Goal: Feedback & Contribution: Submit feedback/report problem

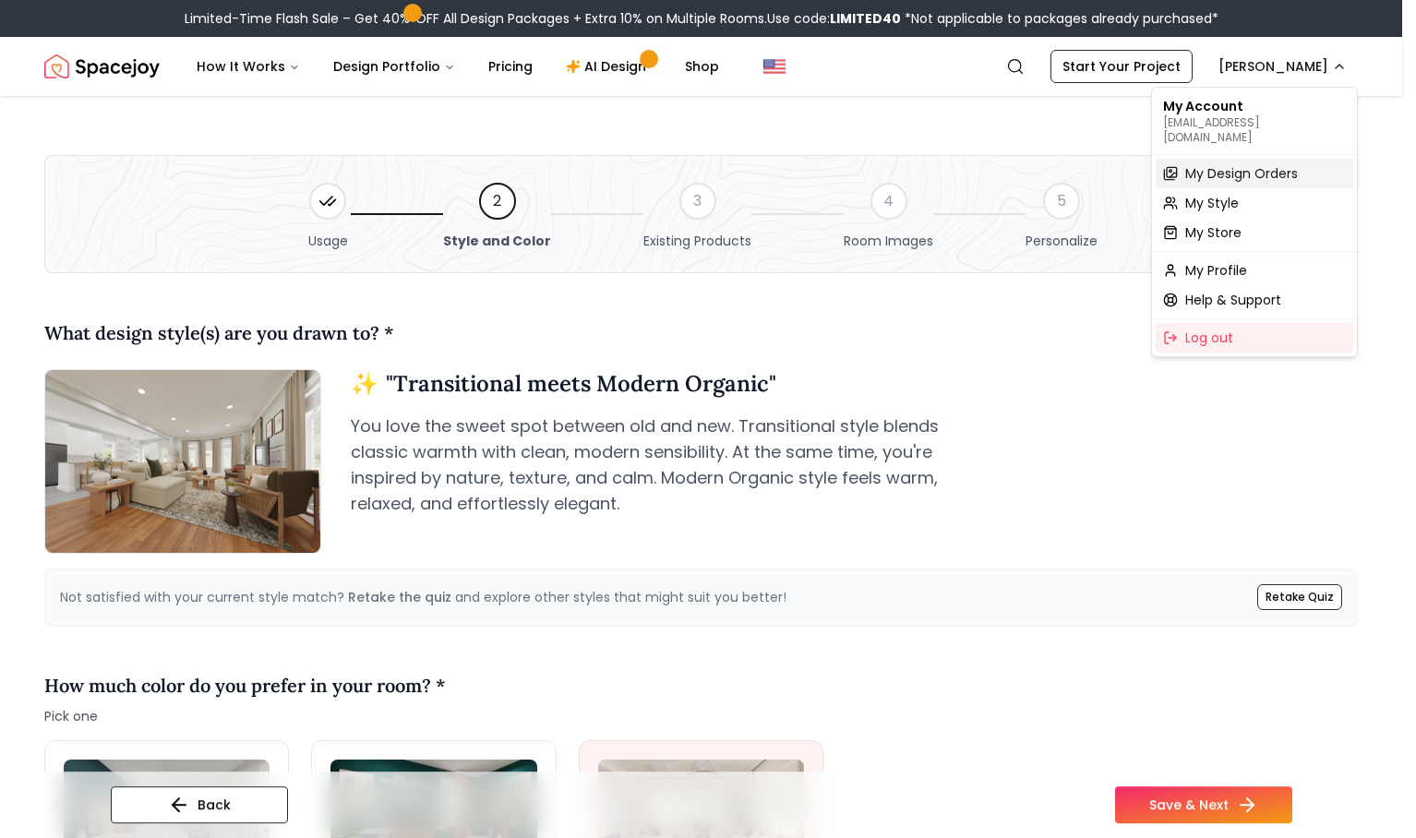
click at [1236, 165] on span "My Design Orders" at bounding box center [1241, 173] width 113 height 18
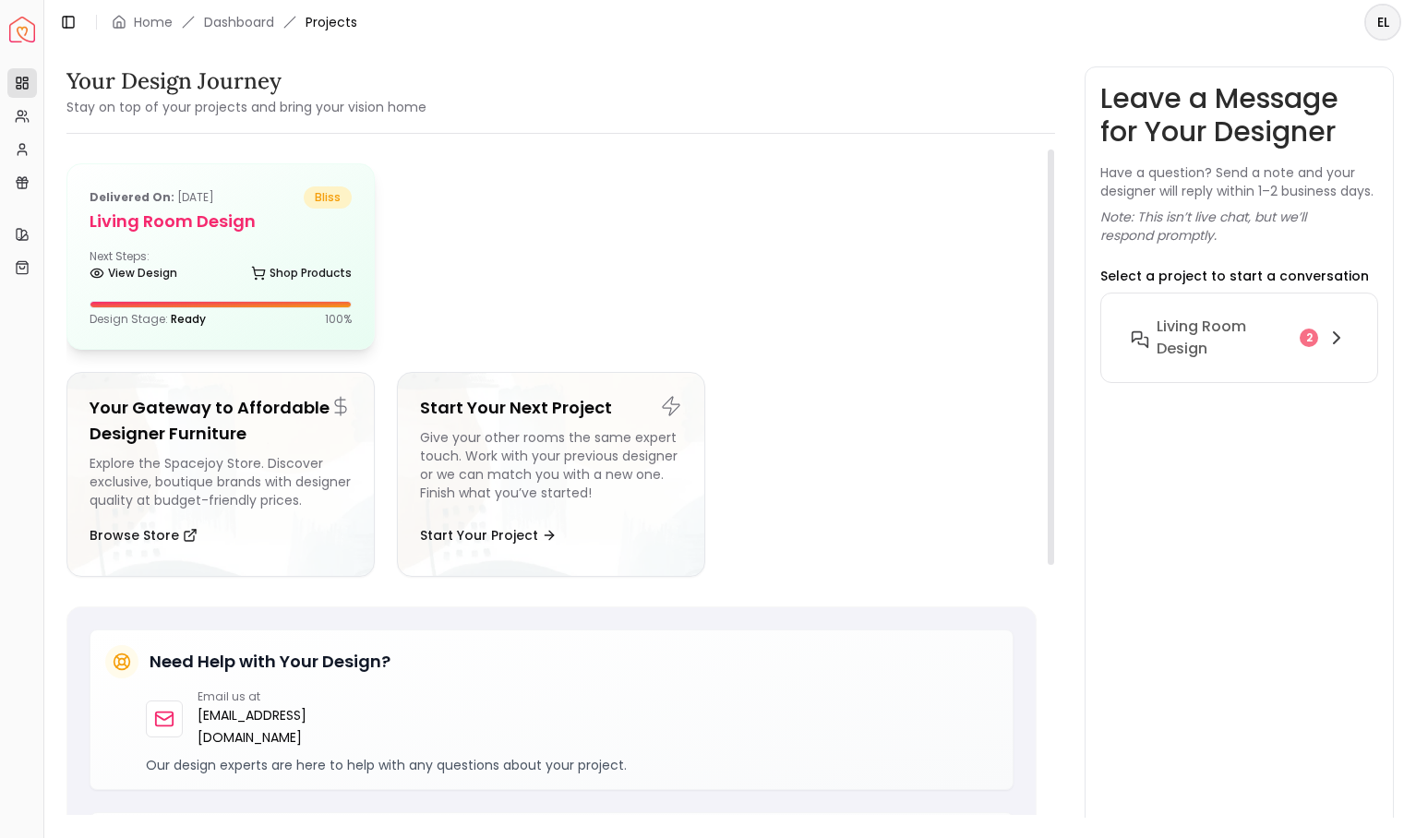
click at [290, 234] on div "Delivered on: [DATE] bliss Living Room design Next Steps: View Design Shop Prod…" at bounding box center [220, 256] width 306 height 185
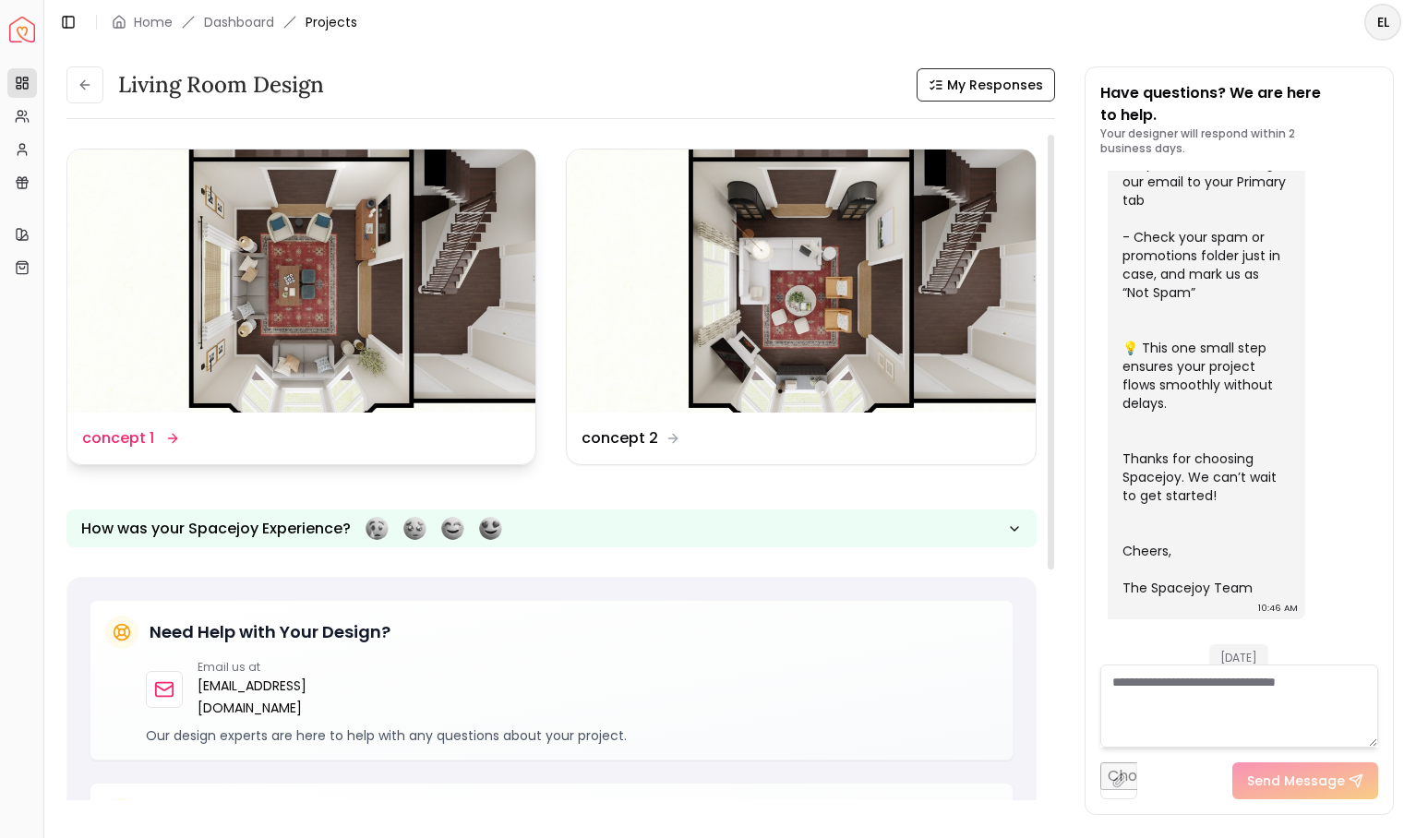
click at [351, 279] on img at bounding box center [301, 281] width 468 height 263
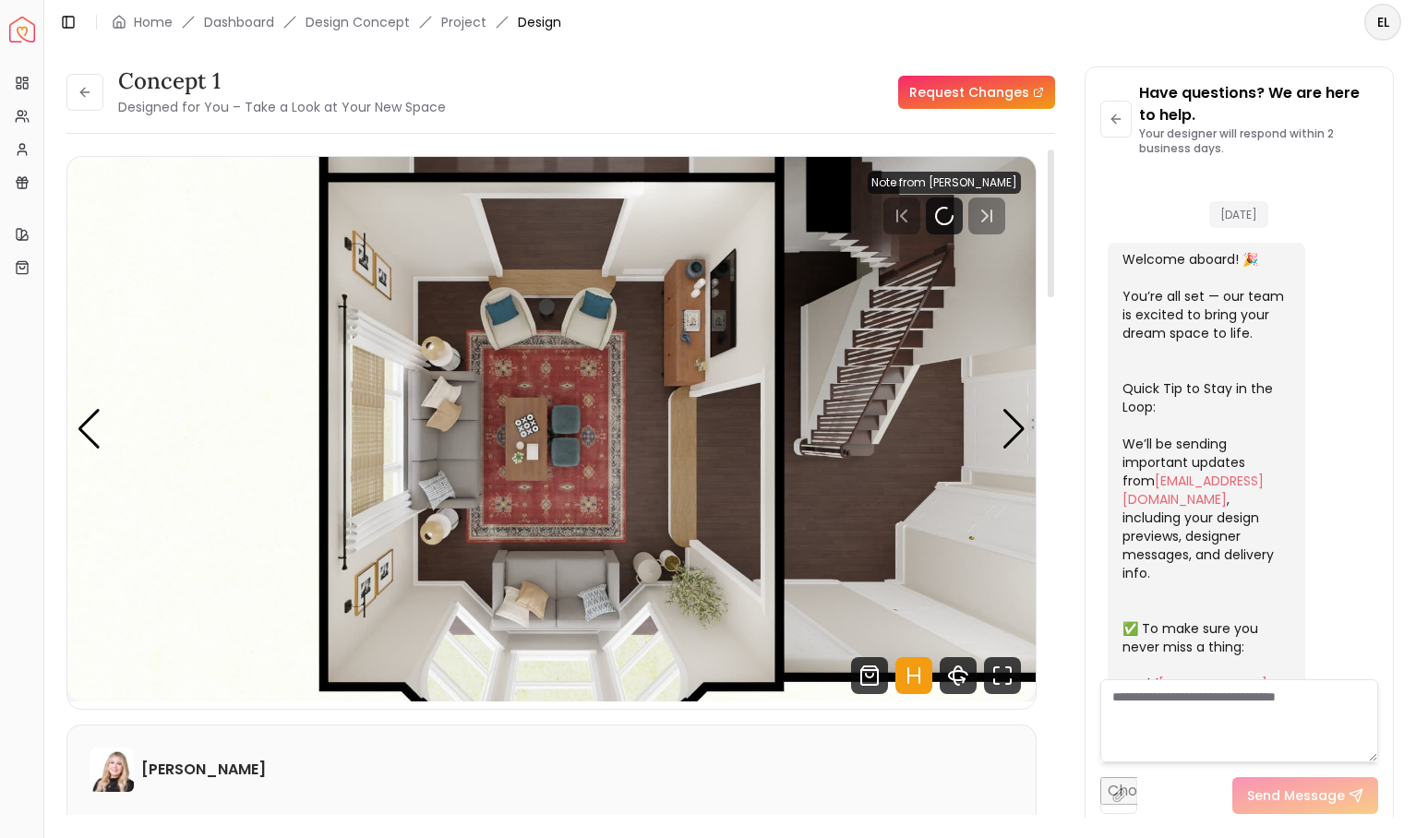
scroll to position [1105, 0]
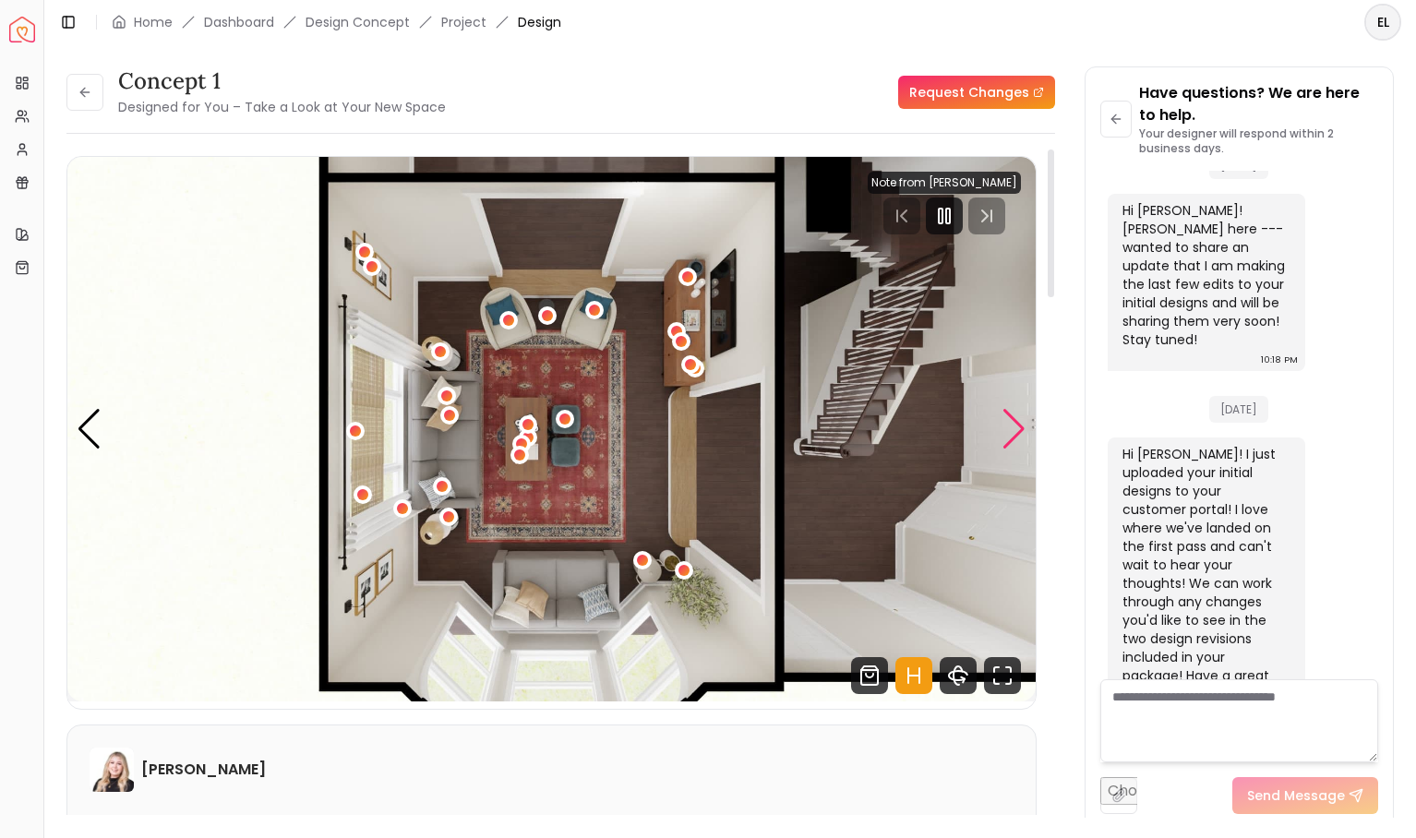
click at [1013, 437] on div "Next slide" at bounding box center [1013, 429] width 25 height 41
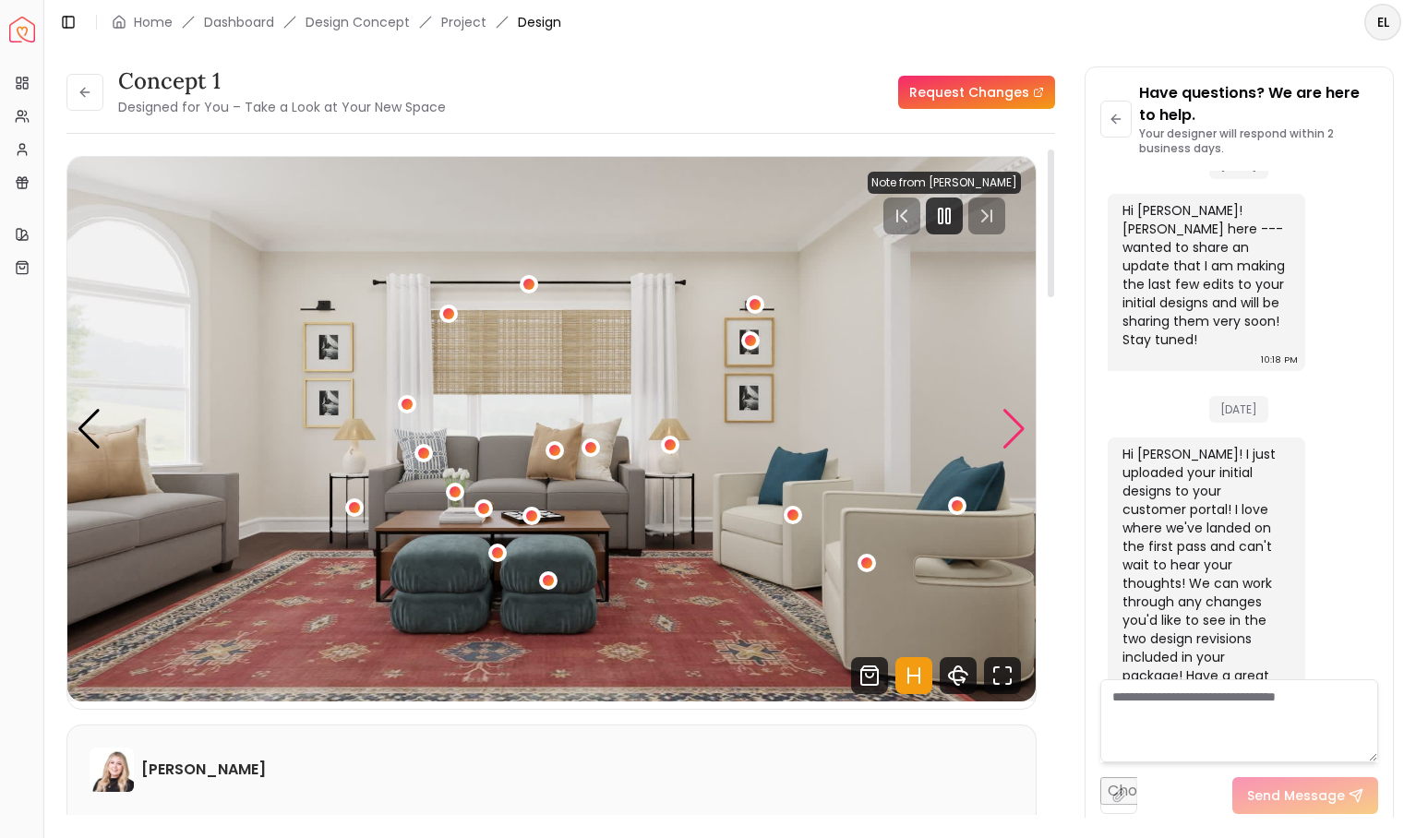
click at [1013, 437] on div "Next slide" at bounding box center [1013, 429] width 25 height 41
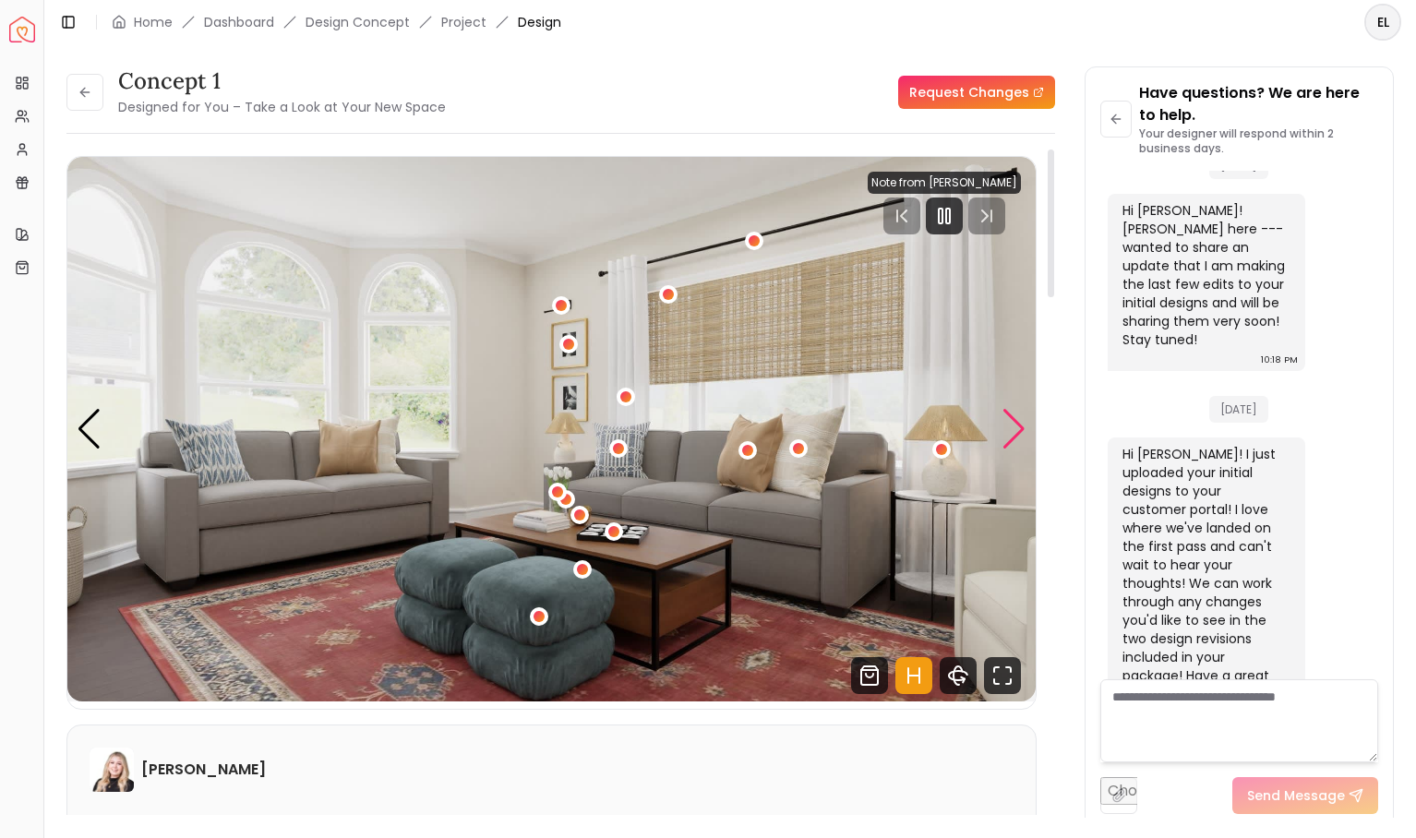
click at [1013, 437] on div "Next slide" at bounding box center [1013, 429] width 25 height 41
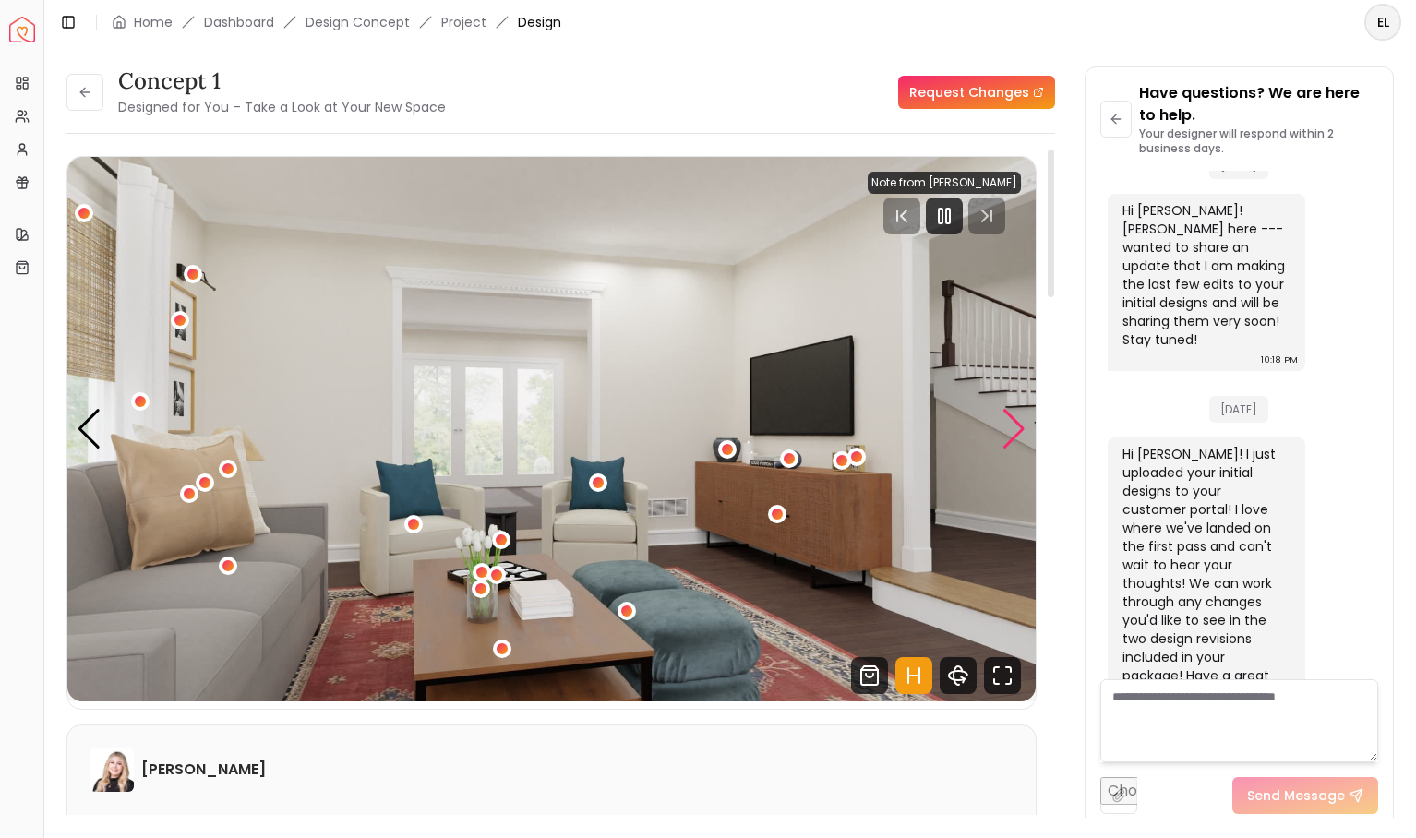
click at [1013, 437] on div "Next slide" at bounding box center [1013, 429] width 25 height 41
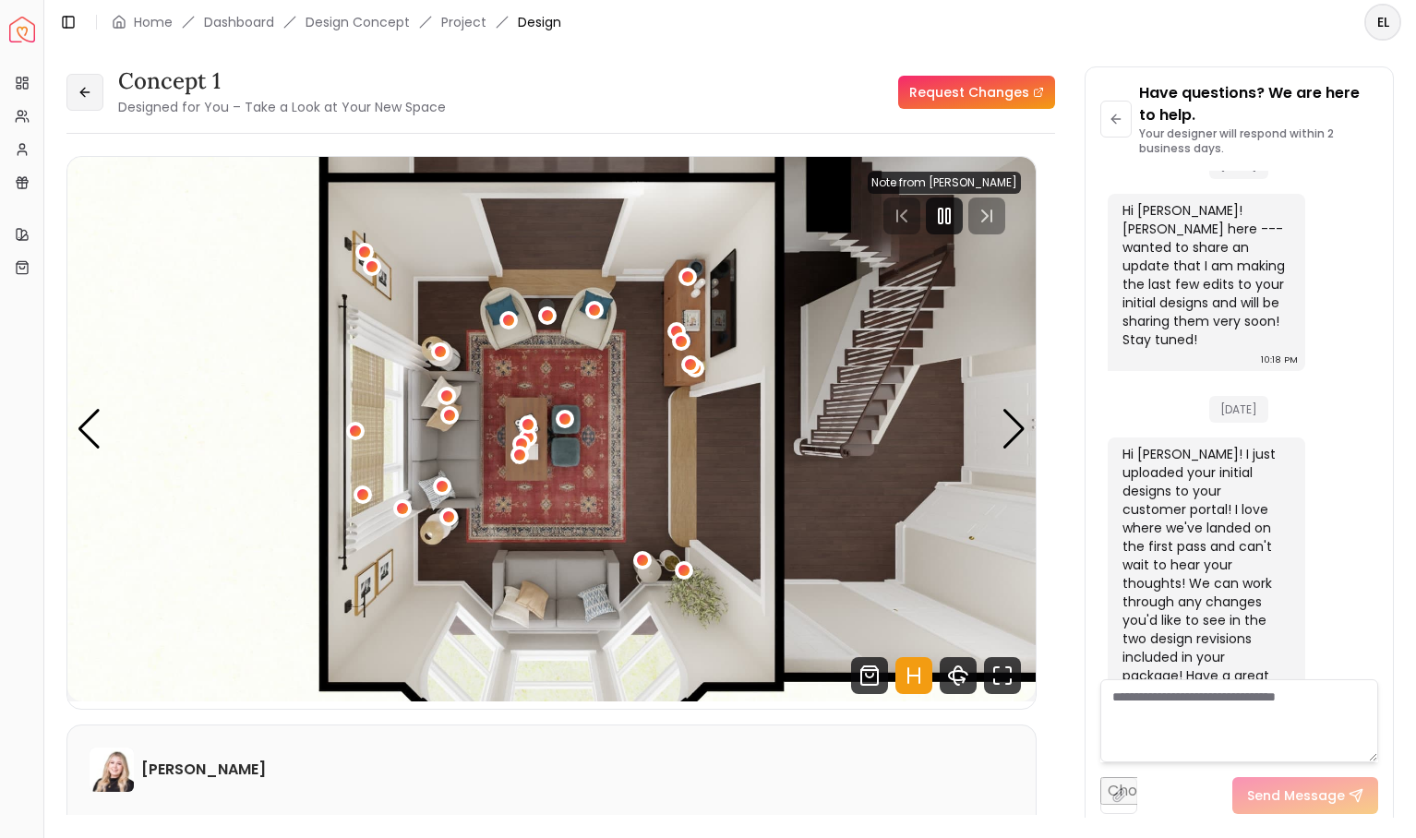
click at [88, 94] on icon at bounding box center [85, 92] width 15 height 15
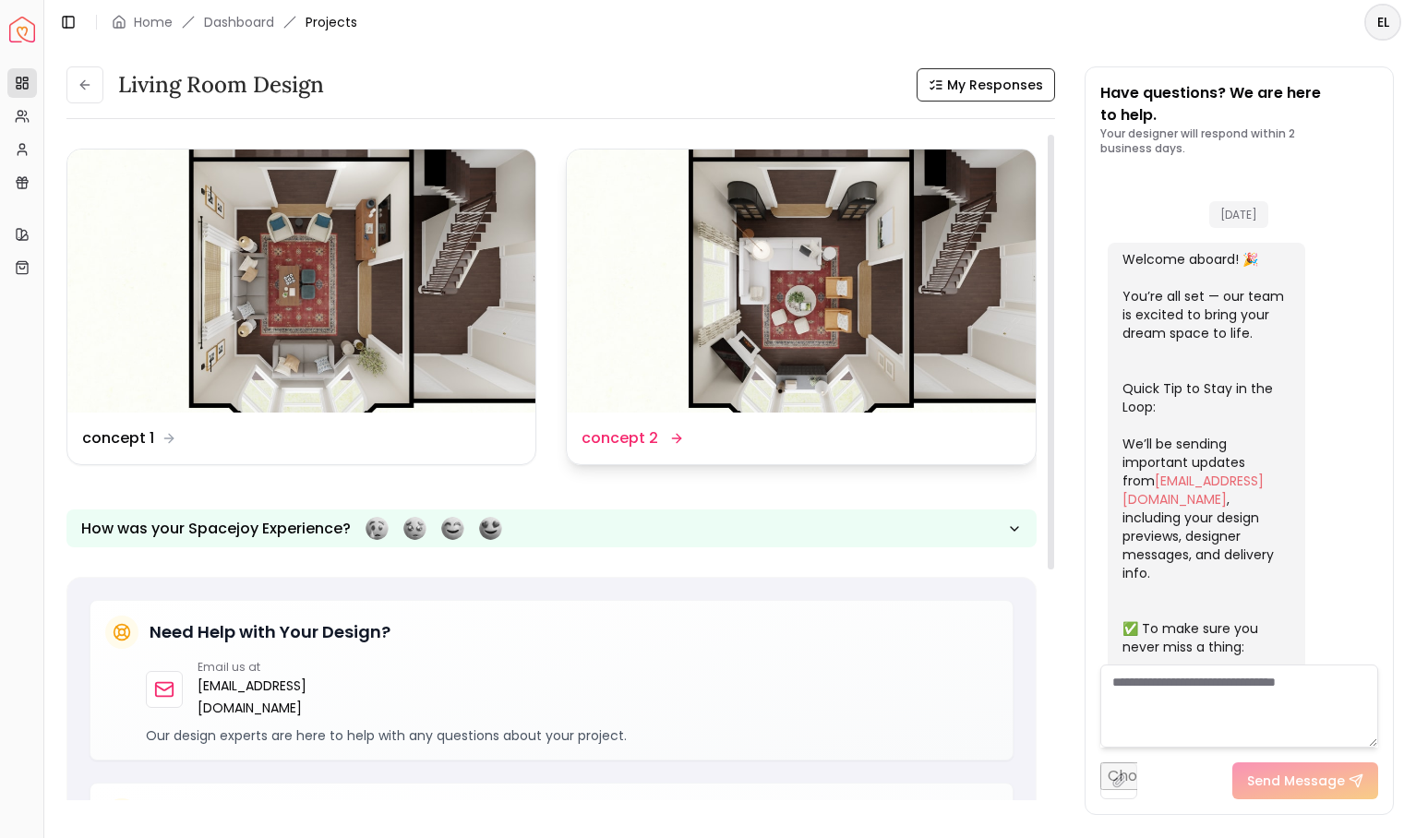
scroll to position [1083, 0]
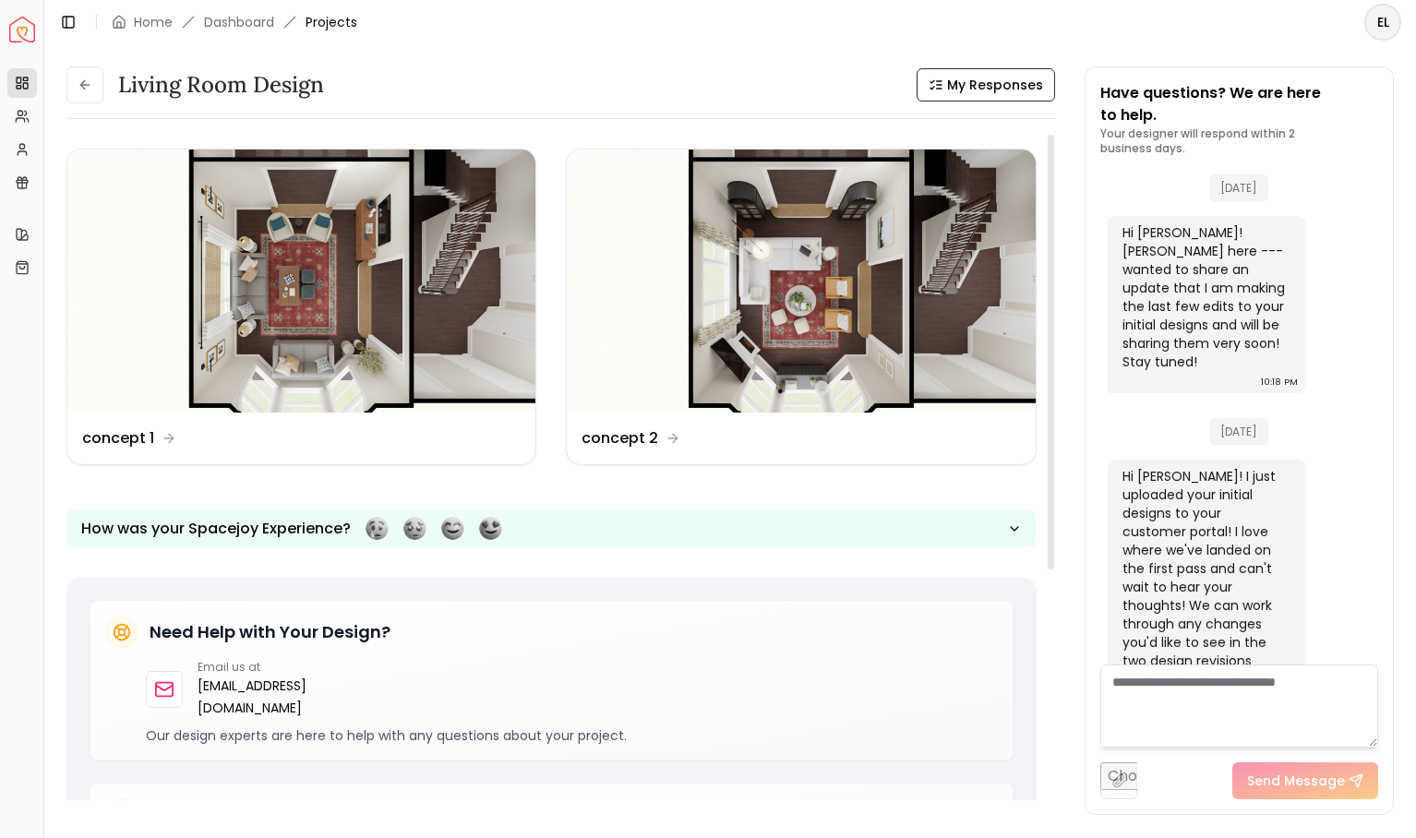
click at [722, 437] on div "Design Name concept 2" at bounding box center [800, 438] width 438 height 22
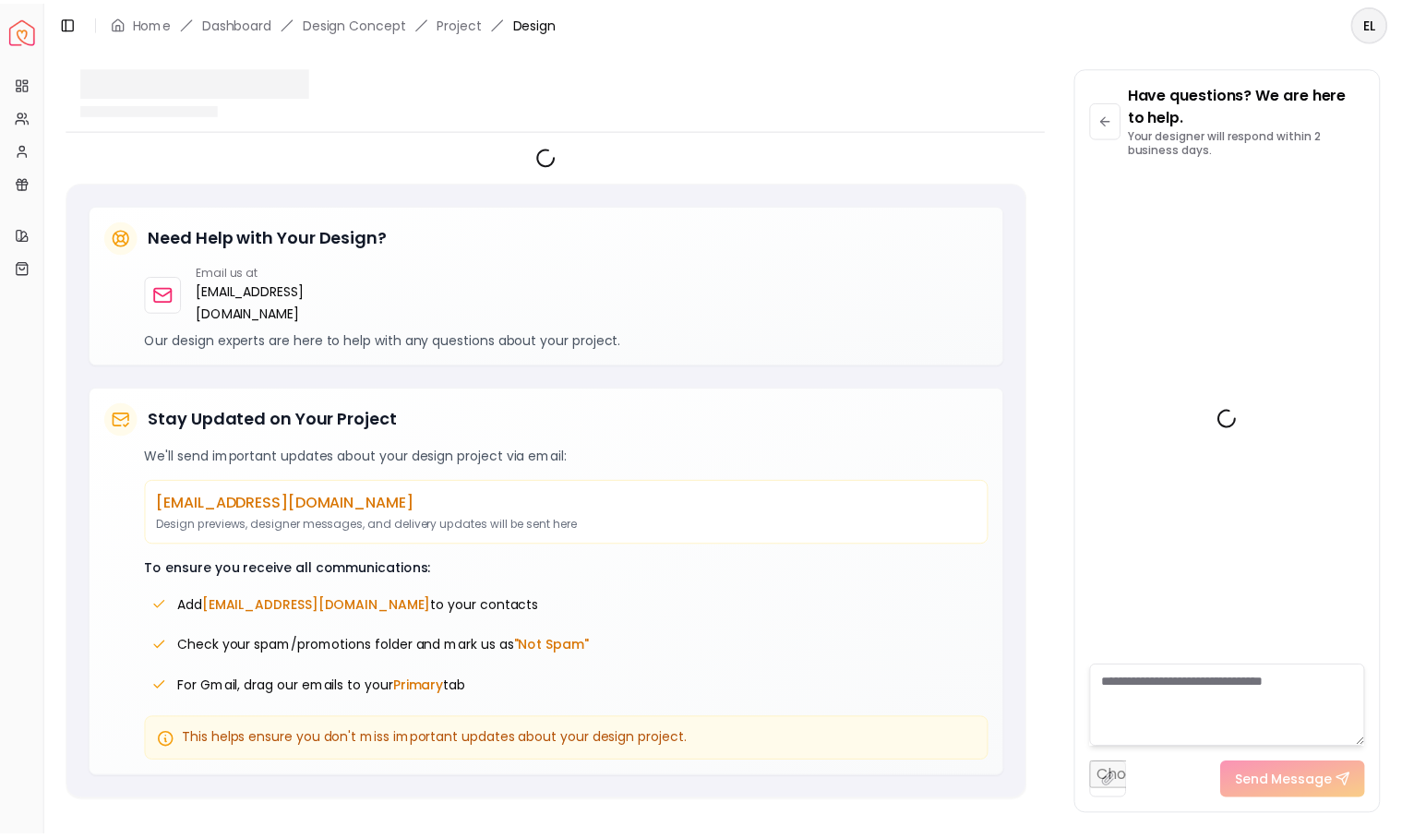
scroll to position [1105, 0]
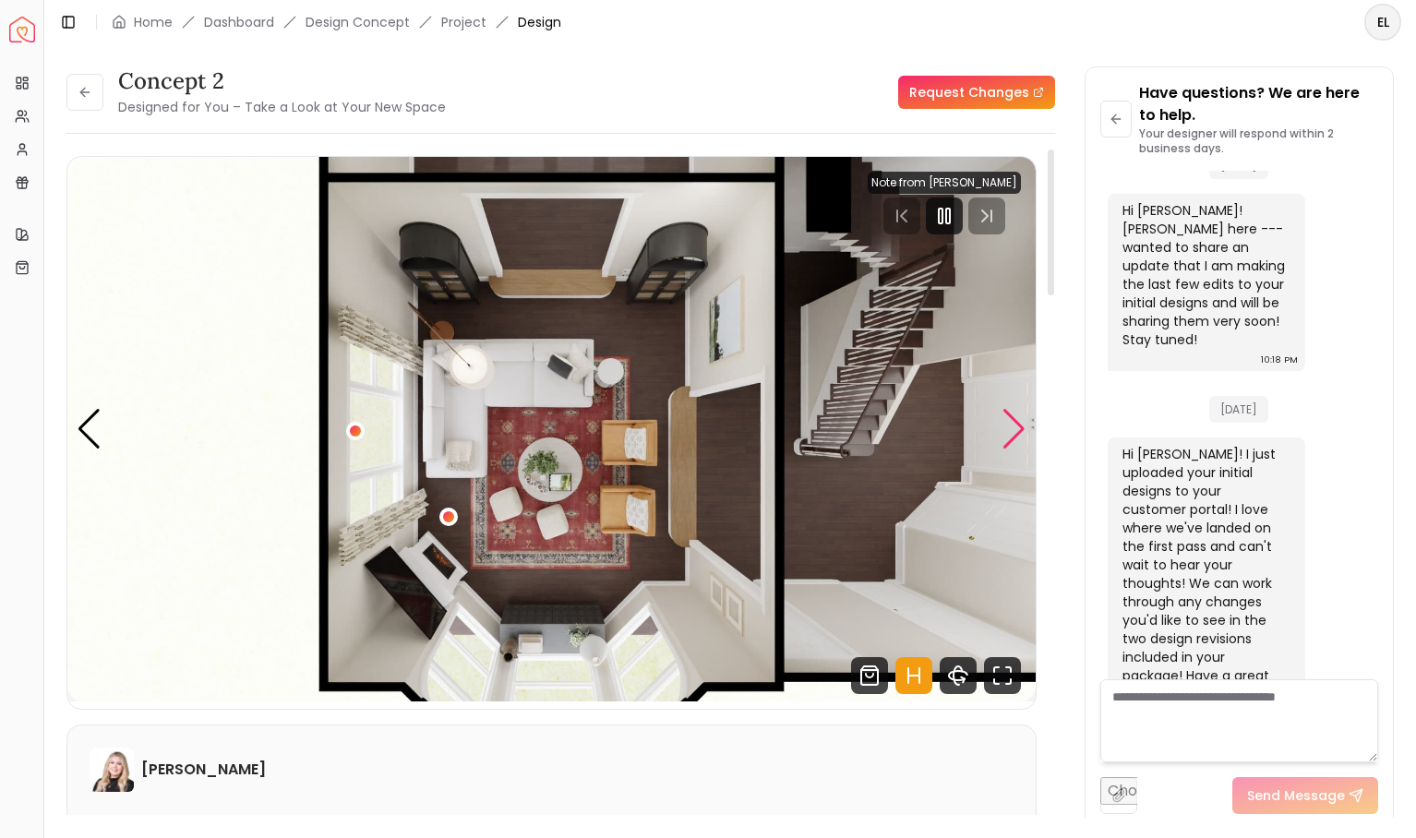
click at [1010, 433] on div "Next slide" at bounding box center [1013, 429] width 25 height 41
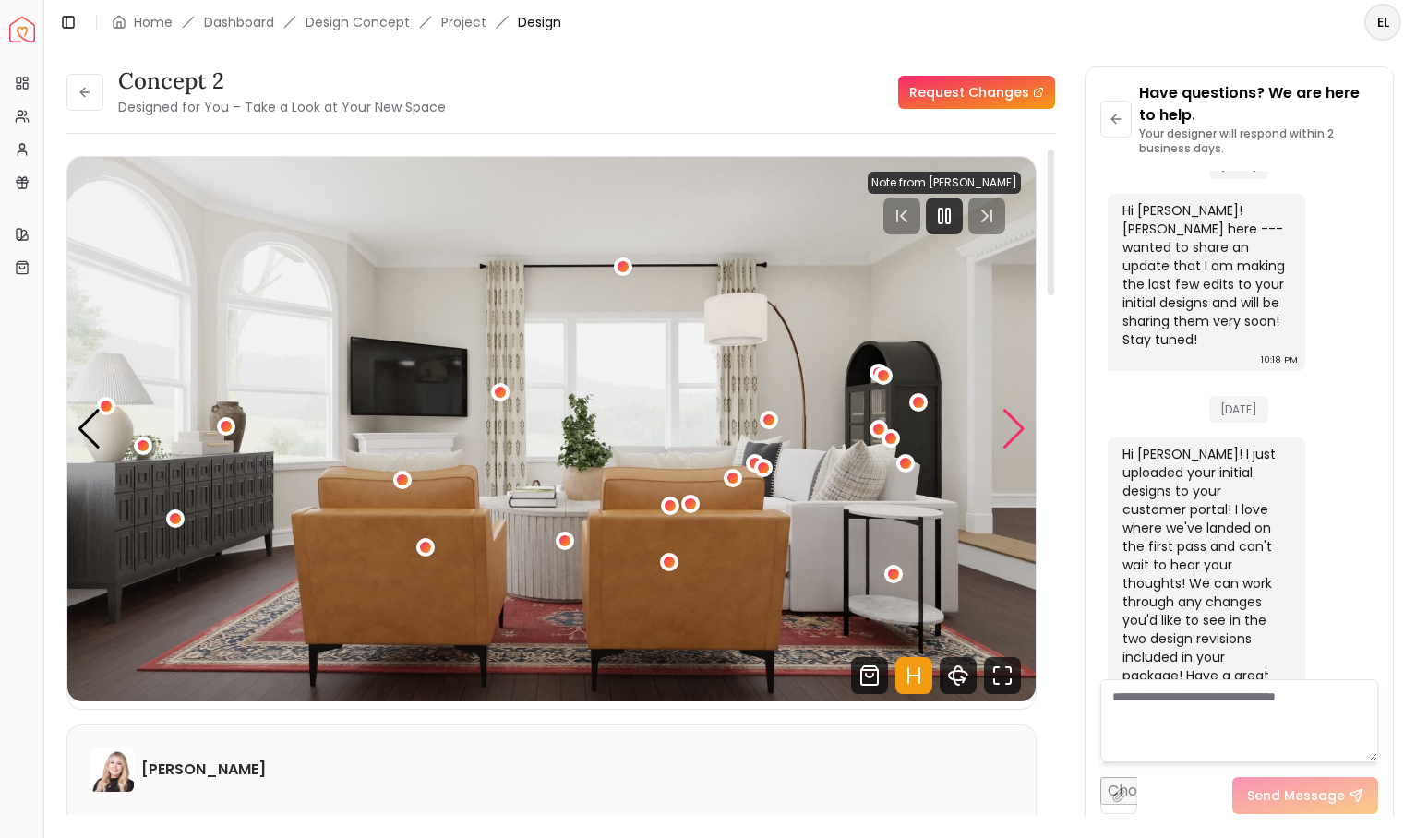
click at [1010, 433] on div "Next slide" at bounding box center [1013, 429] width 25 height 41
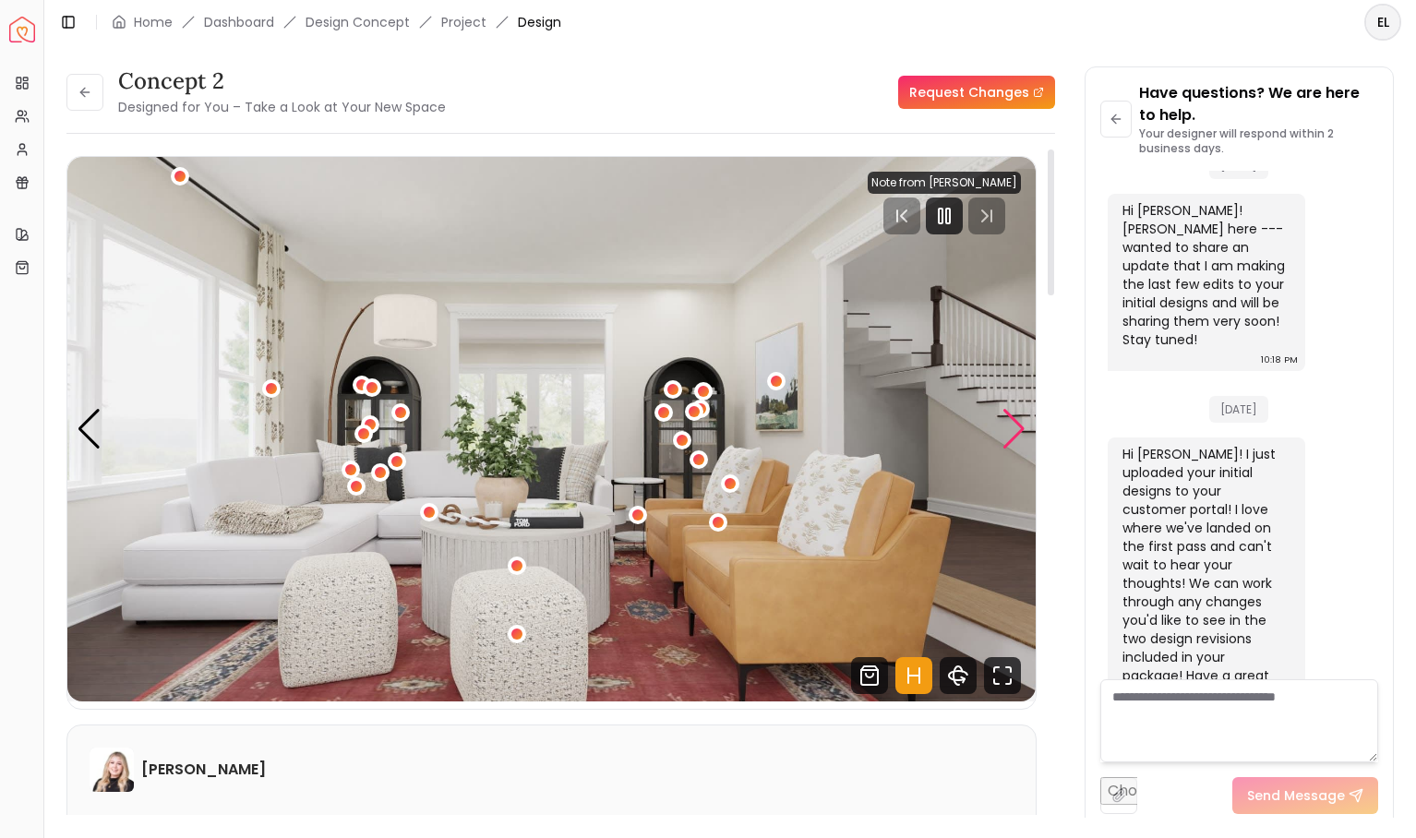
click at [1010, 433] on div "Next slide" at bounding box center [1013, 429] width 25 height 41
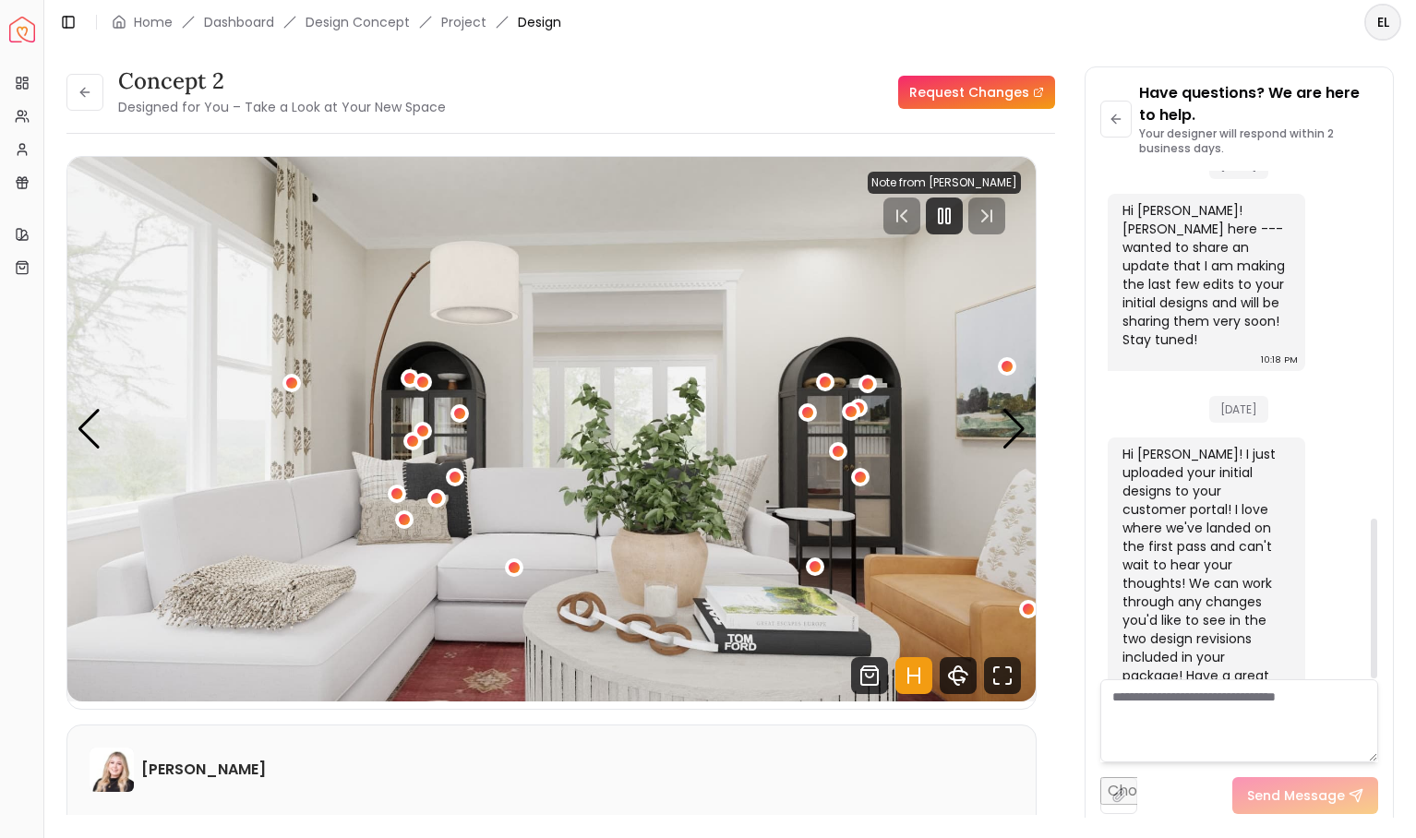
click at [1263, 725] on textarea at bounding box center [1239, 720] width 279 height 83
type textarea "**********"
drag, startPoint x: 1203, startPoint y: 713, endPoint x: 1065, endPoint y: 691, distance: 140.2
click at [1065, 691] on div "concept 2 Designed for You – Take a Look at Your New Space Request Changes conc…" at bounding box center [729, 430] width 1327 height 729
click at [132, 22] on div "Home" at bounding box center [142, 22] width 61 height 18
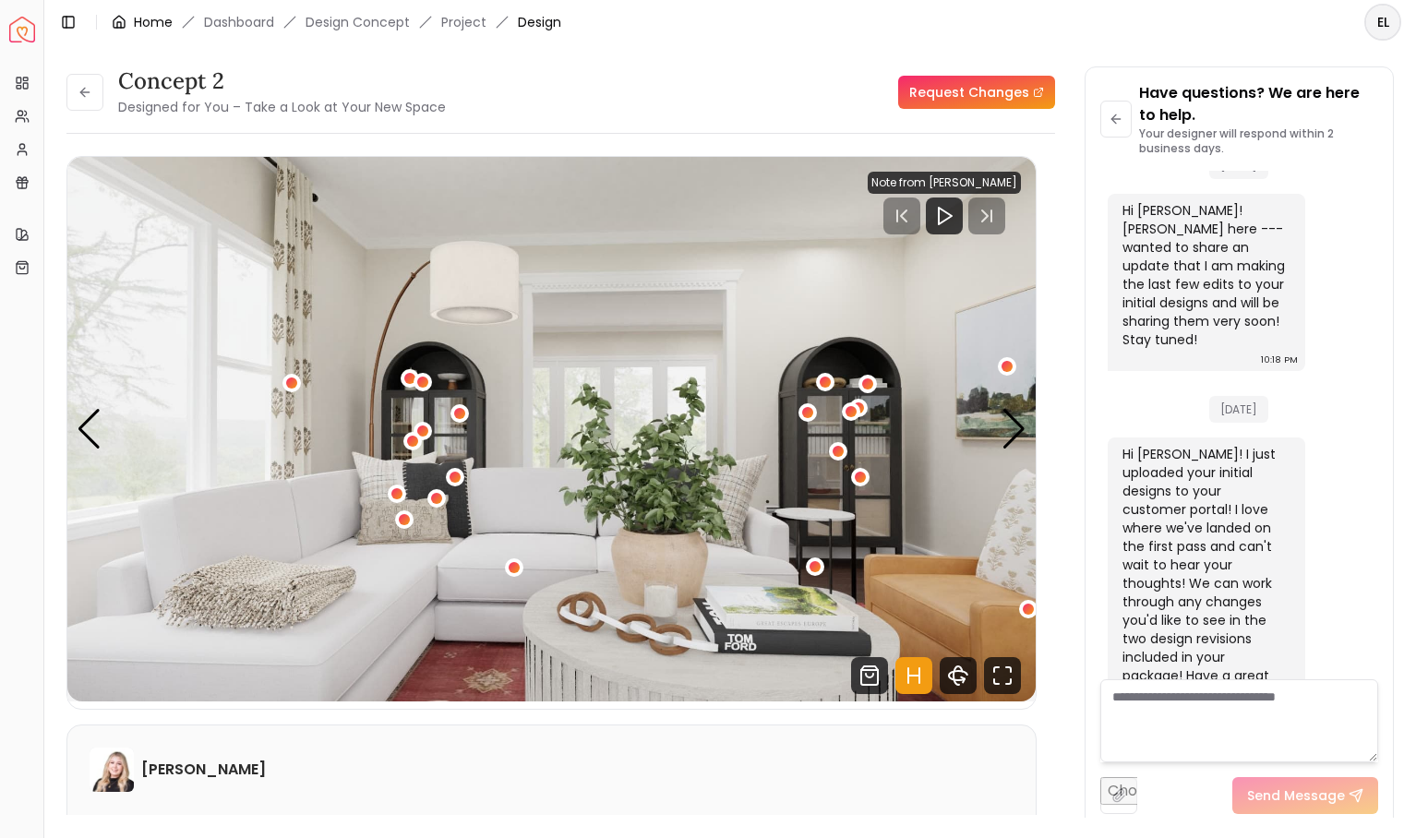
click at [162, 21] on link "Home" at bounding box center [153, 22] width 39 height 18
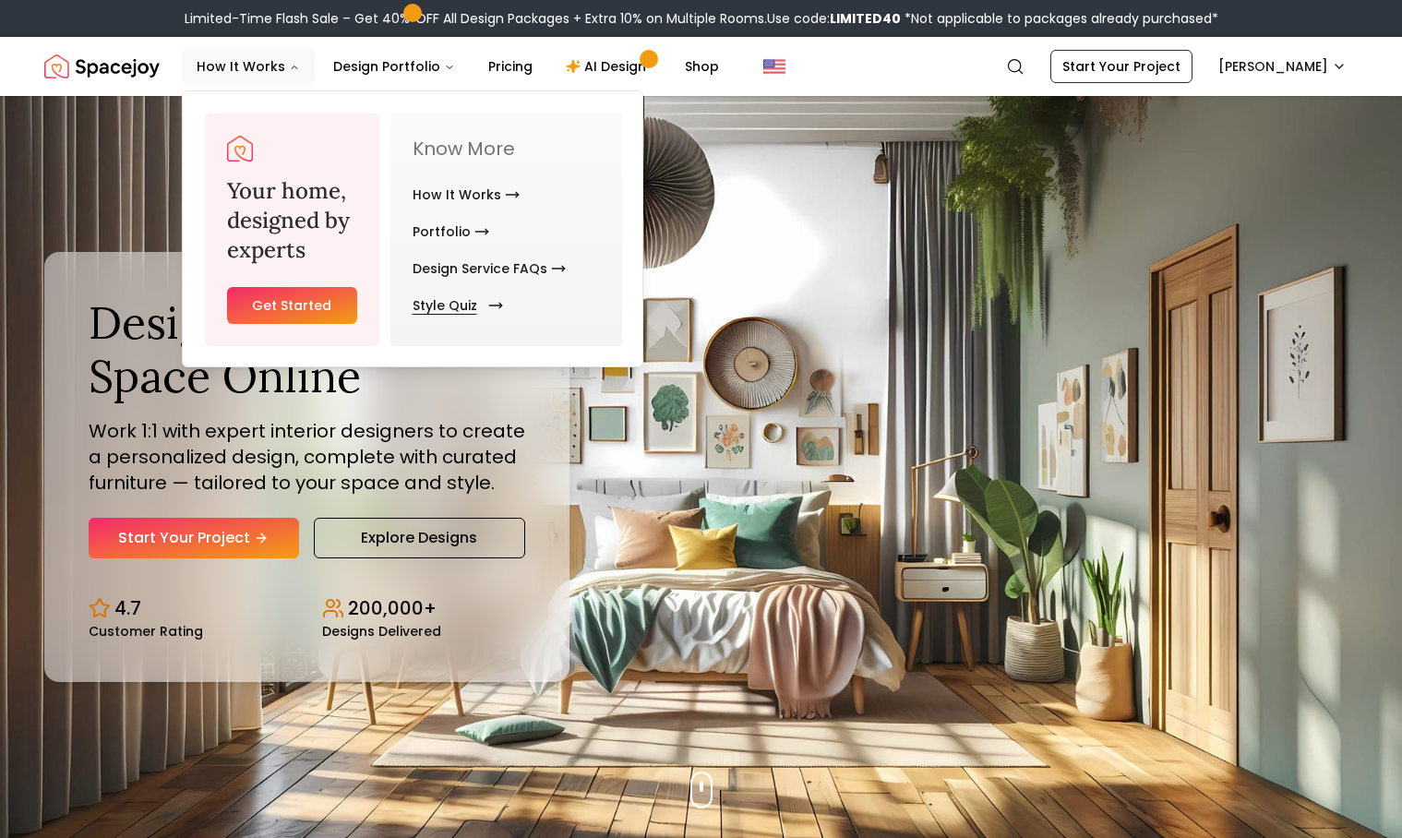
click at [457, 305] on link "Style Quiz" at bounding box center [454, 305] width 83 height 37
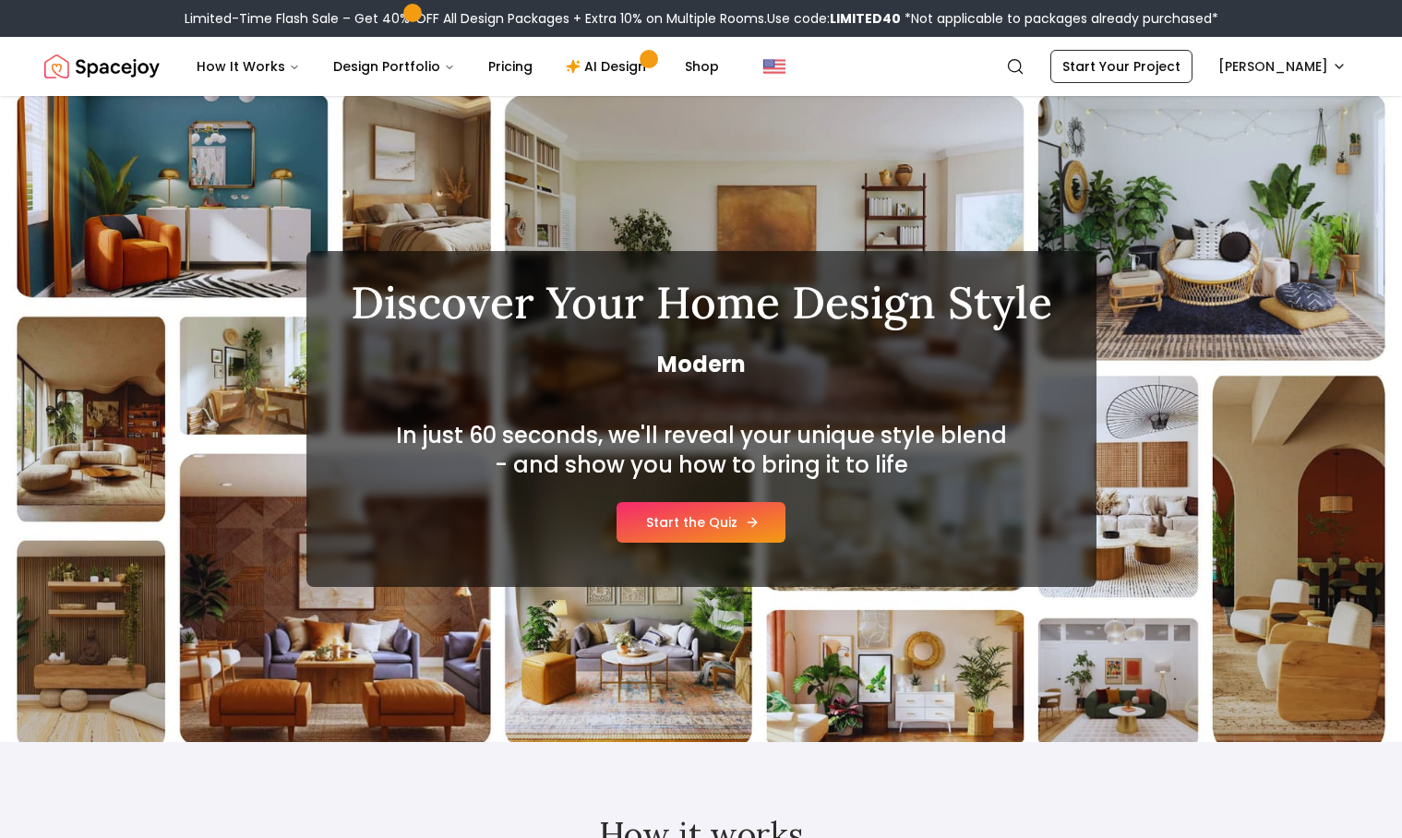
click at [719, 515] on link "Start the Quiz" at bounding box center [700, 522] width 169 height 41
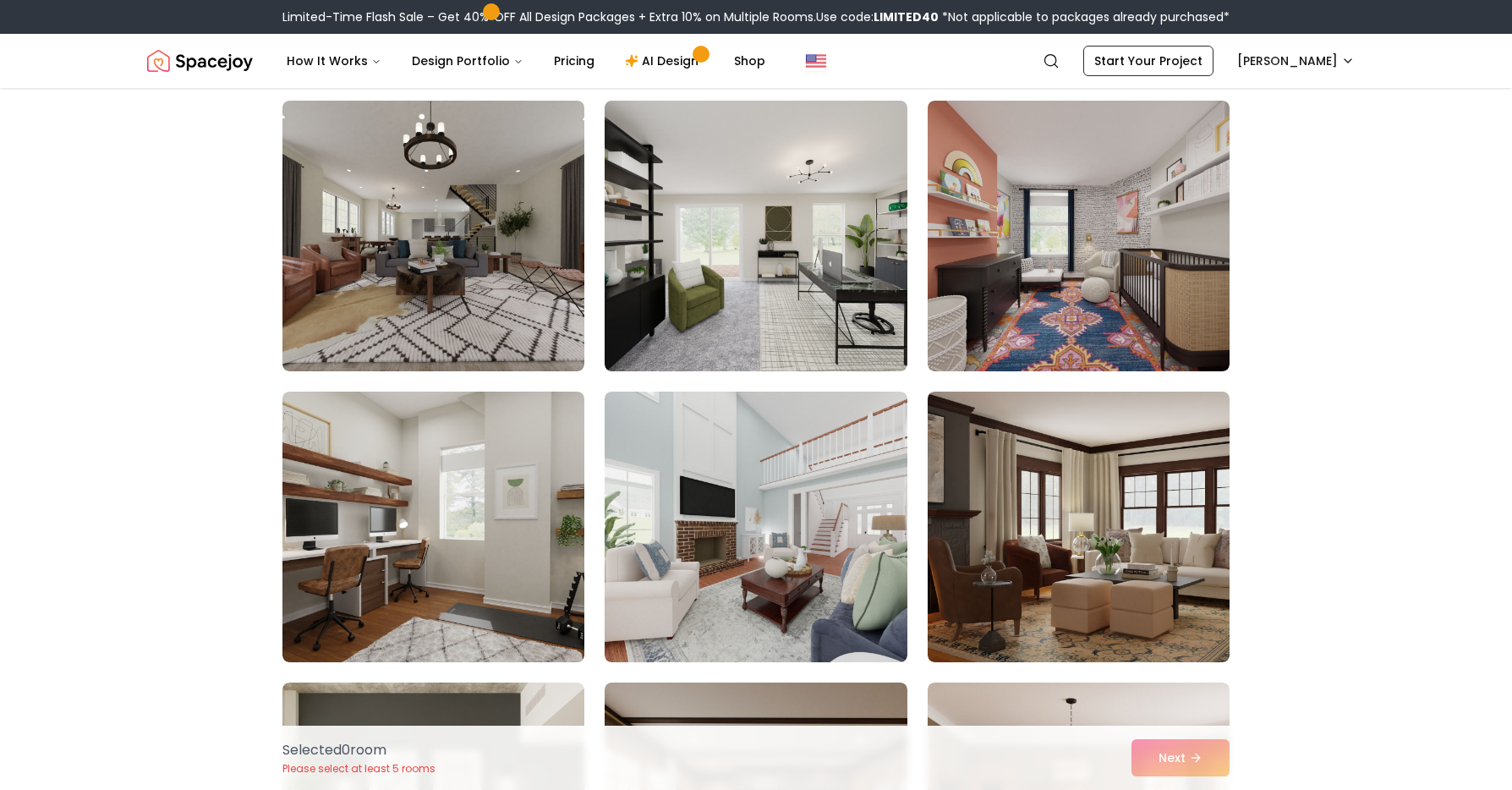
scroll to position [126, 0]
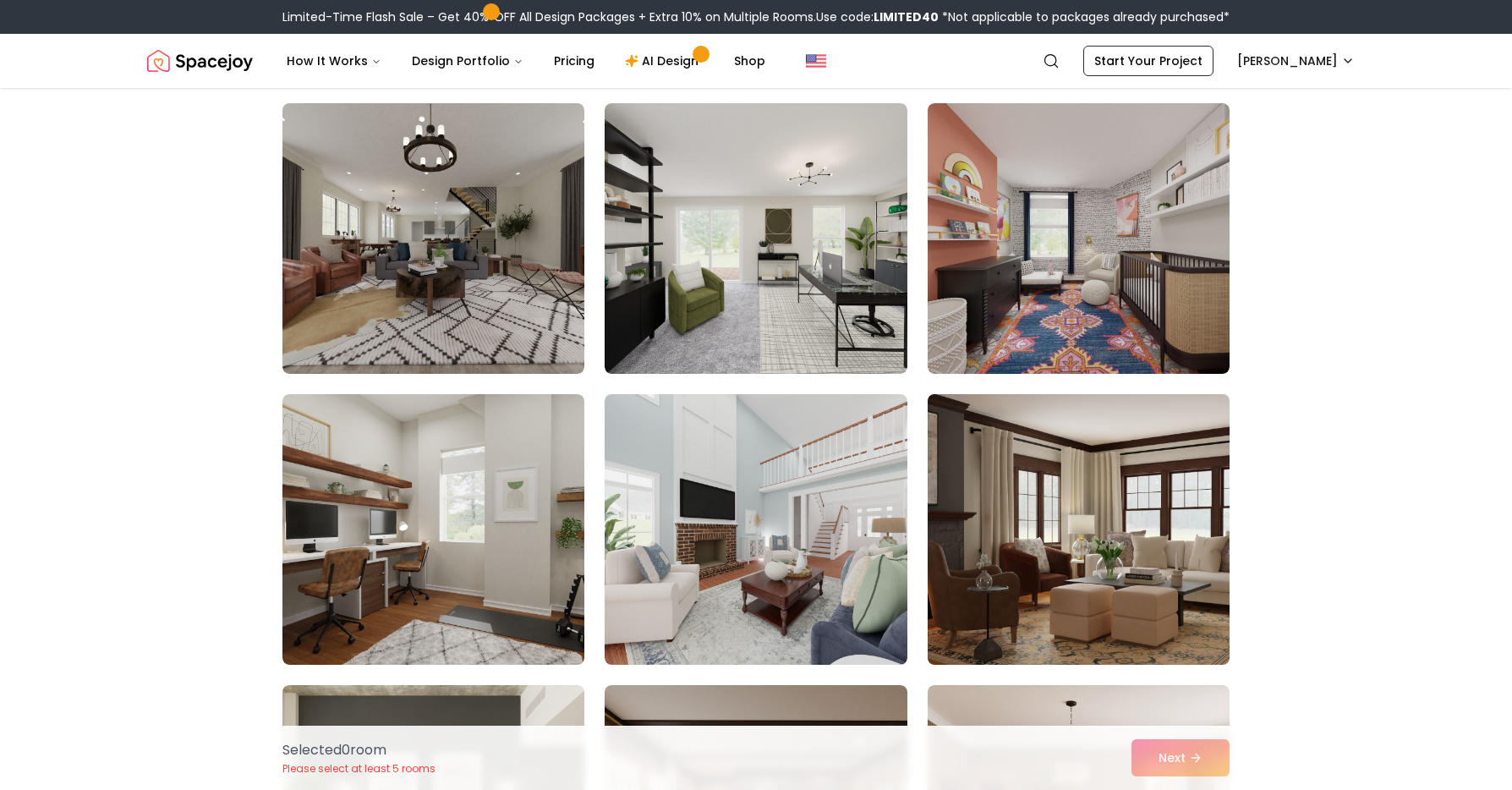
click at [1140, 562] on img at bounding box center [1079, 530] width 317 height 284
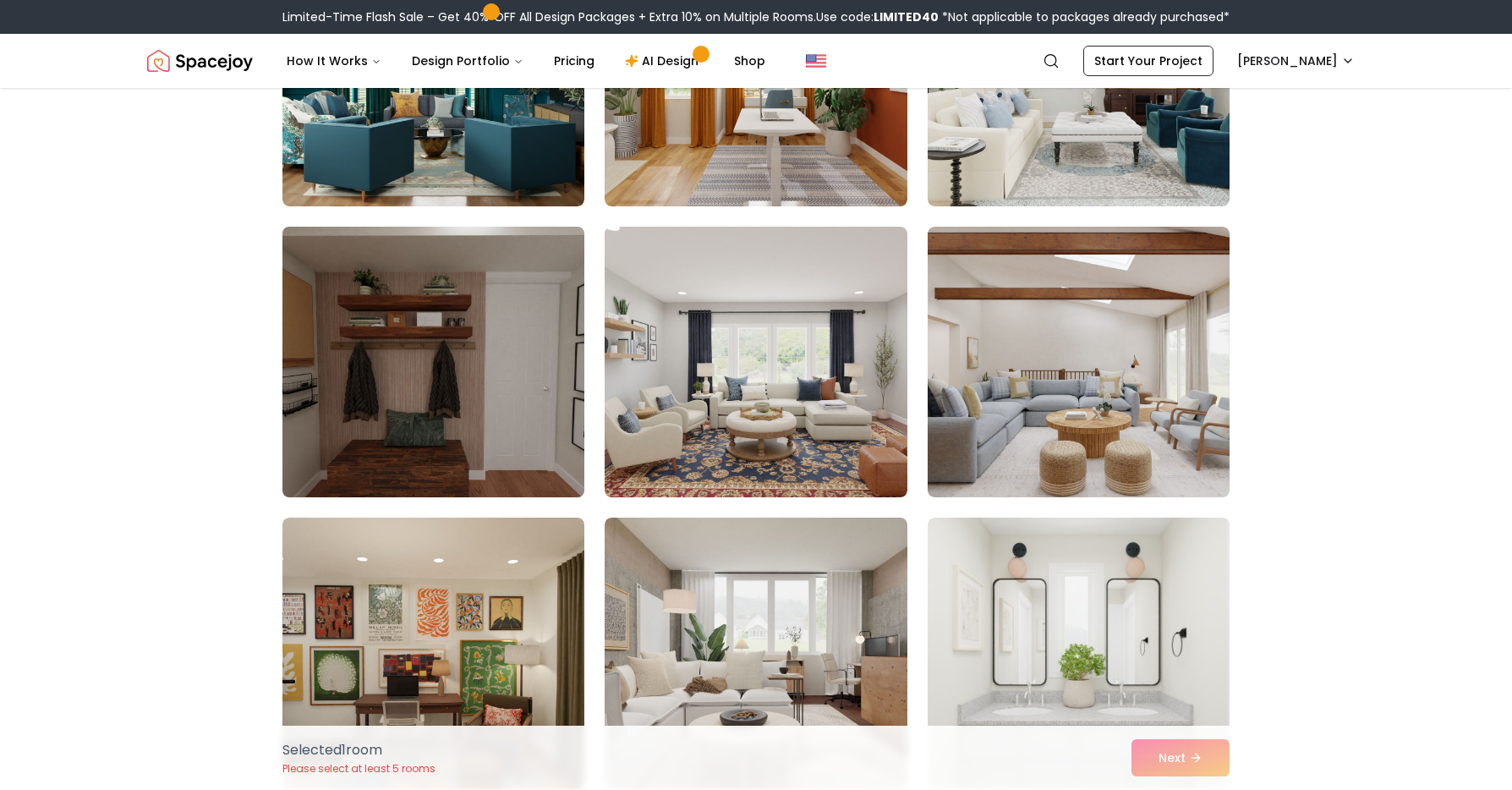
scroll to position [1816, 0]
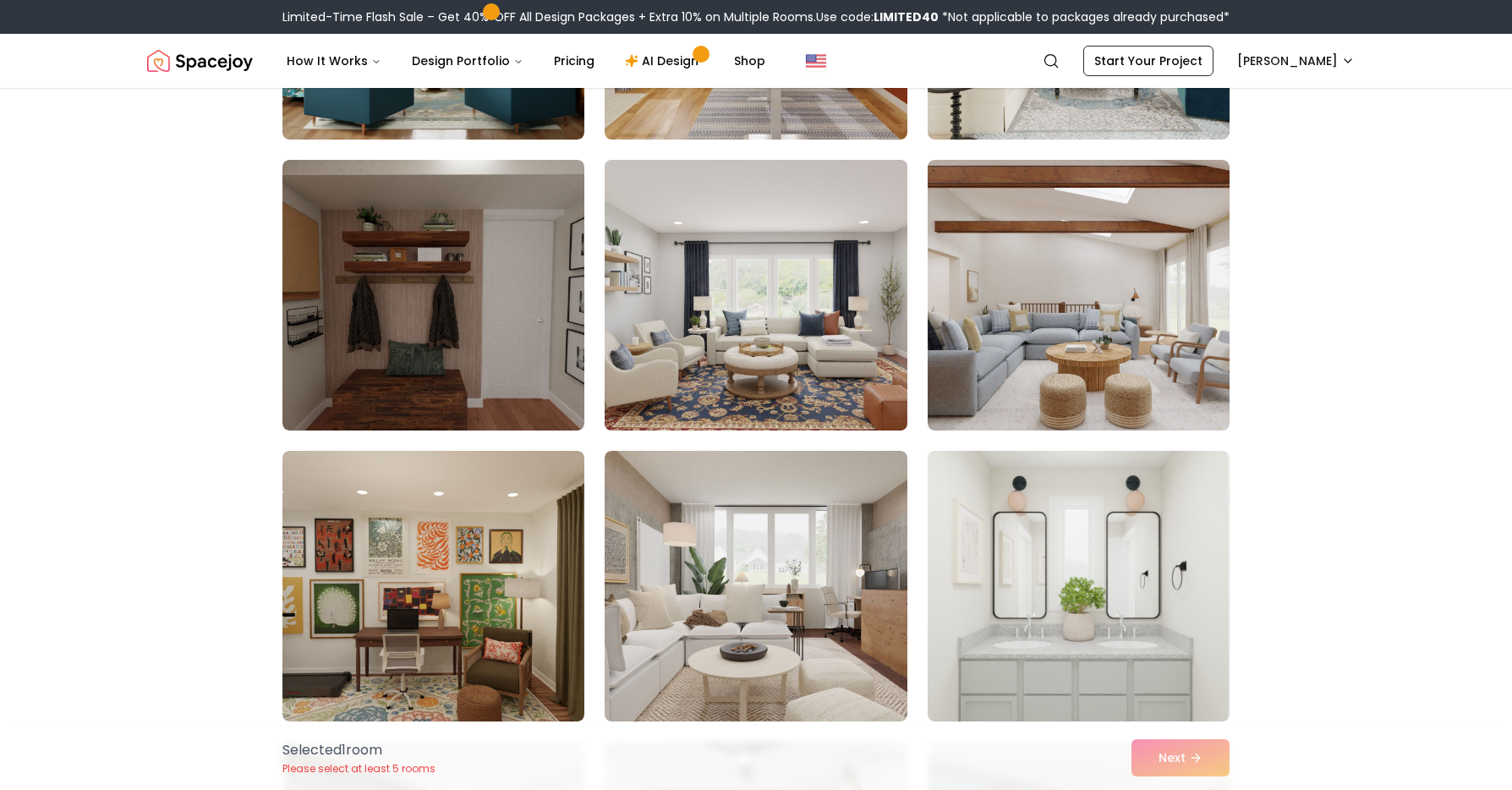
click at [751, 341] on img at bounding box center [756, 295] width 317 height 284
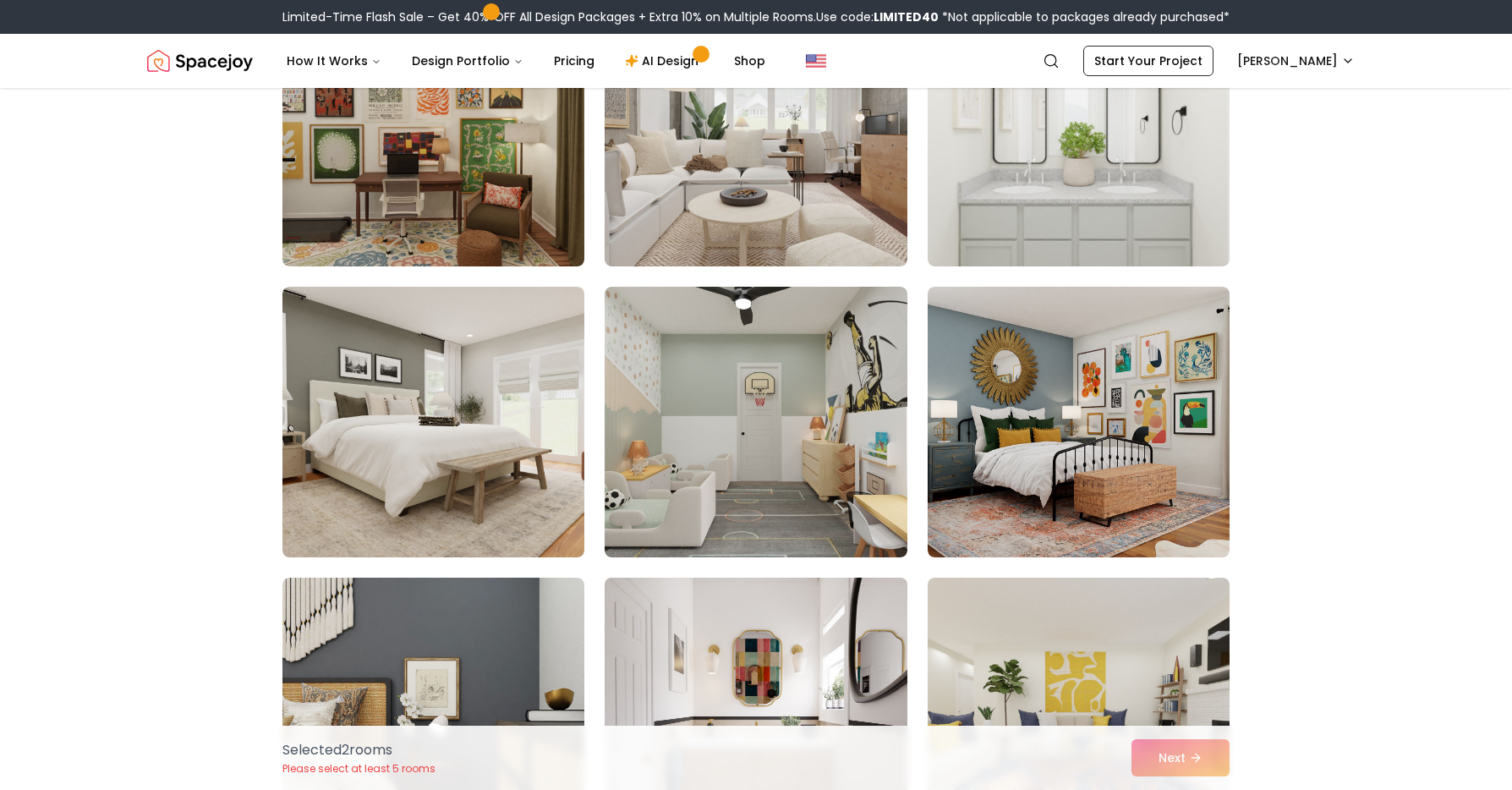
scroll to position [2214, 0]
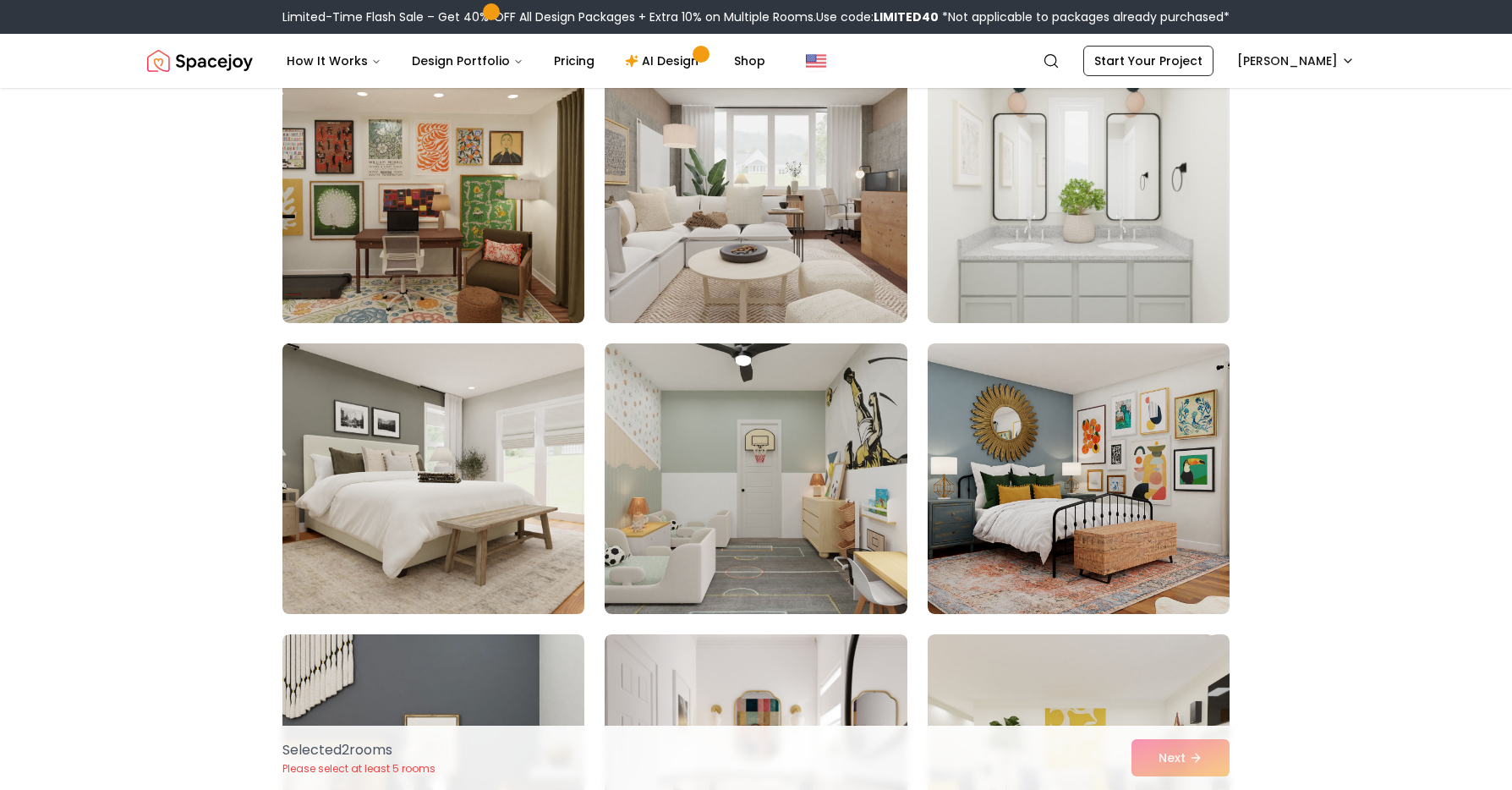
click at [344, 499] on img at bounding box center [433, 478] width 317 height 284
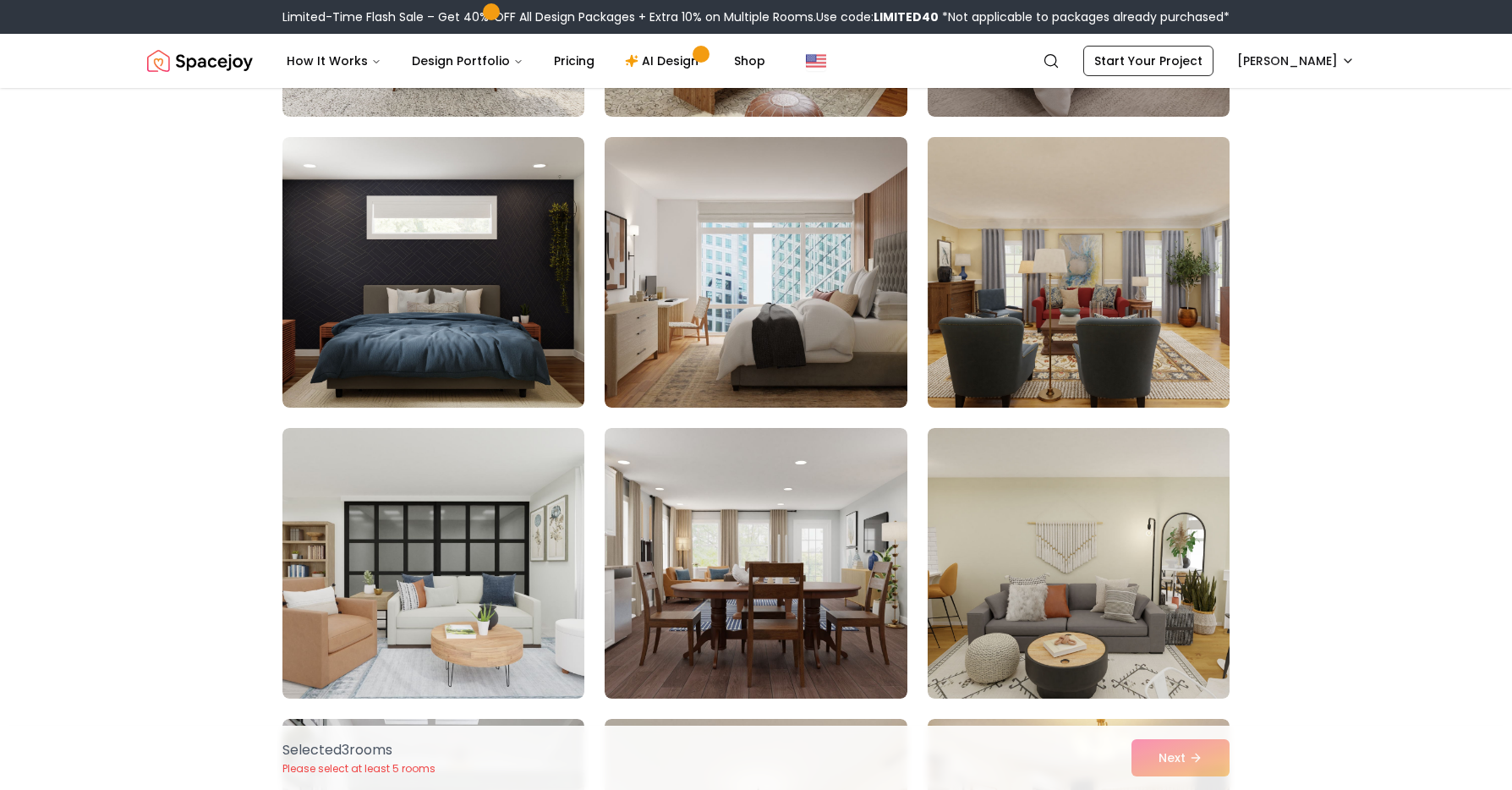
scroll to position [3493, 0]
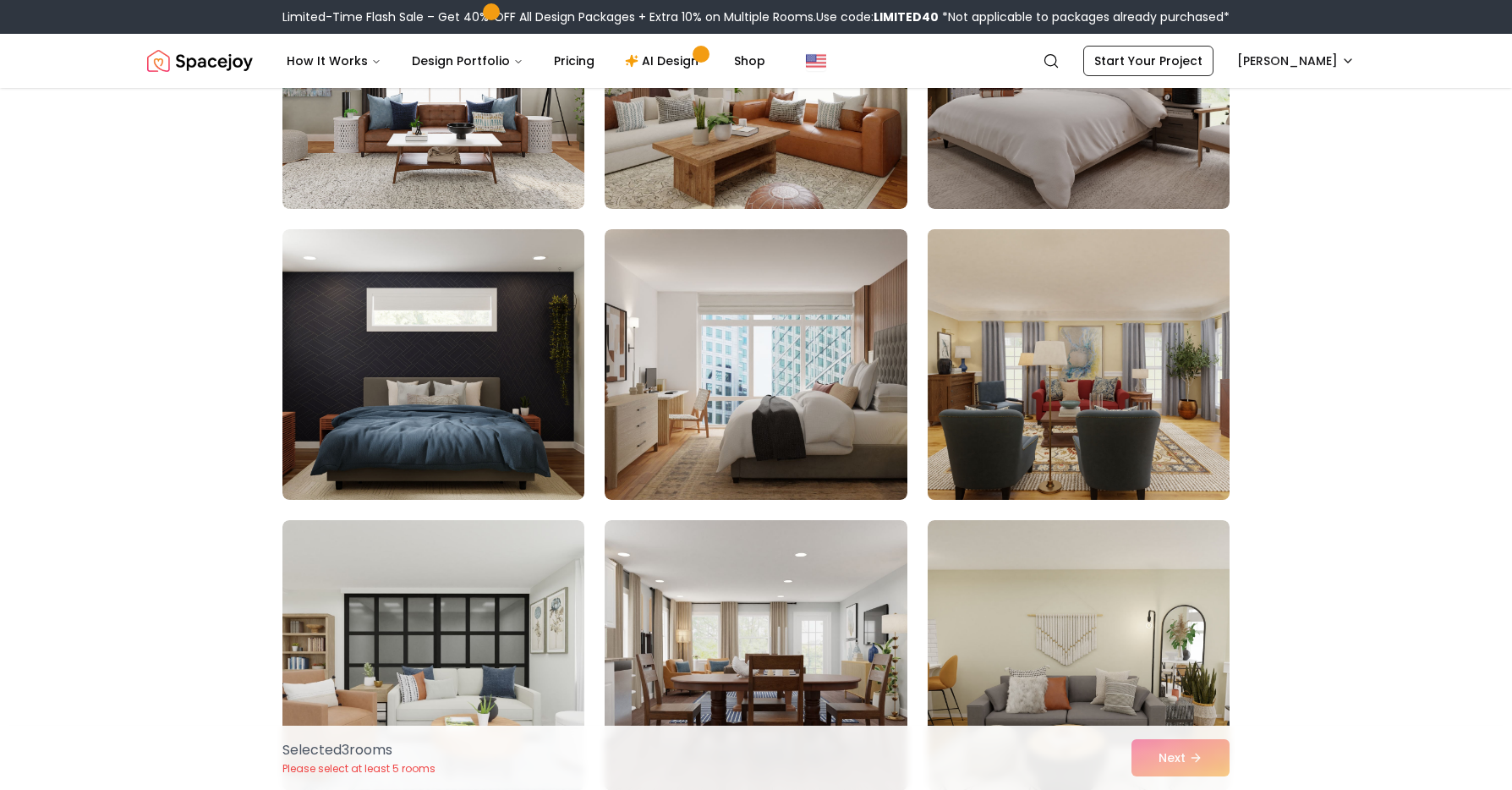
click at [1079, 434] on img at bounding box center [1079, 365] width 317 height 284
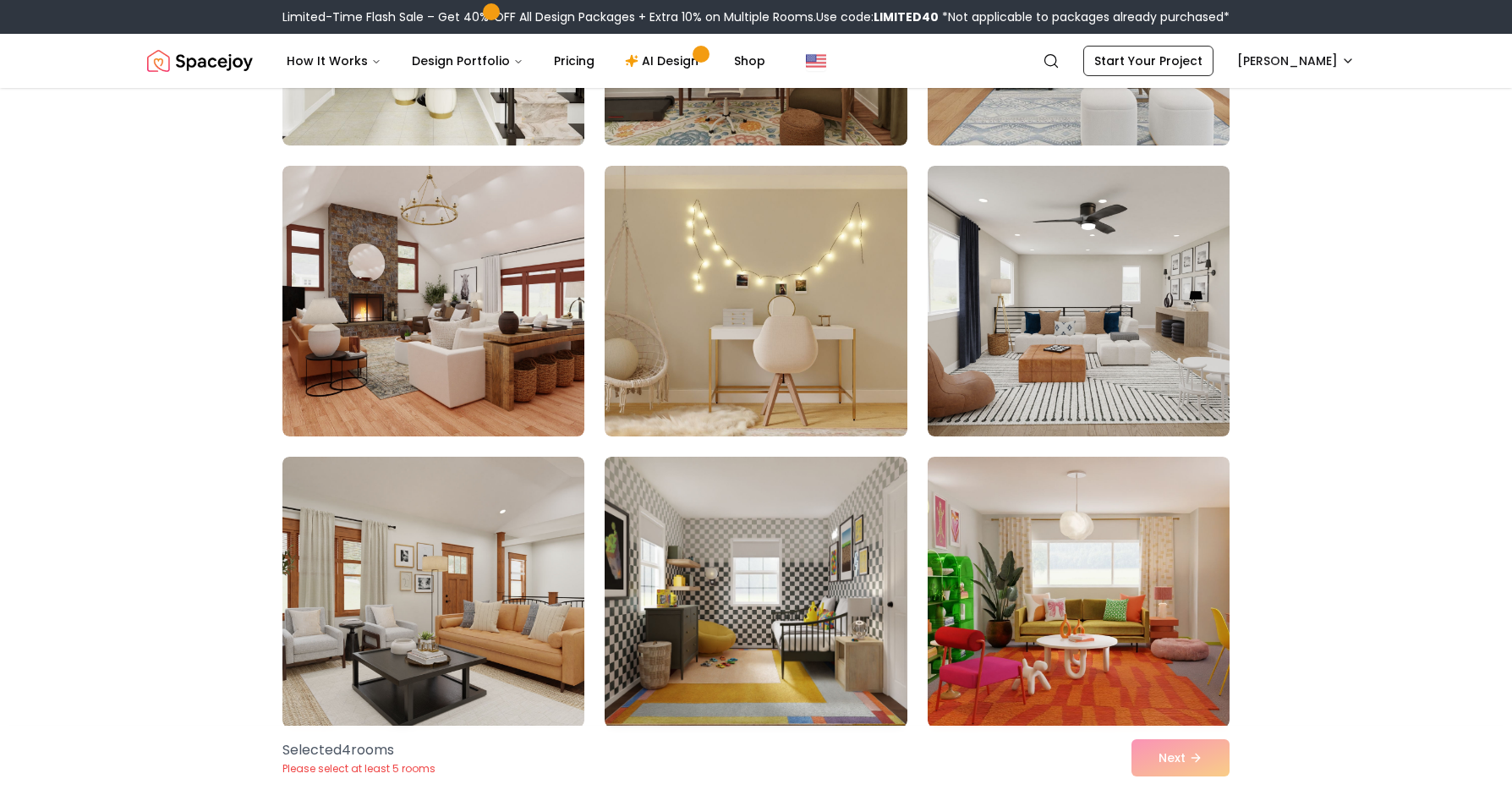
scroll to position [8611, 0]
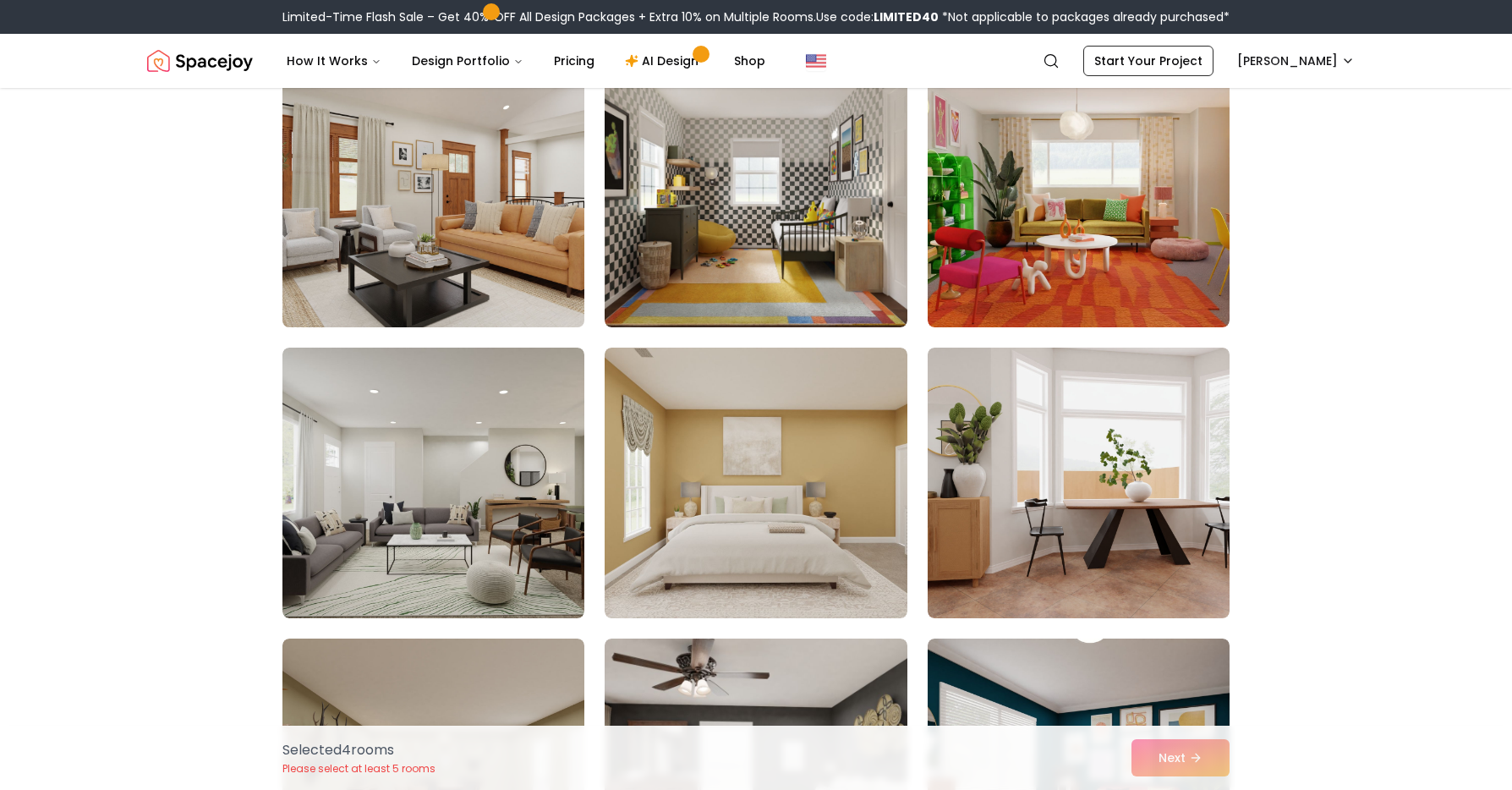
click at [478, 297] on img at bounding box center [433, 192] width 317 height 284
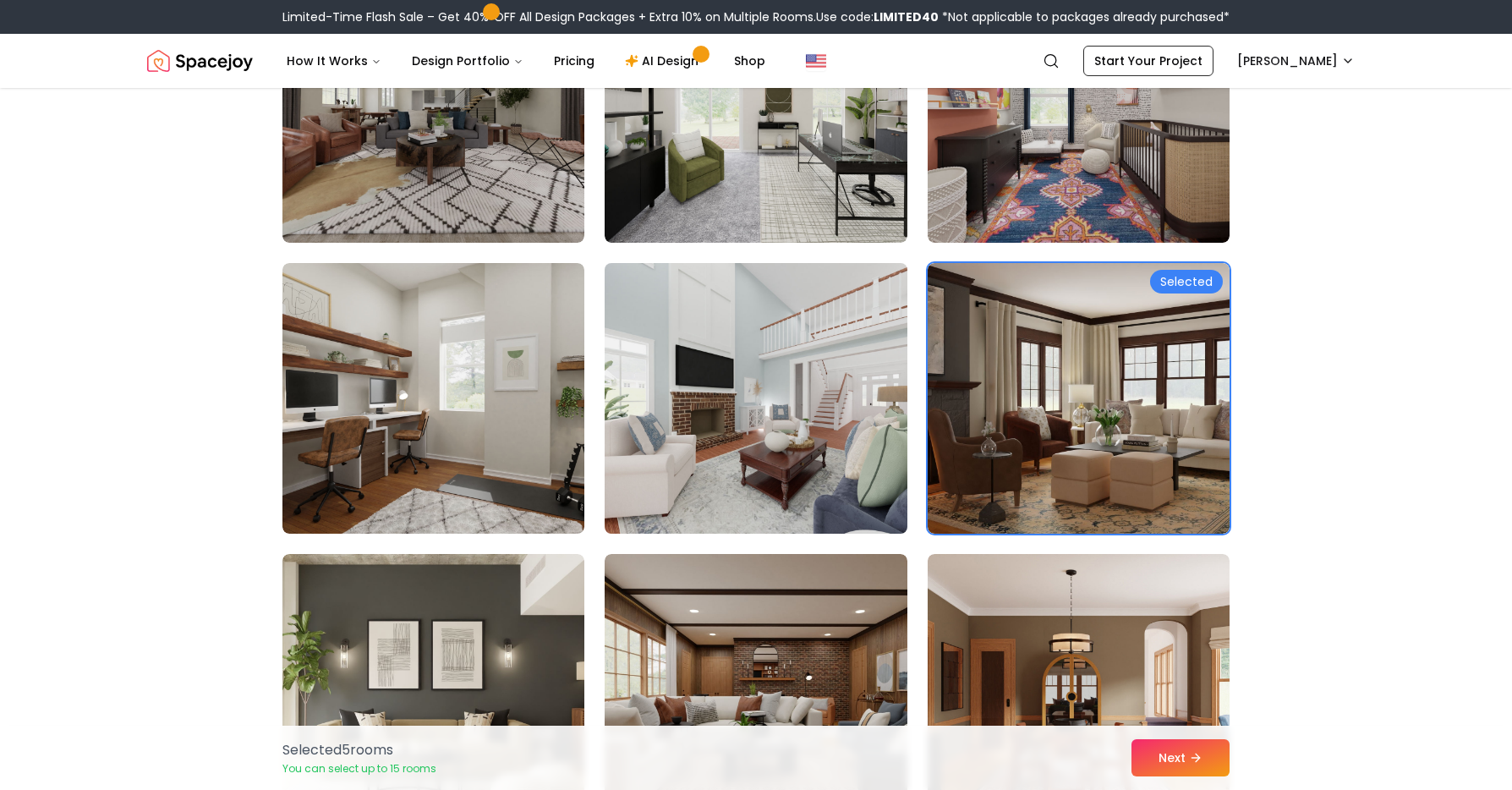
scroll to position [261, 0]
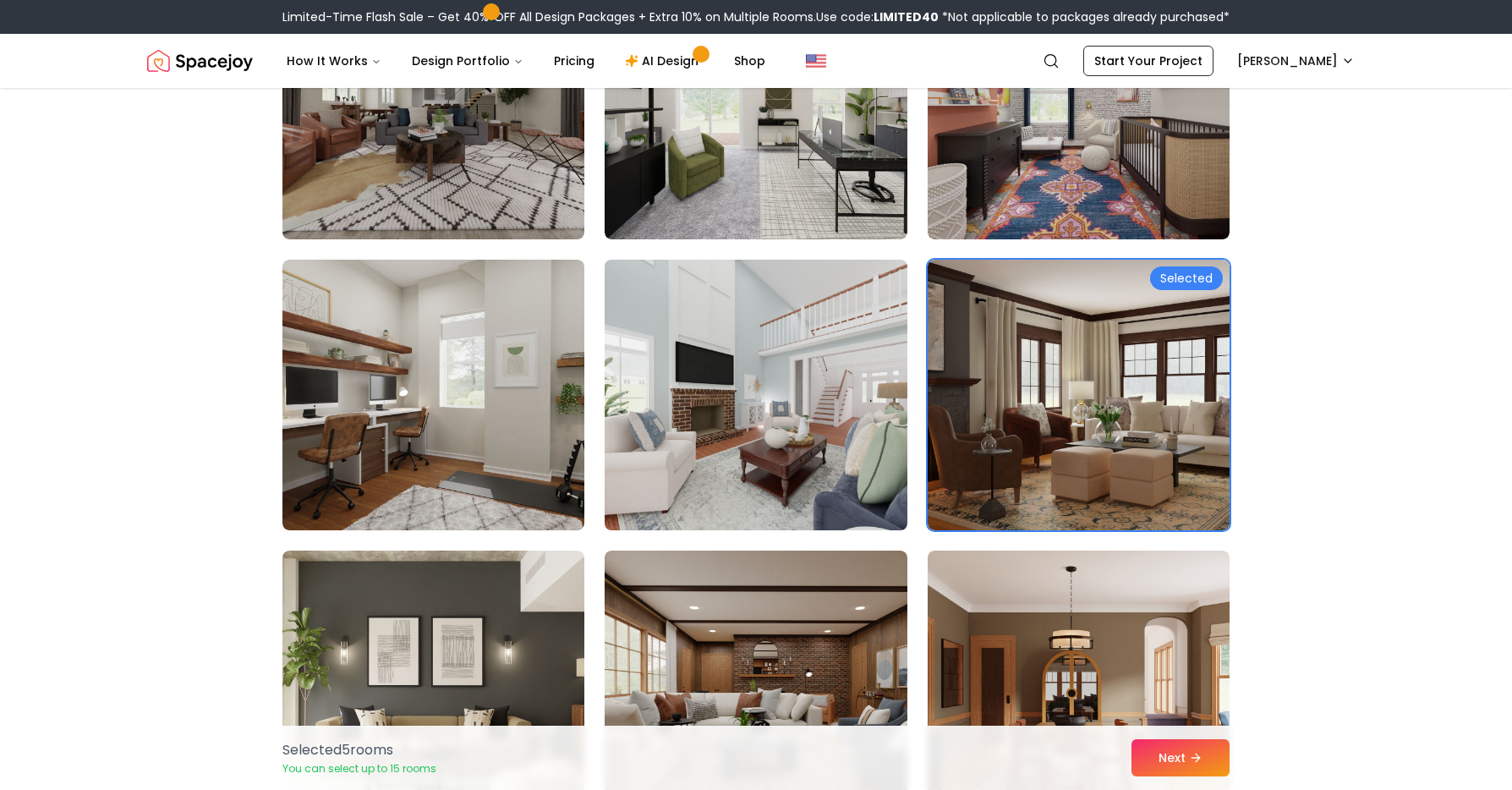
click at [783, 417] on img at bounding box center [756, 395] width 317 height 284
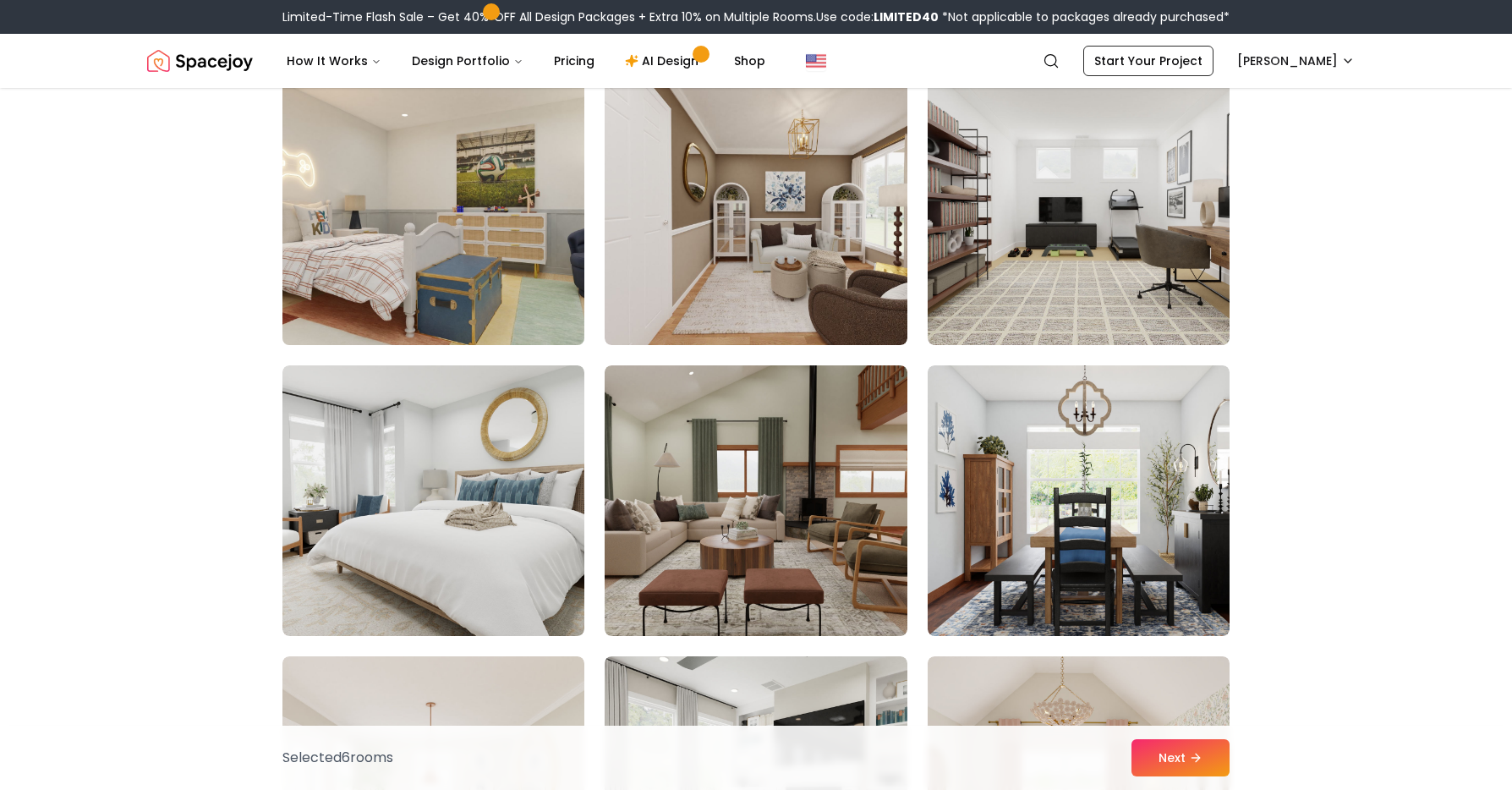
scroll to position [5404, 0]
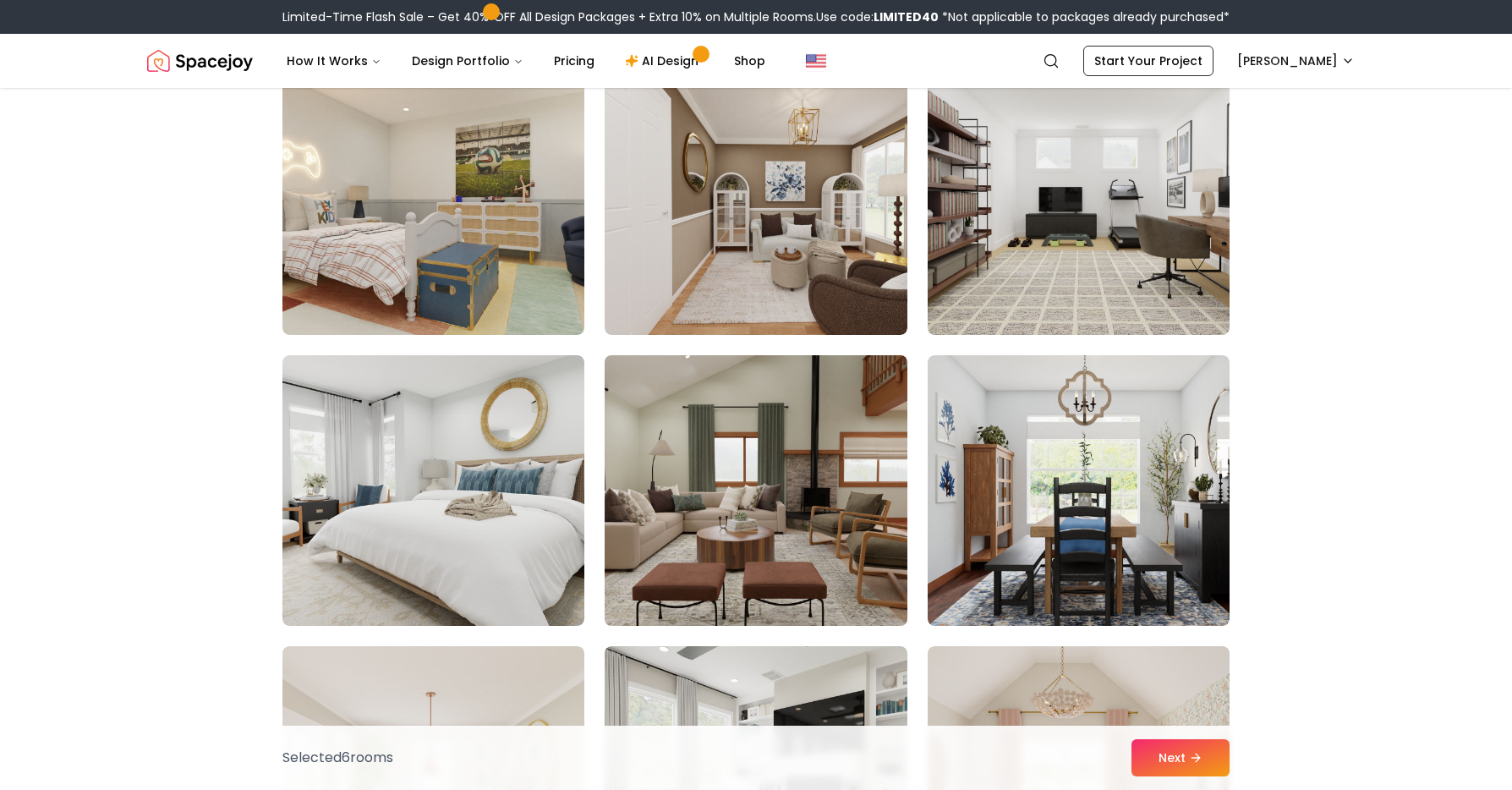
click at [745, 513] on img at bounding box center [756, 490] width 317 height 284
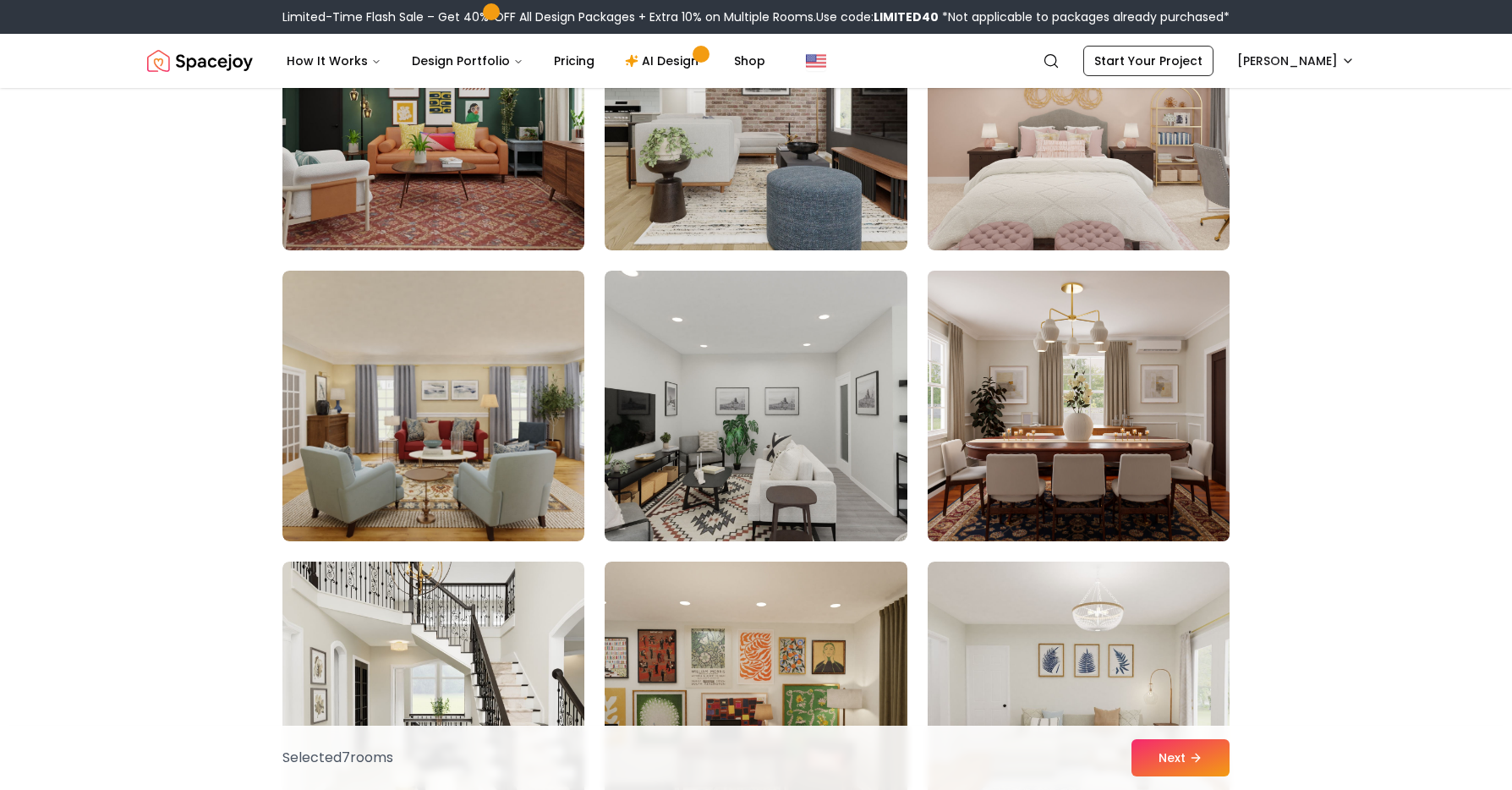
scroll to position [7528, 0]
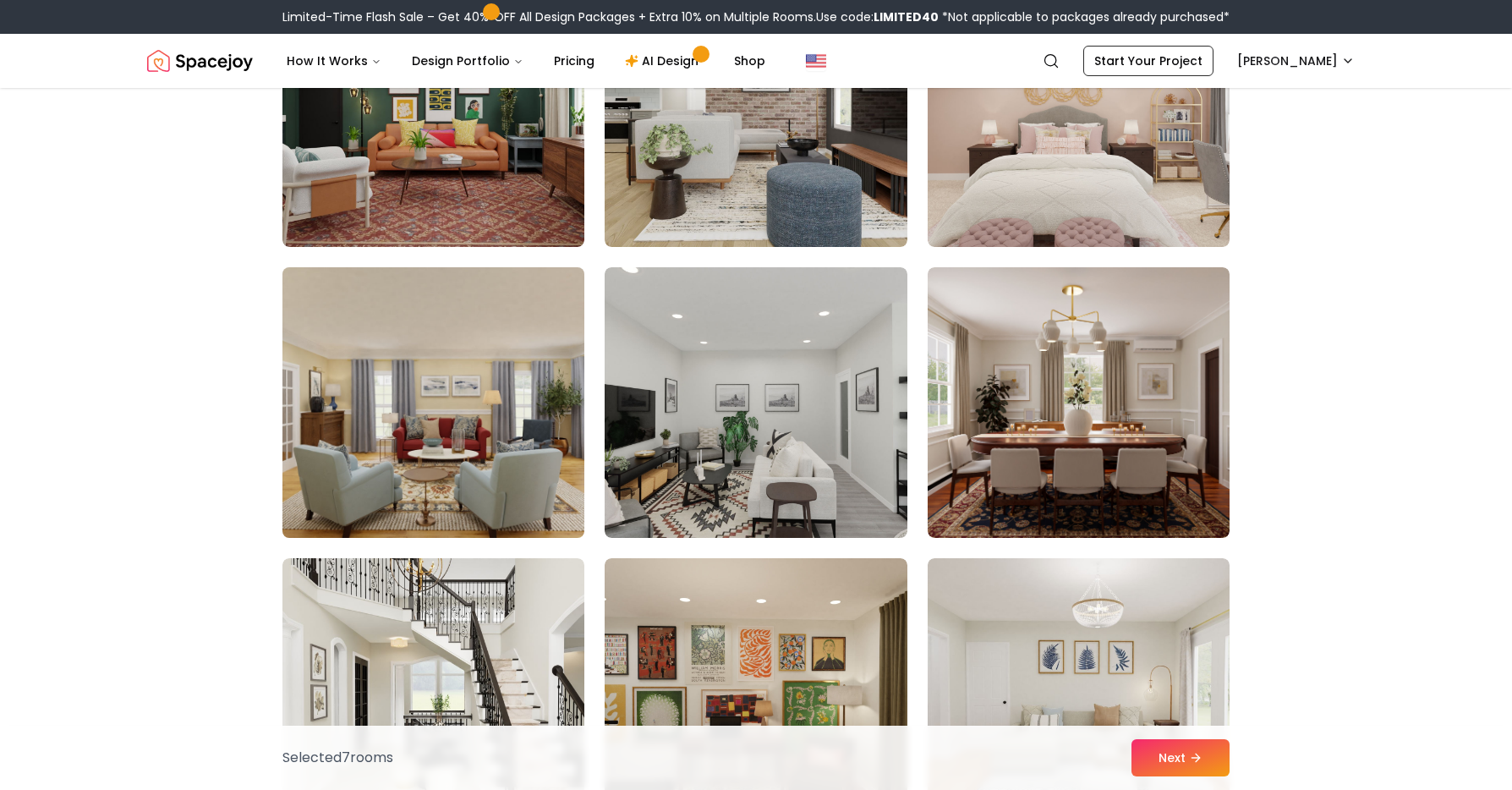
click at [388, 505] on img at bounding box center [433, 402] width 317 height 284
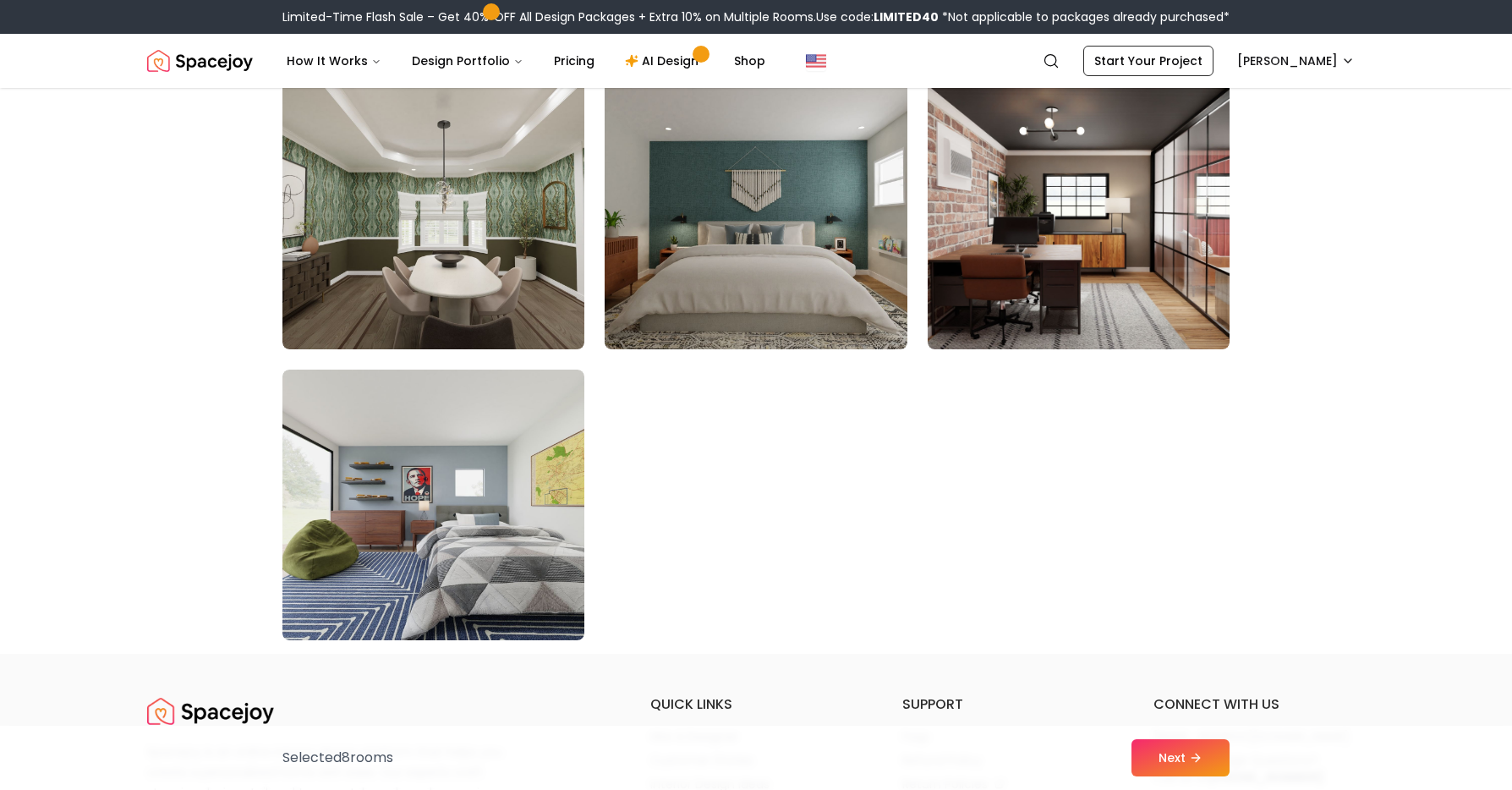
scroll to position [9482, 0]
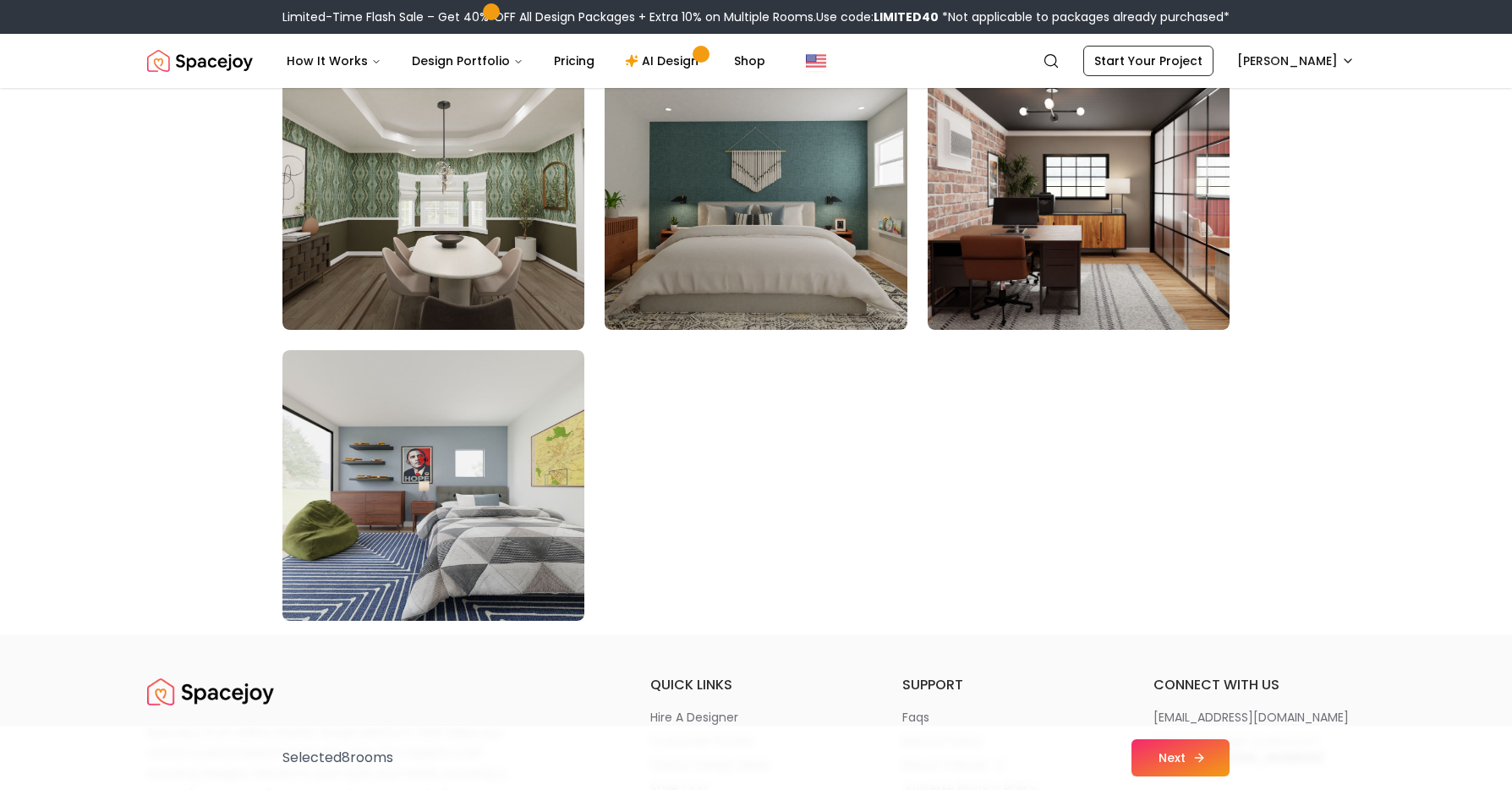
click at [1179, 748] on button "Next" at bounding box center [1180, 758] width 98 height 38
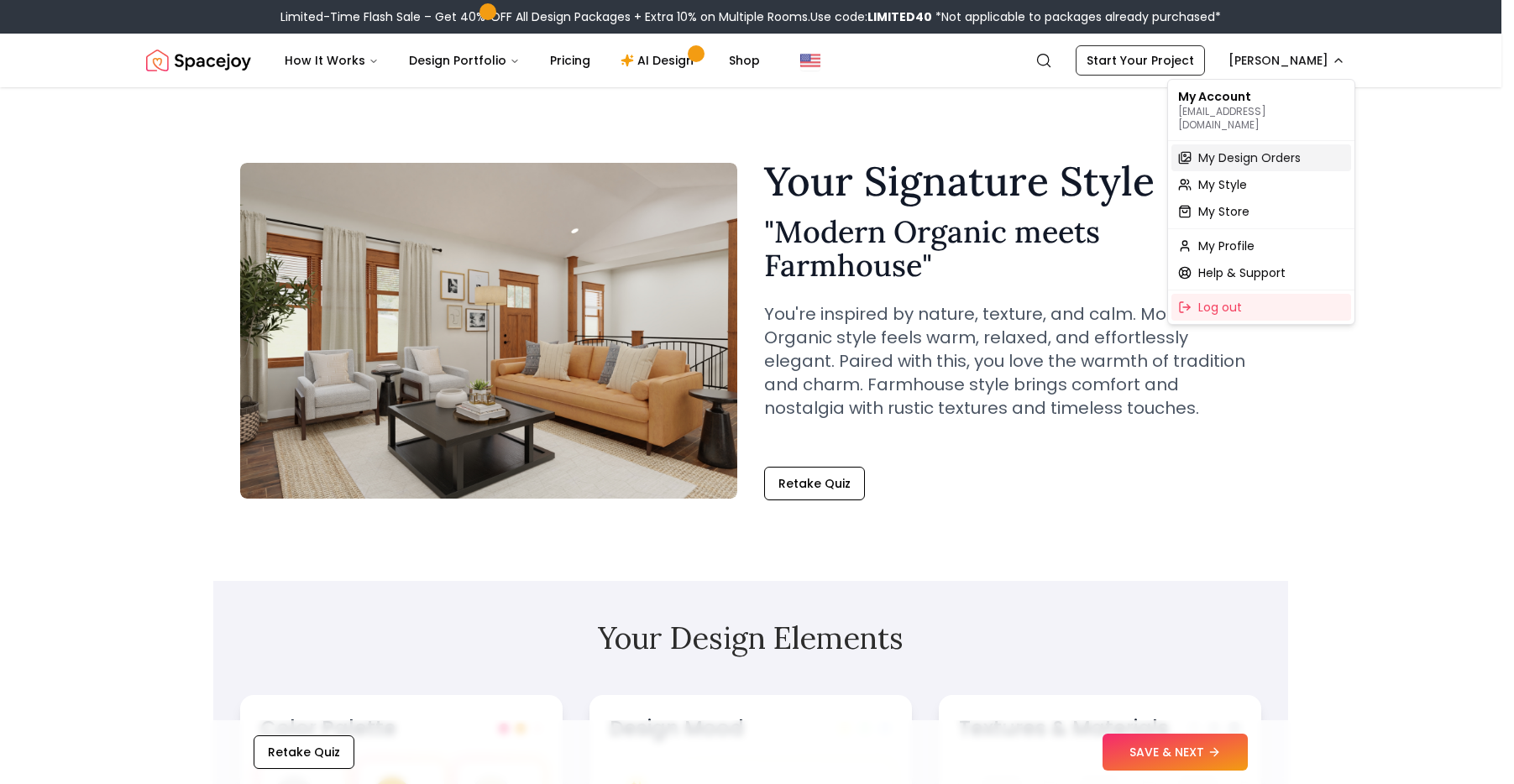
click at [1254, 149] on span "My Design Orders" at bounding box center [1249, 157] width 103 height 16
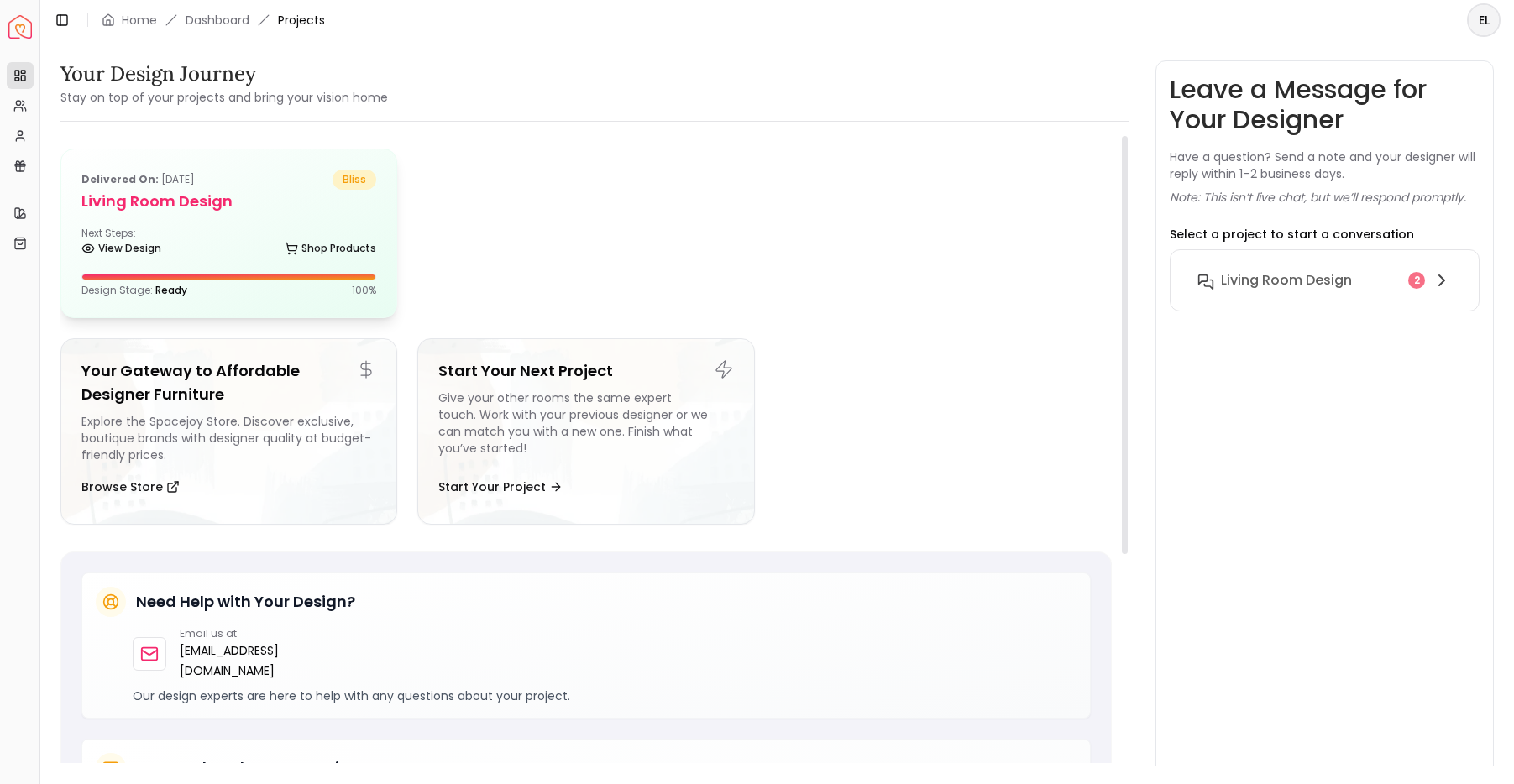
click at [258, 215] on div "Delivered on: [DATE] bliss Living Room design Next Steps: View Design Shop Prod…" at bounding box center [228, 233] width 335 height 168
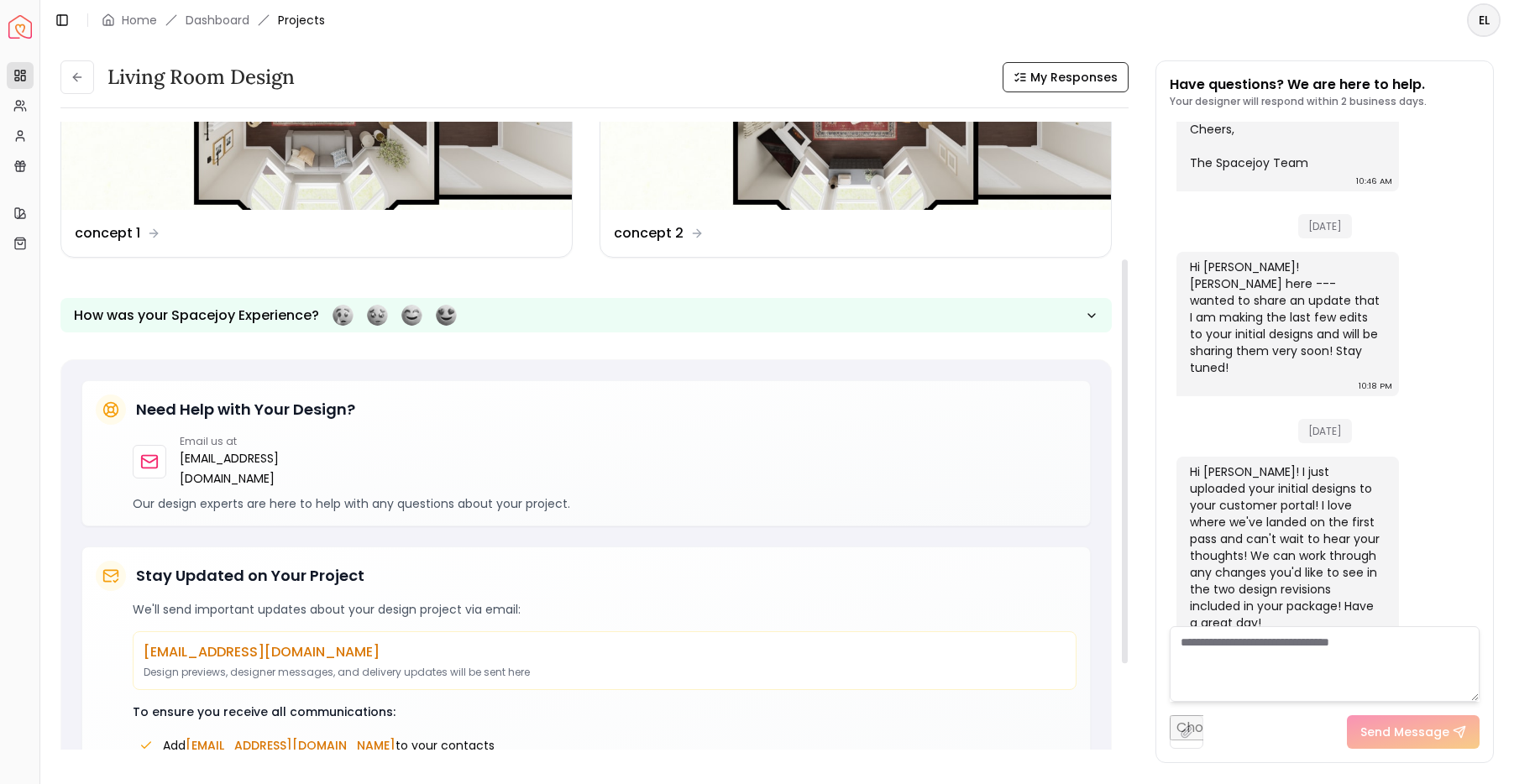
scroll to position [216, 0]
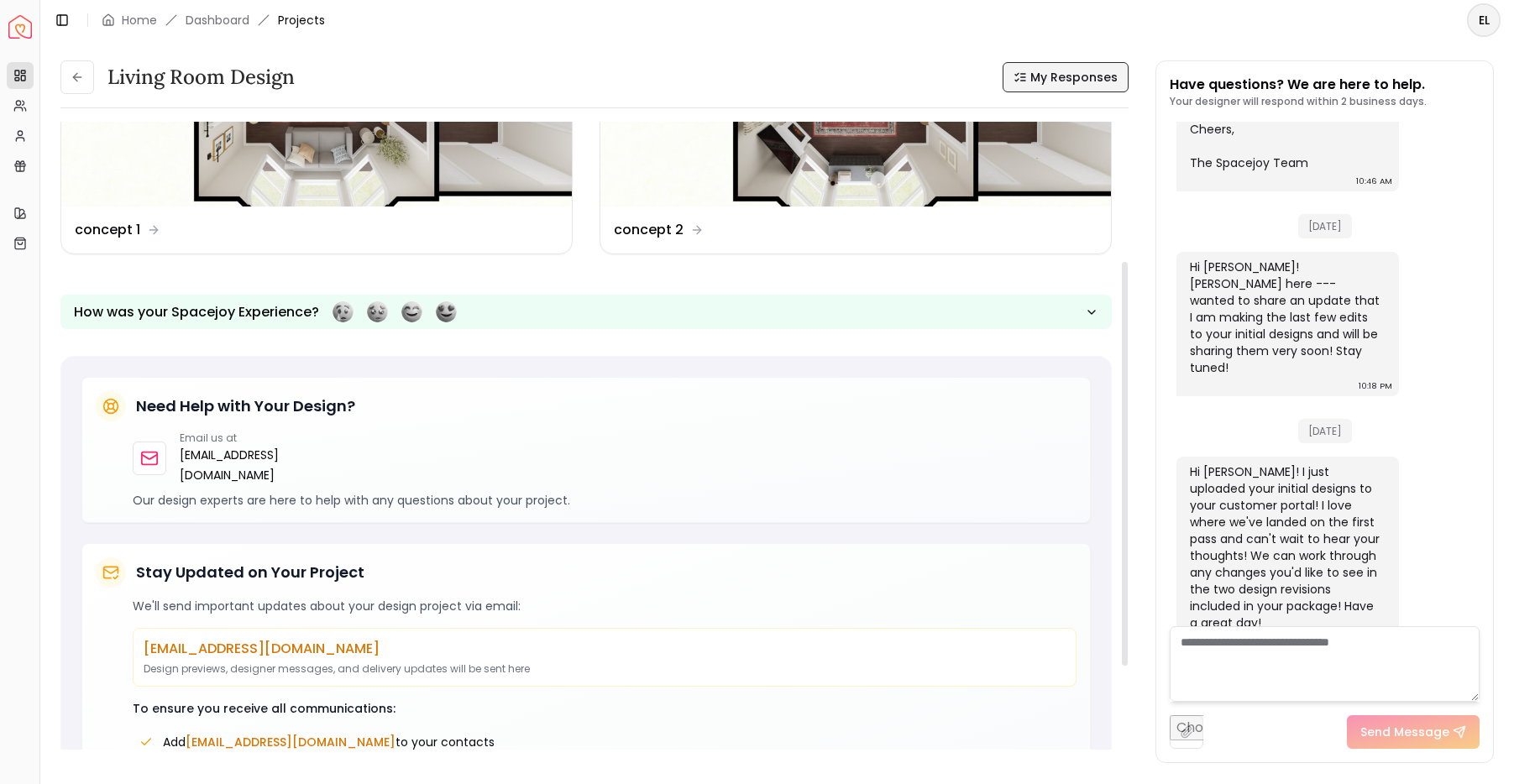
click at [1059, 79] on span "My Responses" at bounding box center [1074, 77] width 87 height 16
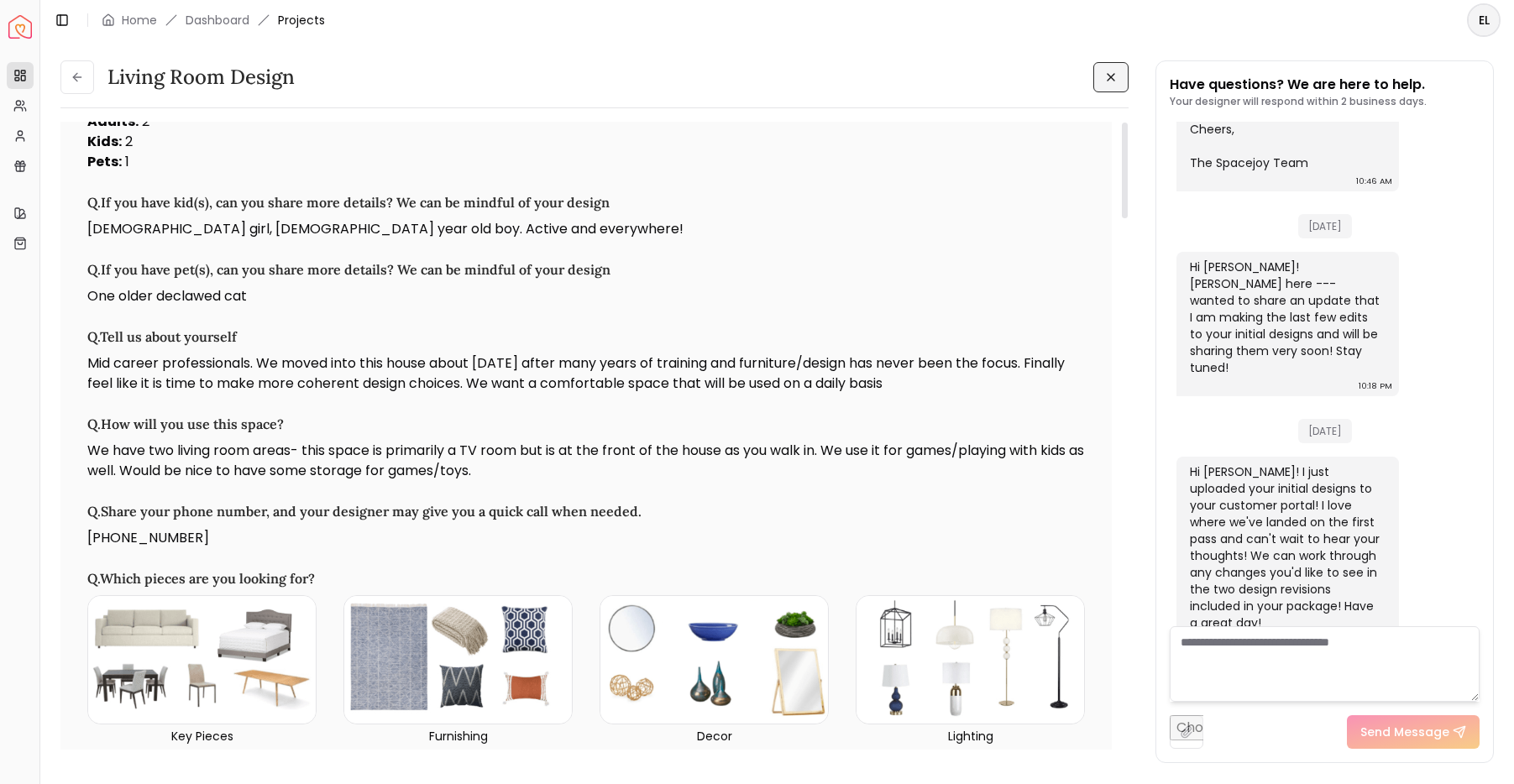
scroll to position [0, 0]
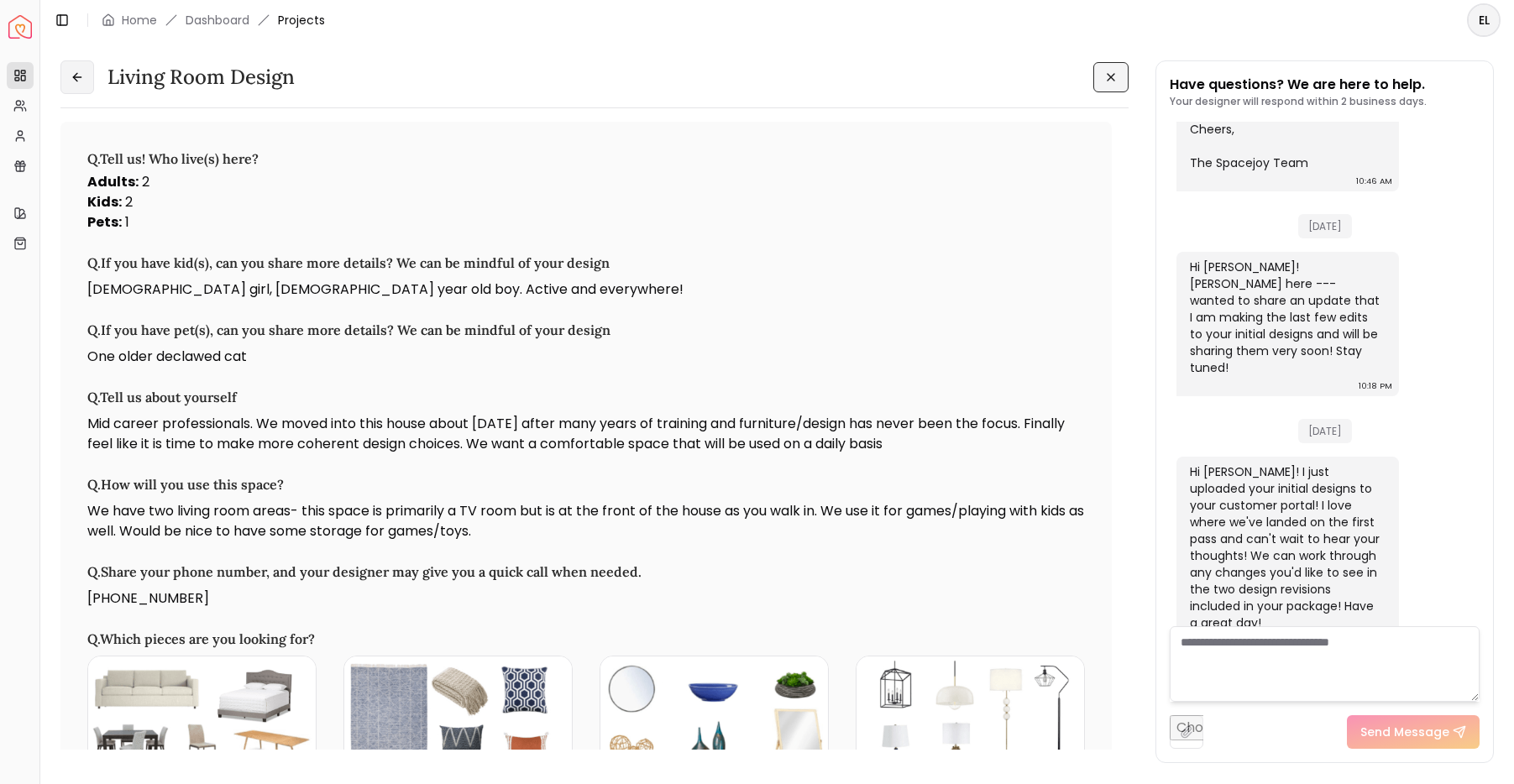
click at [90, 85] on button at bounding box center [76, 76] width 34 height 34
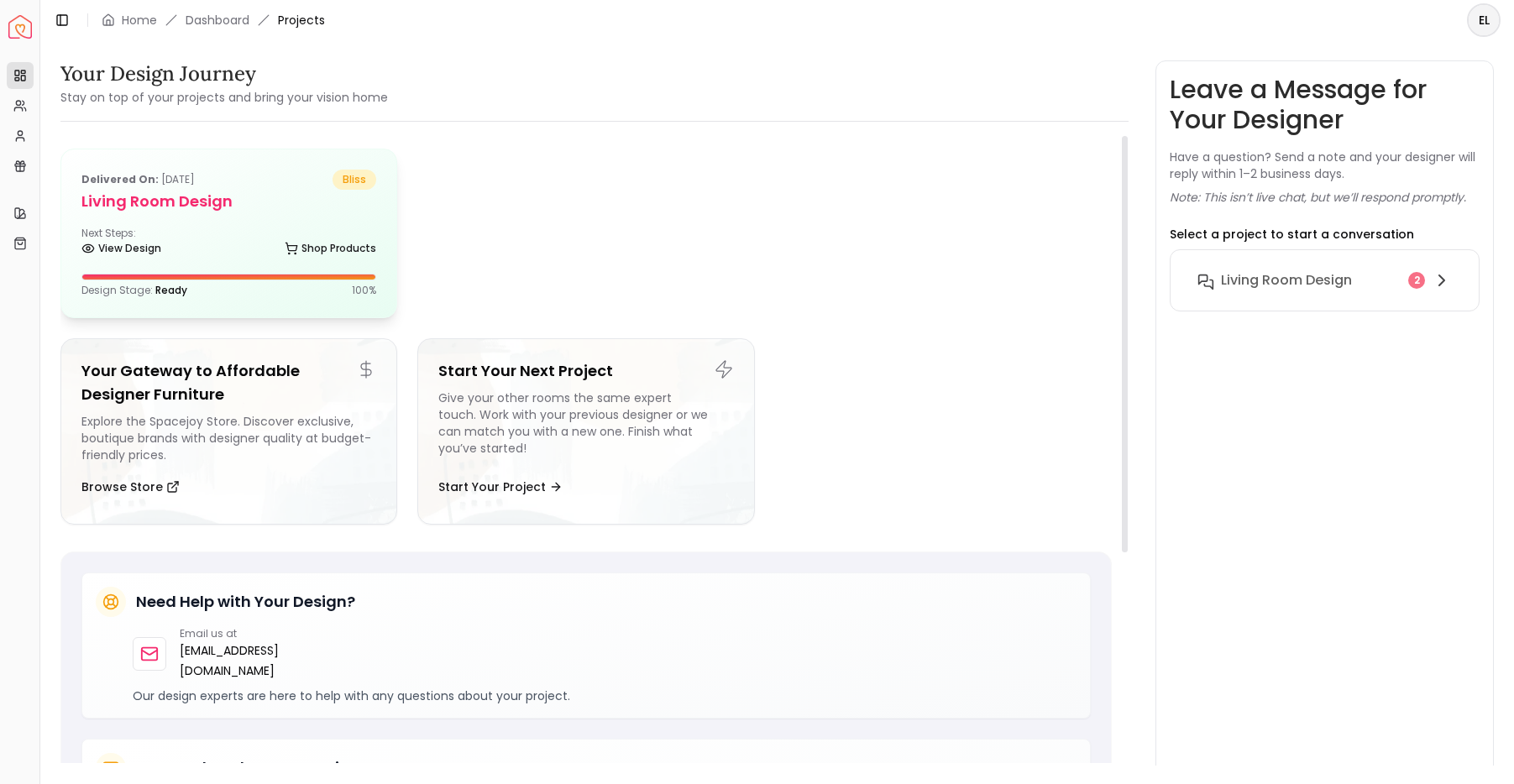
click at [218, 234] on div "Next Steps: View Design Shop Products" at bounding box center [229, 243] width 295 height 34
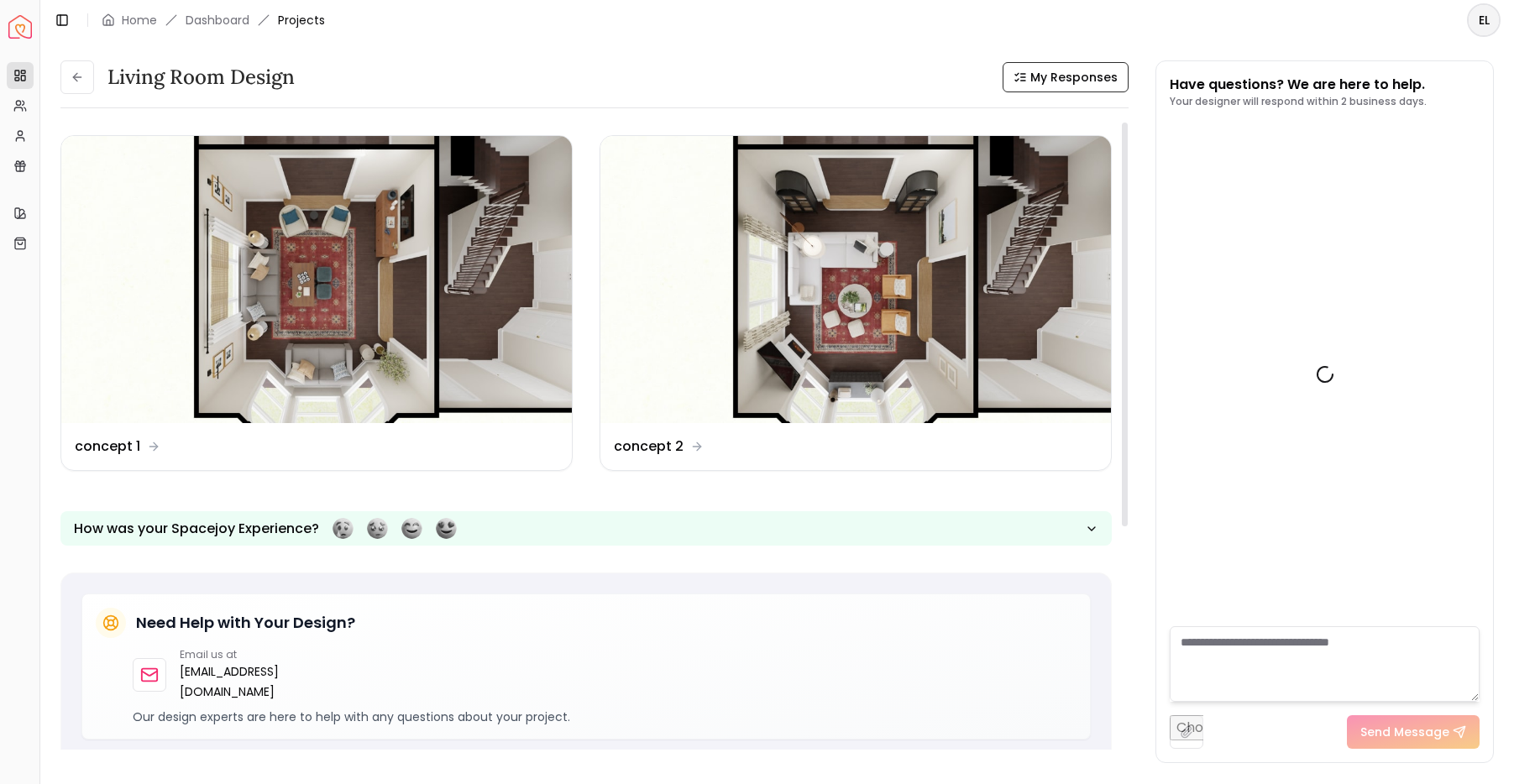
scroll to position [745, 0]
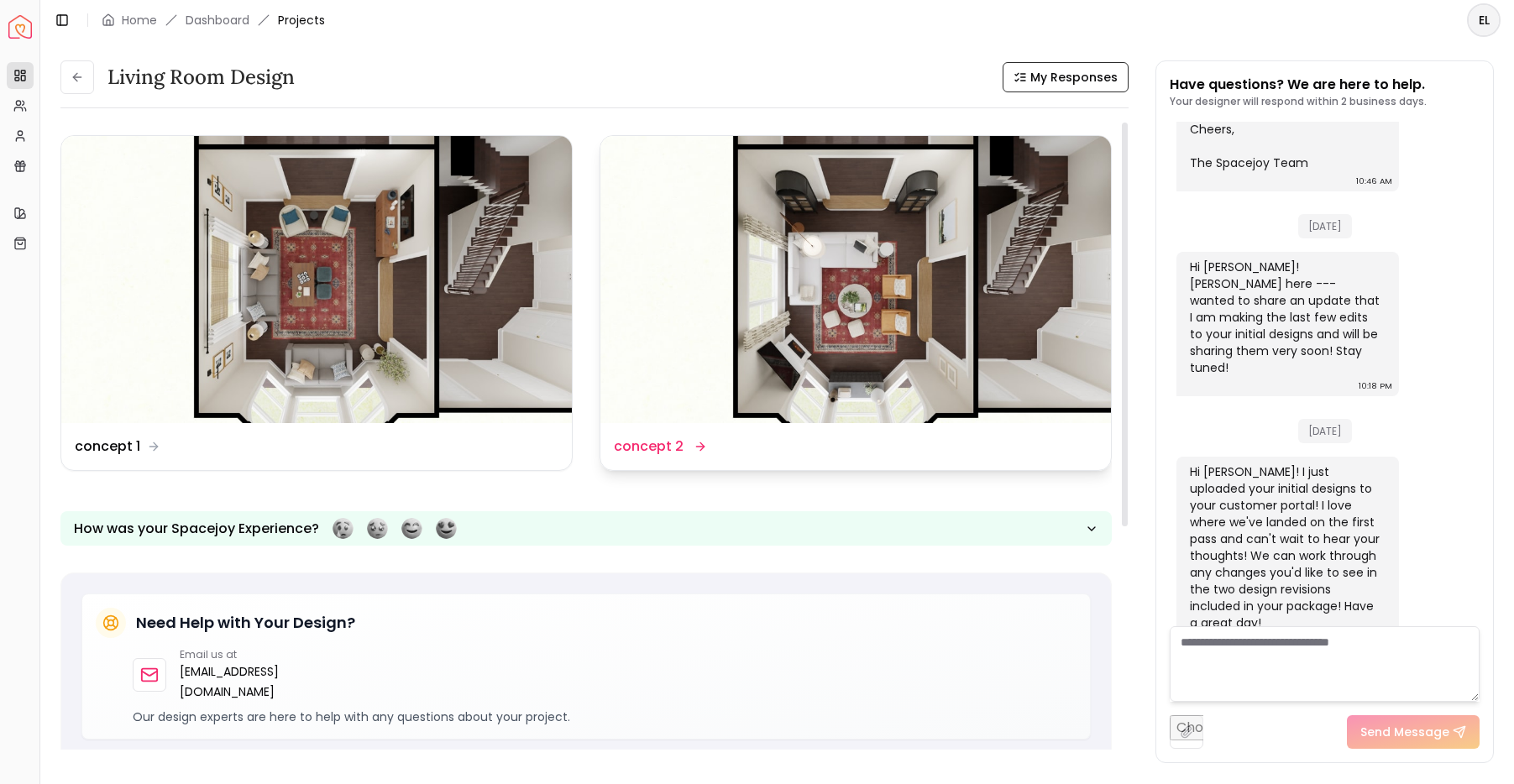
click at [994, 354] on img at bounding box center [855, 280] width 510 height 287
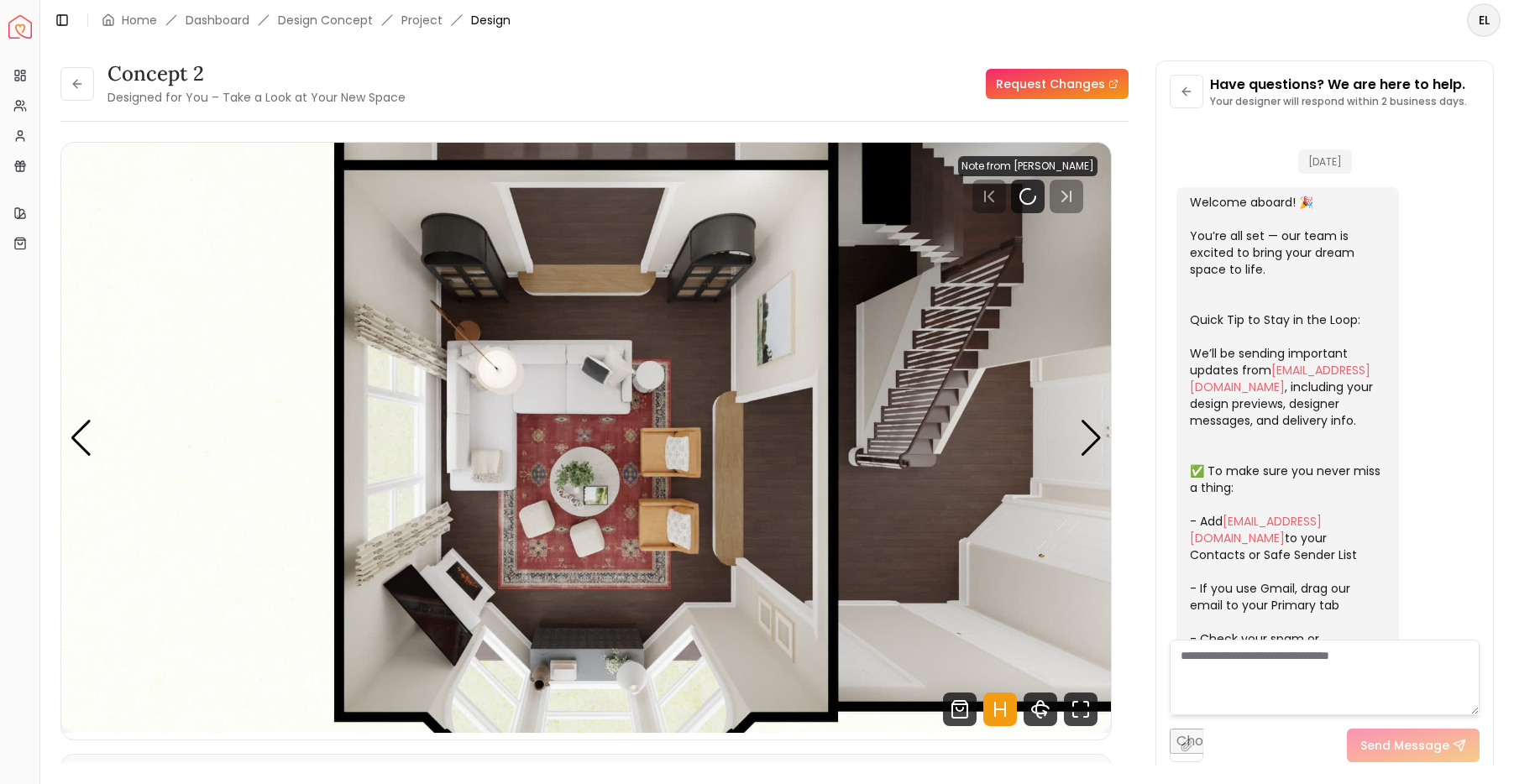
scroll to position [731, 0]
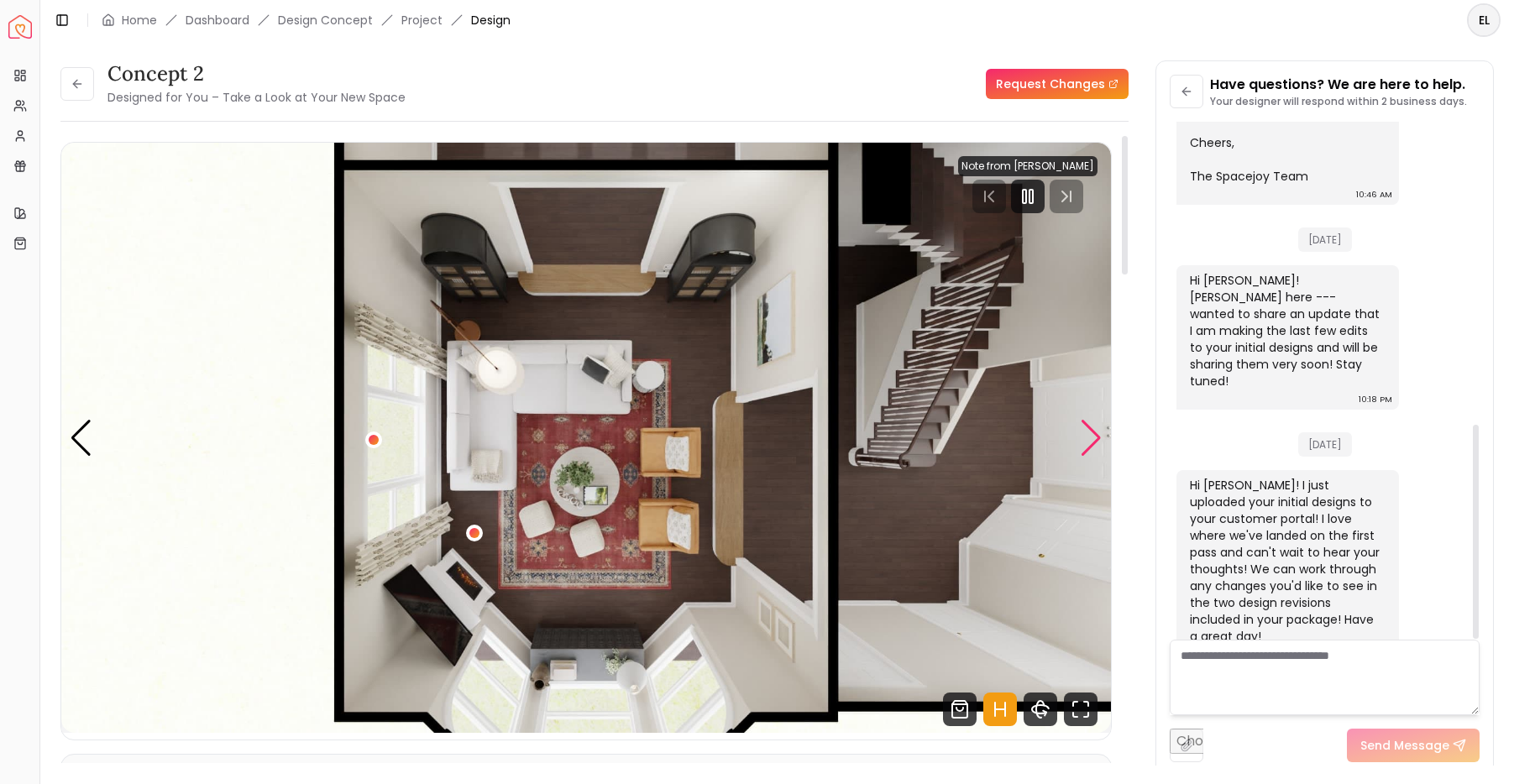
click at [1085, 447] on div "Next slide" at bounding box center [1091, 437] width 23 height 37
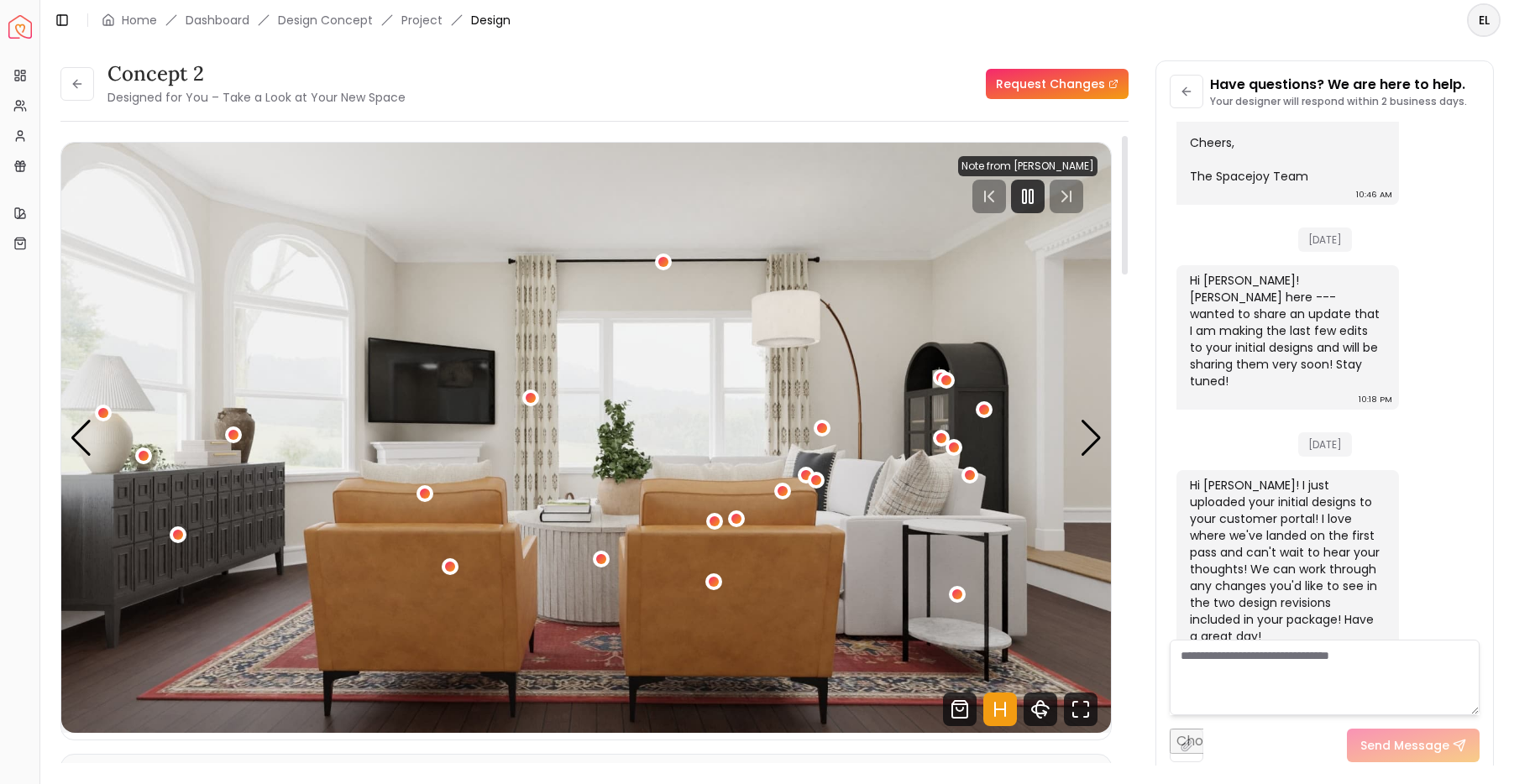
click at [1076, 437] on img "2 / 5" at bounding box center [586, 437] width 1050 height 590
click at [1095, 444] on div "Next slide" at bounding box center [1091, 437] width 23 height 37
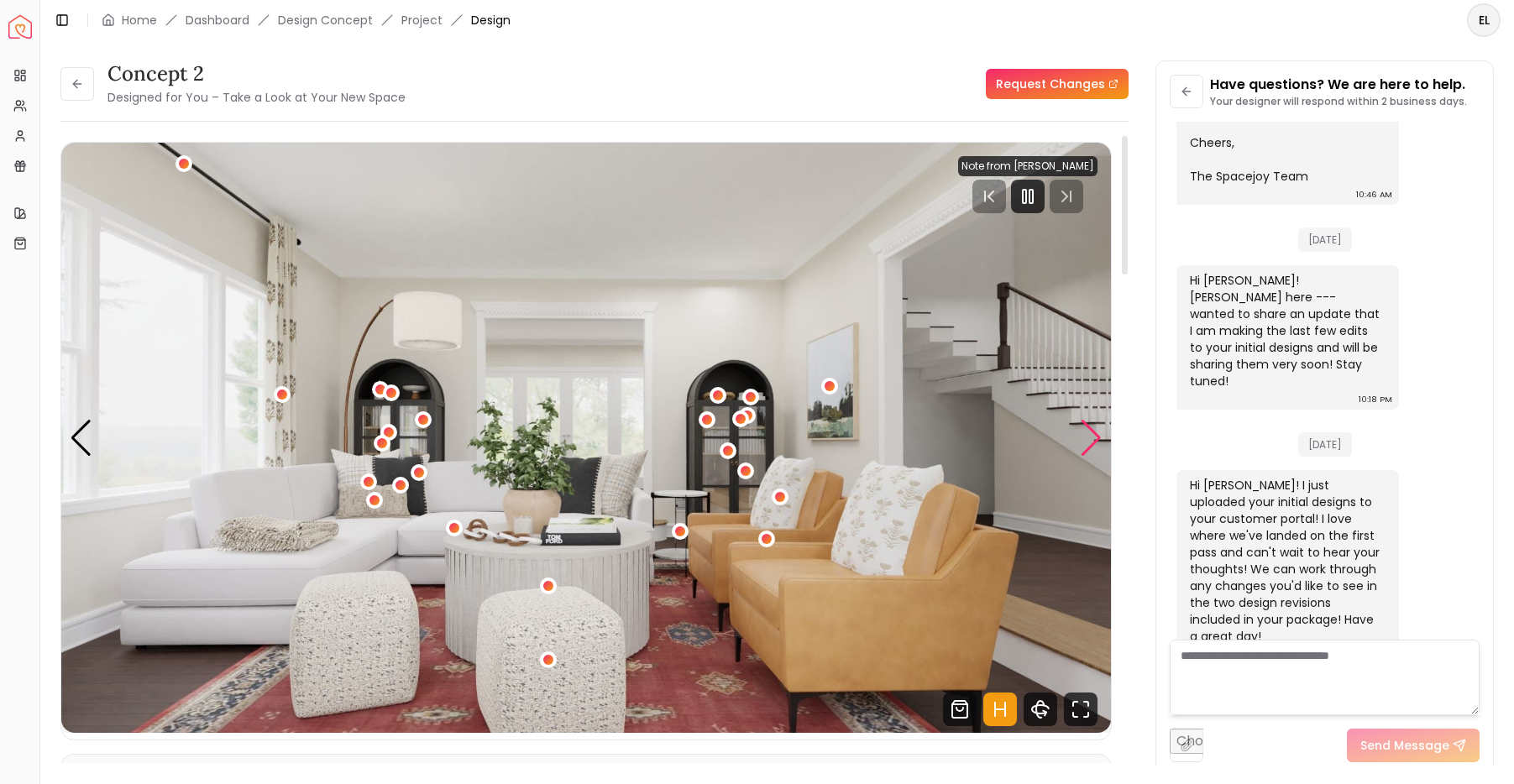
click at [1089, 446] on div "Next slide" at bounding box center [1091, 437] width 23 height 37
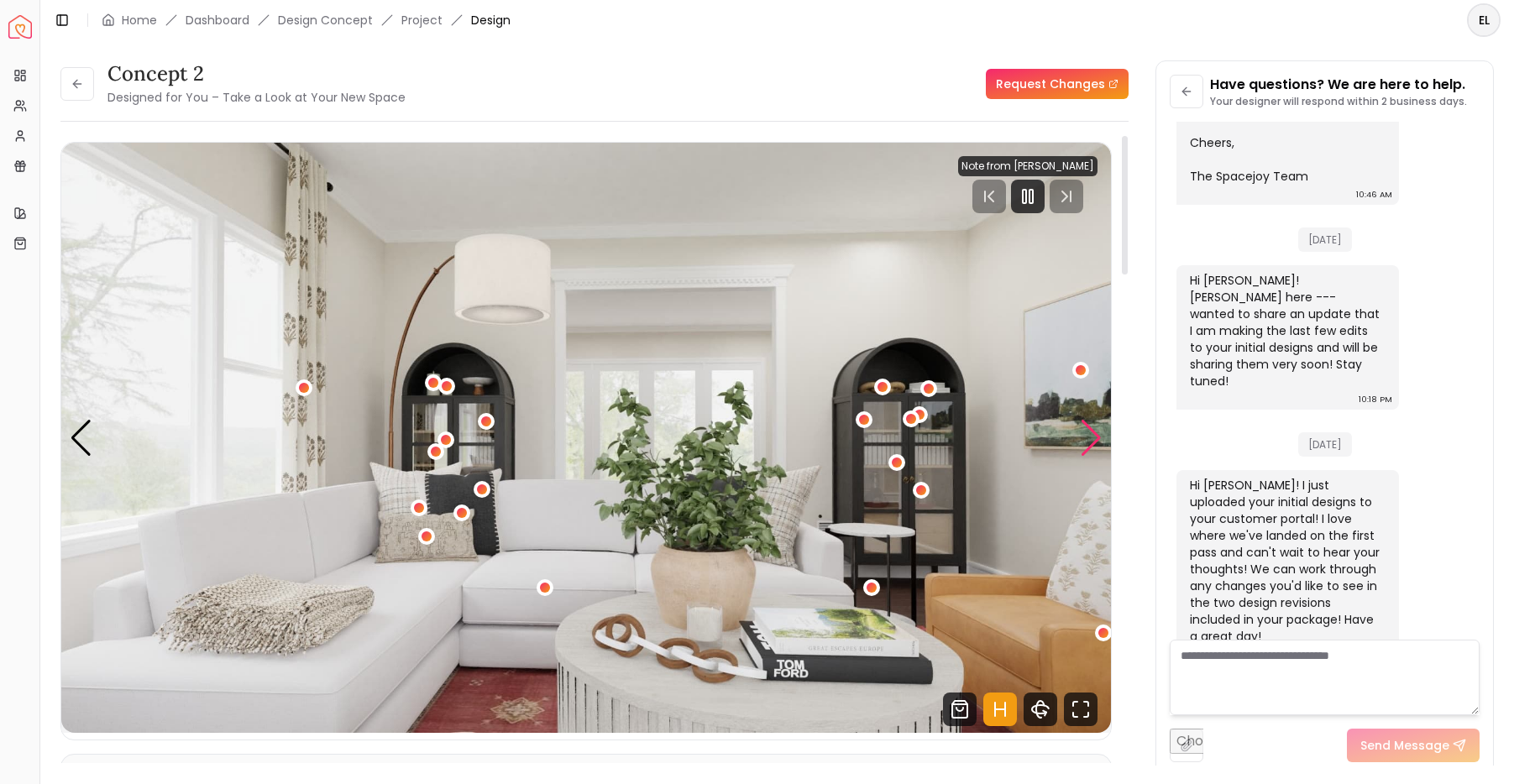
click at [1094, 434] on div "Next slide" at bounding box center [1091, 437] width 23 height 37
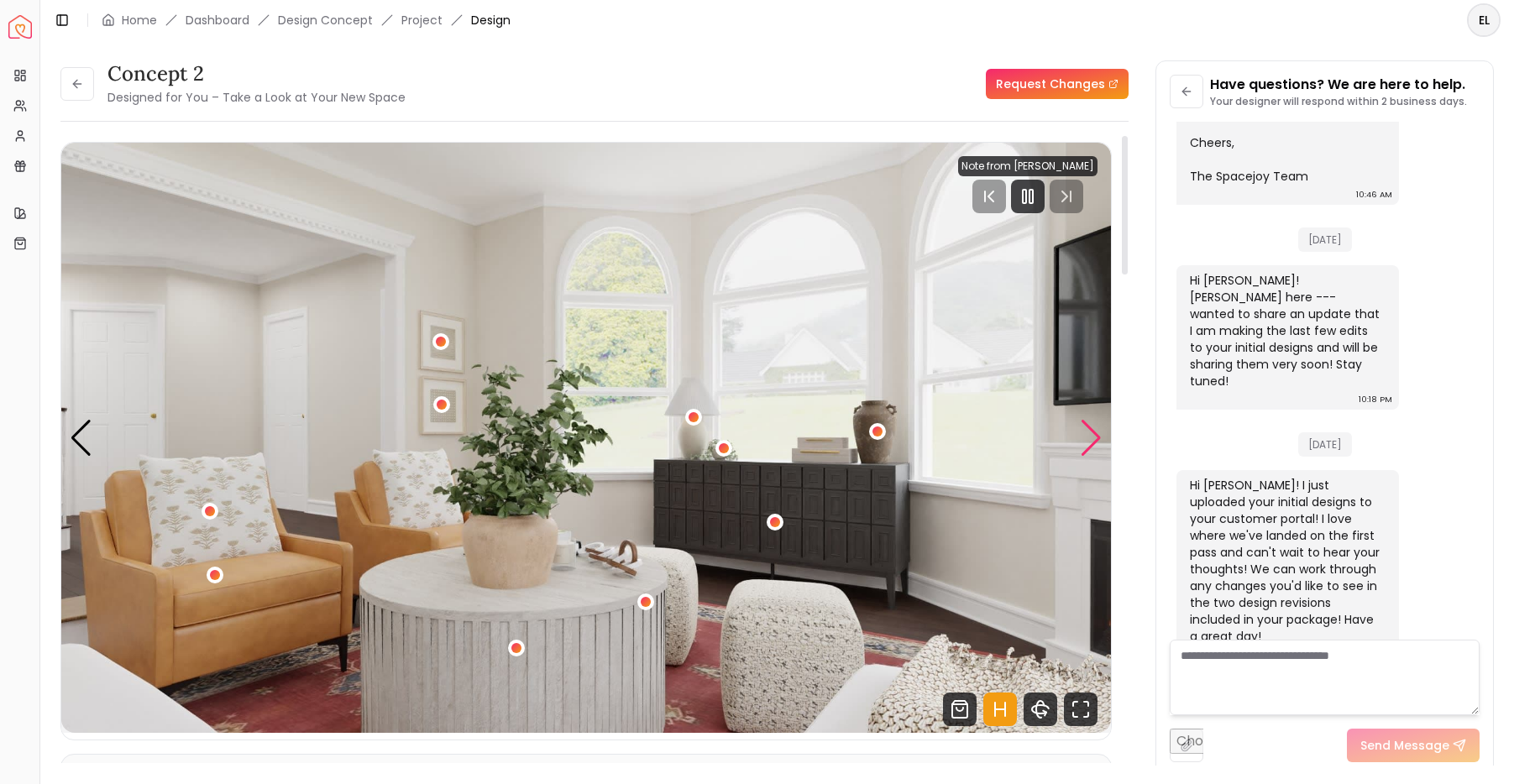
click at [1088, 445] on div "Next slide" at bounding box center [1091, 437] width 23 height 37
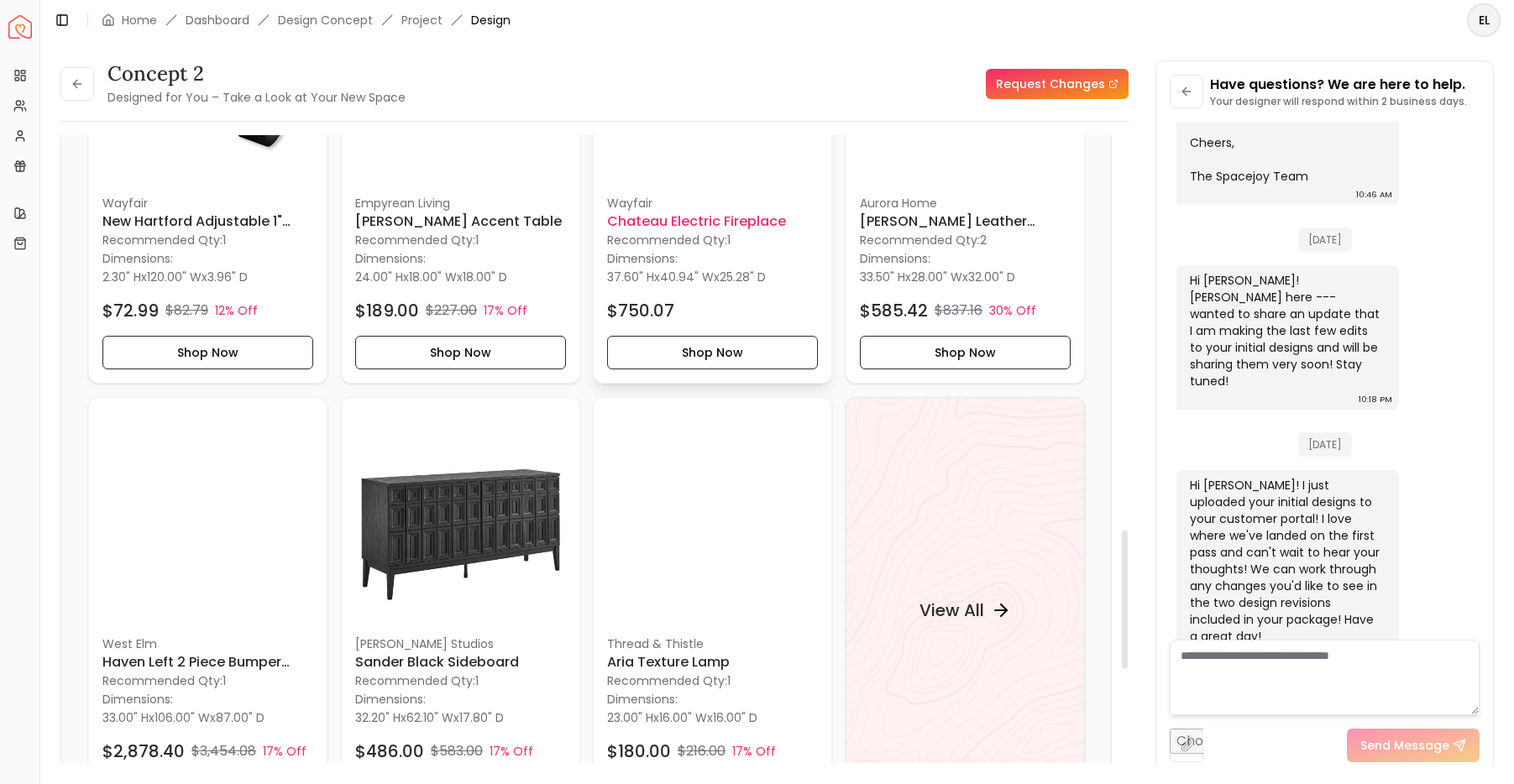
scroll to position [1784, 0]
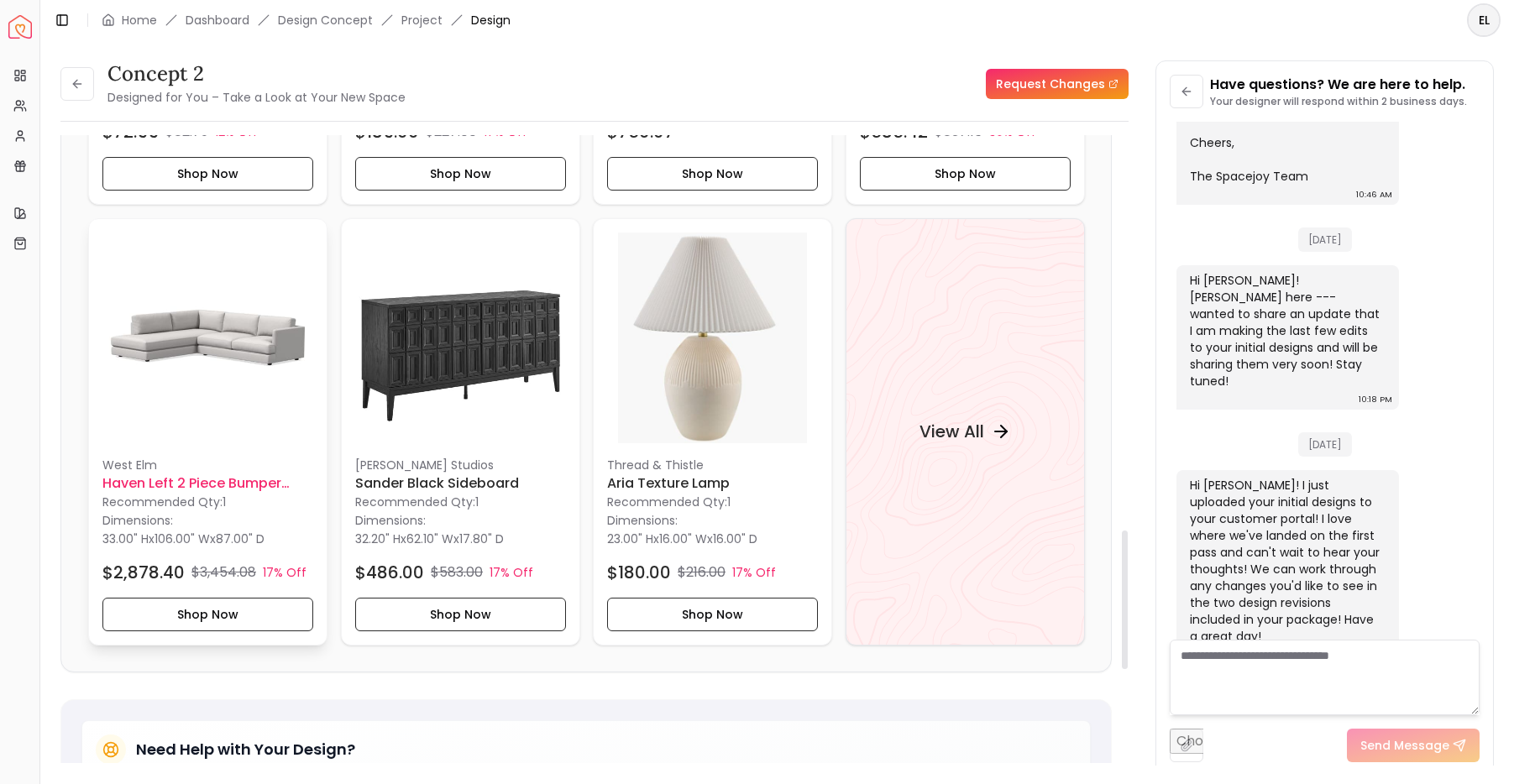
click at [219, 486] on h6 "Haven Left 2 Piece Bumper Chaise Sectional" at bounding box center [208, 483] width 211 height 20
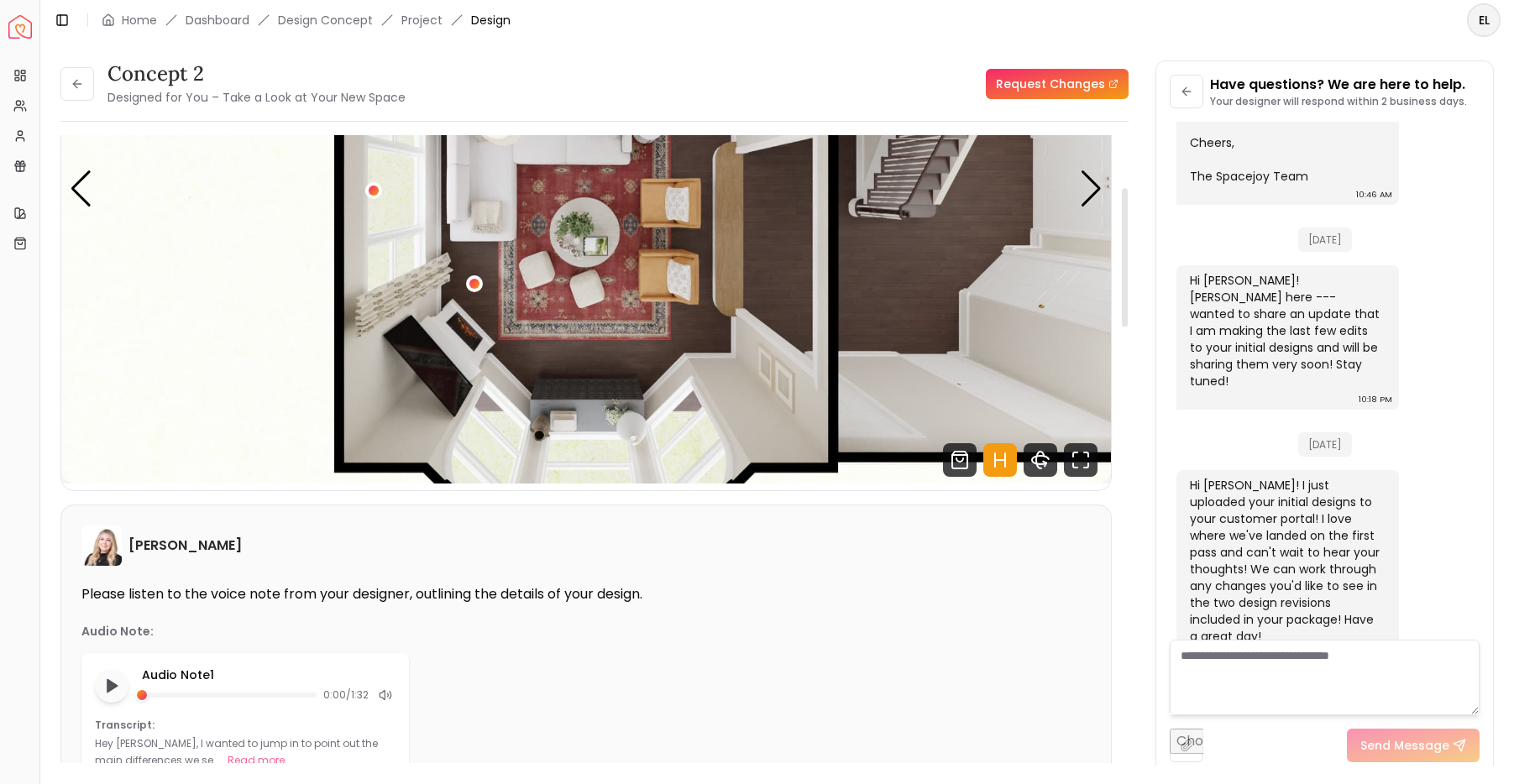
scroll to position [0, 0]
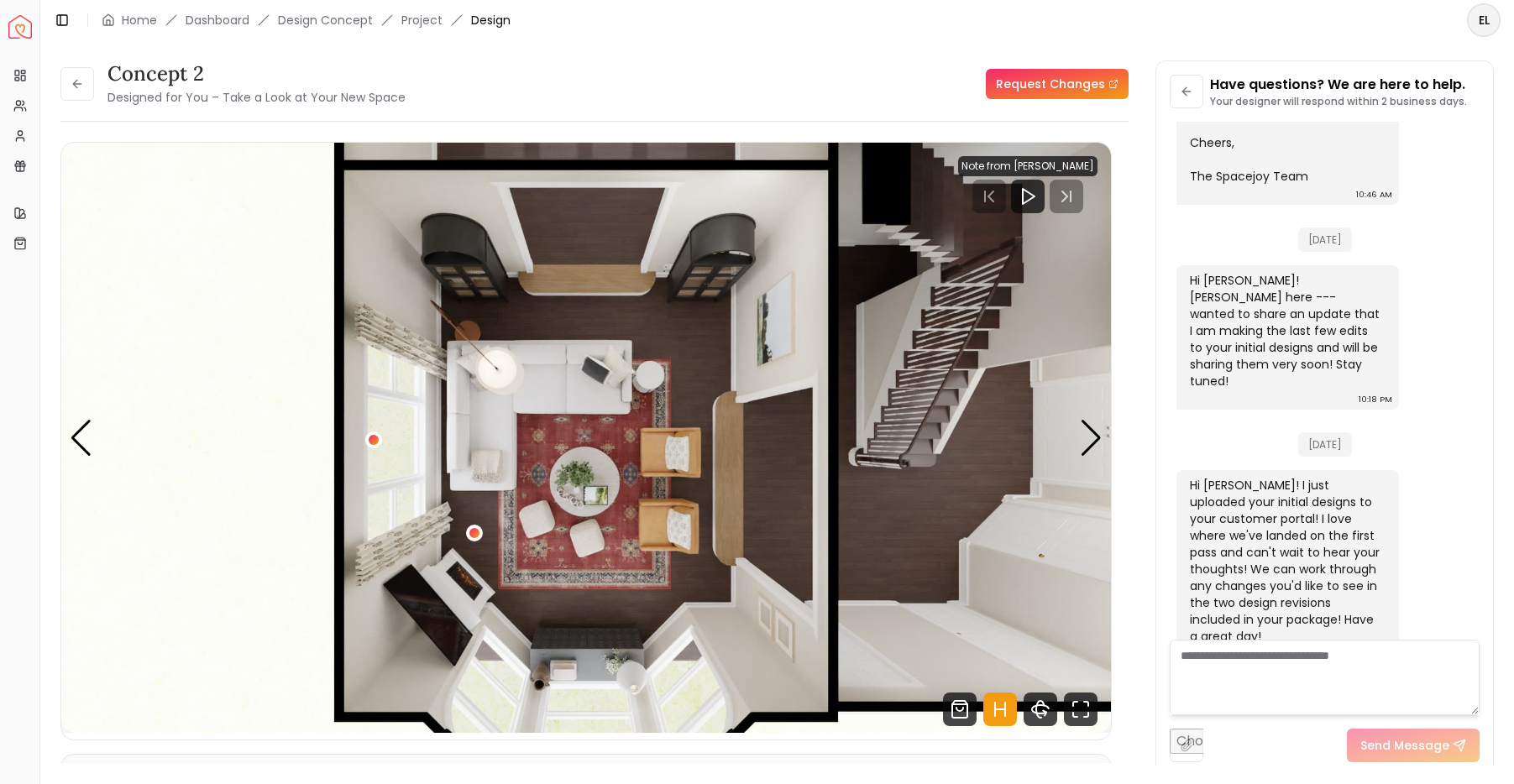
click at [1070, 89] on link "Request Changes" at bounding box center [1056, 84] width 143 height 30
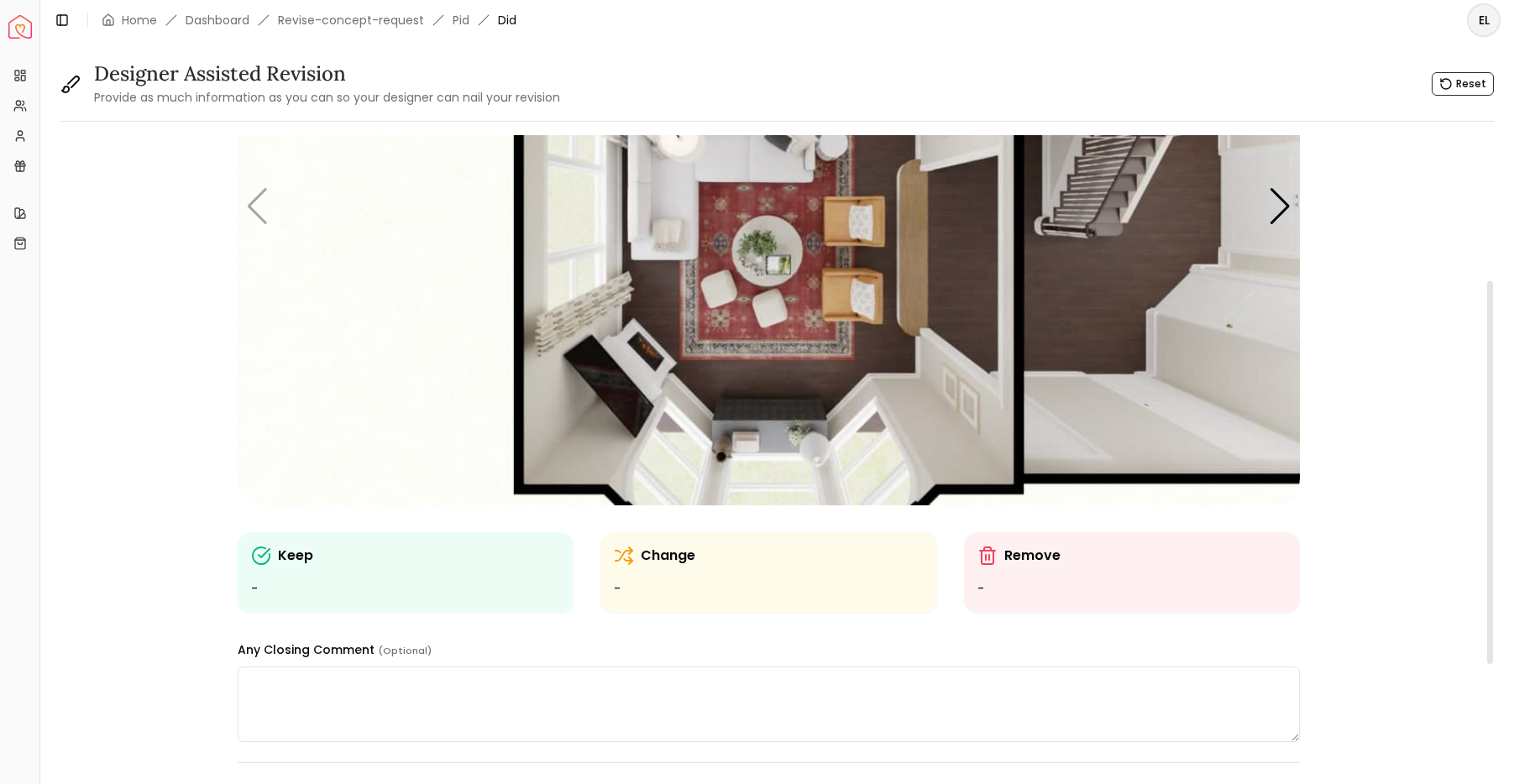
scroll to position [237, 0]
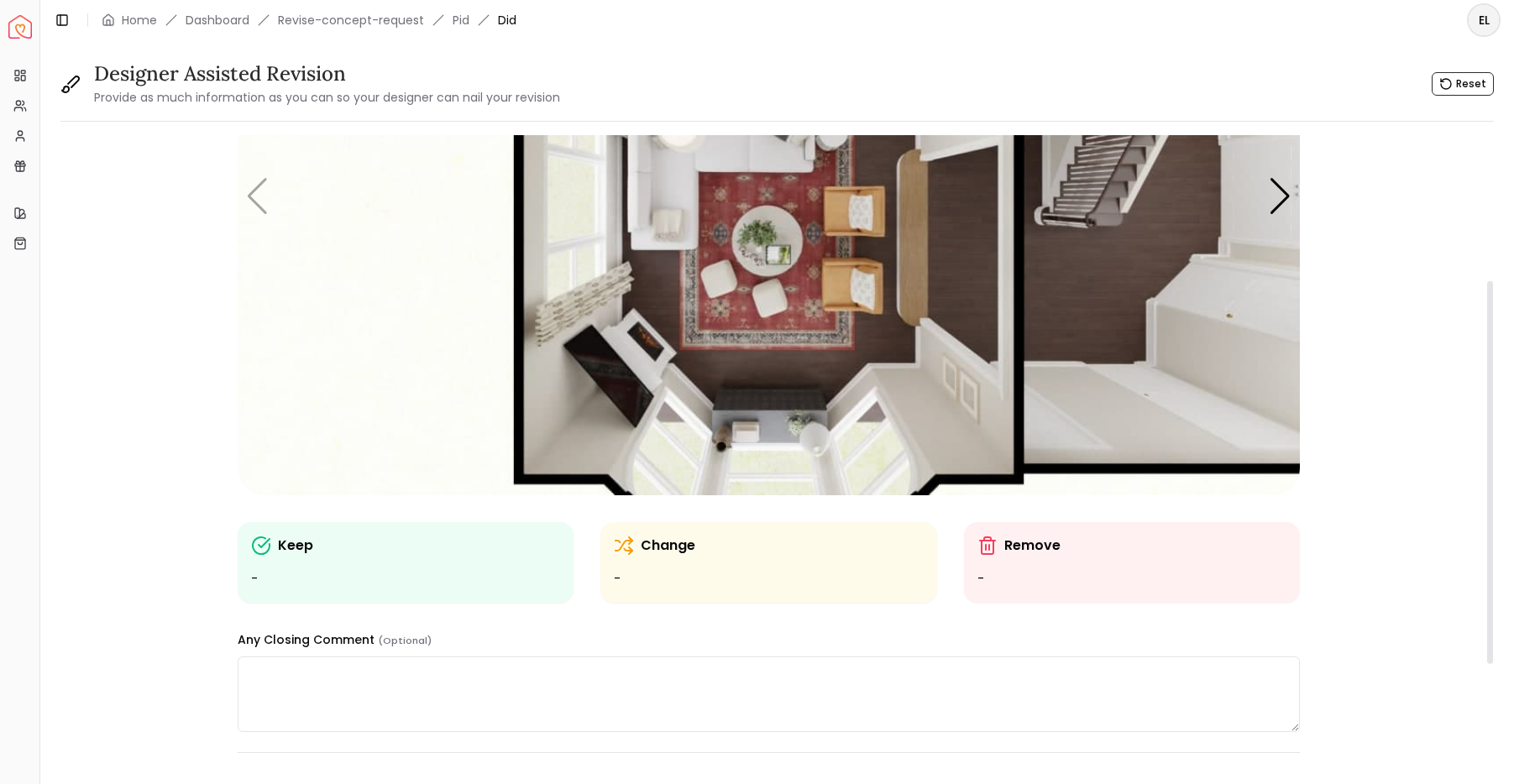
click at [354, 548] on div "Keep" at bounding box center [406, 546] width 309 height 20
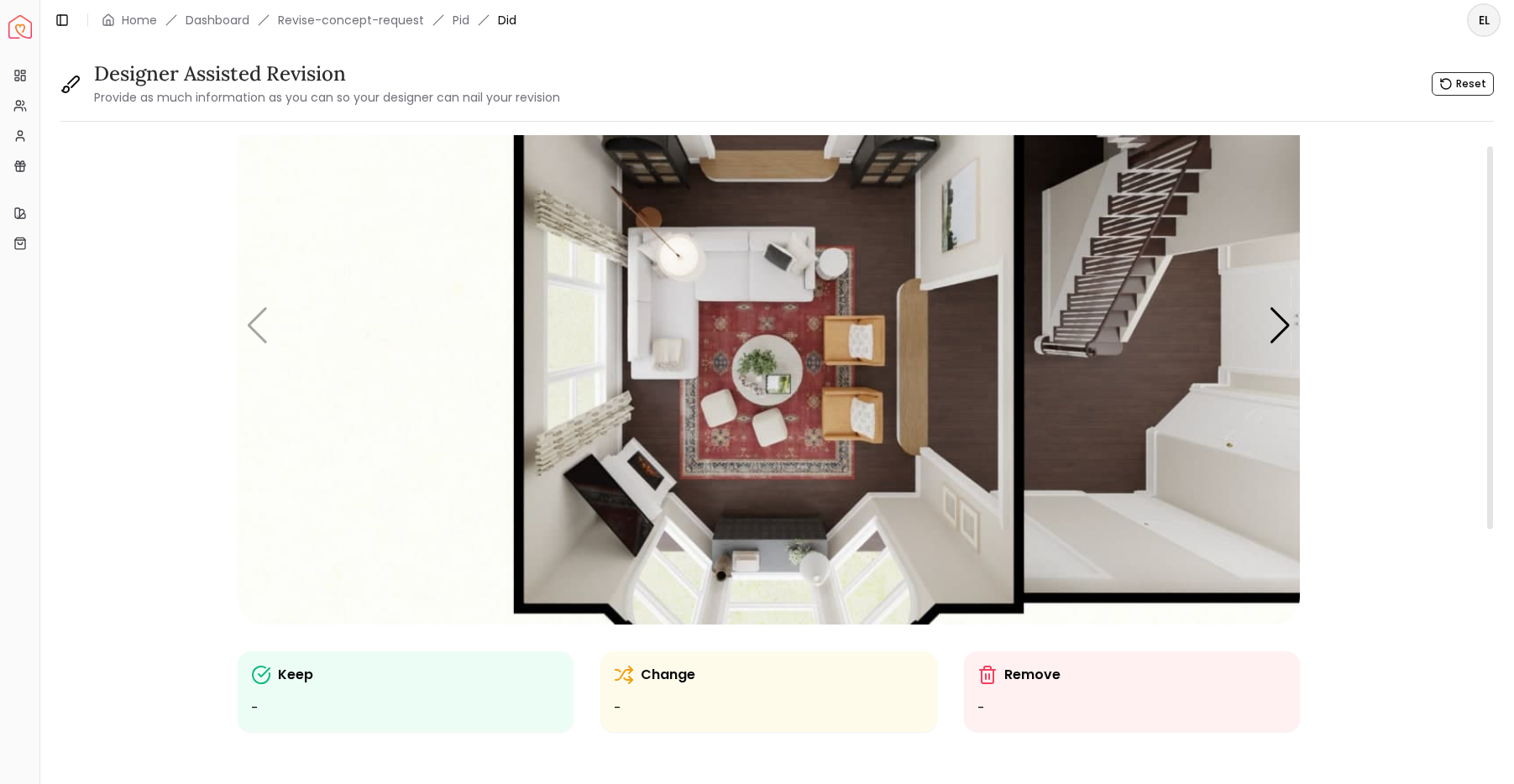
scroll to position [0, 0]
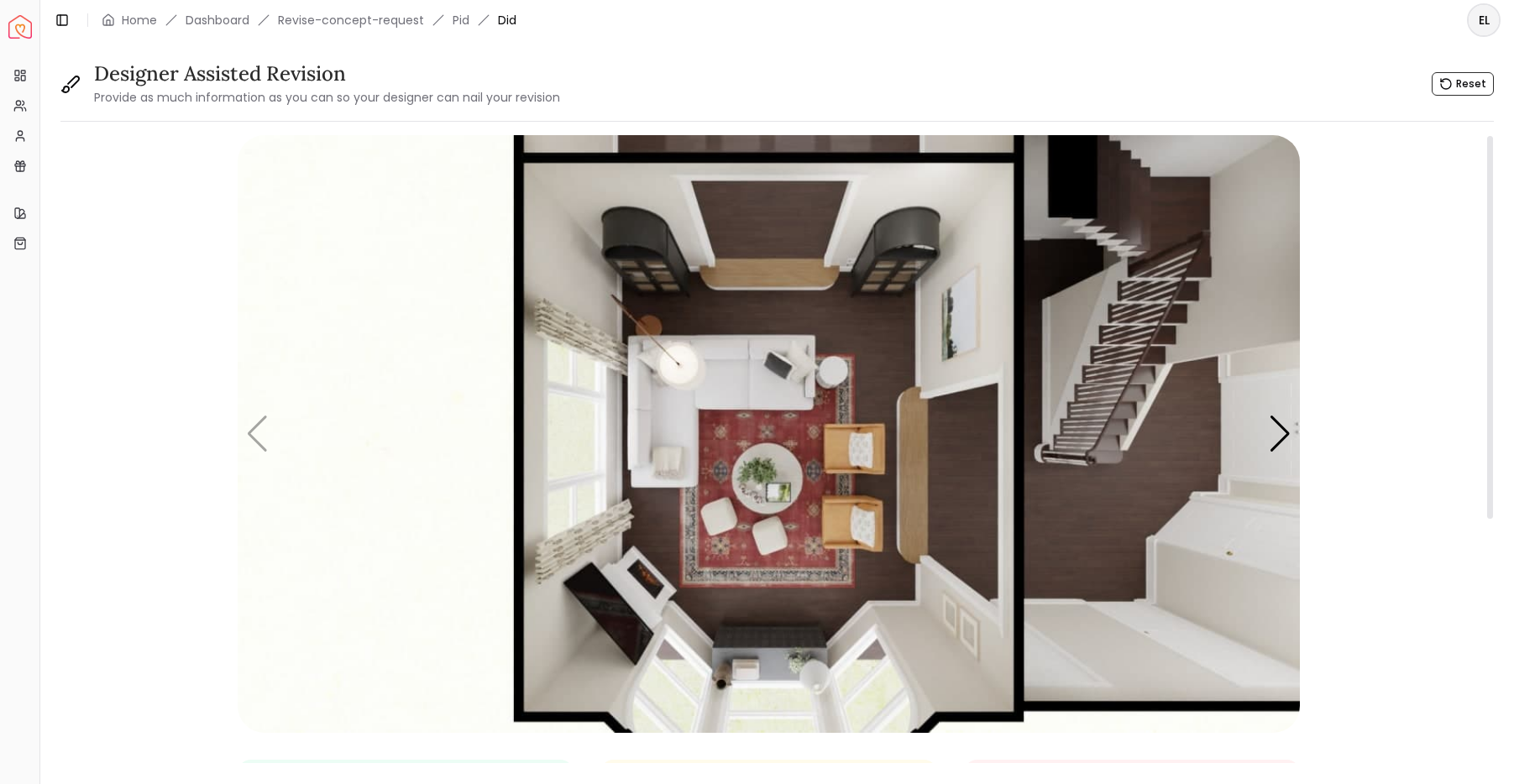
click at [722, 376] on img "1 / 5" at bounding box center [768, 434] width 1062 height 598
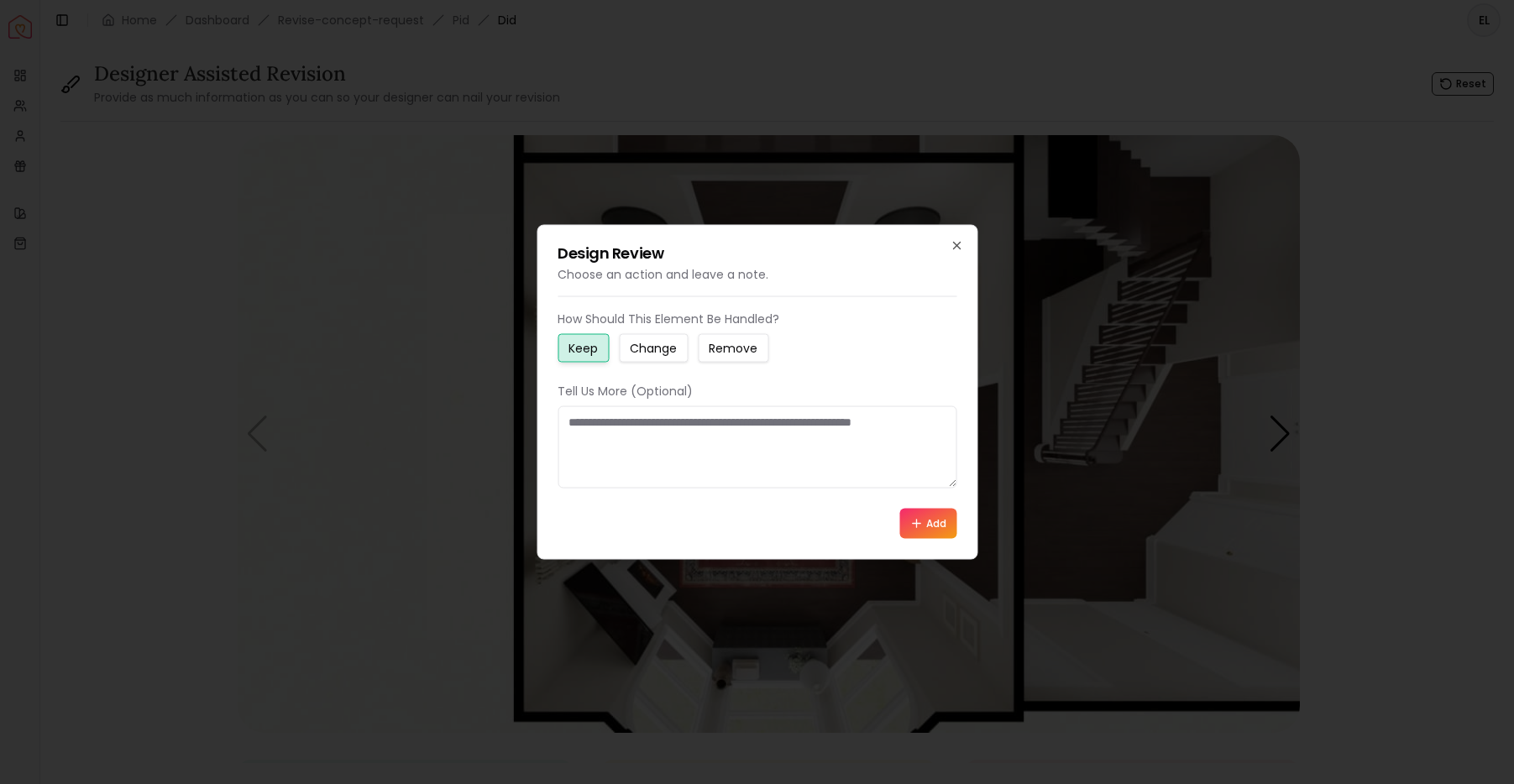
click at [667, 347] on small "Change" at bounding box center [653, 348] width 47 height 16
click at [653, 424] on textarea at bounding box center [757, 447] width 399 height 82
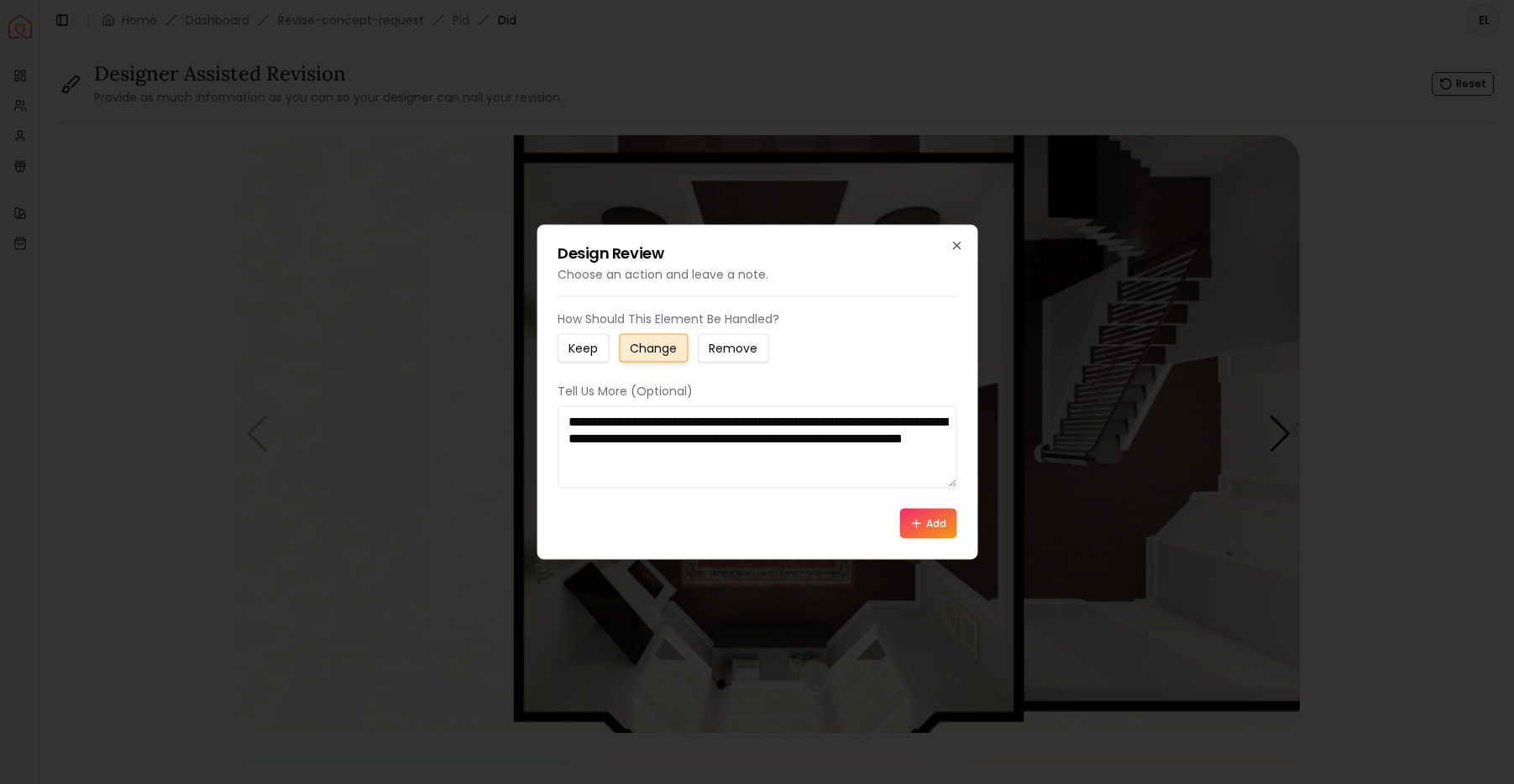
type textarea "**********"
click at [932, 528] on button "Add" at bounding box center [927, 523] width 57 height 30
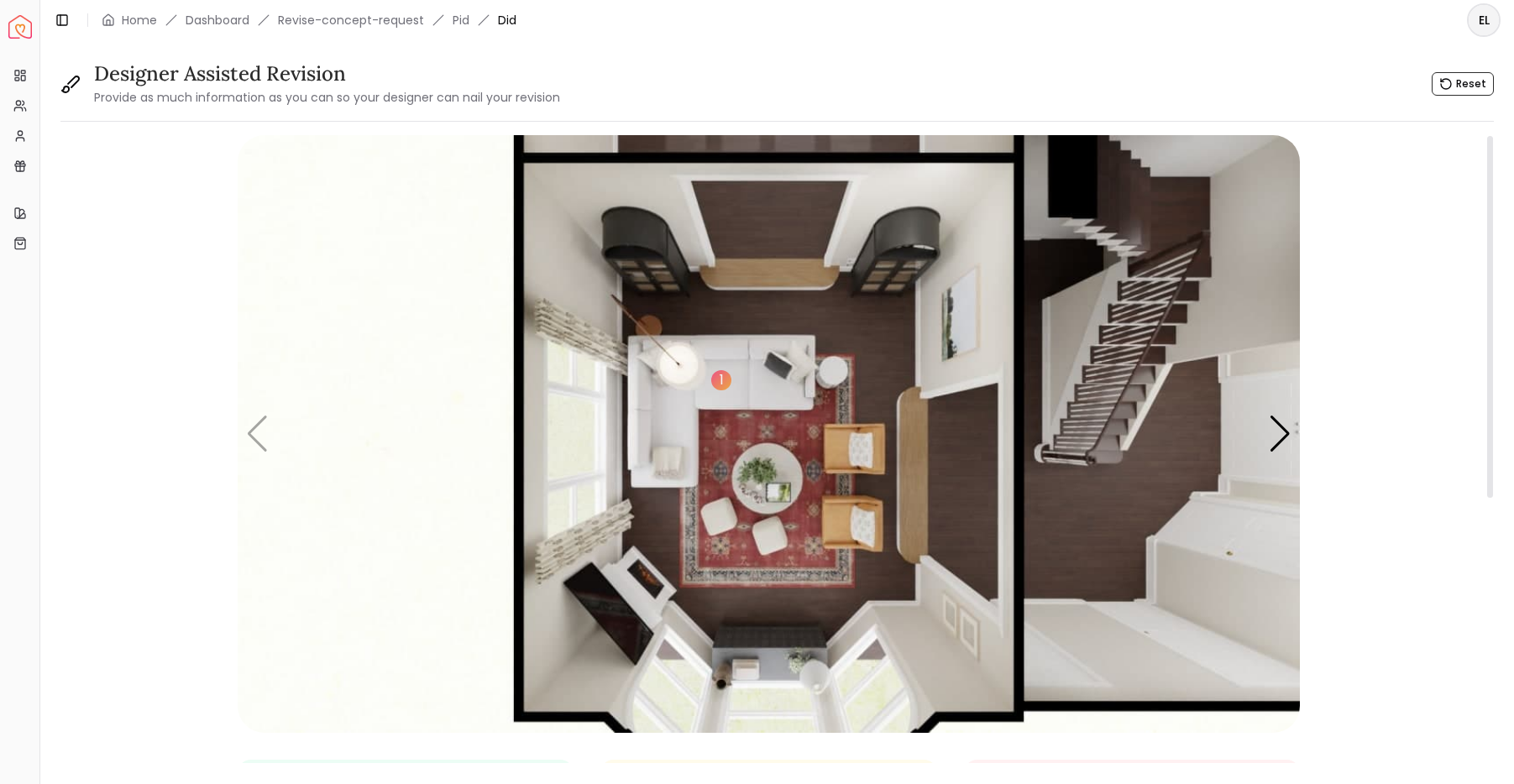
click at [649, 252] on img "1 / 5" at bounding box center [768, 434] width 1062 height 598
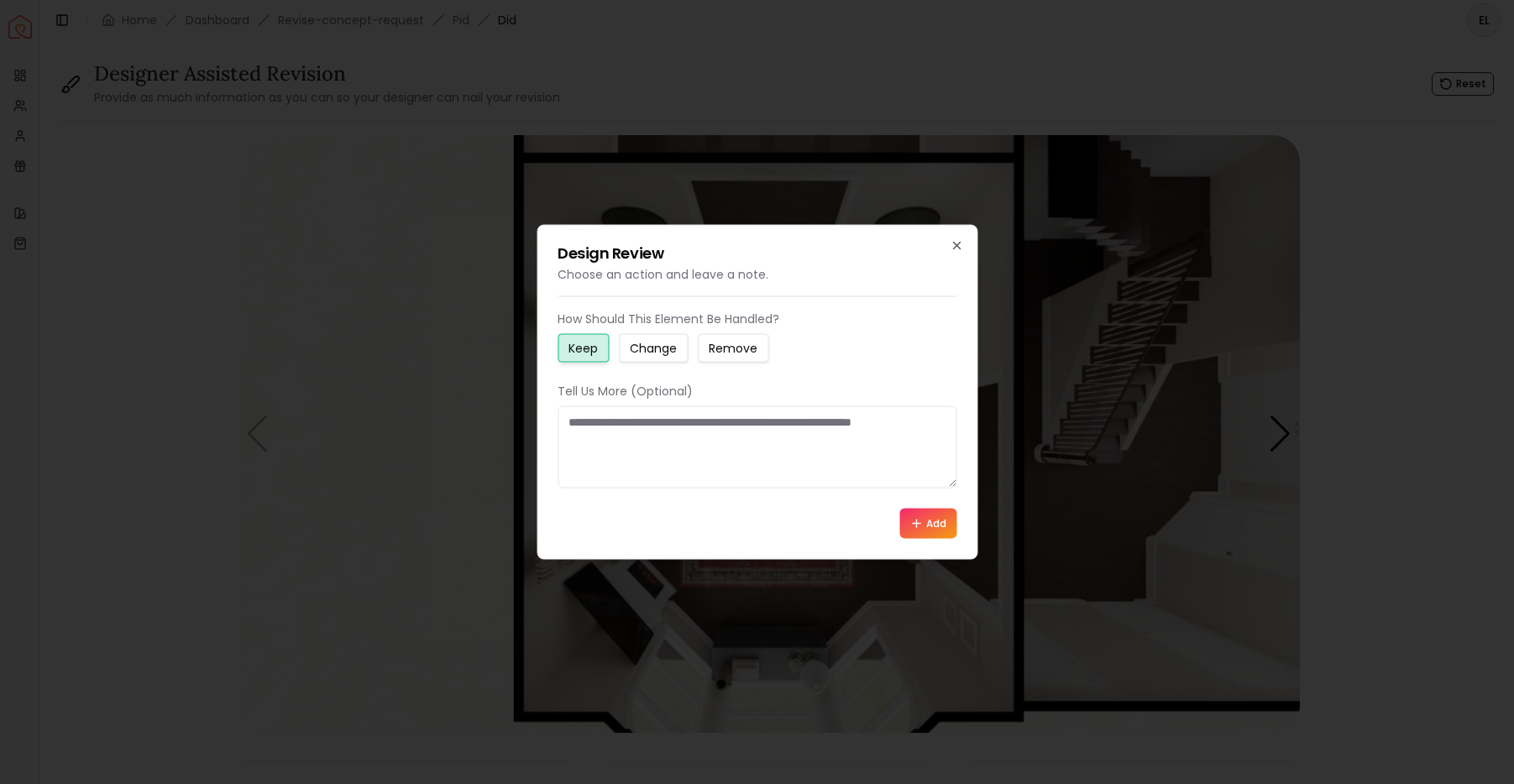
click at [580, 354] on small "Keep" at bounding box center [583, 348] width 29 height 16
click at [611, 440] on textarea at bounding box center [757, 447] width 399 height 82
type textarea "**********"
click at [930, 520] on button "Add" at bounding box center [927, 523] width 57 height 30
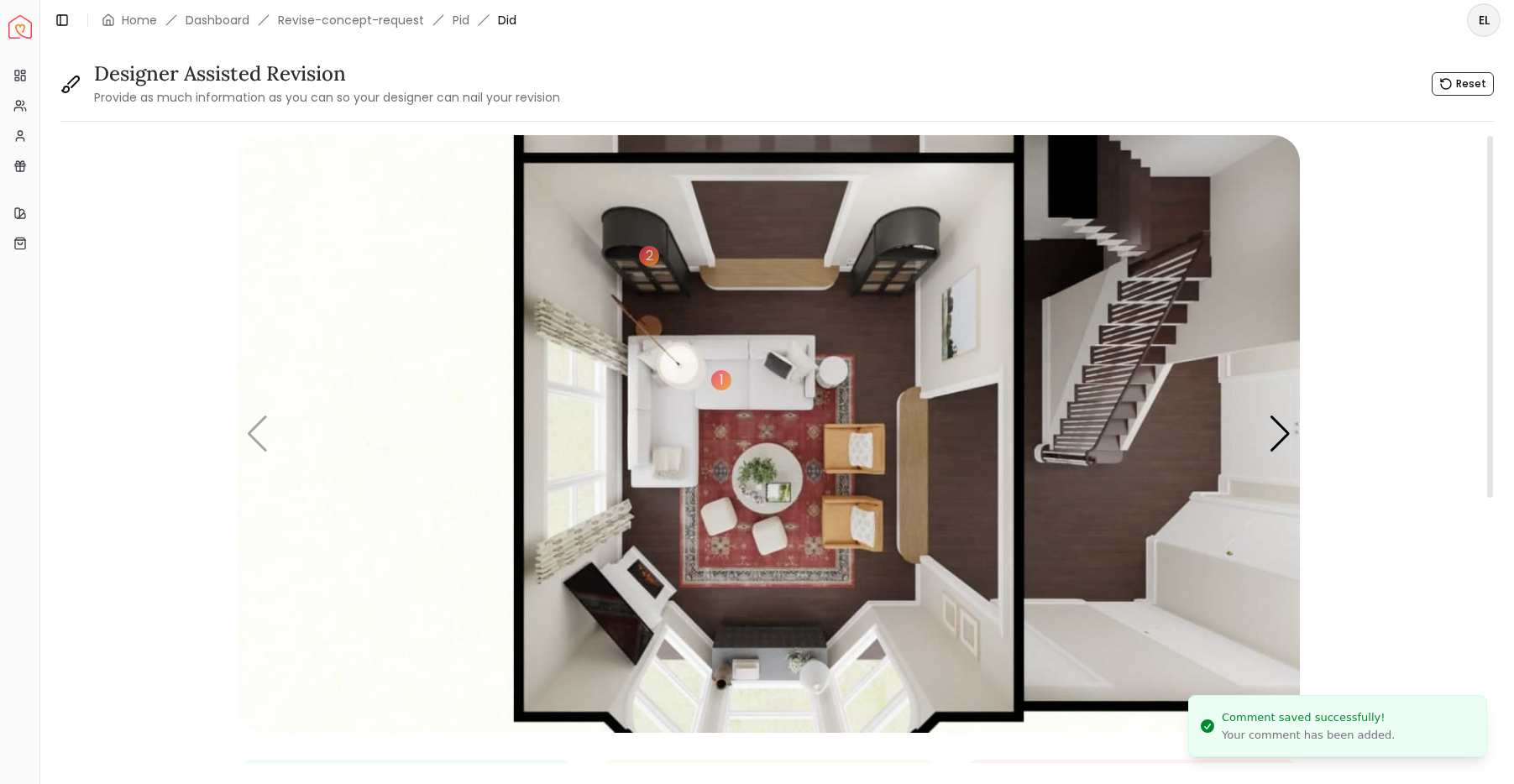
click at [904, 239] on img "1 / 5" at bounding box center [768, 434] width 1062 height 598
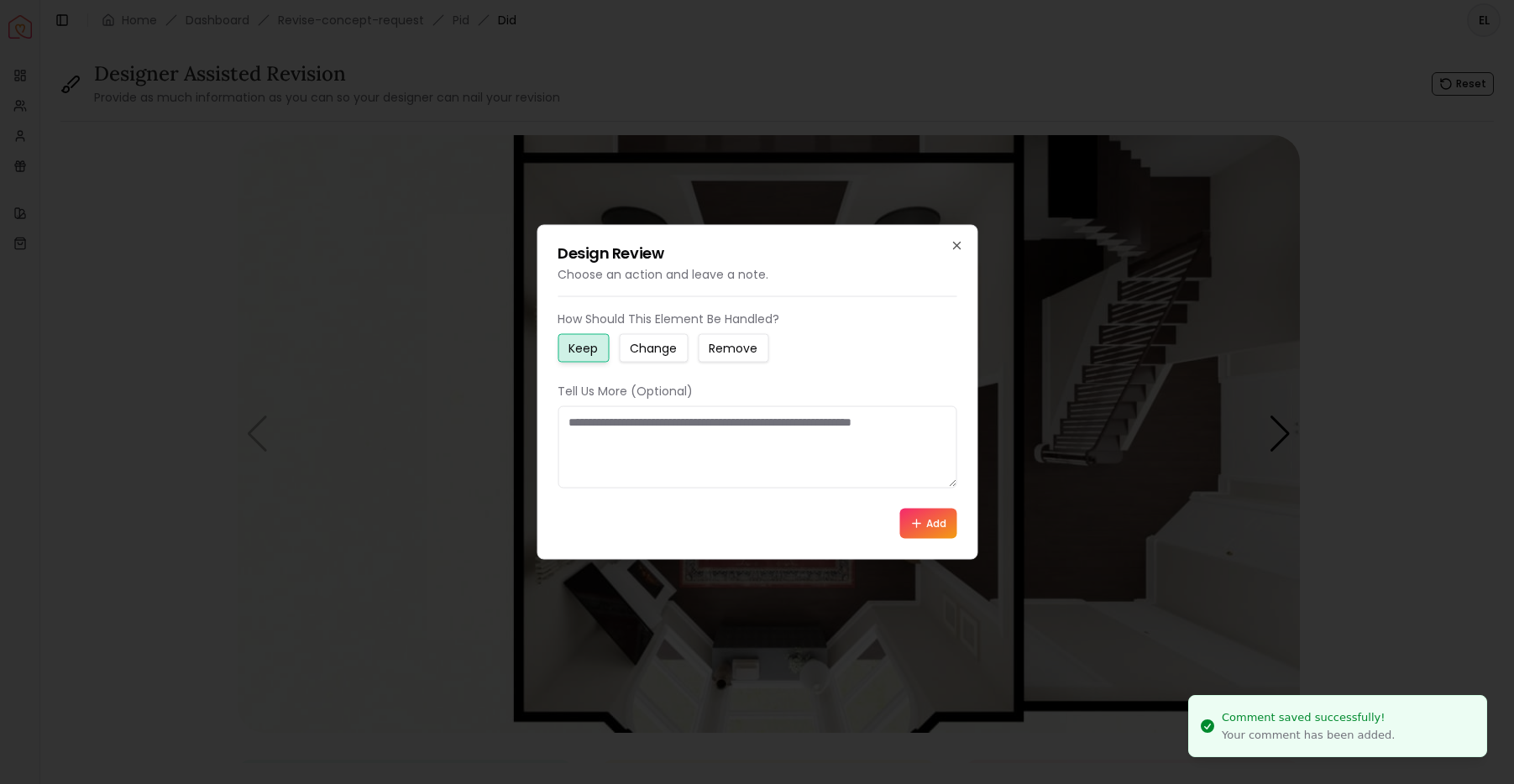
click at [574, 348] on small "Keep" at bounding box center [583, 348] width 29 height 16
click at [668, 441] on textarea at bounding box center [757, 447] width 399 height 82
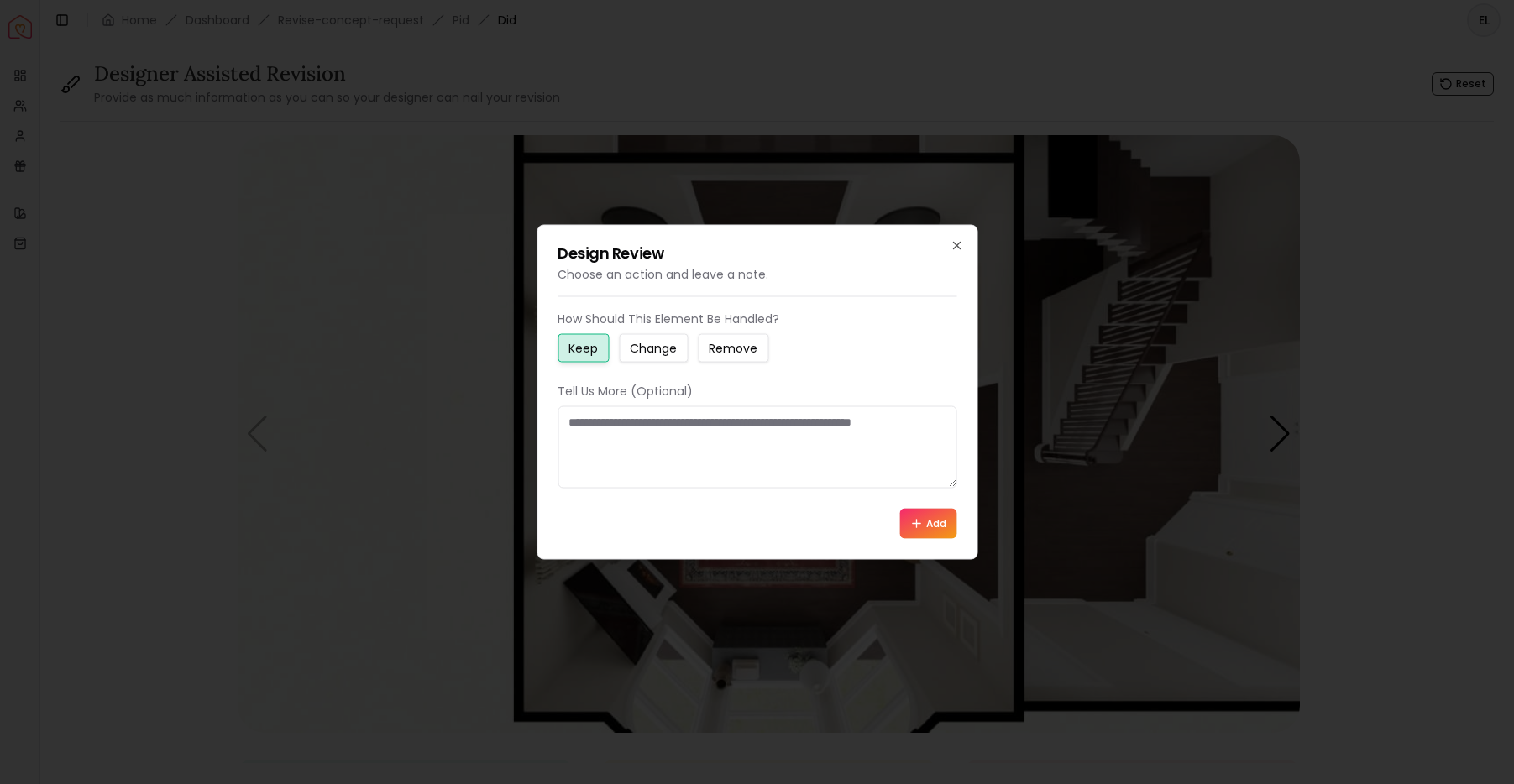
click at [941, 522] on button "Add" at bounding box center [927, 523] width 57 height 30
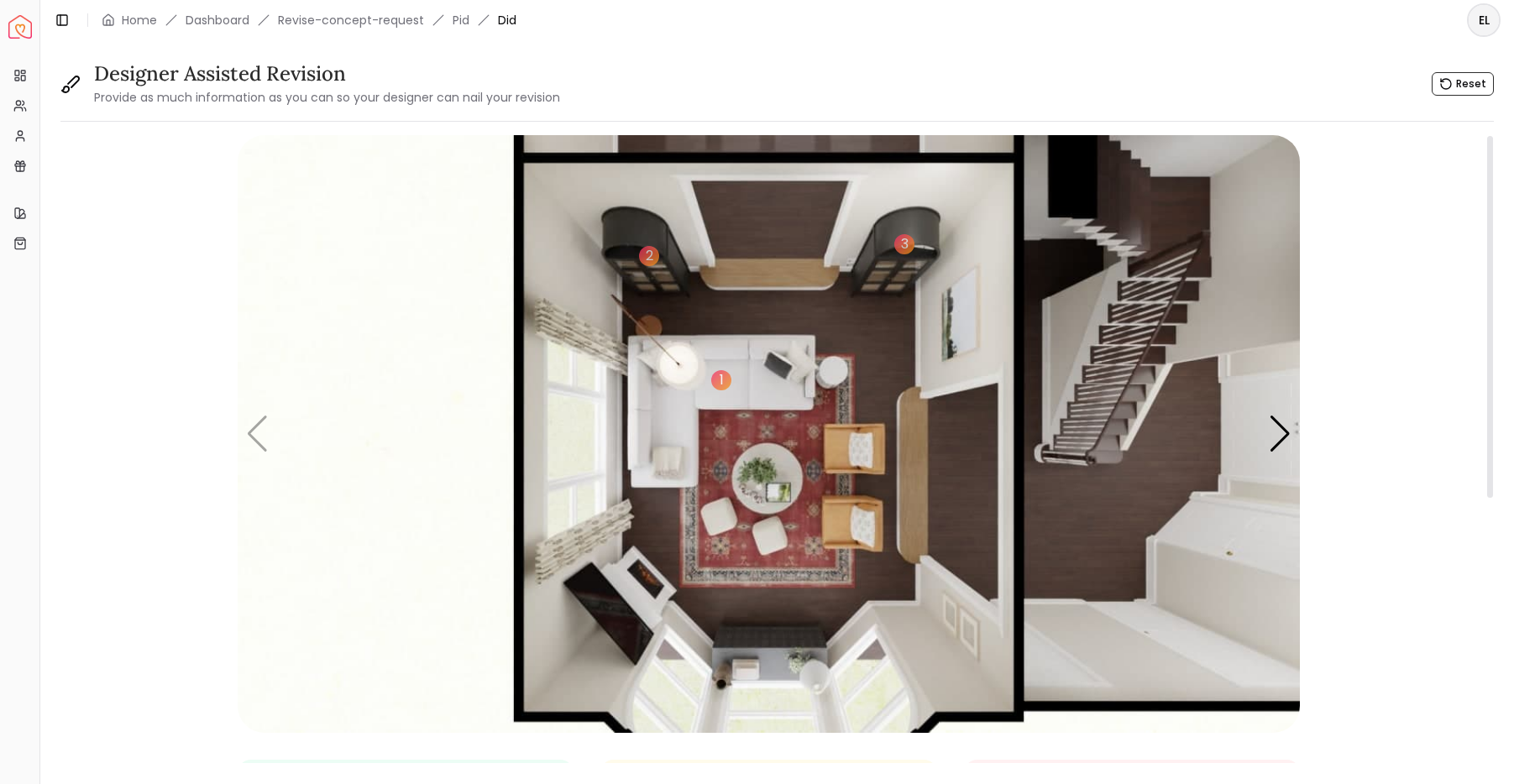
click at [674, 369] on img "1 / 5" at bounding box center [768, 434] width 1062 height 598
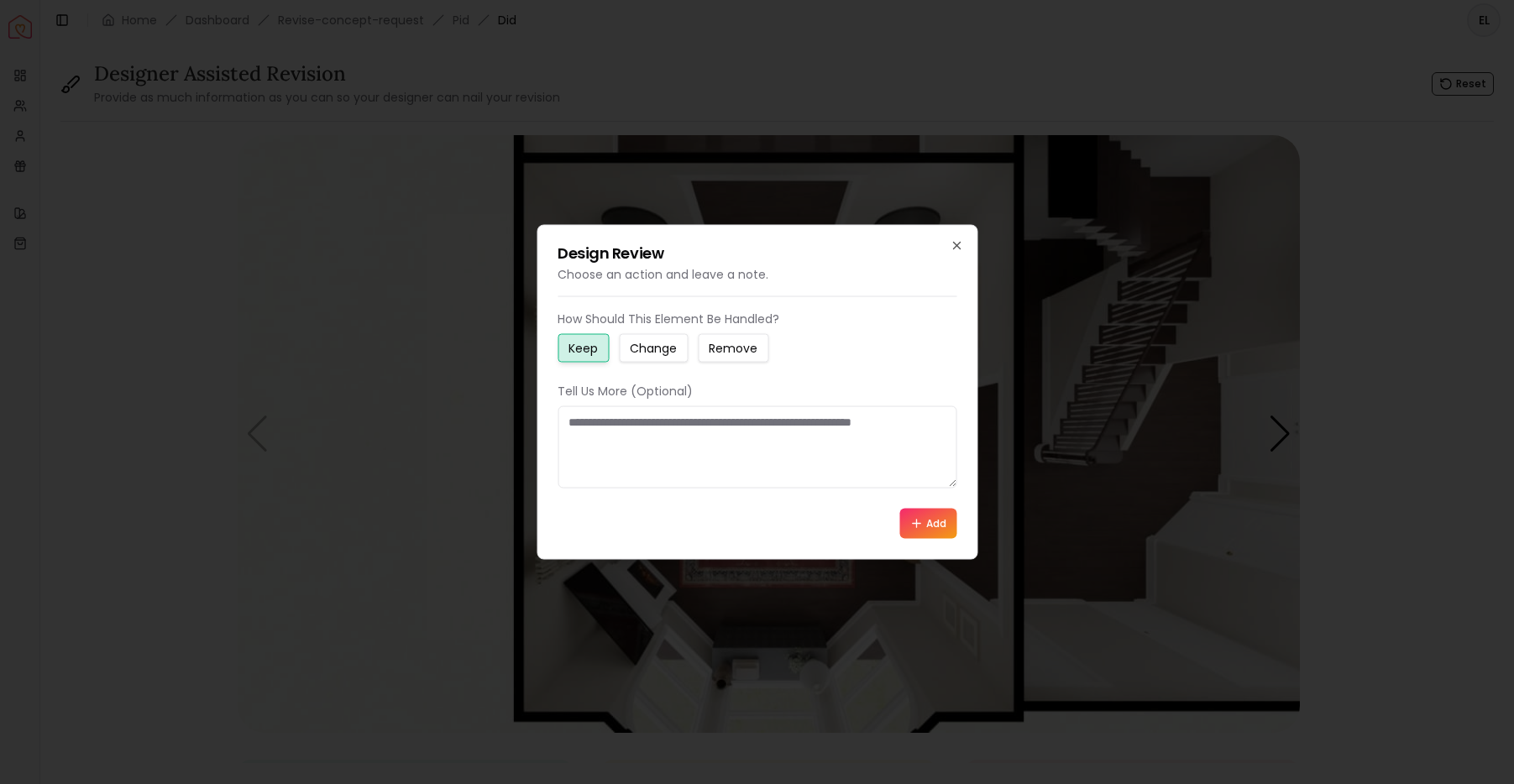
click at [669, 358] on button "Change" at bounding box center [653, 347] width 69 height 28
click at [652, 425] on textarea at bounding box center [757, 447] width 399 height 82
type textarea "*"
type textarea "**********"
click at [920, 512] on button "Add" at bounding box center [927, 523] width 57 height 30
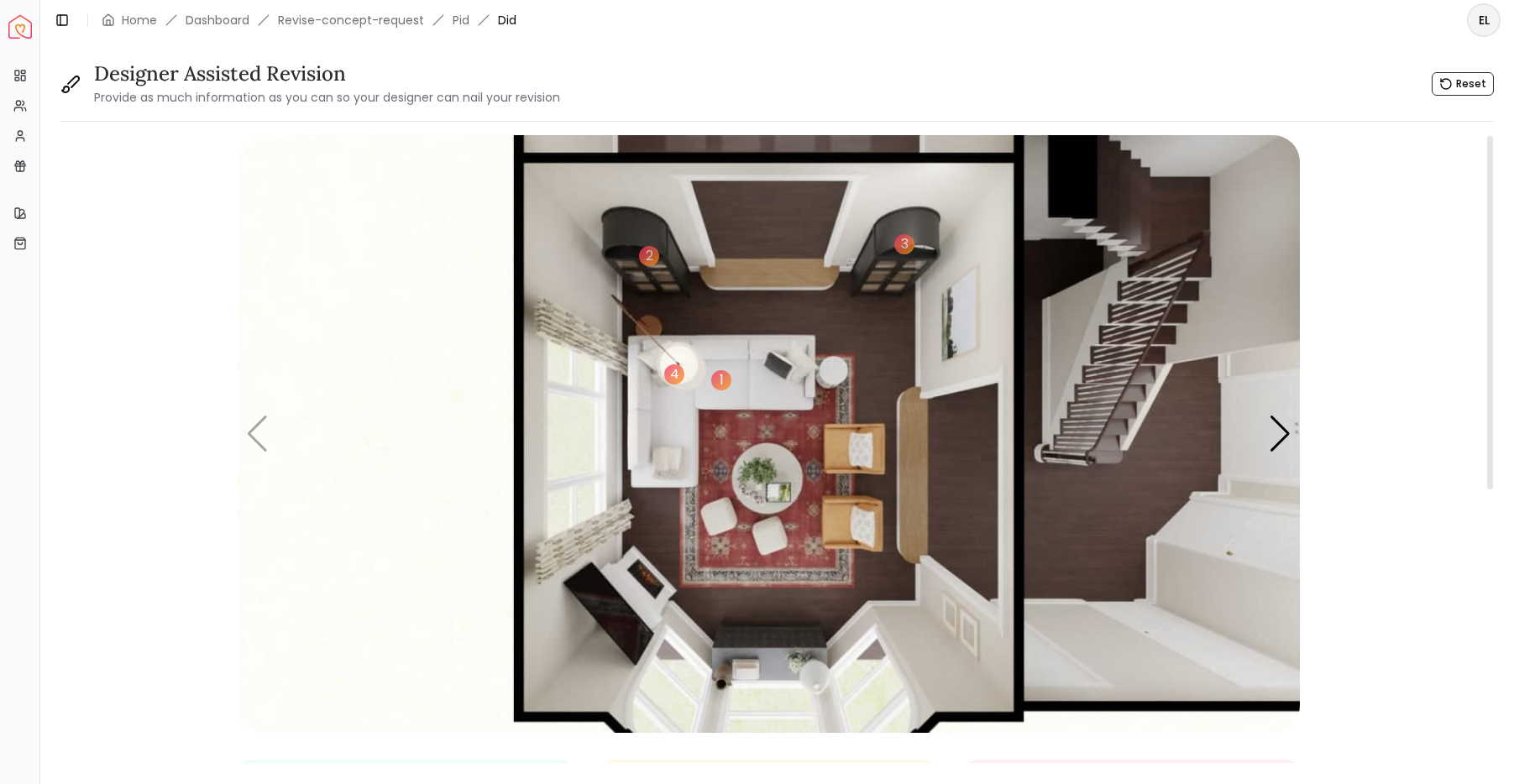
click at [842, 372] on img "1 / 5" at bounding box center [768, 434] width 1062 height 598
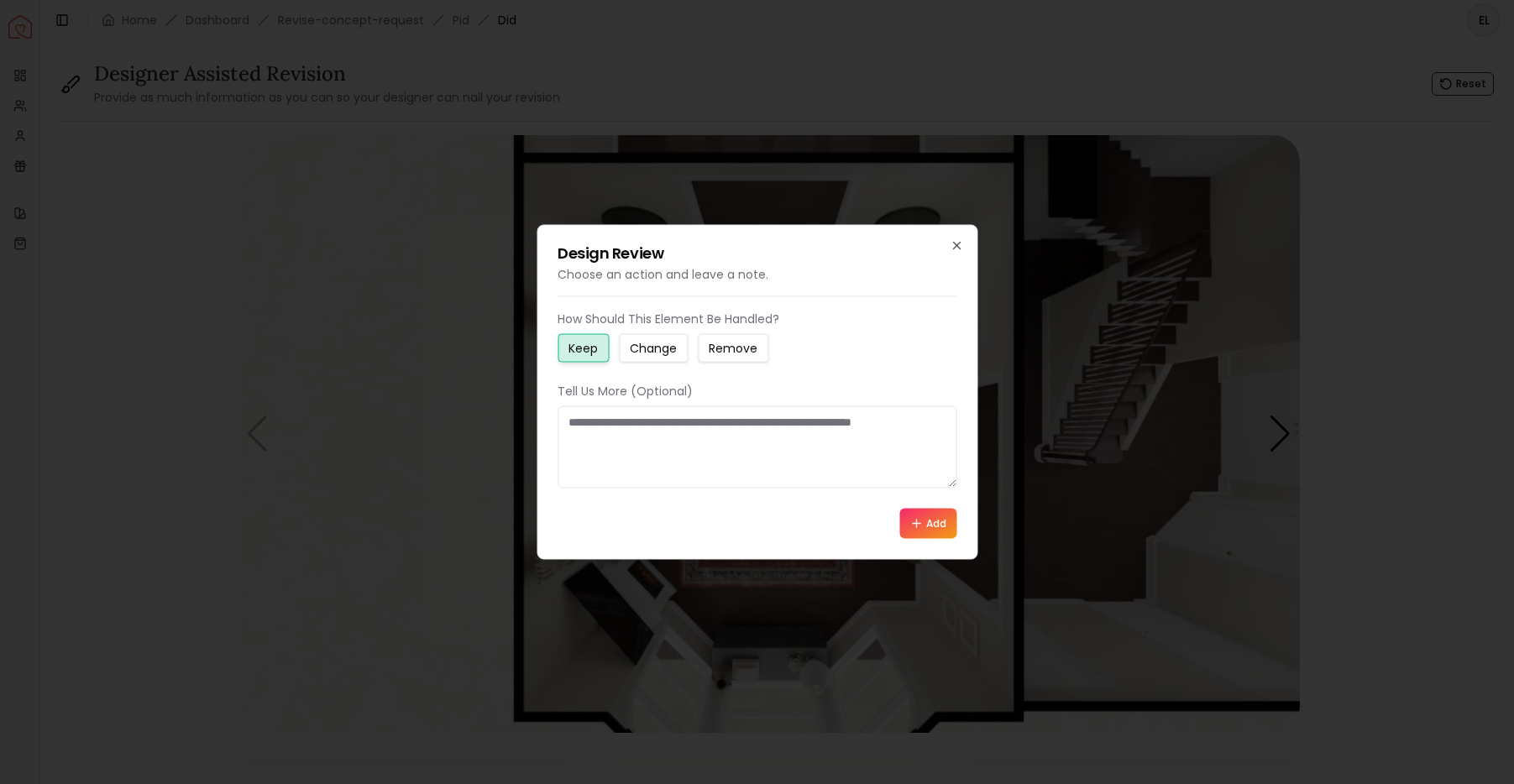
click at [651, 348] on small "Change" at bounding box center [653, 348] width 47 height 16
click at [633, 423] on textarea at bounding box center [757, 447] width 399 height 82
type textarea "**********"
click at [934, 528] on button "Add" at bounding box center [927, 523] width 57 height 30
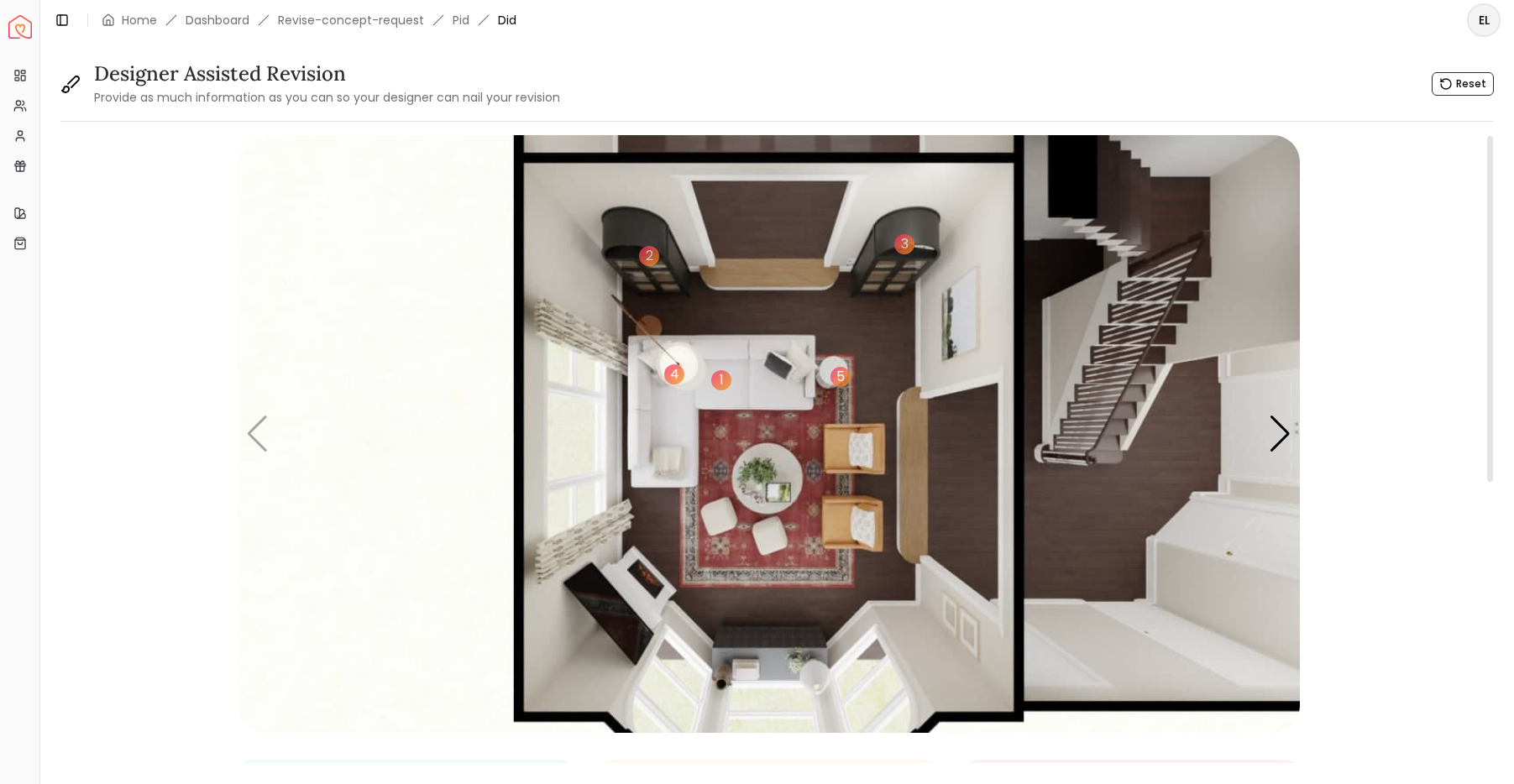
click at [835, 524] on img "1 / 5" at bounding box center [768, 434] width 1062 height 598
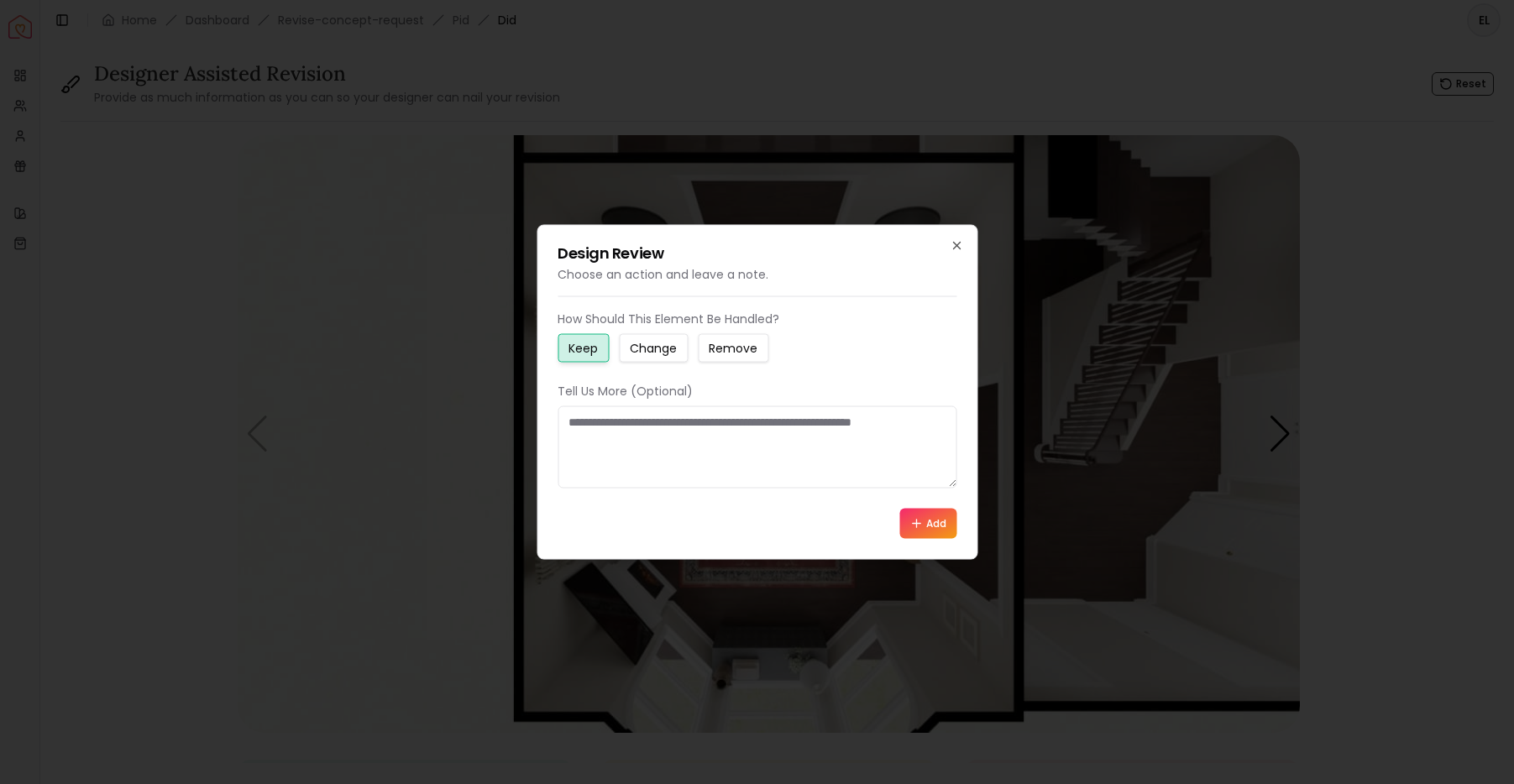
click at [669, 347] on small "Change" at bounding box center [653, 348] width 47 height 16
click at [641, 426] on textarea at bounding box center [757, 447] width 399 height 82
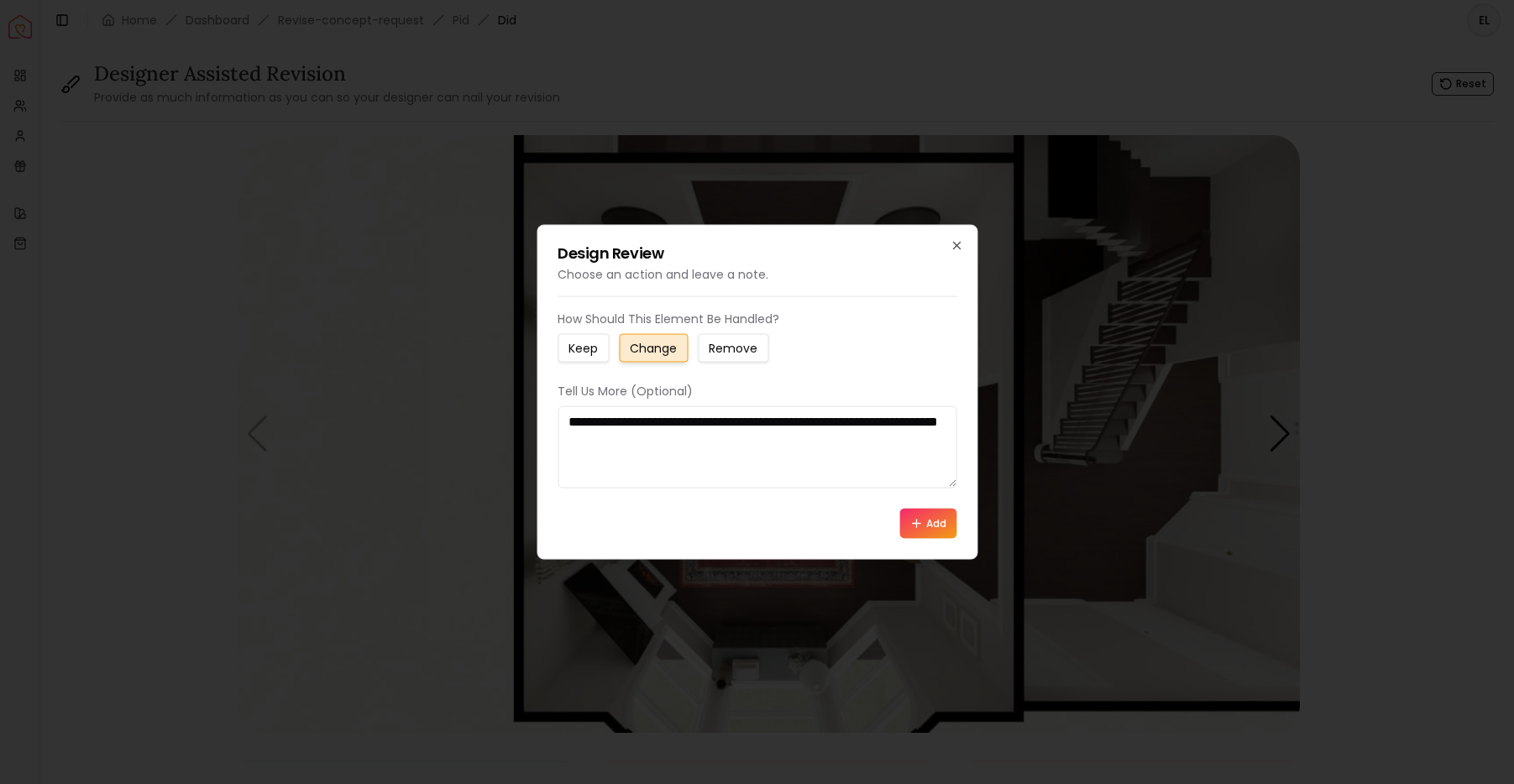
type textarea "**********"
click at [944, 530] on button "Add" at bounding box center [927, 523] width 57 height 30
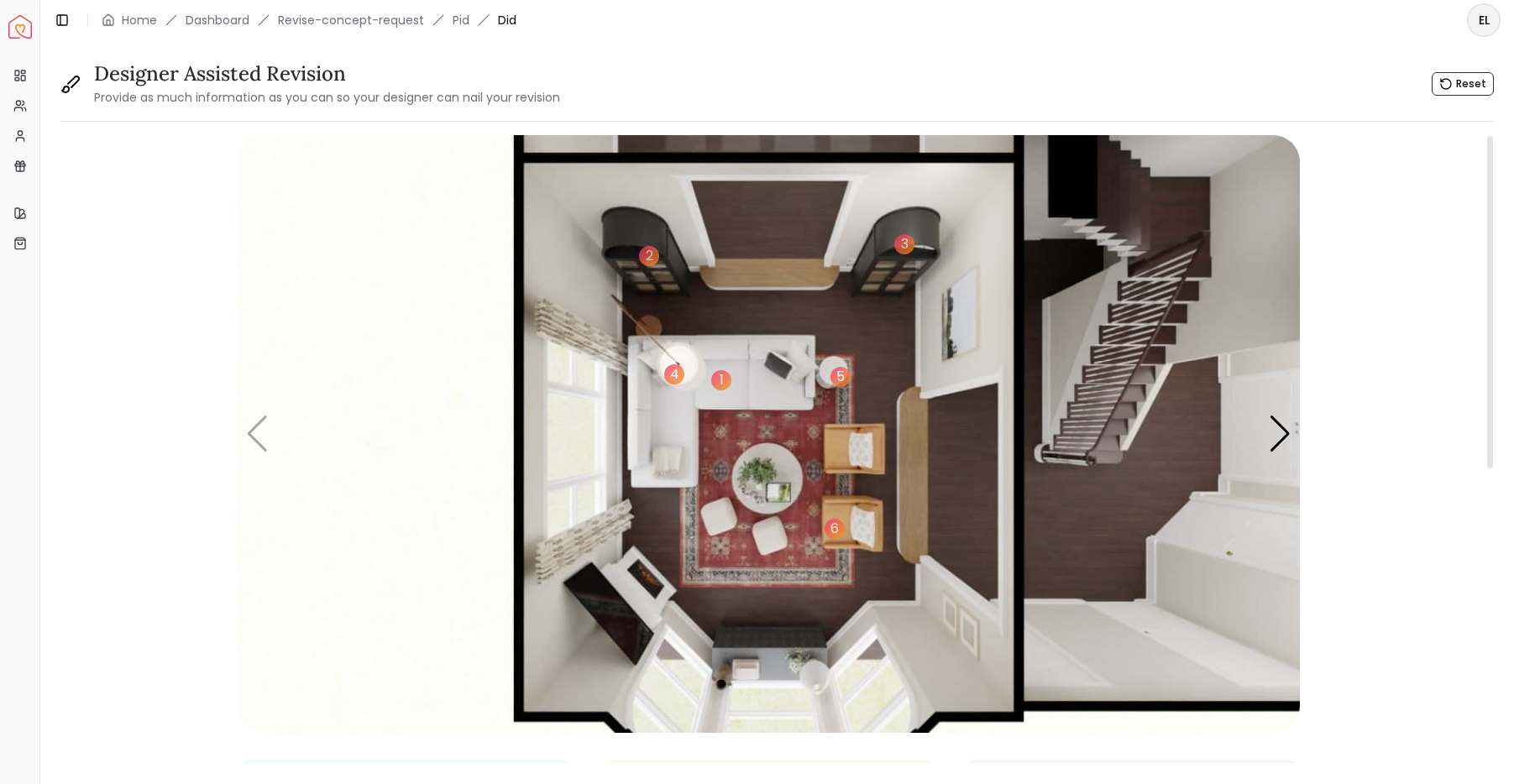
click at [618, 613] on img "1 / 5" at bounding box center [768, 434] width 1062 height 598
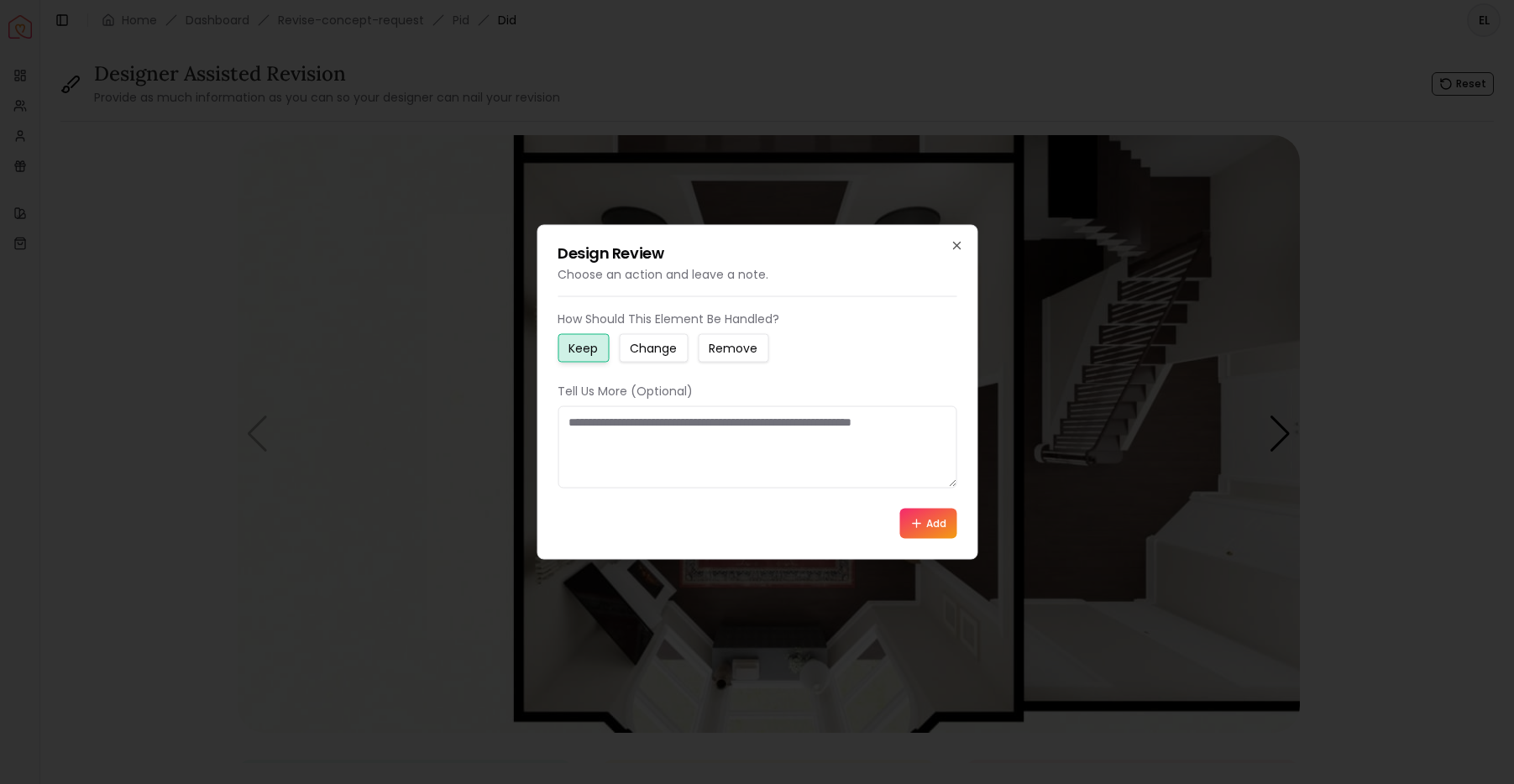
click at [665, 441] on textarea at bounding box center [757, 447] width 399 height 82
type textarea "**********"
click at [934, 524] on button "Add" at bounding box center [927, 523] width 57 height 30
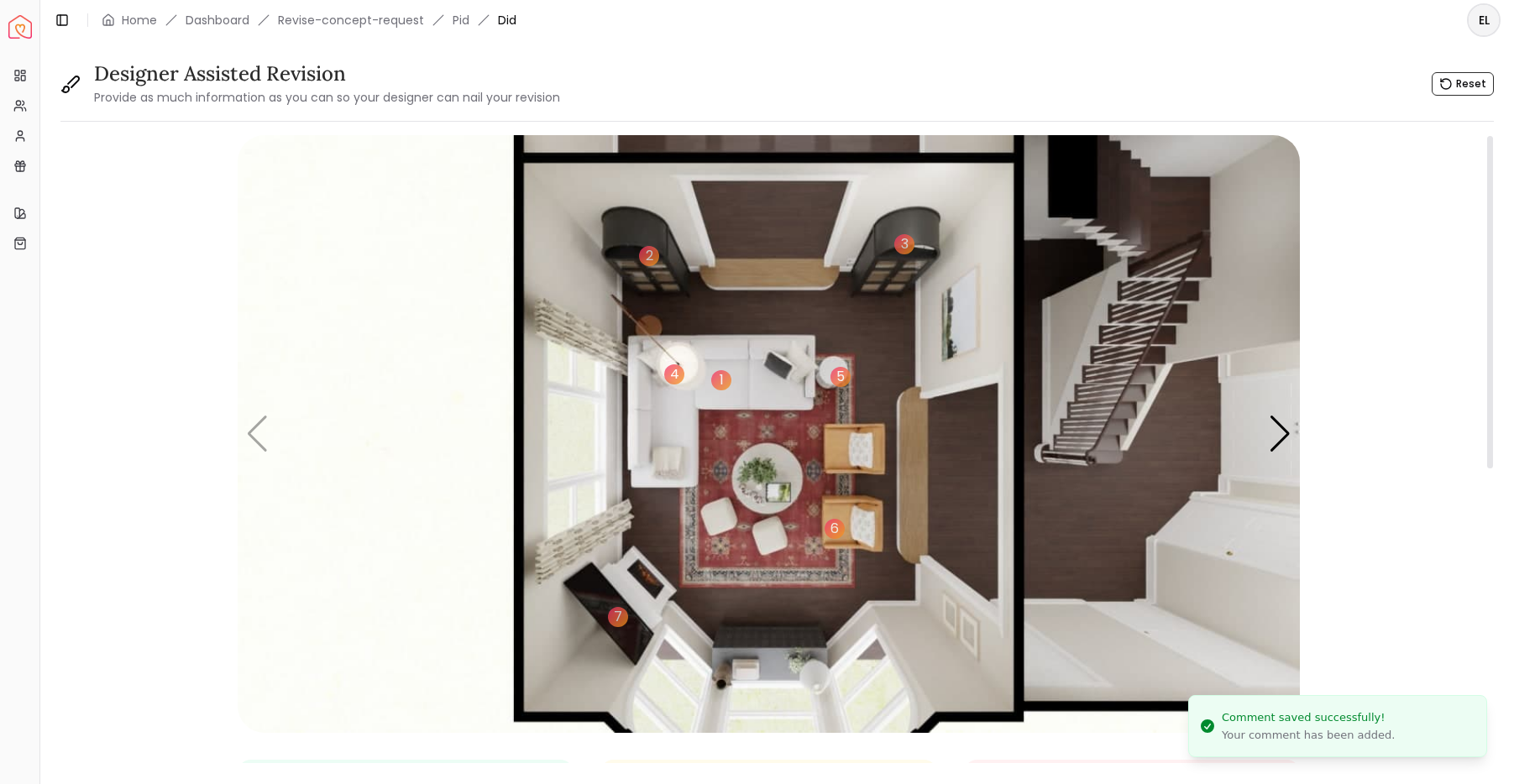
click at [650, 582] on img "1 / 5" at bounding box center [768, 434] width 1062 height 598
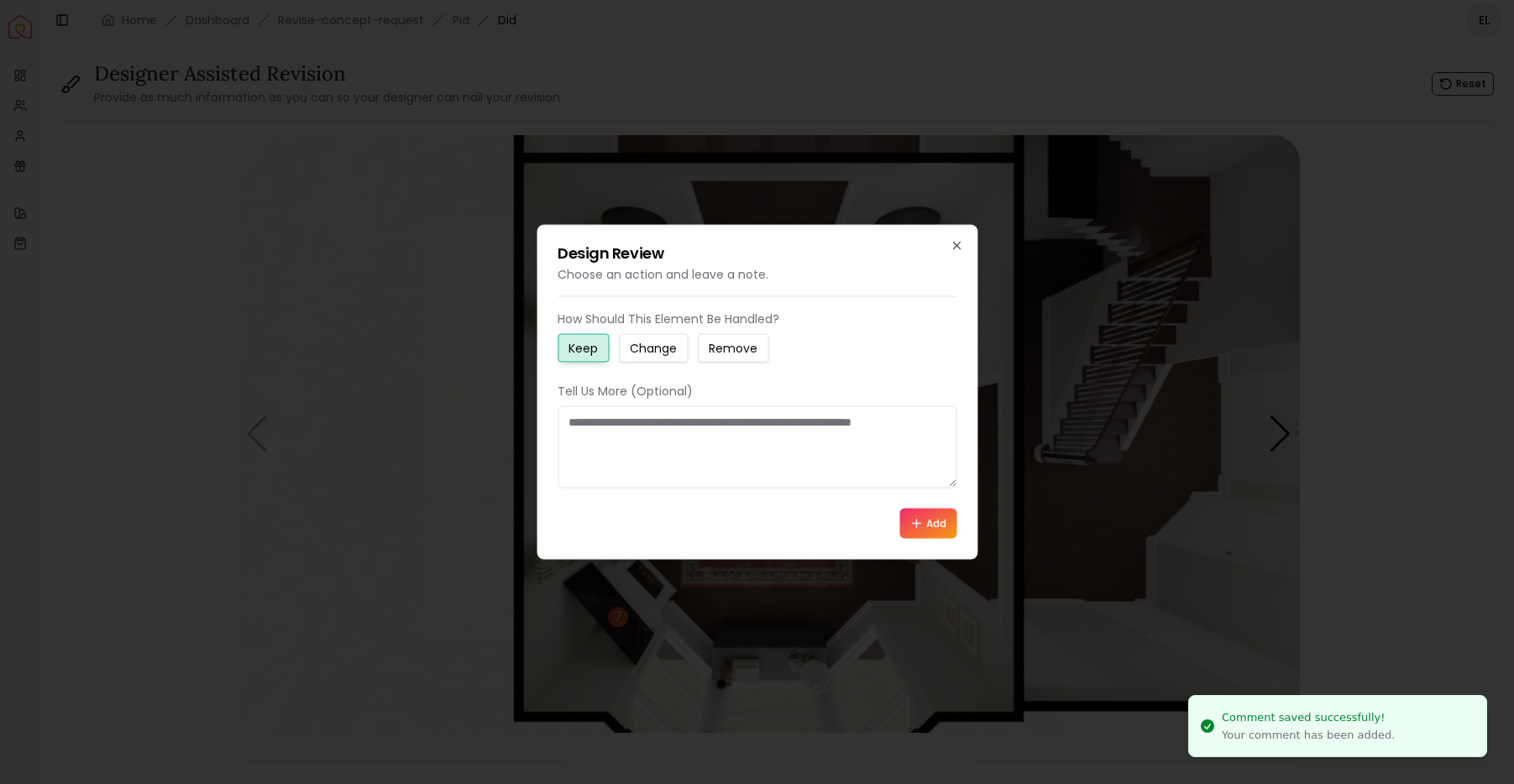
click at [659, 357] on button "Change" at bounding box center [653, 347] width 69 height 28
click at [670, 448] on textarea at bounding box center [757, 447] width 399 height 82
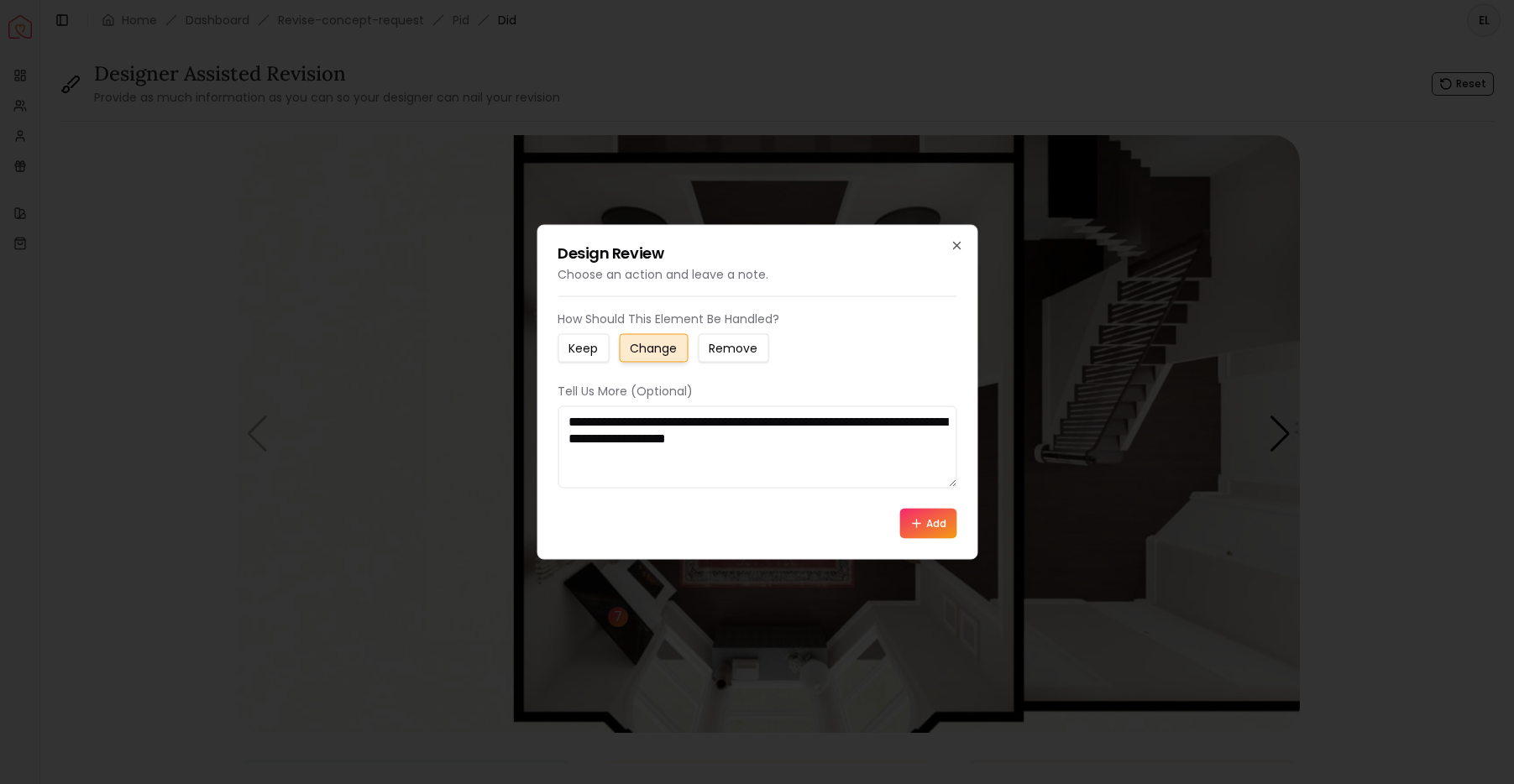
type textarea "**********"
click at [943, 518] on button "Add" at bounding box center [927, 523] width 57 height 30
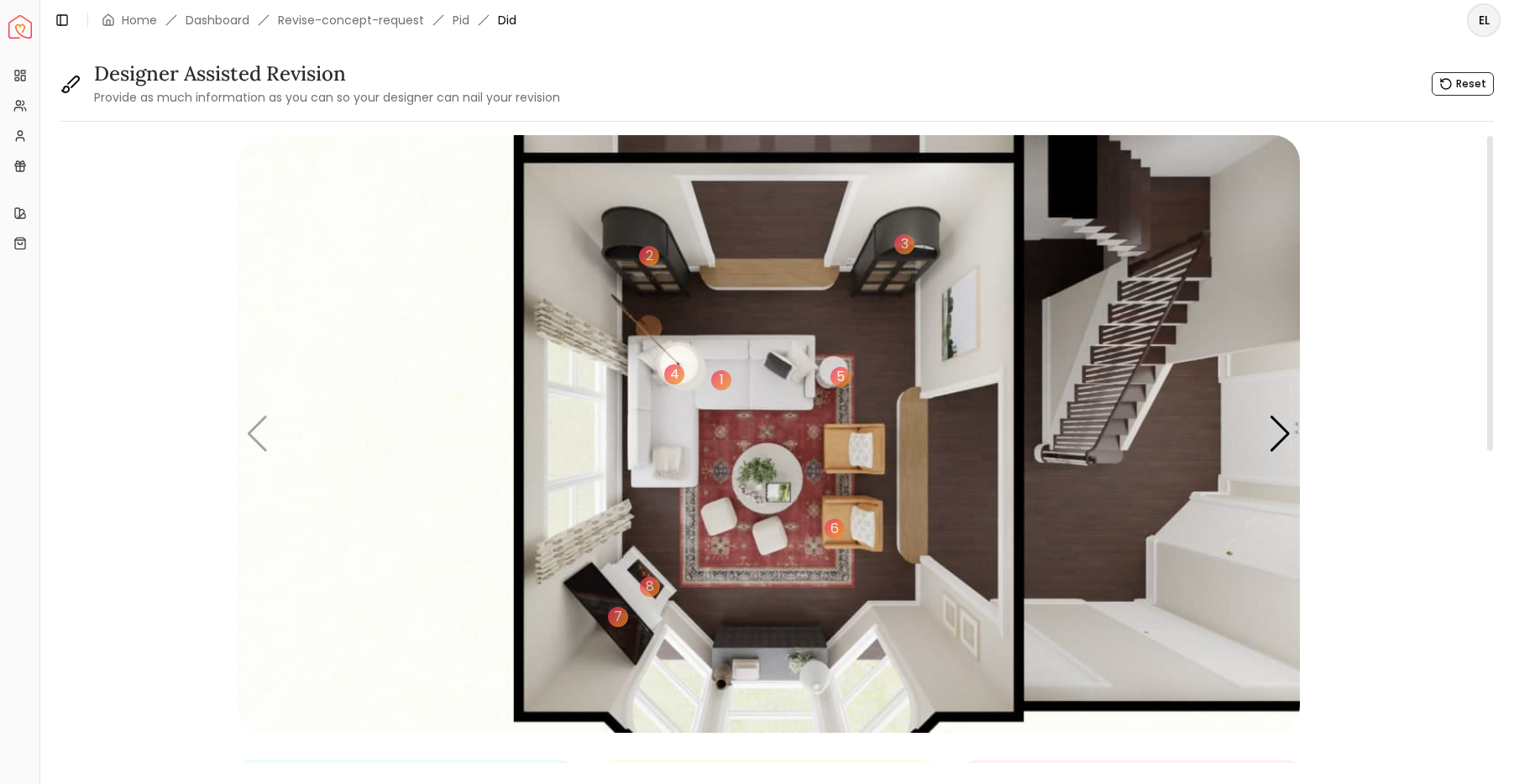
click at [774, 658] on img "1 / 5" at bounding box center [768, 434] width 1062 height 598
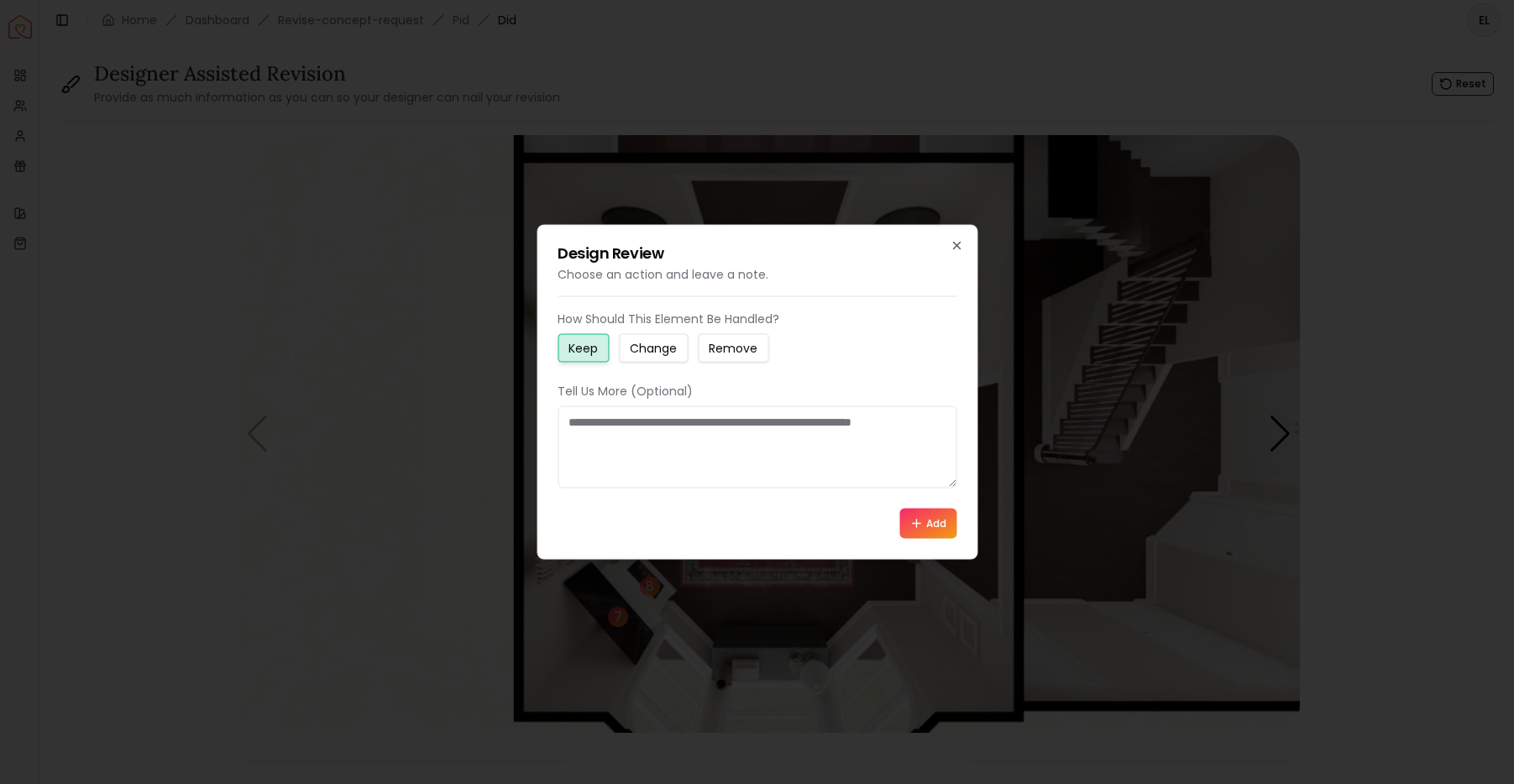
click at [661, 450] on textarea at bounding box center [757, 447] width 399 height 82
type textarea "**********"
click at [953, 521] on button "Add" at bounding box center [927, 523] width 57 height 30
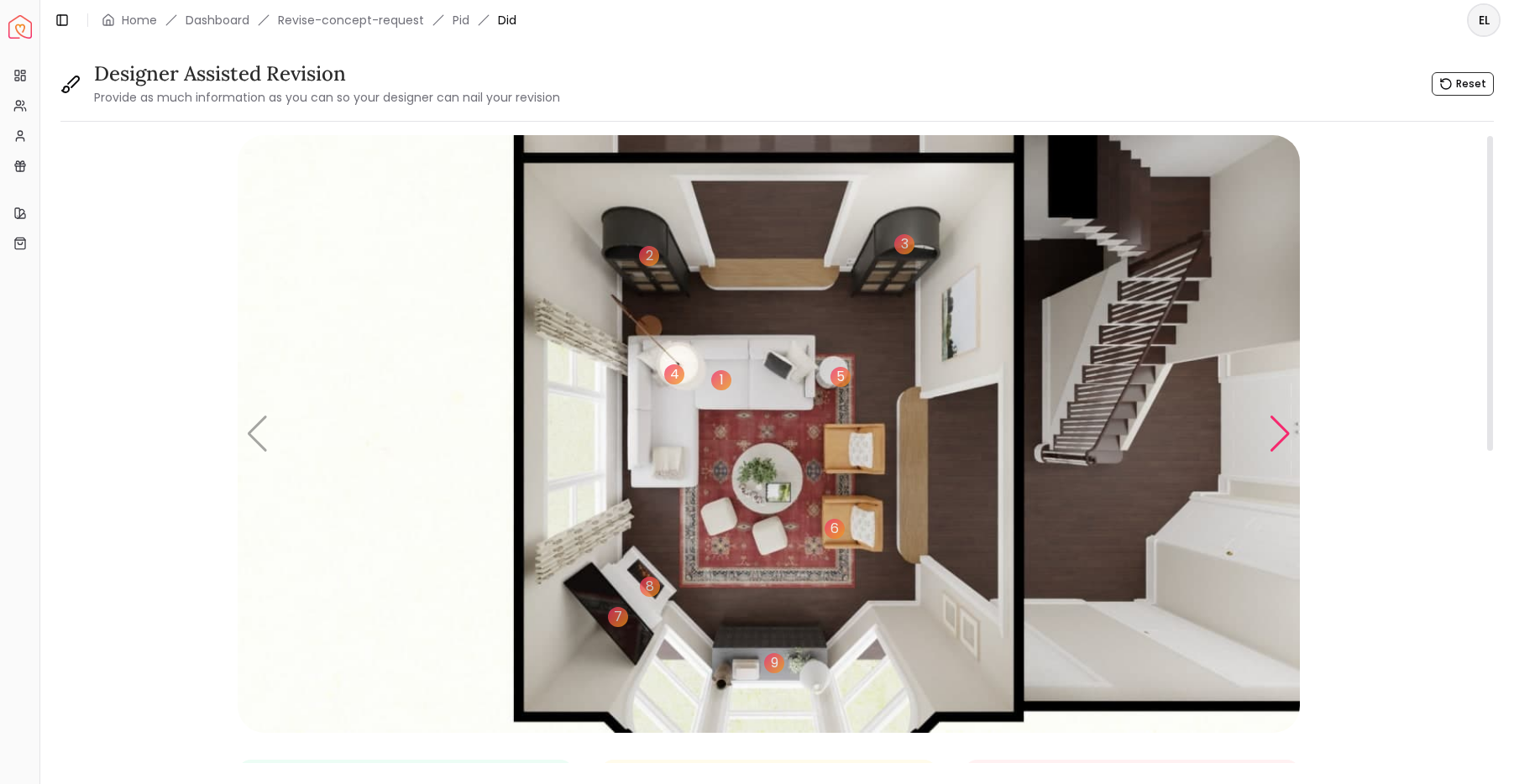
click at [1269, 437] on div "Next slide" at bounding box center [1280, 434] width 23 height 37
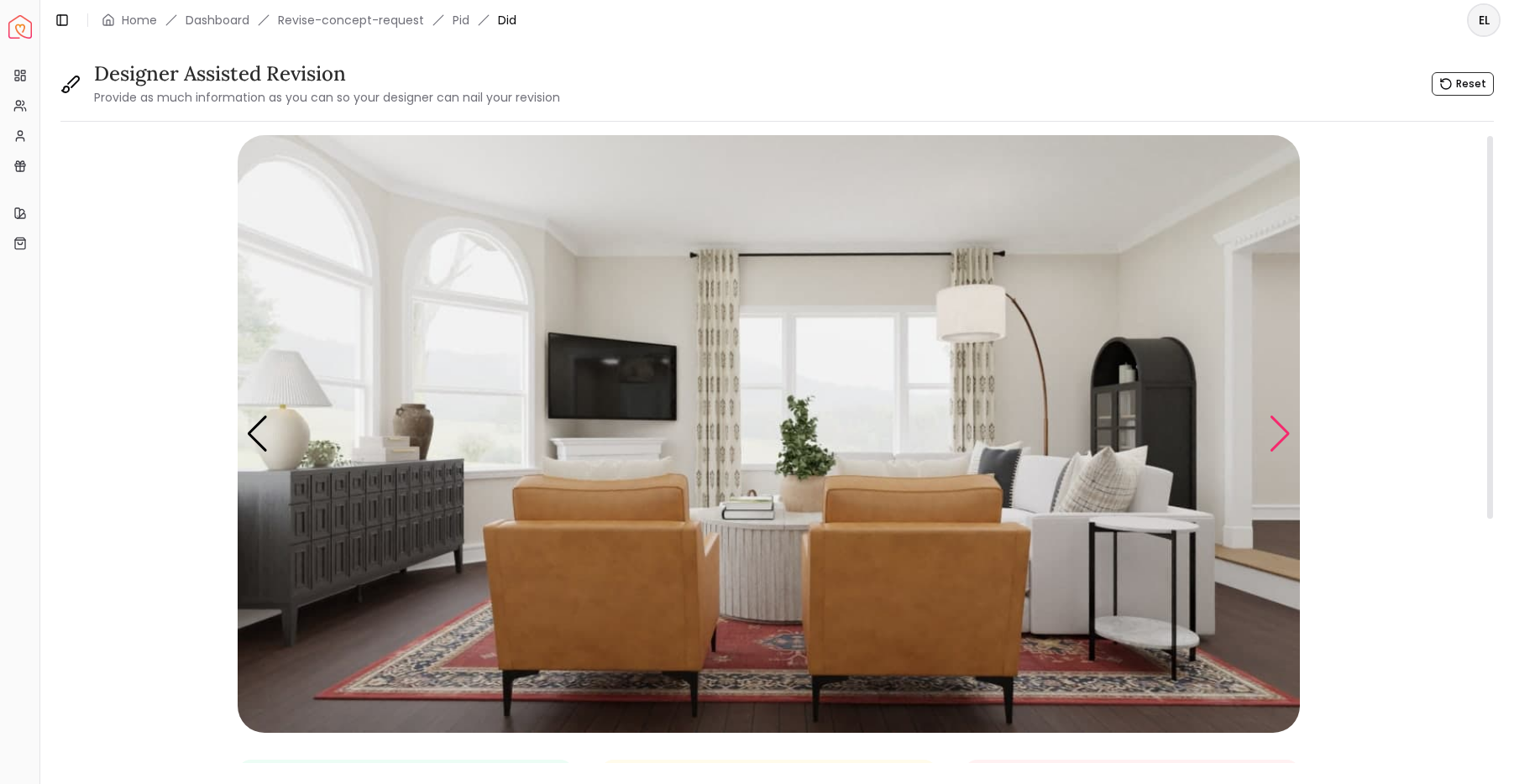
click at [1274, 445] on div "Next slide" at bounding box center [1280, 434] width 23 height 37
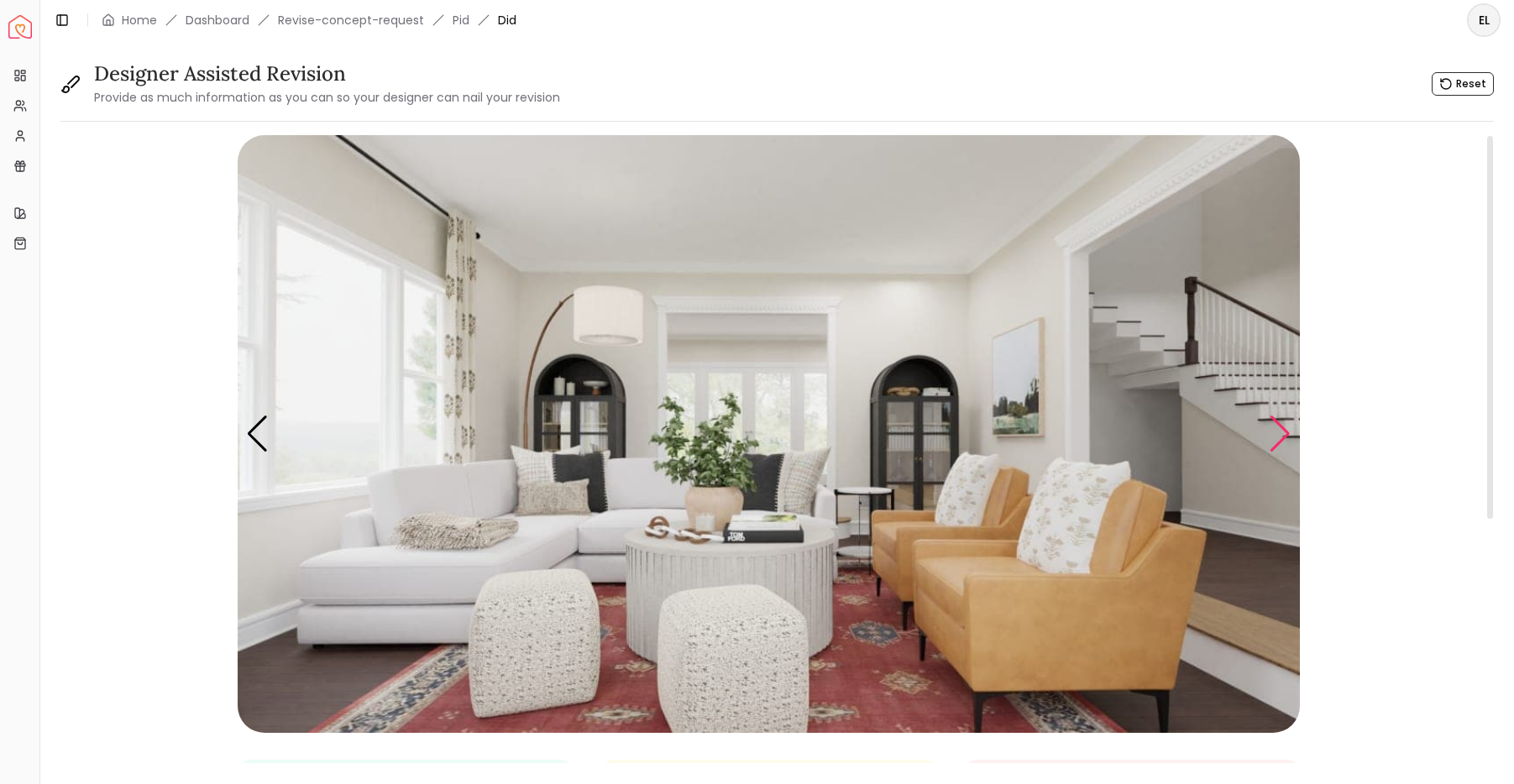
click at [1274, 445] on div "Next slide" at bounding box center [1280, 434] width 23 height 37
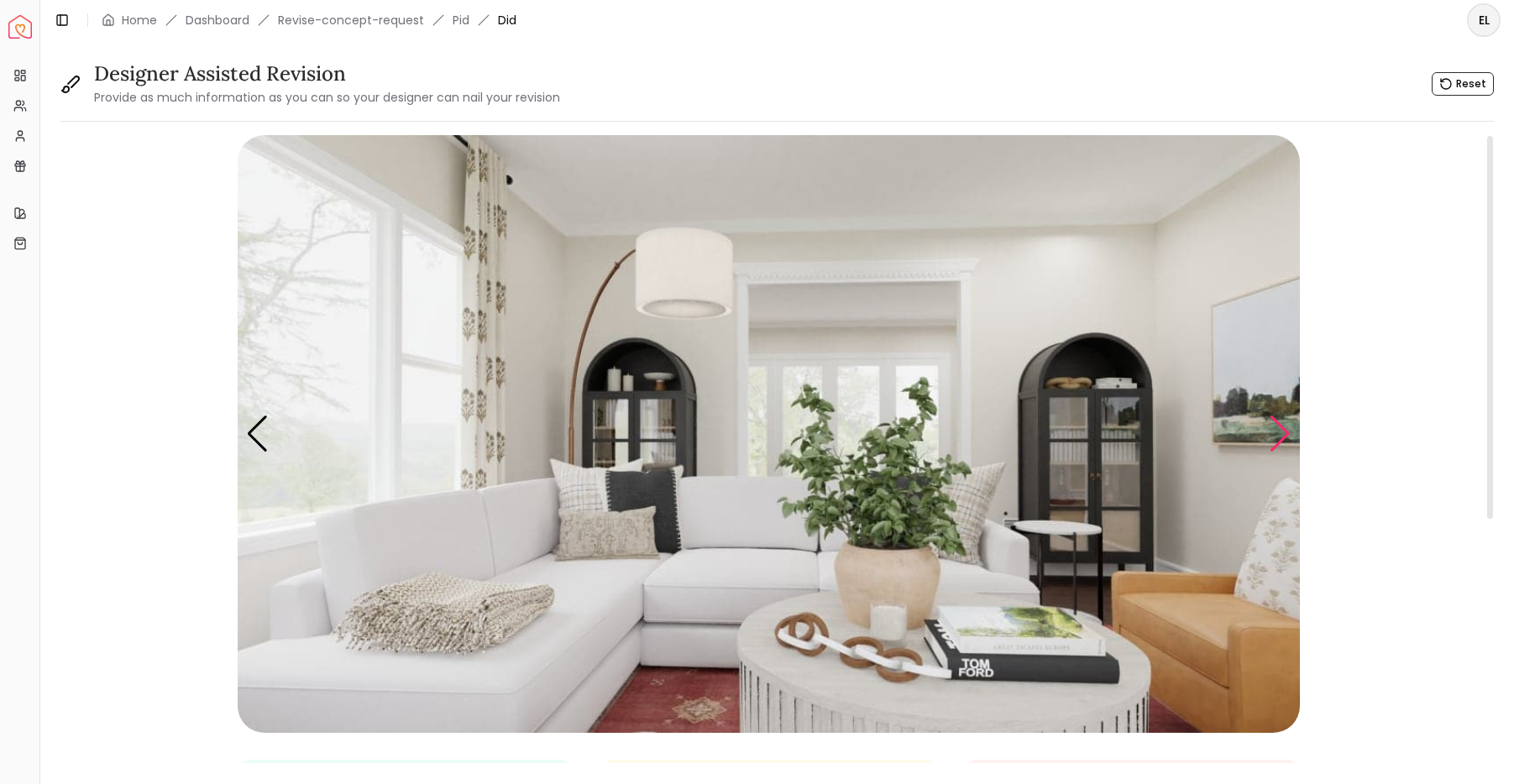
click at [1274, 445] on div "Next slide" at bounding box center [1280, 434] width 23 height 37
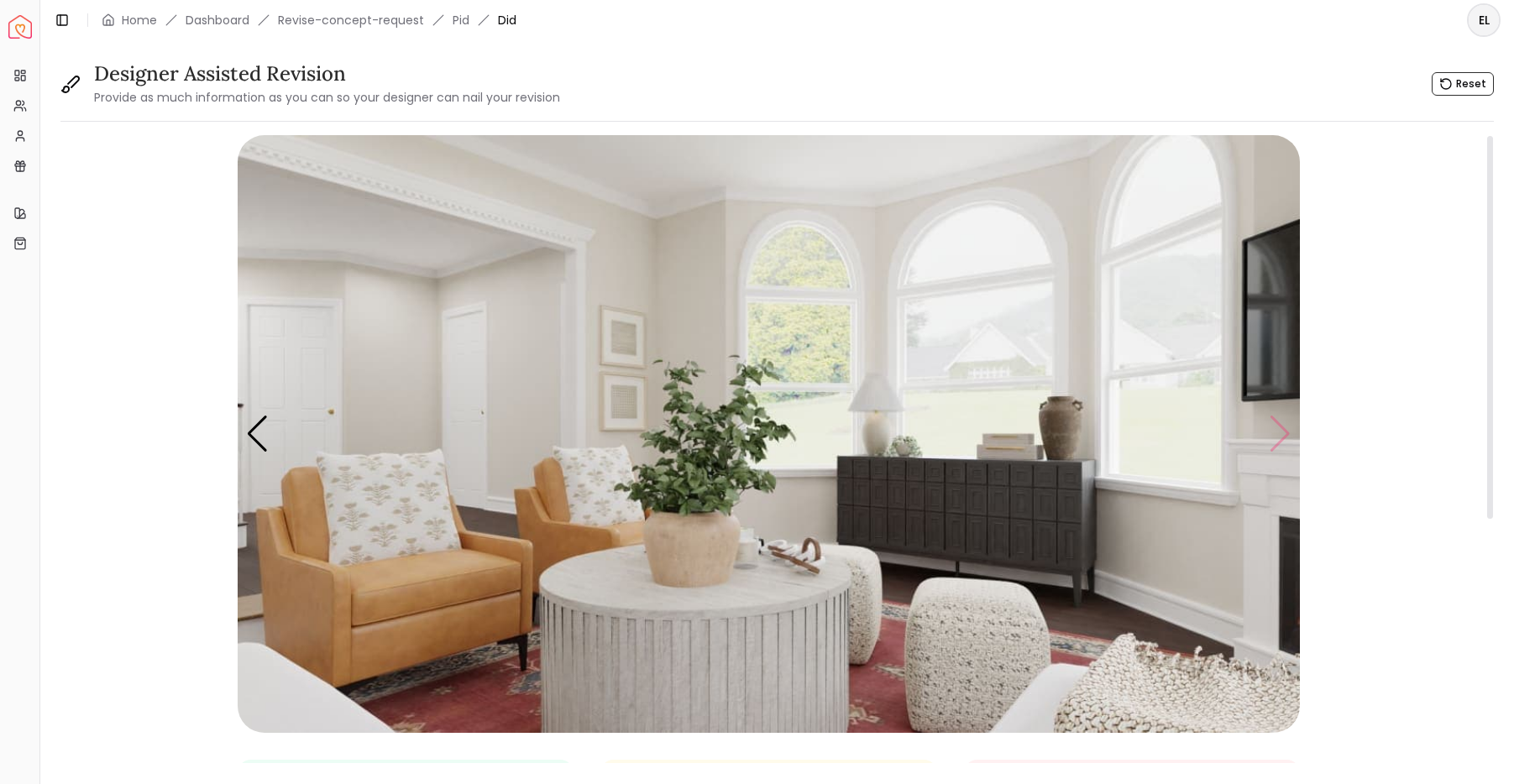
click at [1274, 445] on img "5 / 5" at bounding box center [768, 434] width 1062 height 598
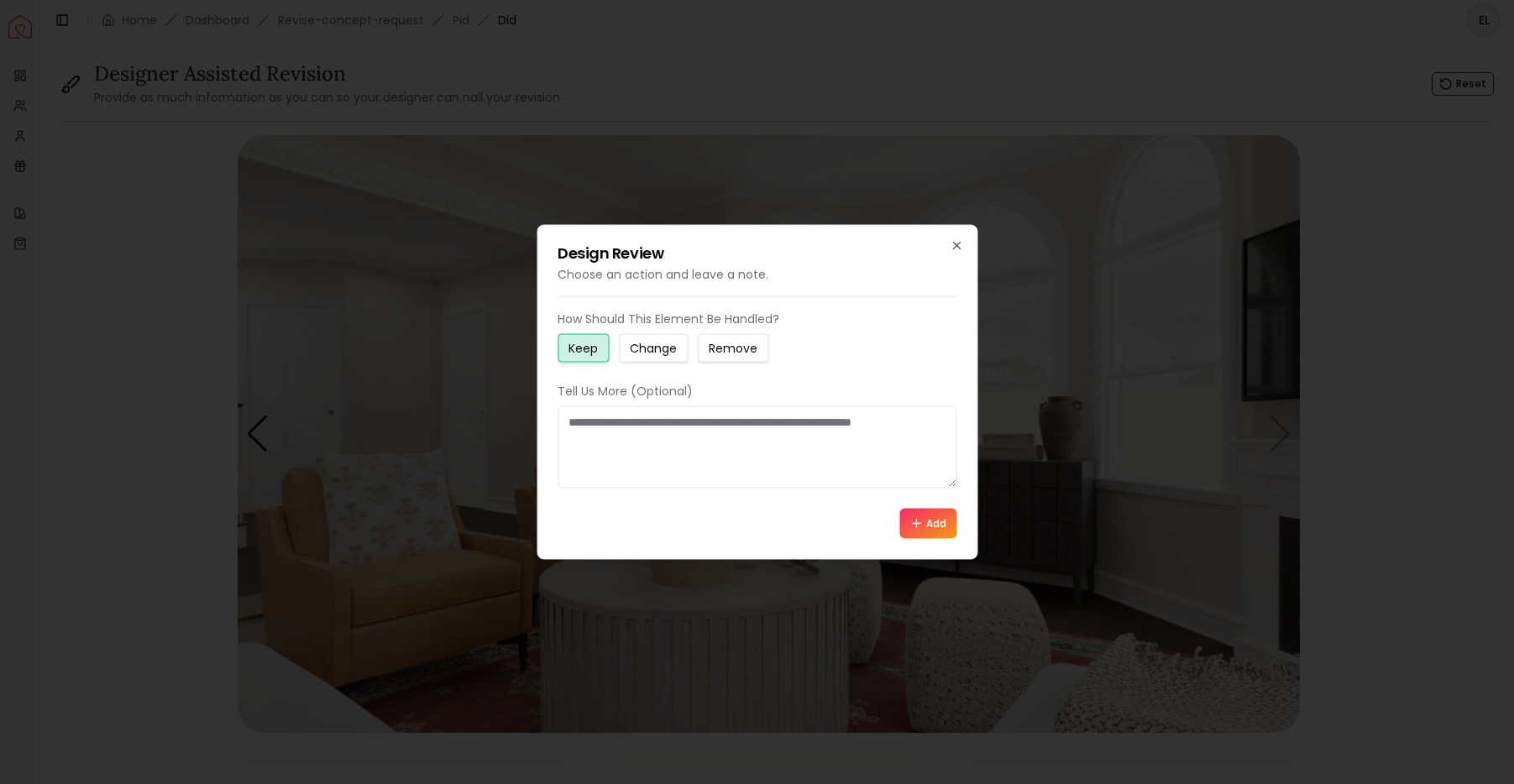
click at [961, 253] on div "Design Review Choose an action and leave a note. How Should This Element Be Han…" at bounding box center [757, 392] width 441 height 335
click at [959, 246] on icon "button" at bounding box center [956, 246] width 14 height 14
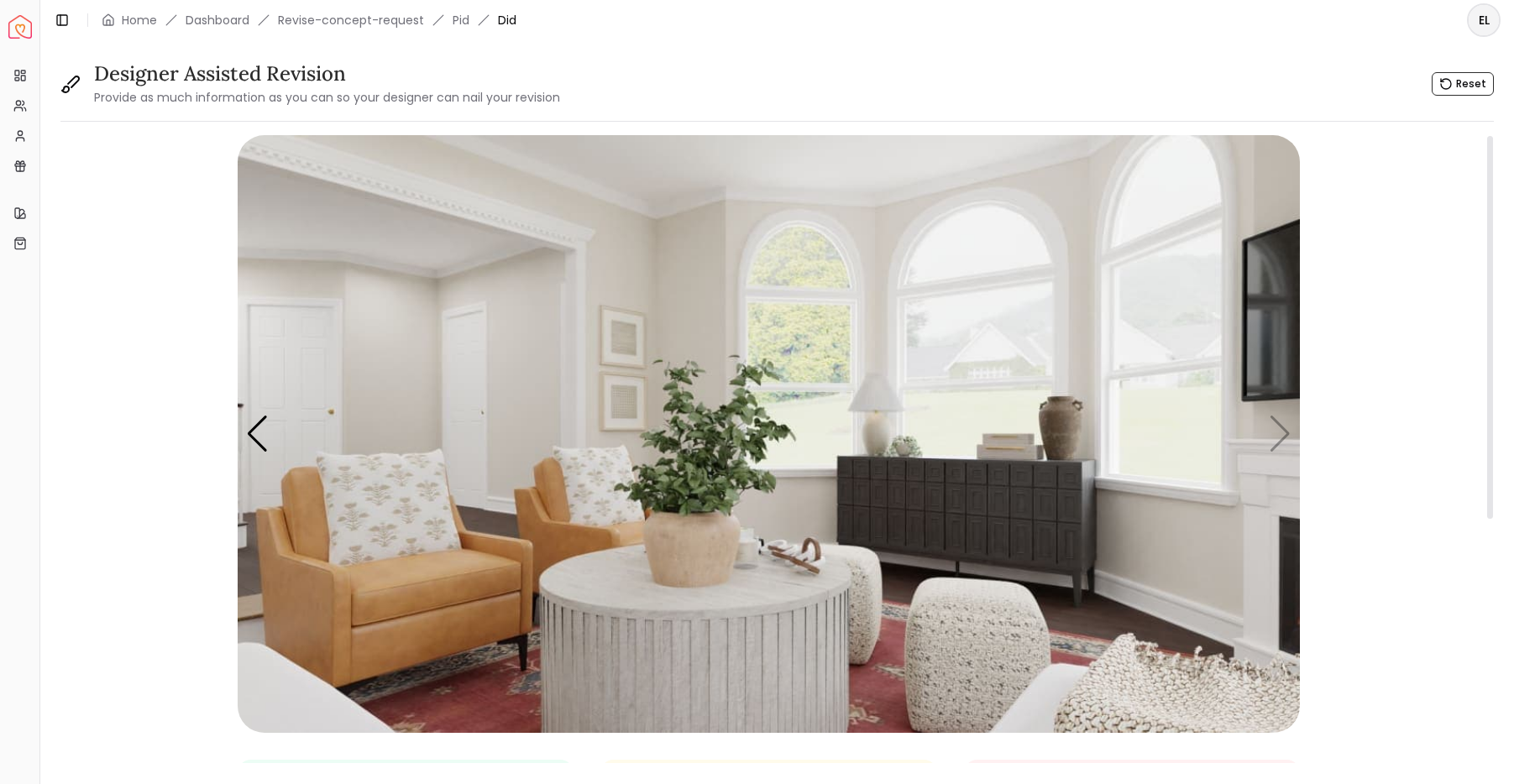
click at [1280, 431] on img "5 / 5" at bounding box center [768, 434] width 1062 height 598
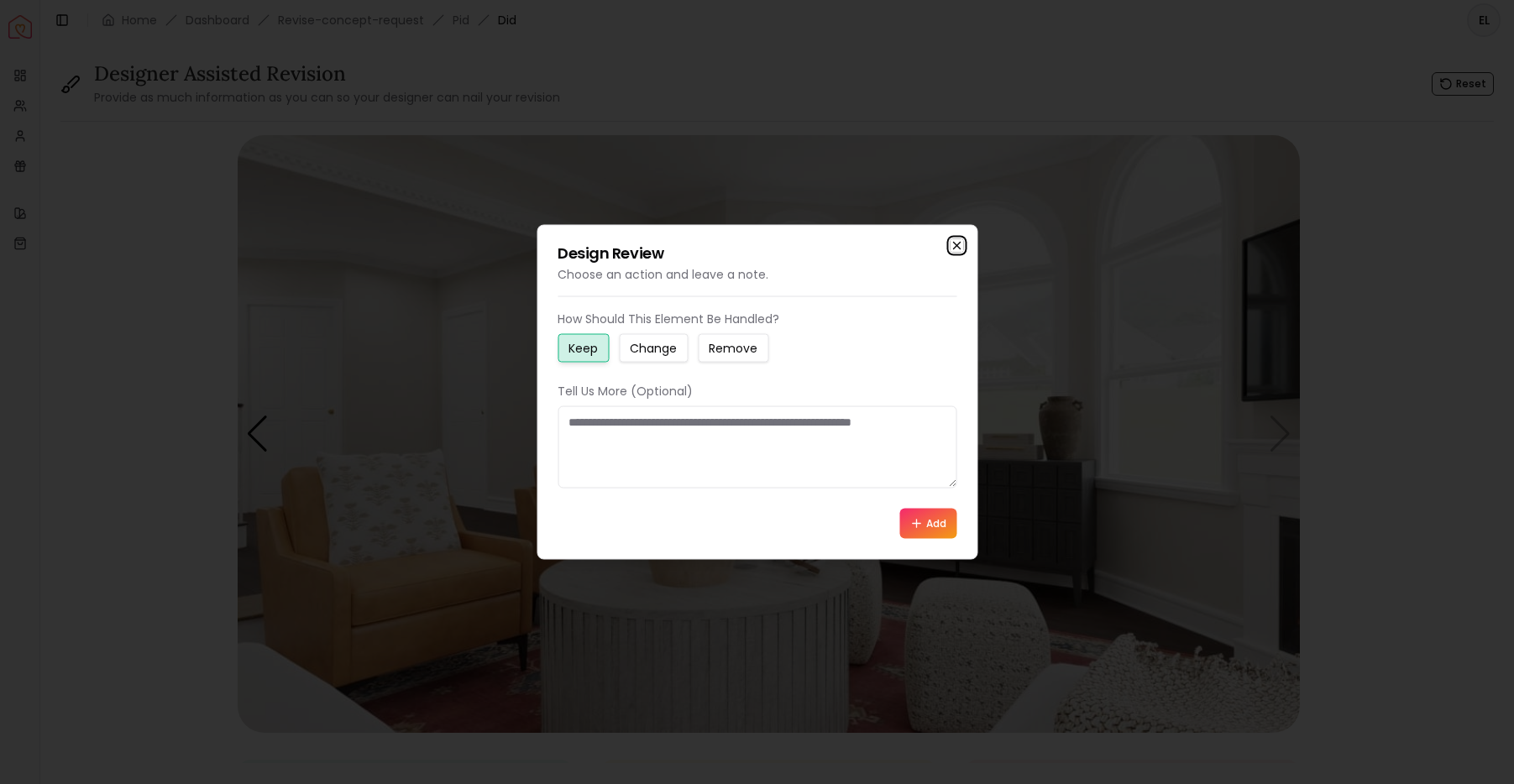
click at [956, 247] on icon "button" at bounding box center [956, 246] width 14 height 14
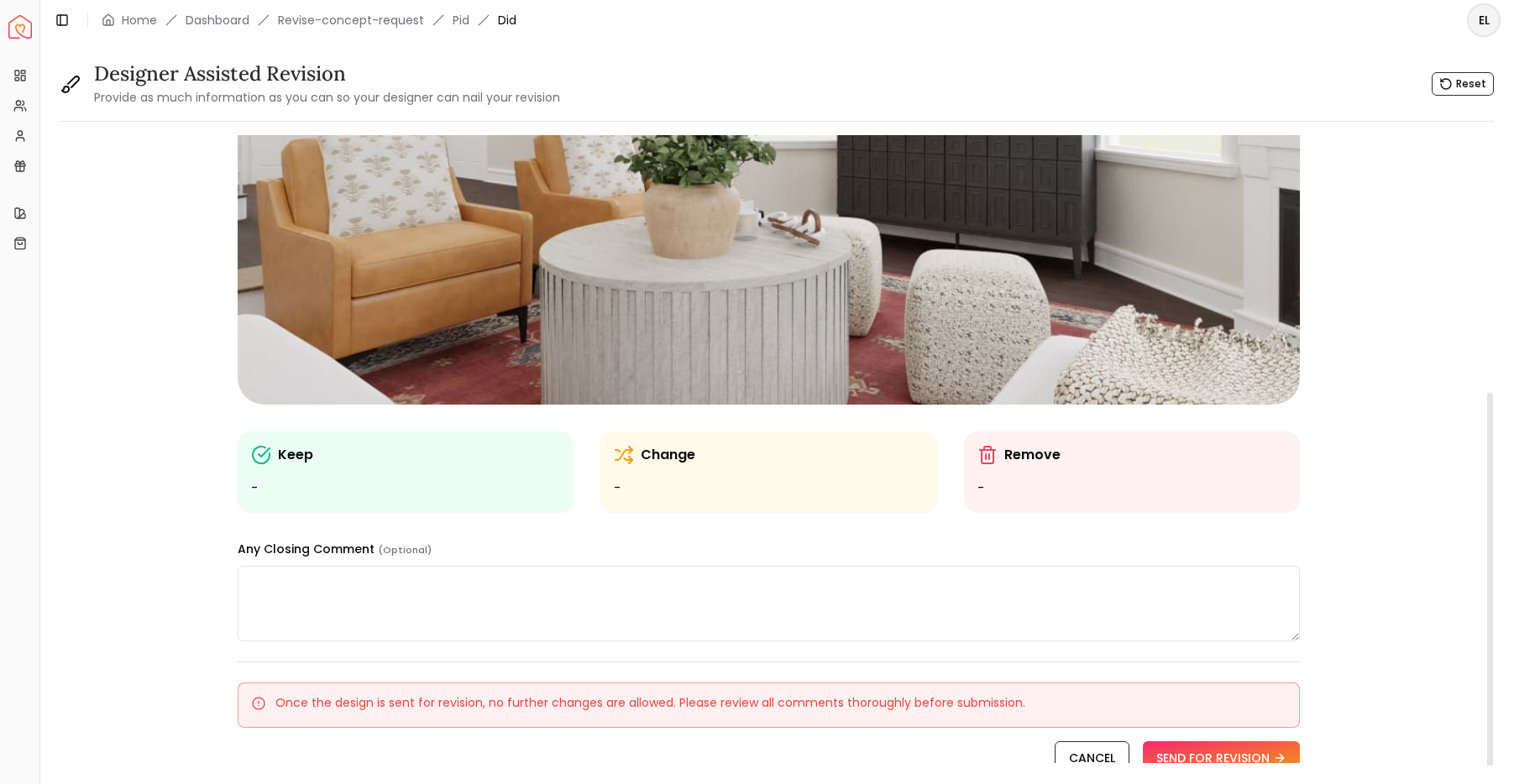
scroll to position [420, 0]
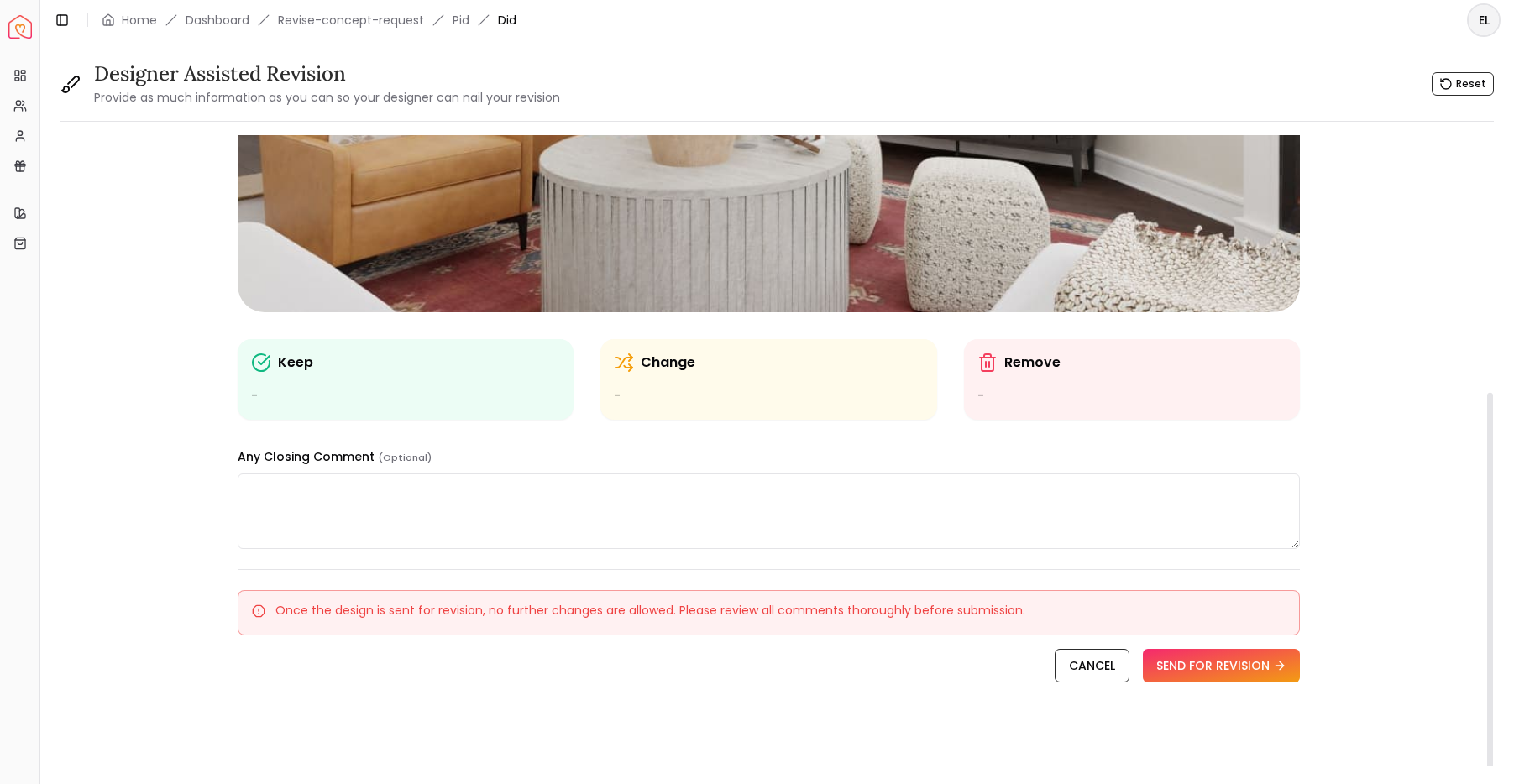
click at [458, 367] on div "Keep" at bounding box center [406, 363] width 309 height 20
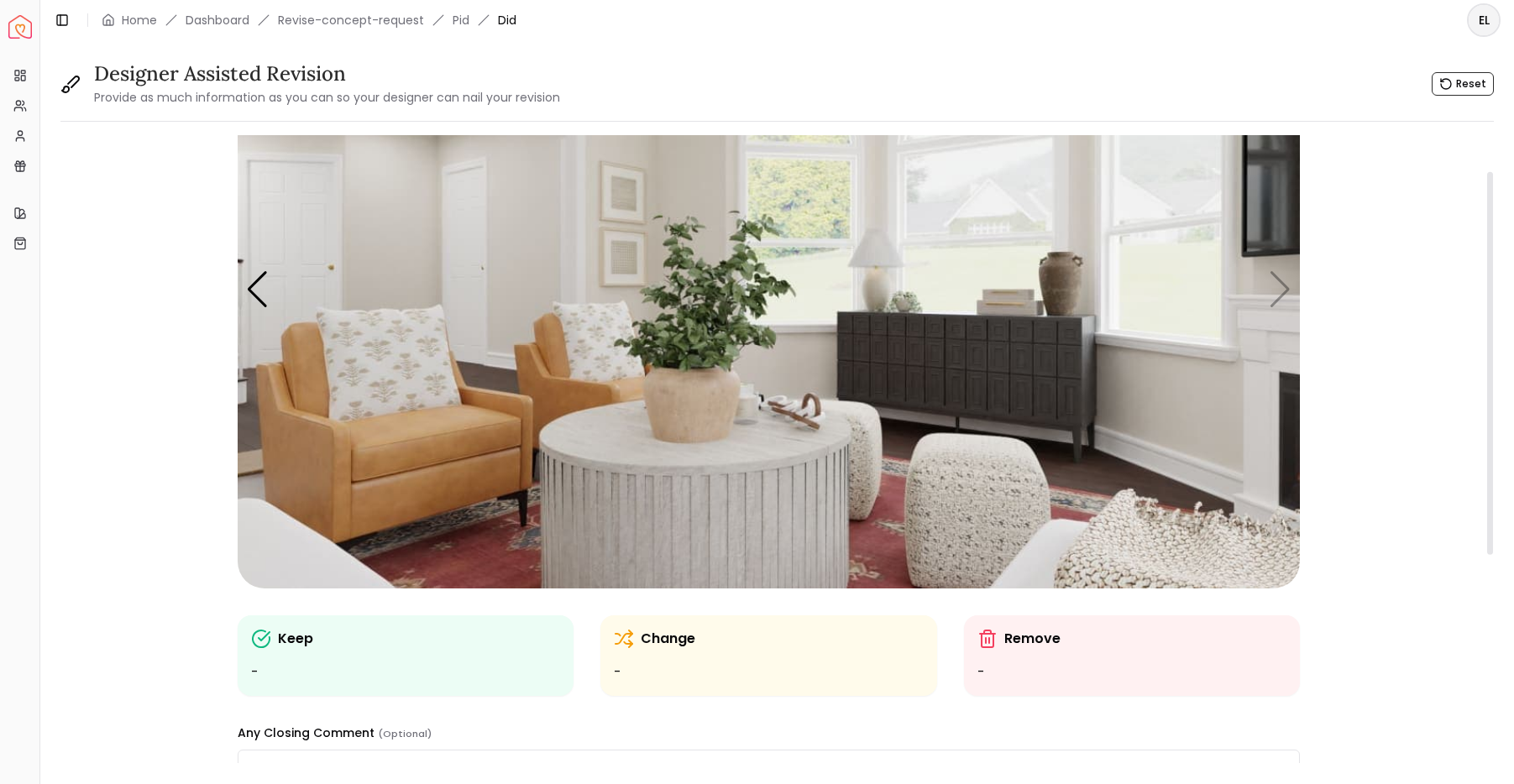
scroll to position [0, 0]
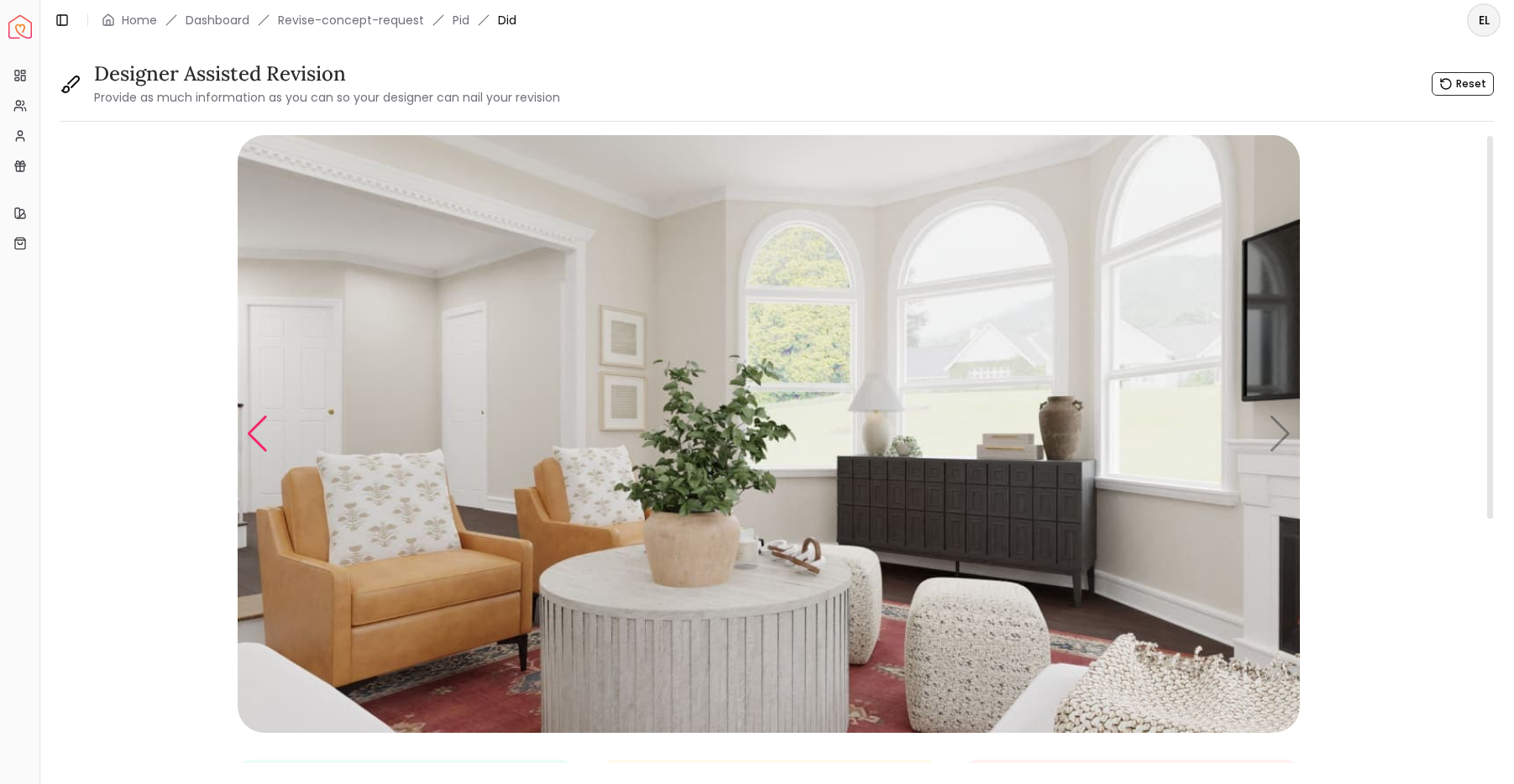
click at [266, 437] on div "Previous slide" at bounding box center [257, 434] width 23 height 37
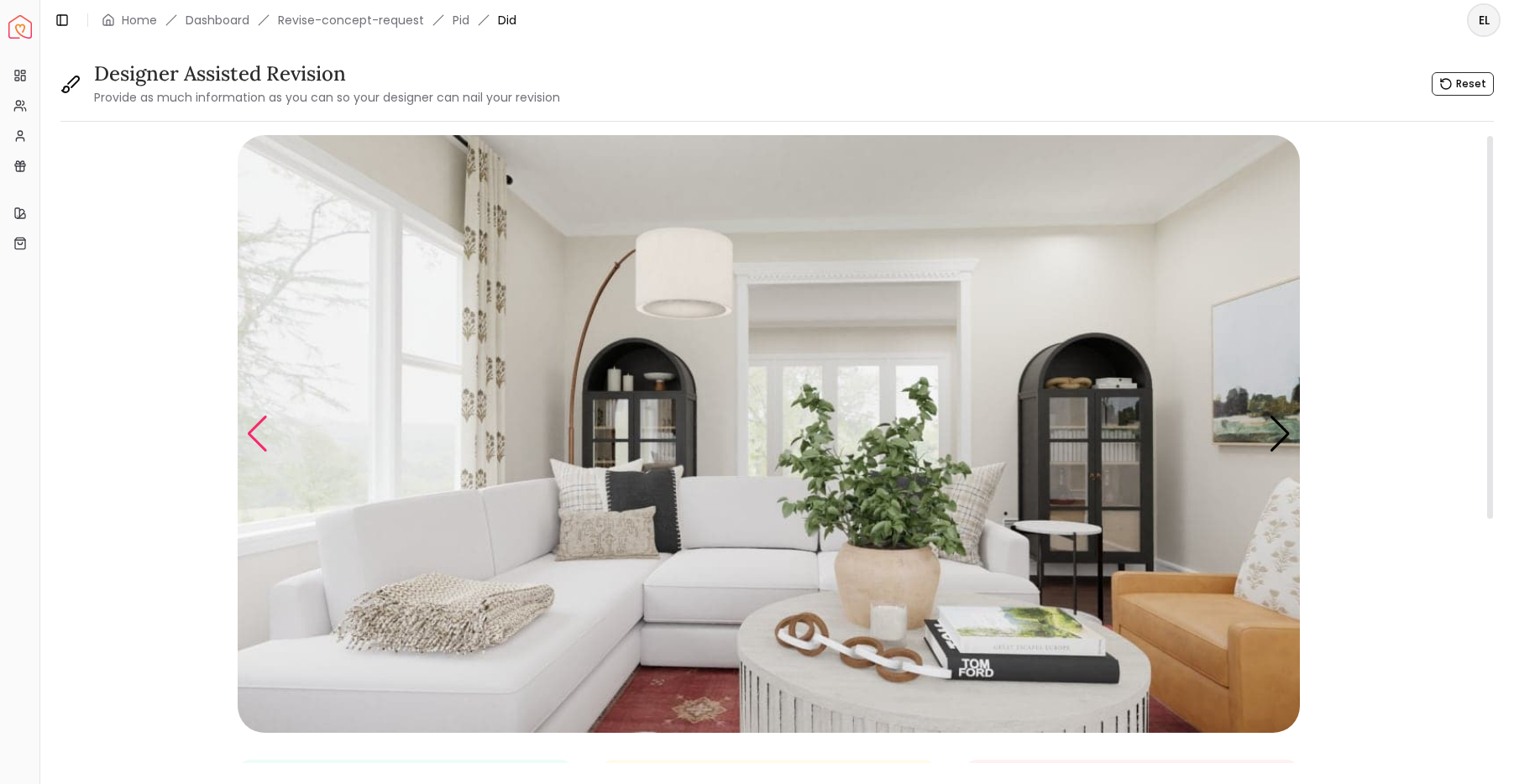
click at [266, 444] on div "Previous slide" at bounding box center [257, 434] width 23 height 37
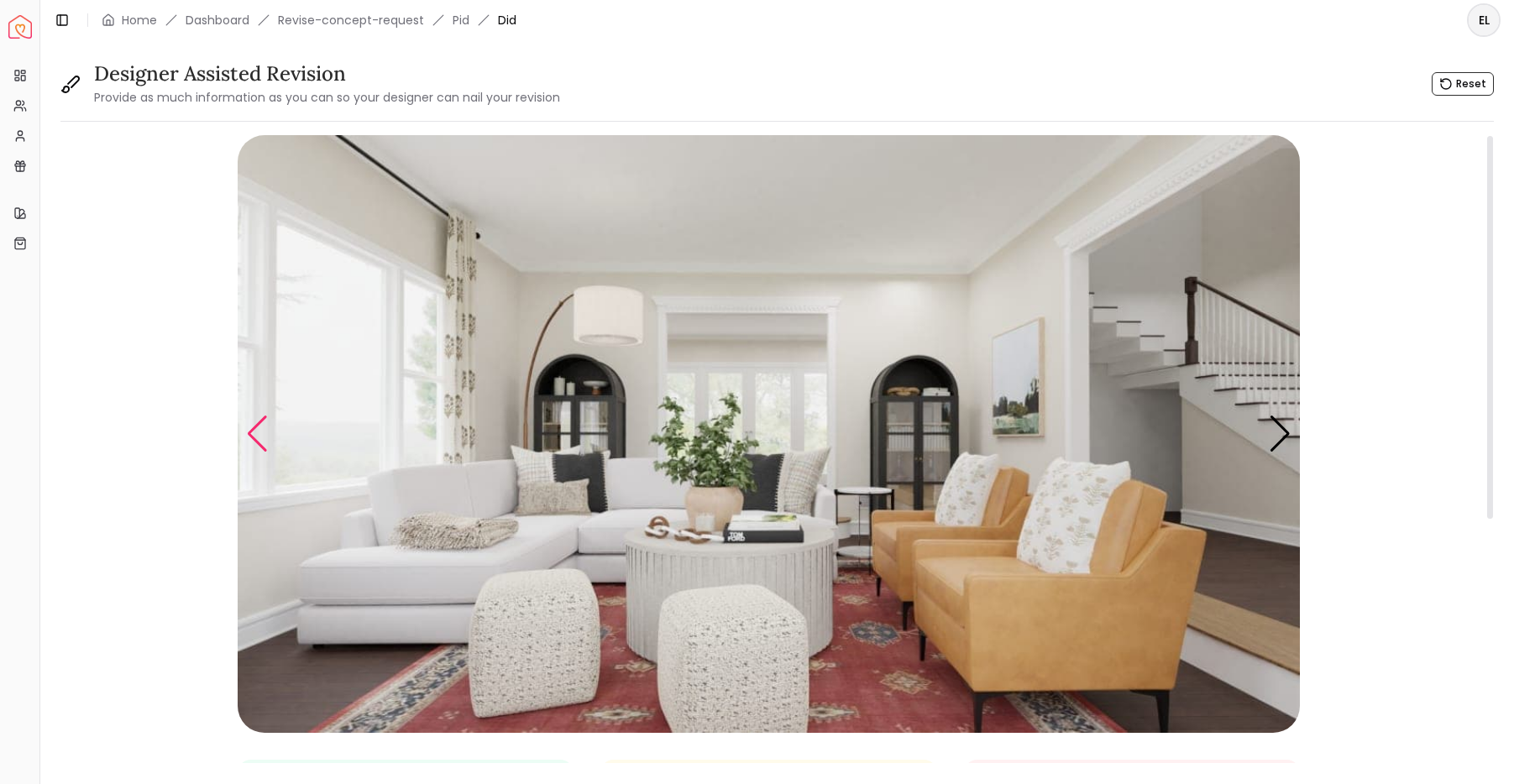
click at [266, 444] on div "Previous slide" at bounding box center [257, 434] width 23 height 37
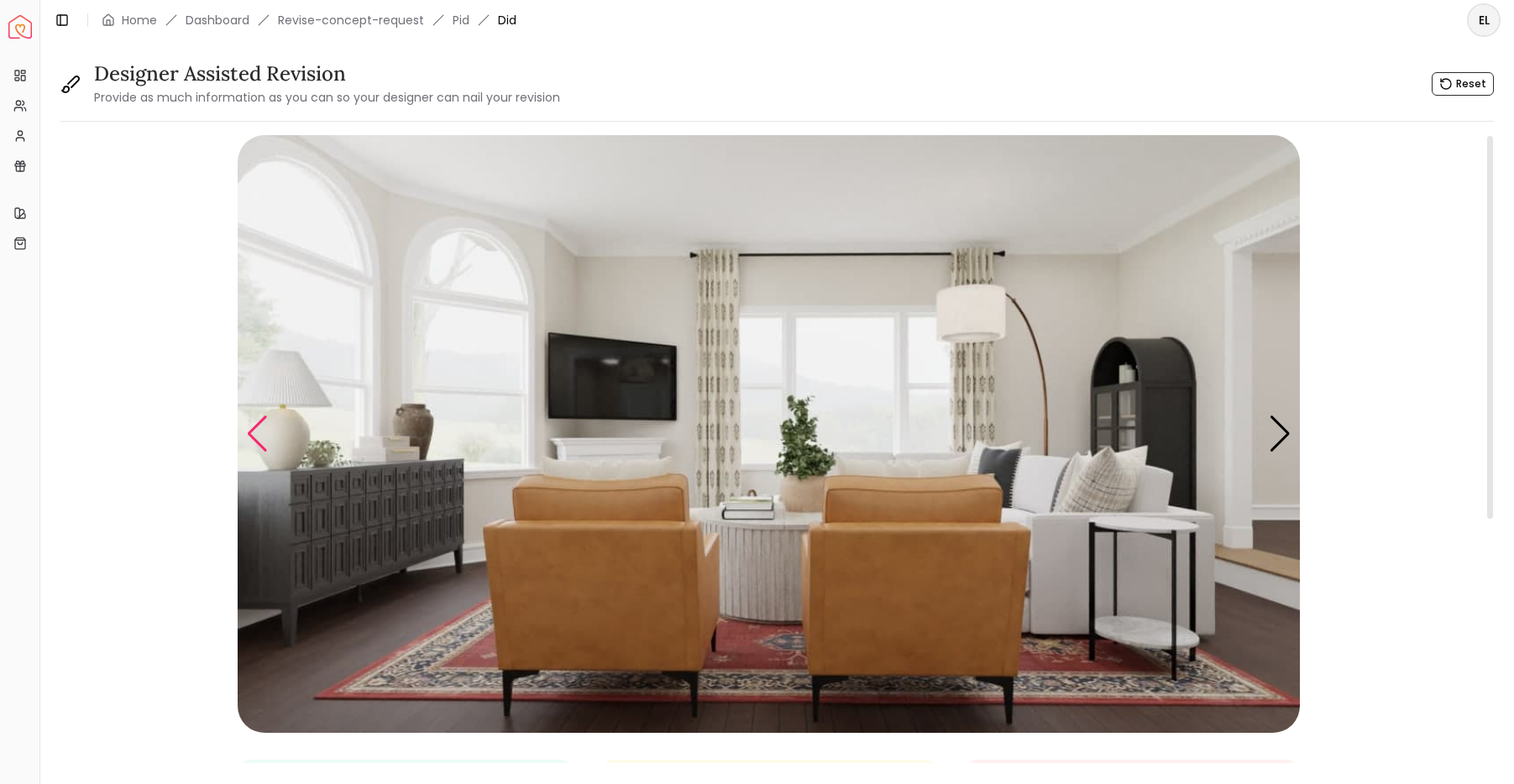
click at [266, 444] on div "Previous slide" at bounding box center [257, 434] width 23 height 37
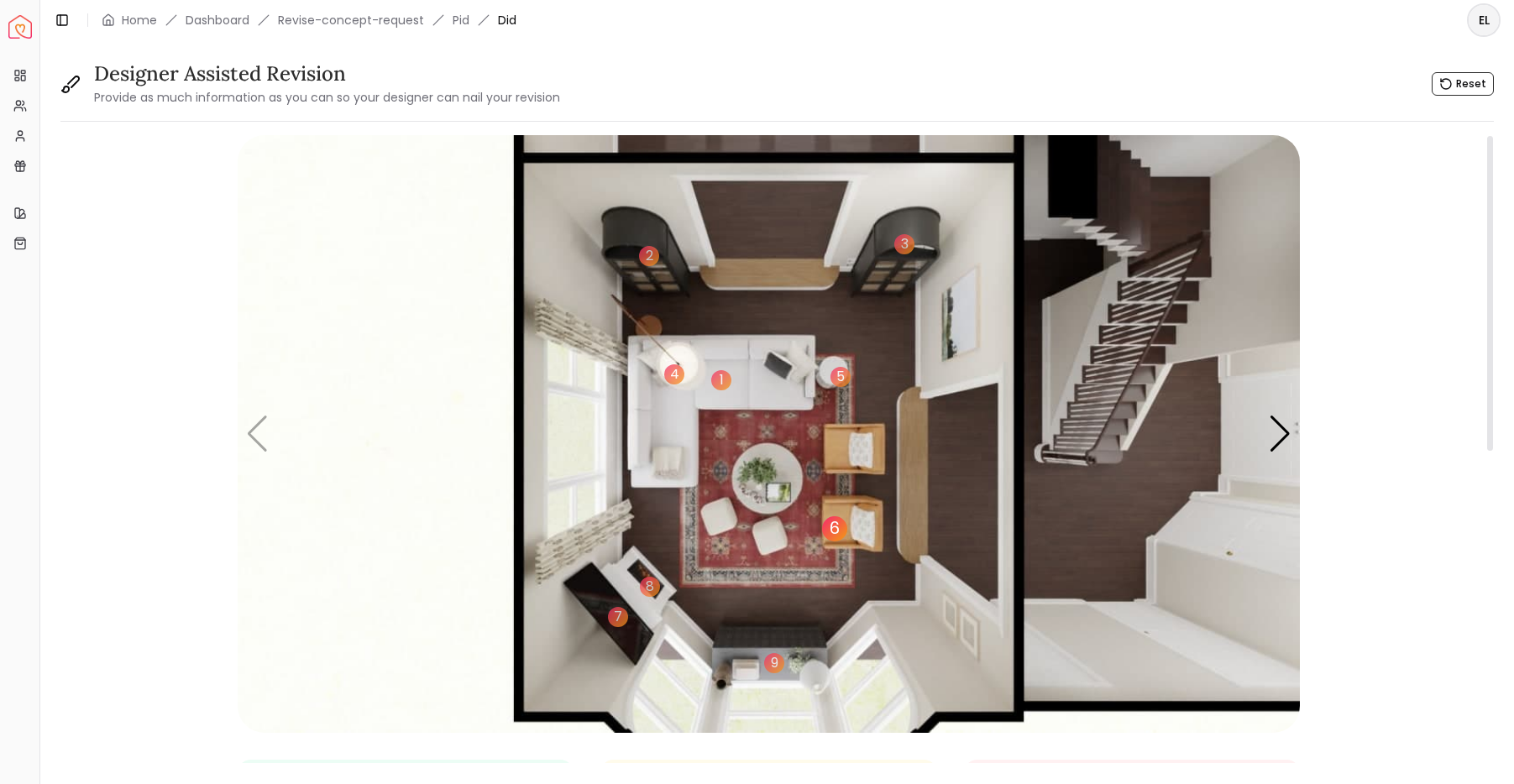
click at [837, 528] on div "6" at bounding box center [835, 529] width 25 height 25
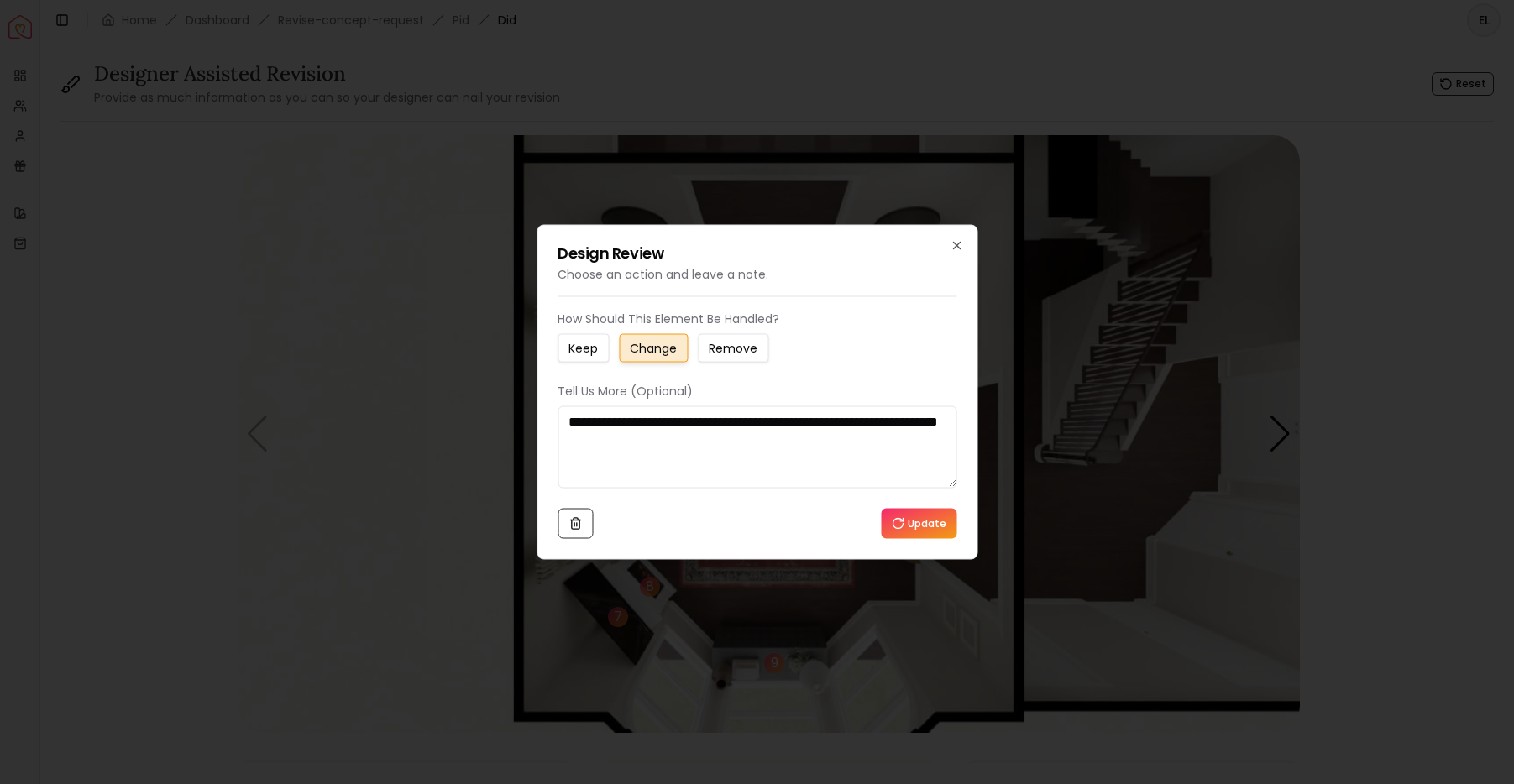
click at [613, 439] on textarea "**********" at bounding box center [757, 447] width 399 height 82
type textarea "**********"
click at [931, 524] on button "Update" at bounding box center [918, 523] width 76 height 30
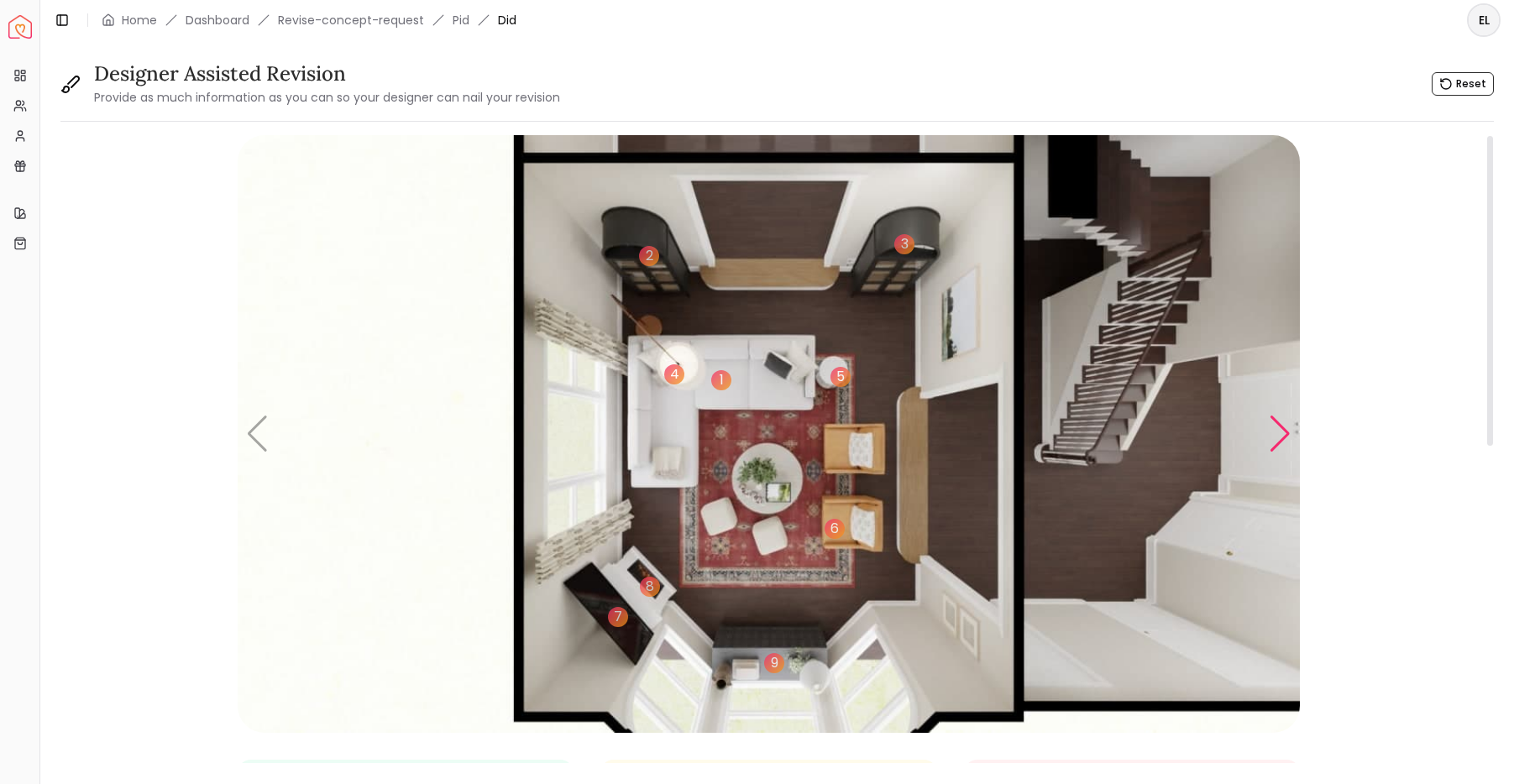
click at [1280, 436] on div "Next slide" at bounding box center [1280, 434] width 23 height 37
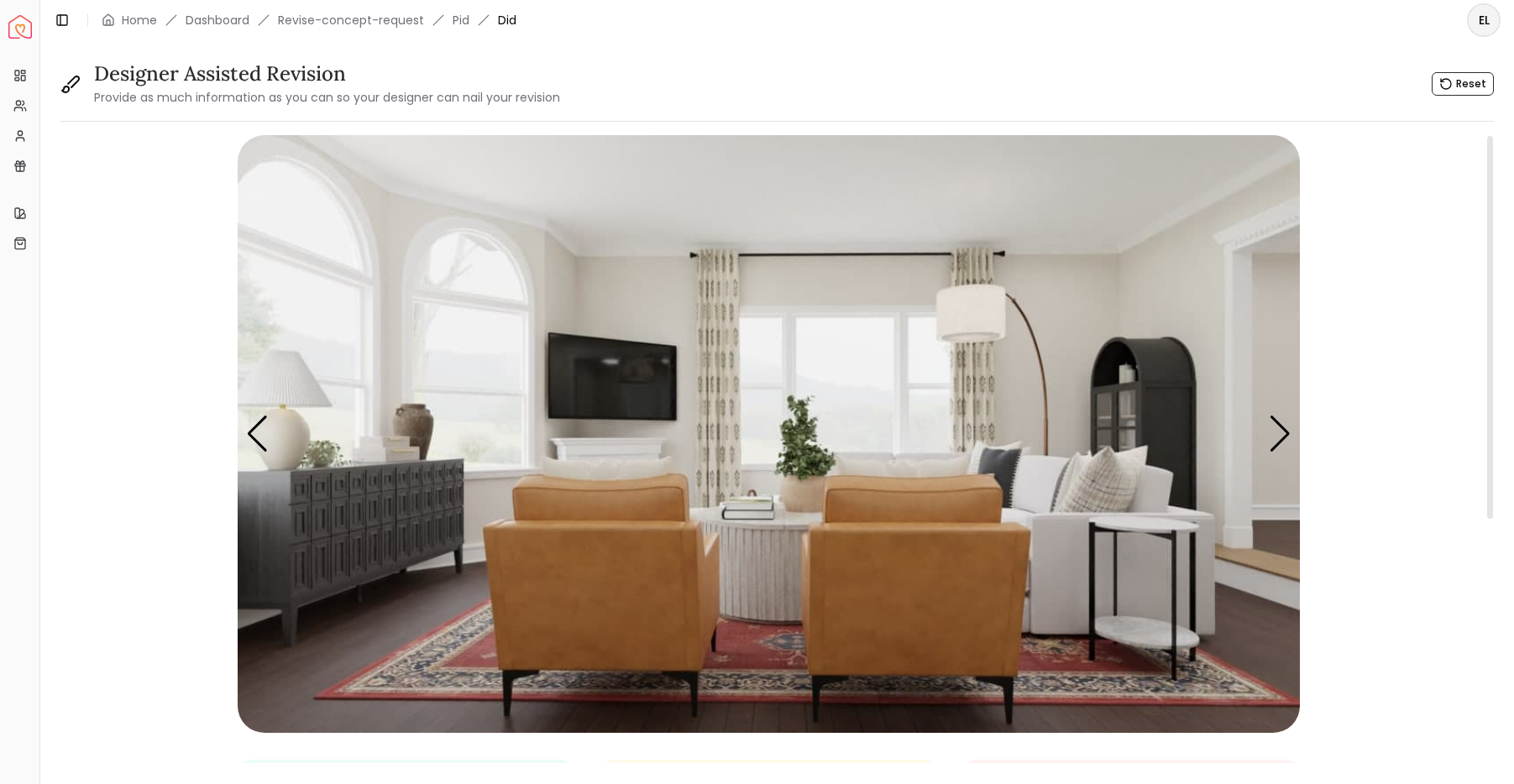
click at [481, 301] on img "2 / 5" at bounding box center [768, 434] width 1062 height 598
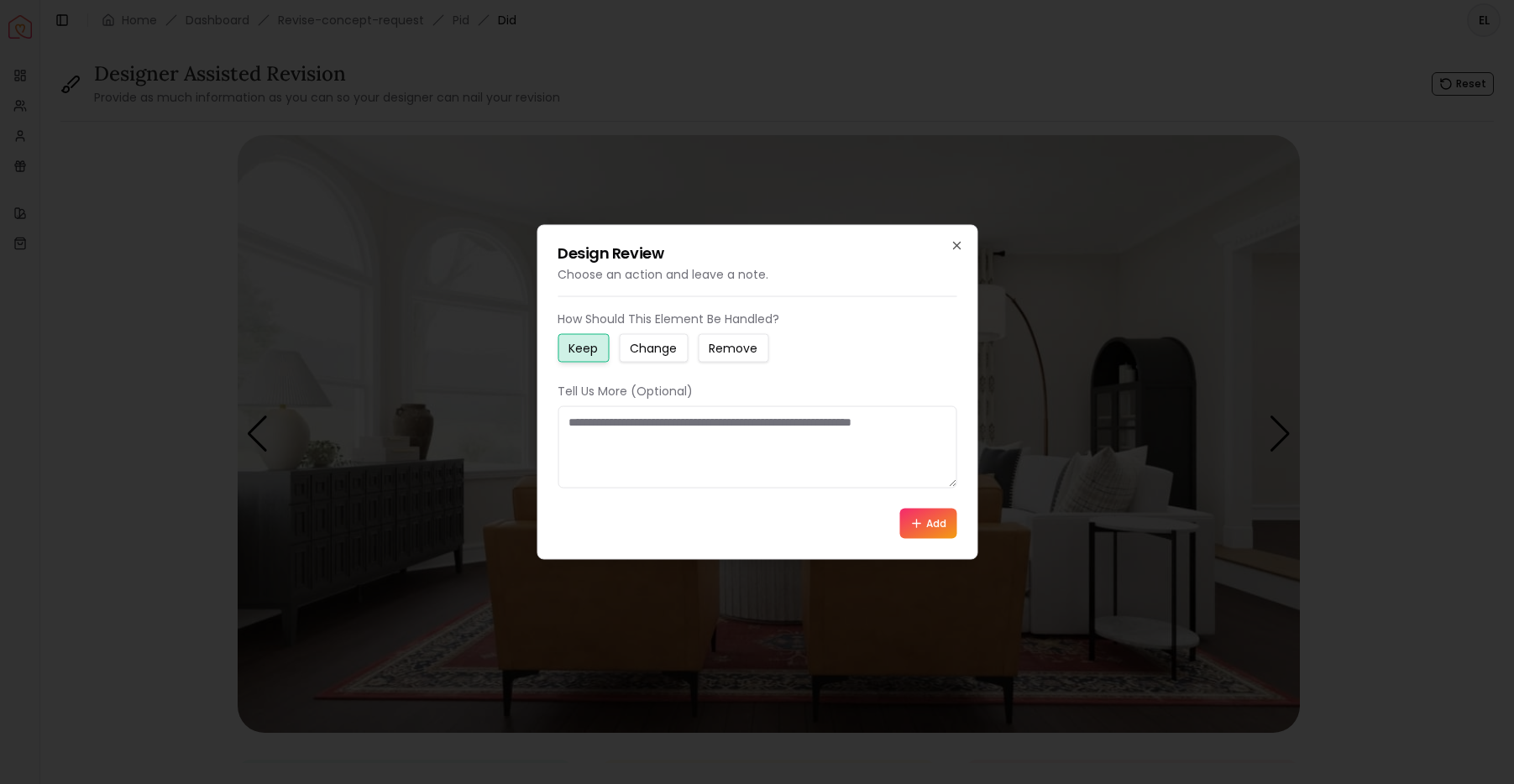
click at [656, 348] on small "Change" at bounding box center [653, 348] width 47 height 16
click at [663, 470] on textarea at bounding box center [757, 447] width 399 height 82
type textarea "**********"
click at [940, 522] on button "Add" at bounding box center [927, 523] width 57 height 30
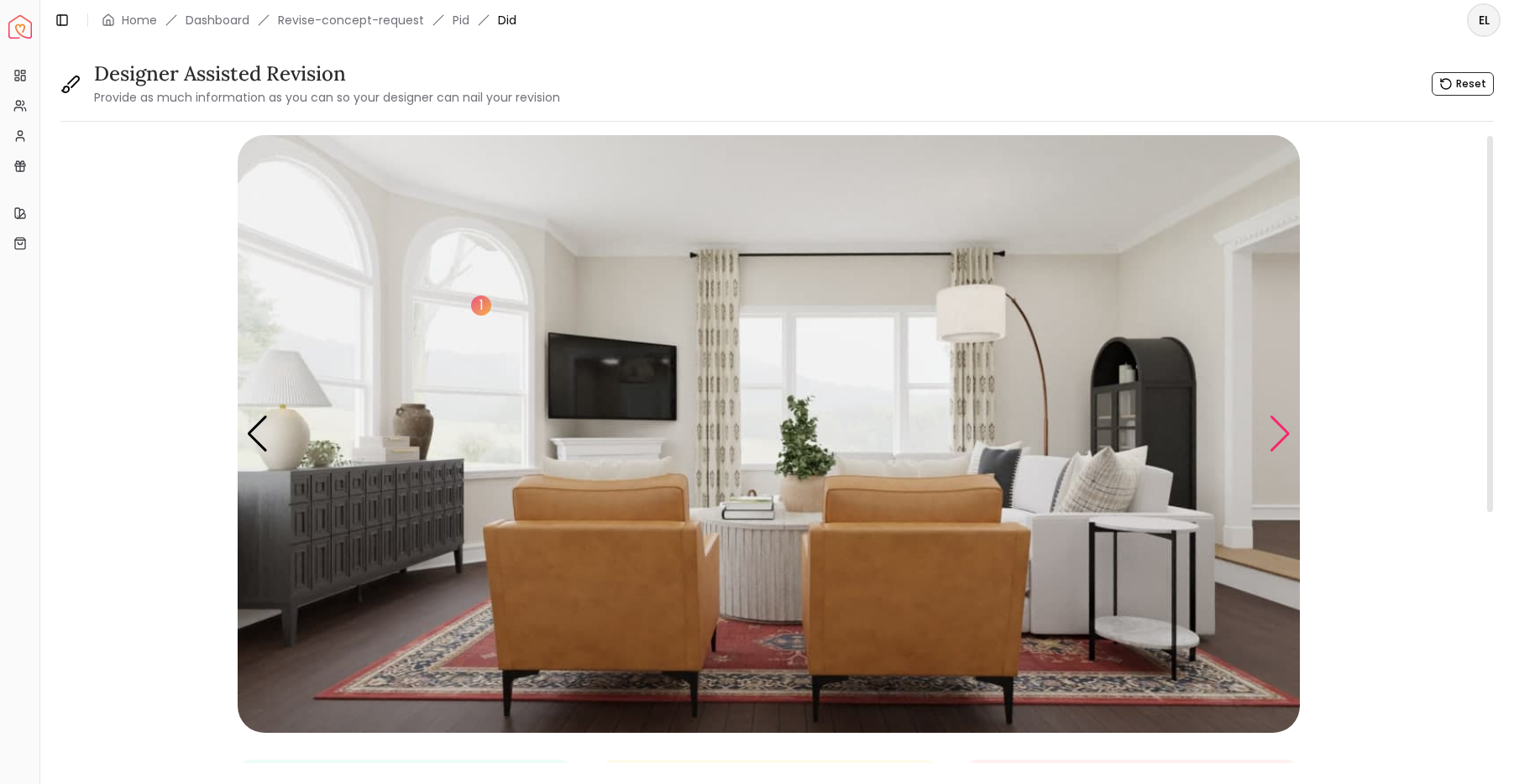
click at [1290, 438] on div "Next slide" at bounding box center [1280, 434] width 23 height 37
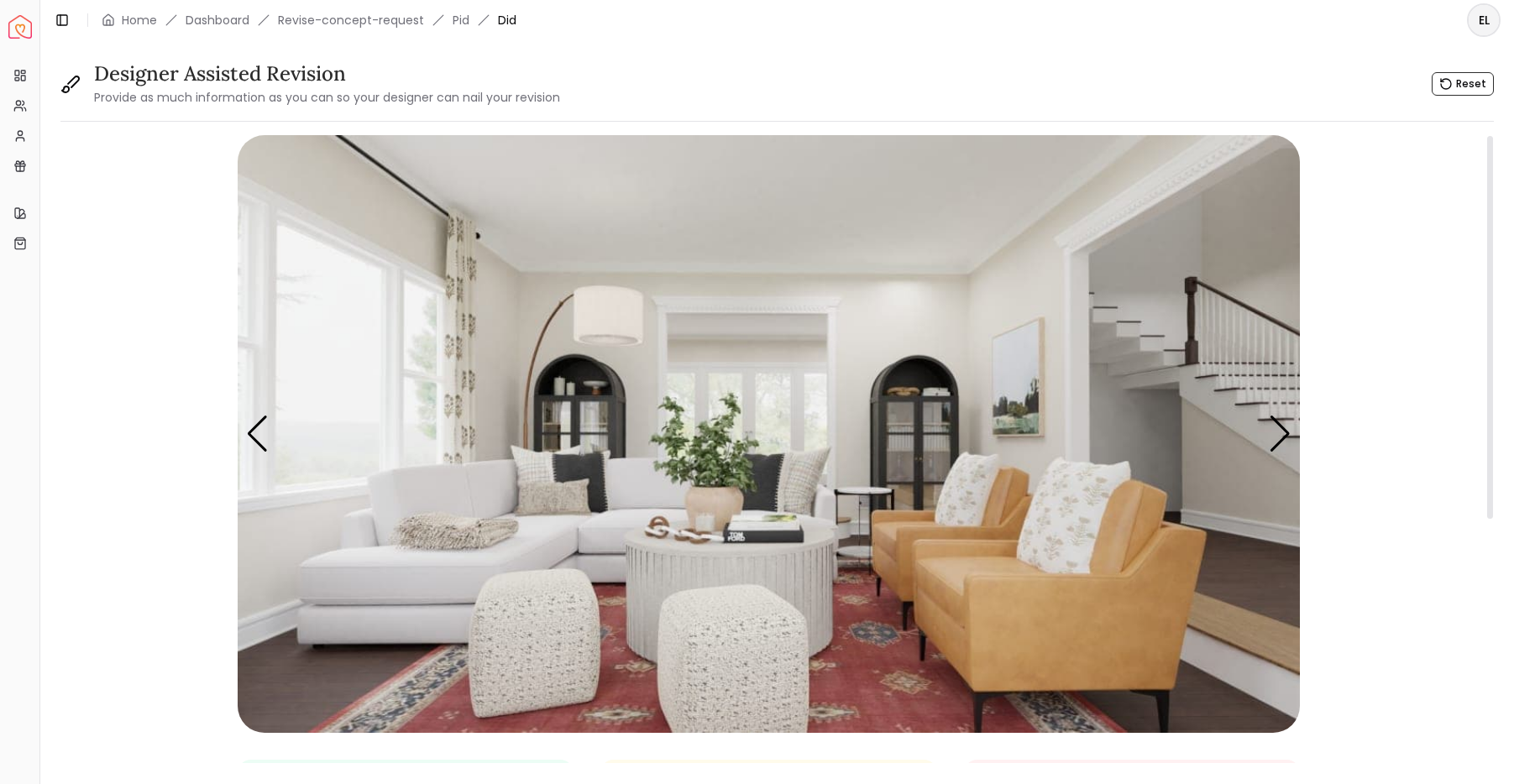
click at [573, 473] on img "3 / 5" at bounding box center [768, 434] width 1062 height 598
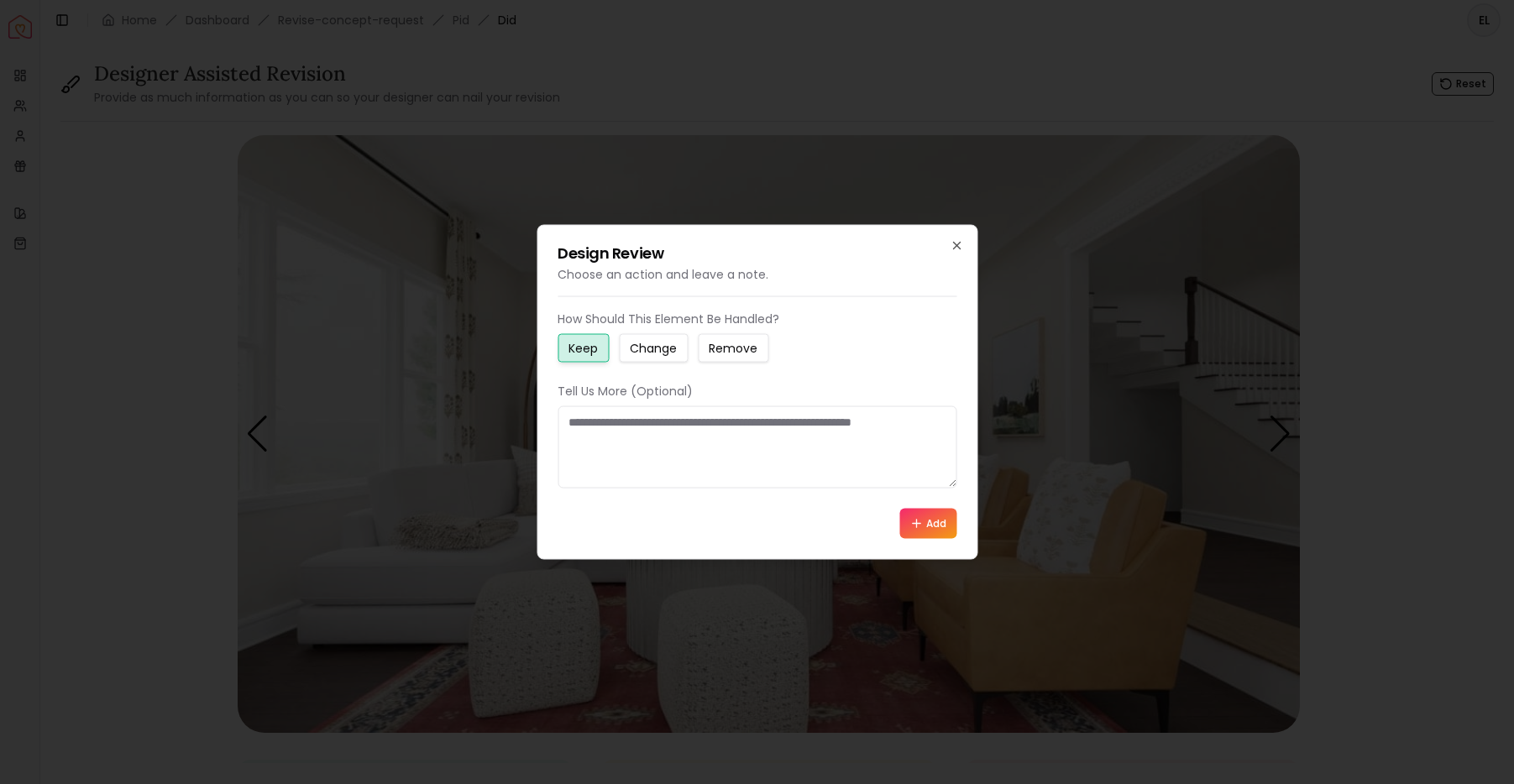
click at [650, 353] on small "Change" at bounding box center [653, 348] width 47 height 16
click at [659, 457] on textarea at bounding box center [757, 447] width 399 height 82
type textarea "*"
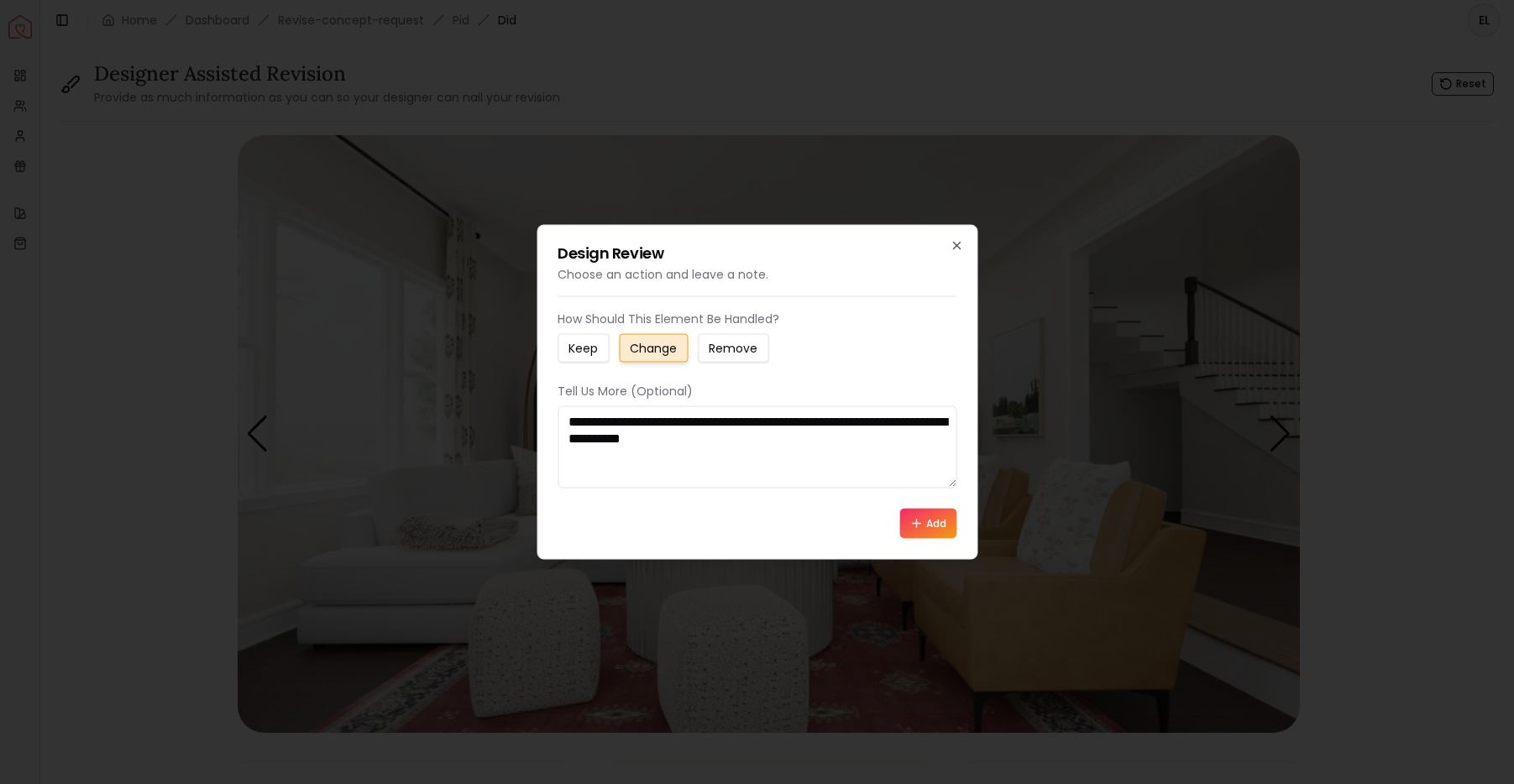
type textarea "**********"
click at [941, 528] on button "Add" at bounding box center [927, 523] width 57 height 30
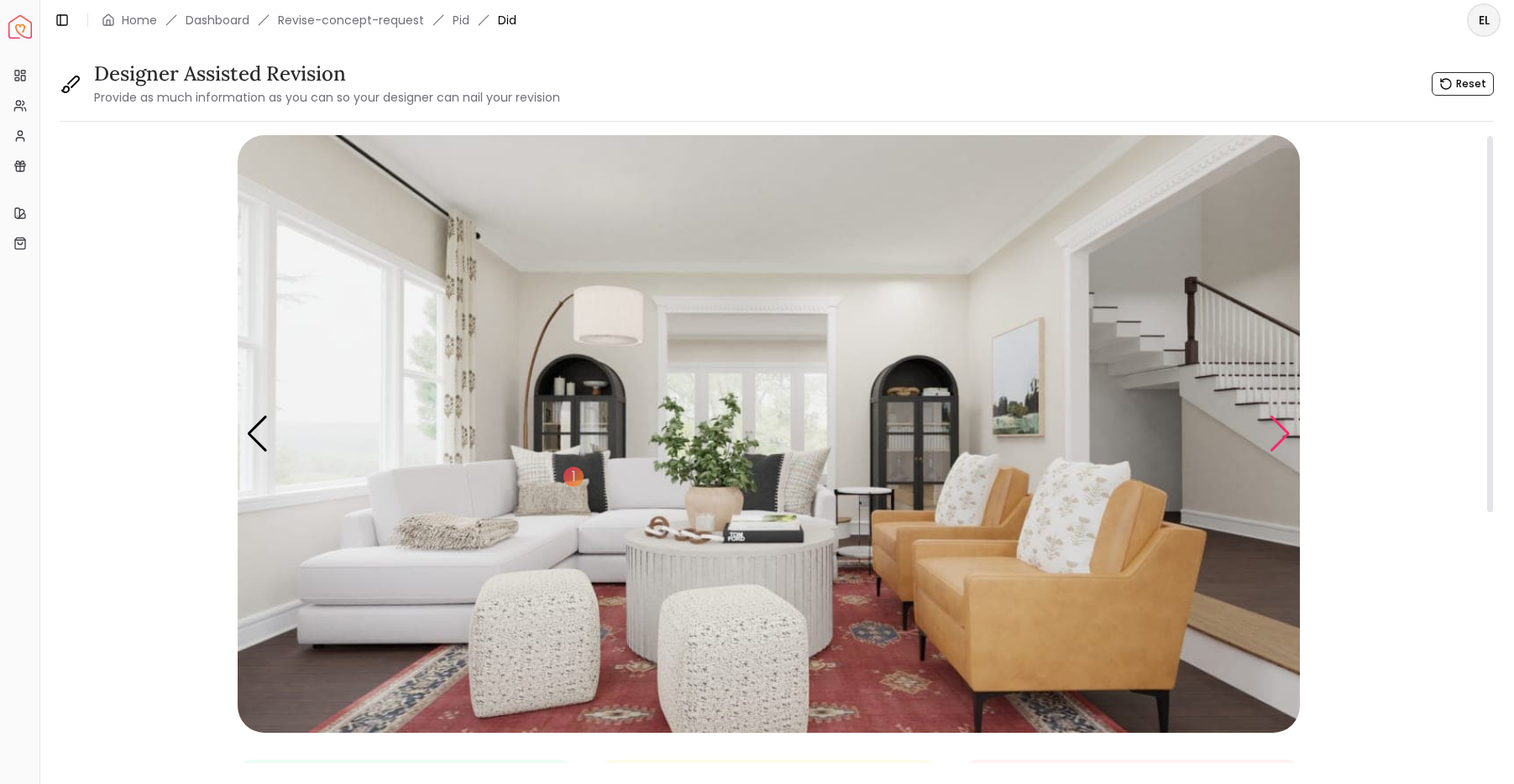
click at [1280, 431] on div "Next slide" at bounding box center [1280, 434] width 23 height 37
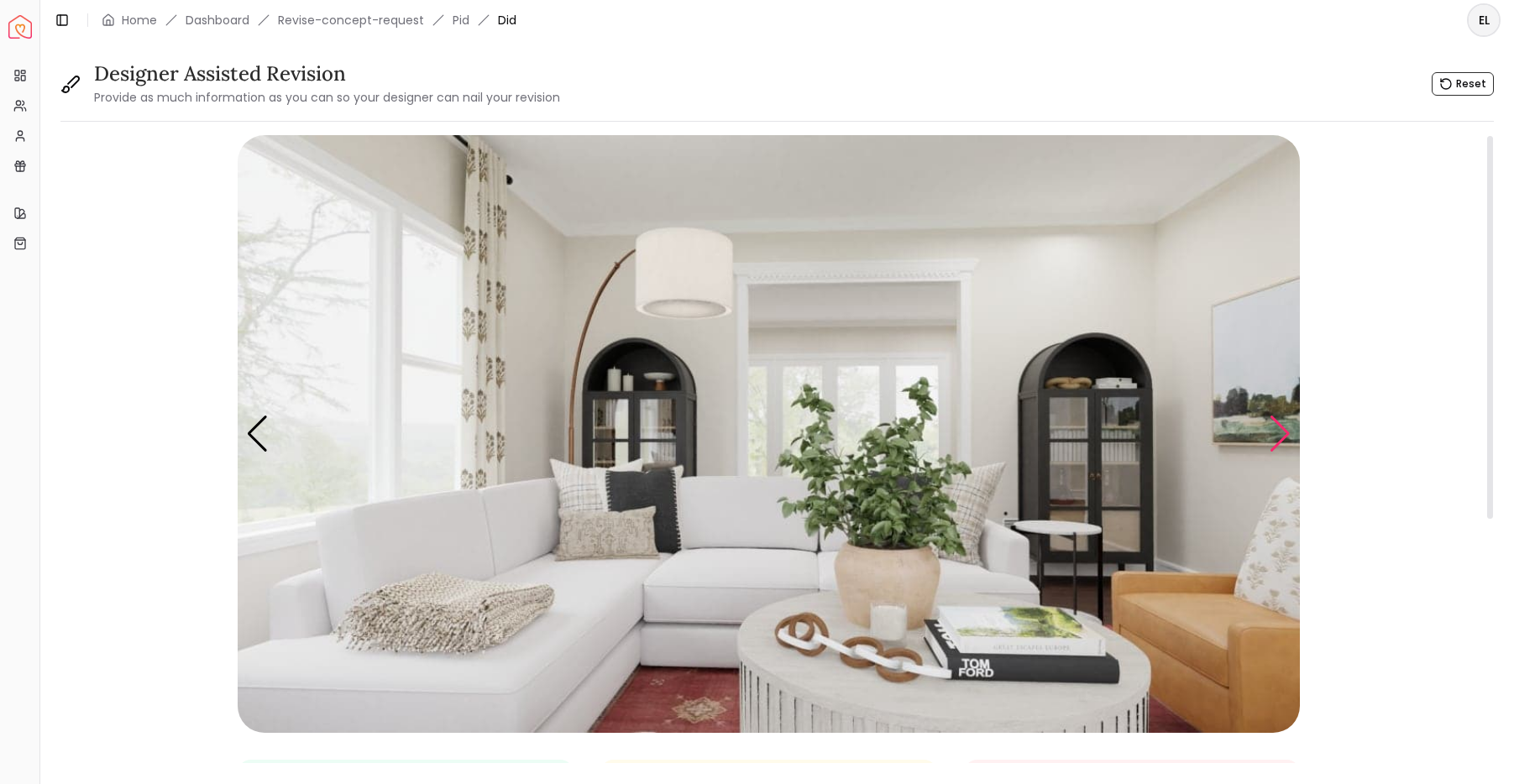
click at [1280, 431] on div "Next slide" at bounding box center [1280, 434] width 23 height 37
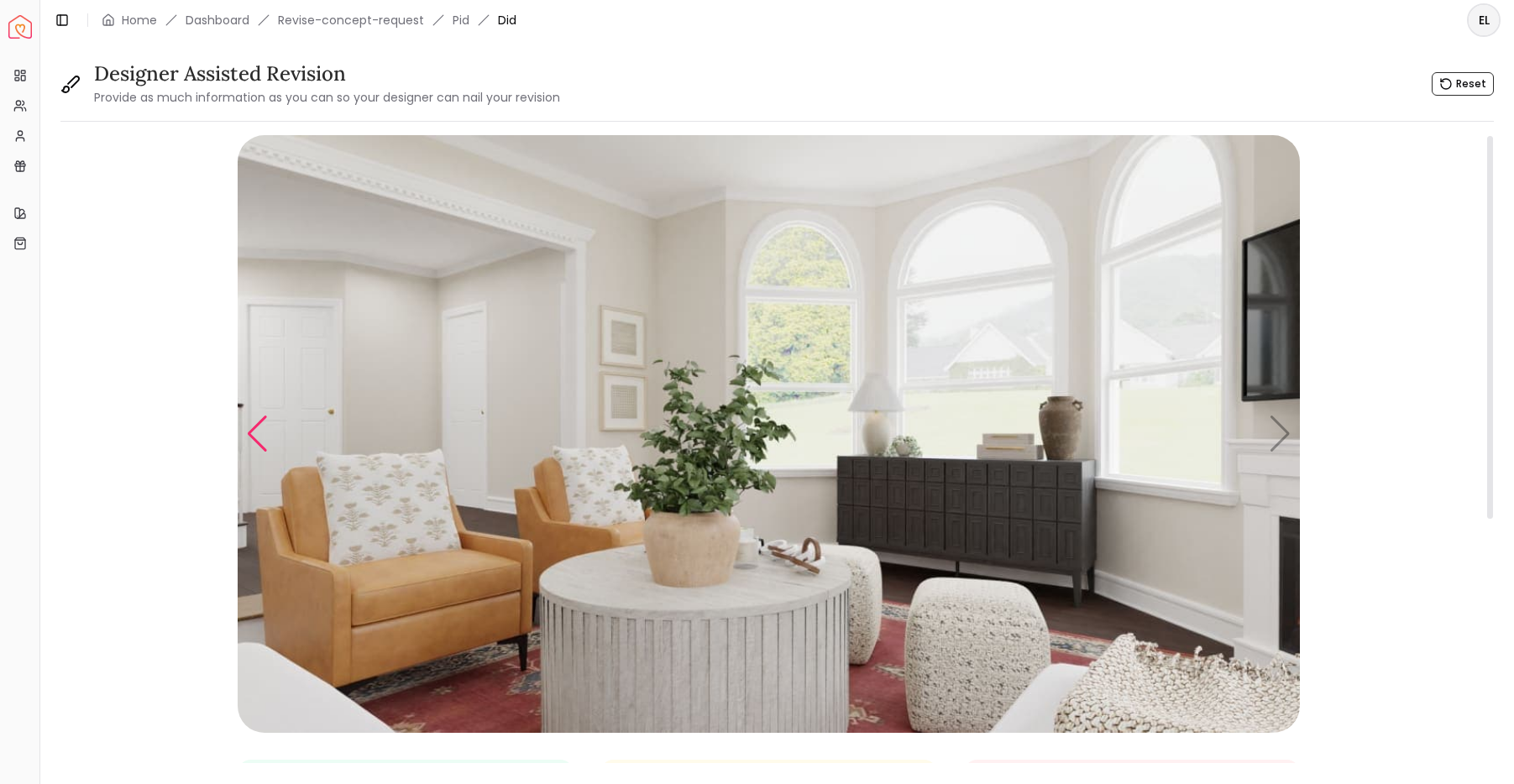
click at [247, 443] on div "Previous slide" at bounding box center [257, 434] width 23 height 37
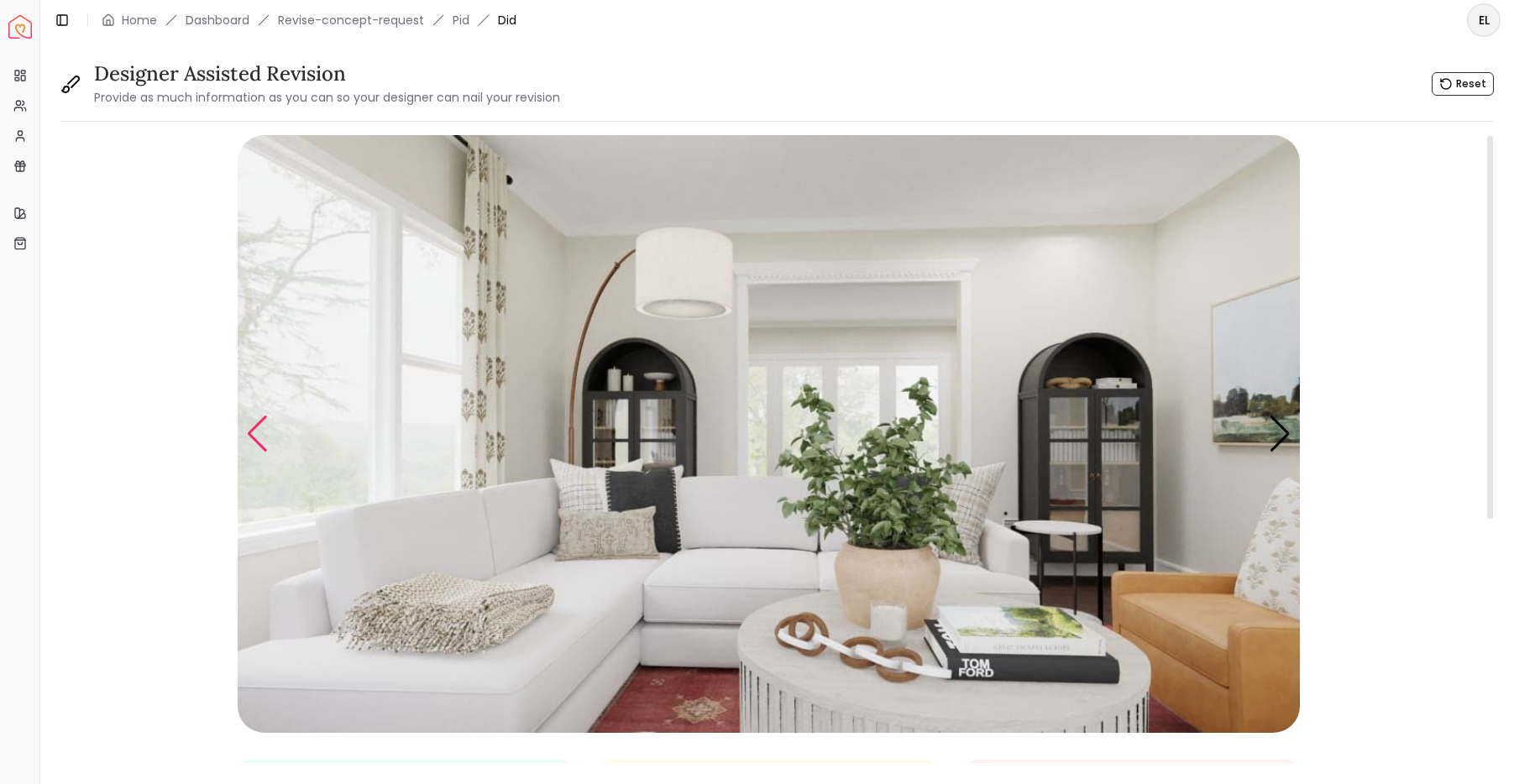
click at [257, 442] on div "Previous slide" at bounding box center [257, 434] width 23 height 37
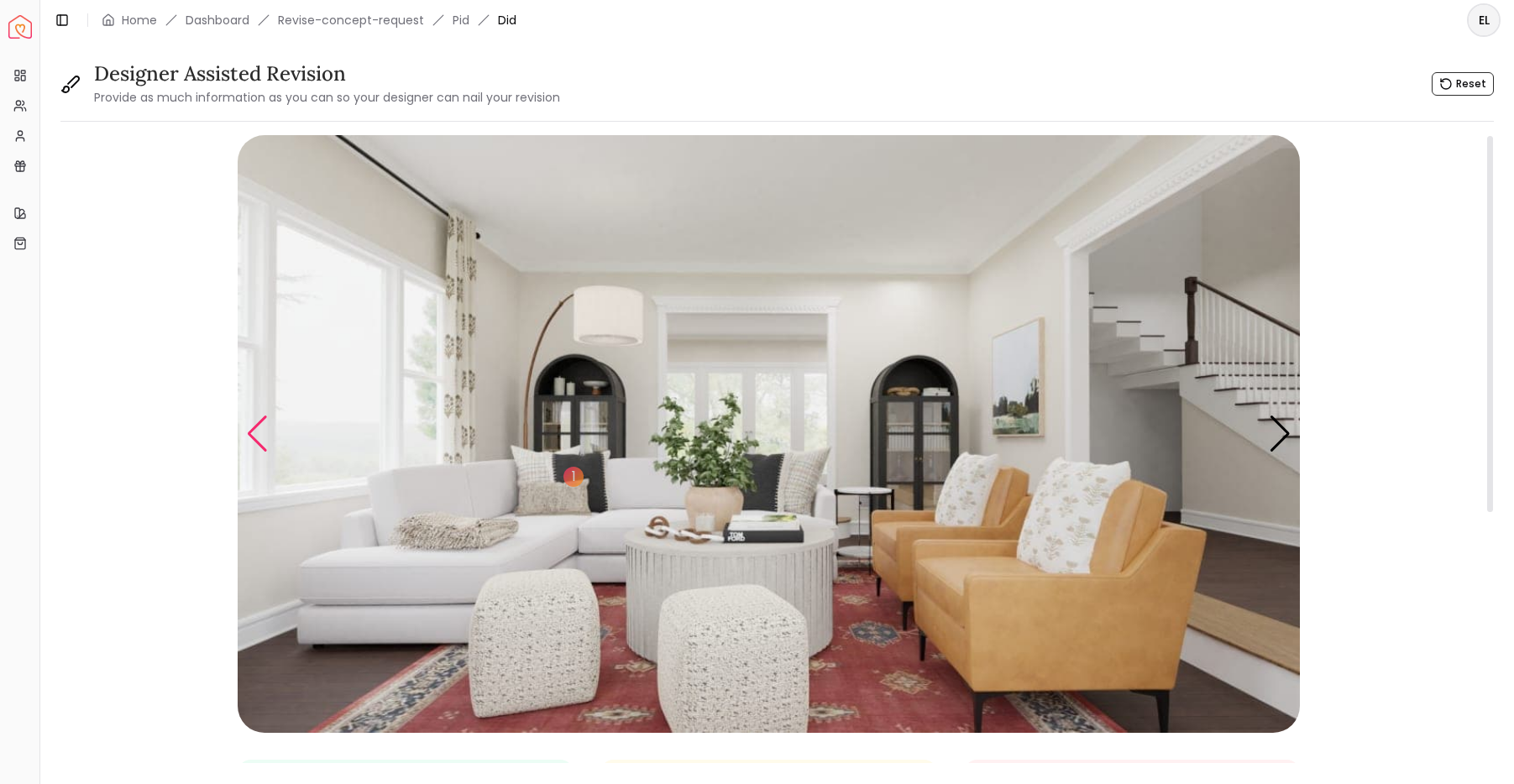
click at [257, 442] on div "Previous slide" at bounding box center [257, 434] width 23 height 37
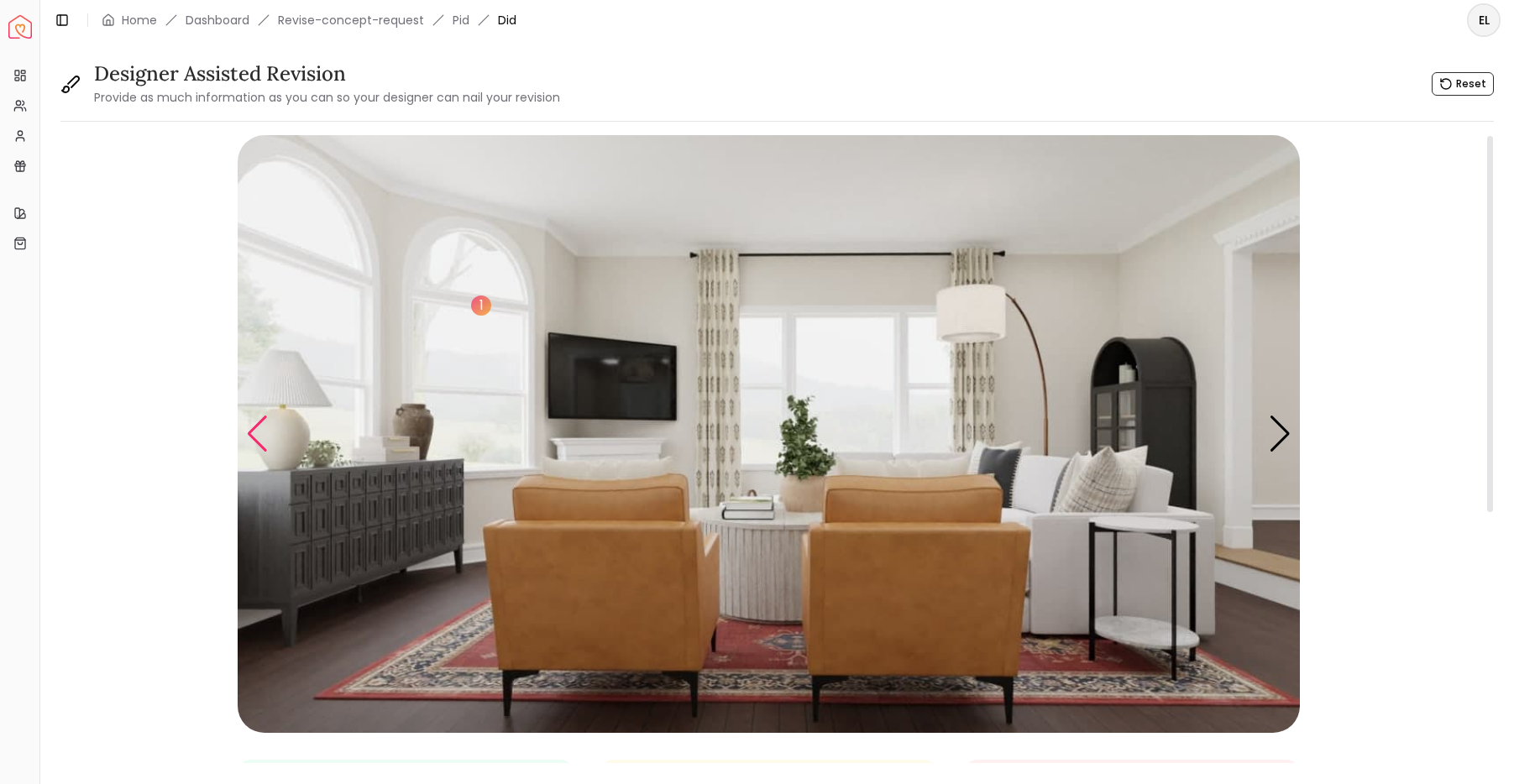
click at [257, 442] on div "Previous slide" at bounding box center [257, 434] width 23 height 37
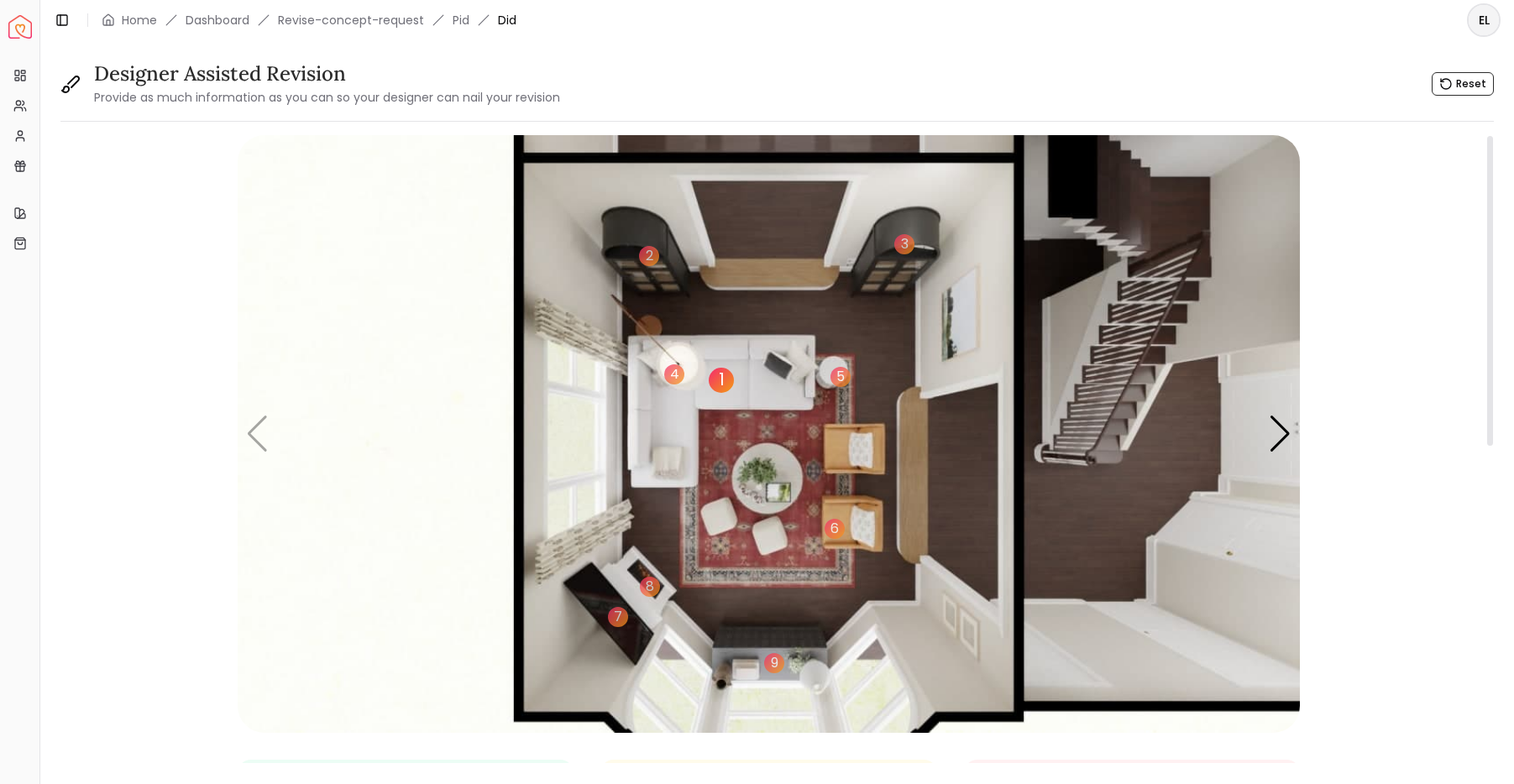
click at [722, 380] on div "1" at bounding box center [722, 380] width 25 height 25
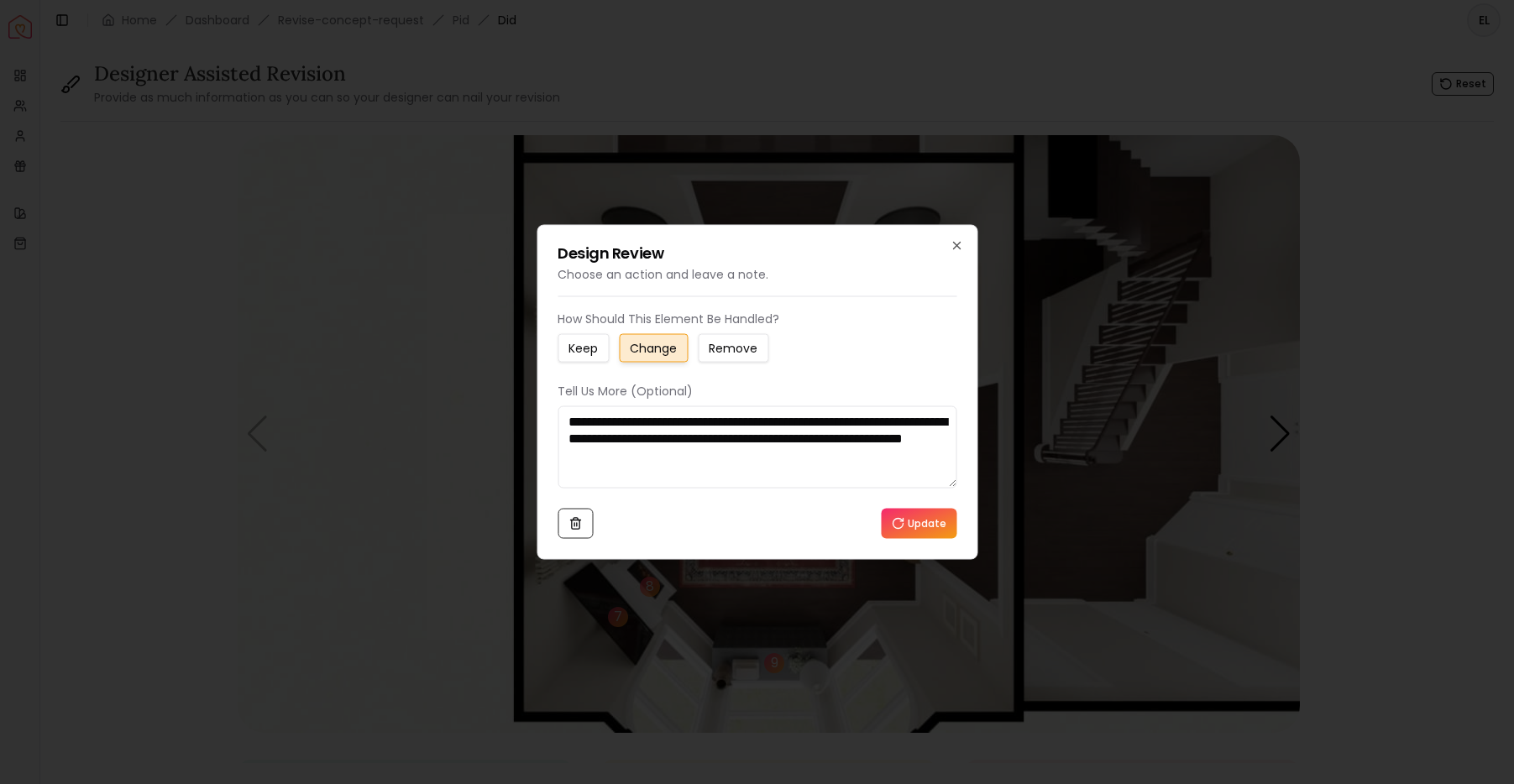
drag, startPoint x: 674, startPoint y: 455, endPoint x: 789, endPoint y: 457, distance: 115.0
click at [789, 457] on textarea "**********" at bounding box center [757, 447] width 399 height 82
type textarea "**********"
click at [927, 519] on button "Update" at bounding box center [918, 523] width 76 height 30
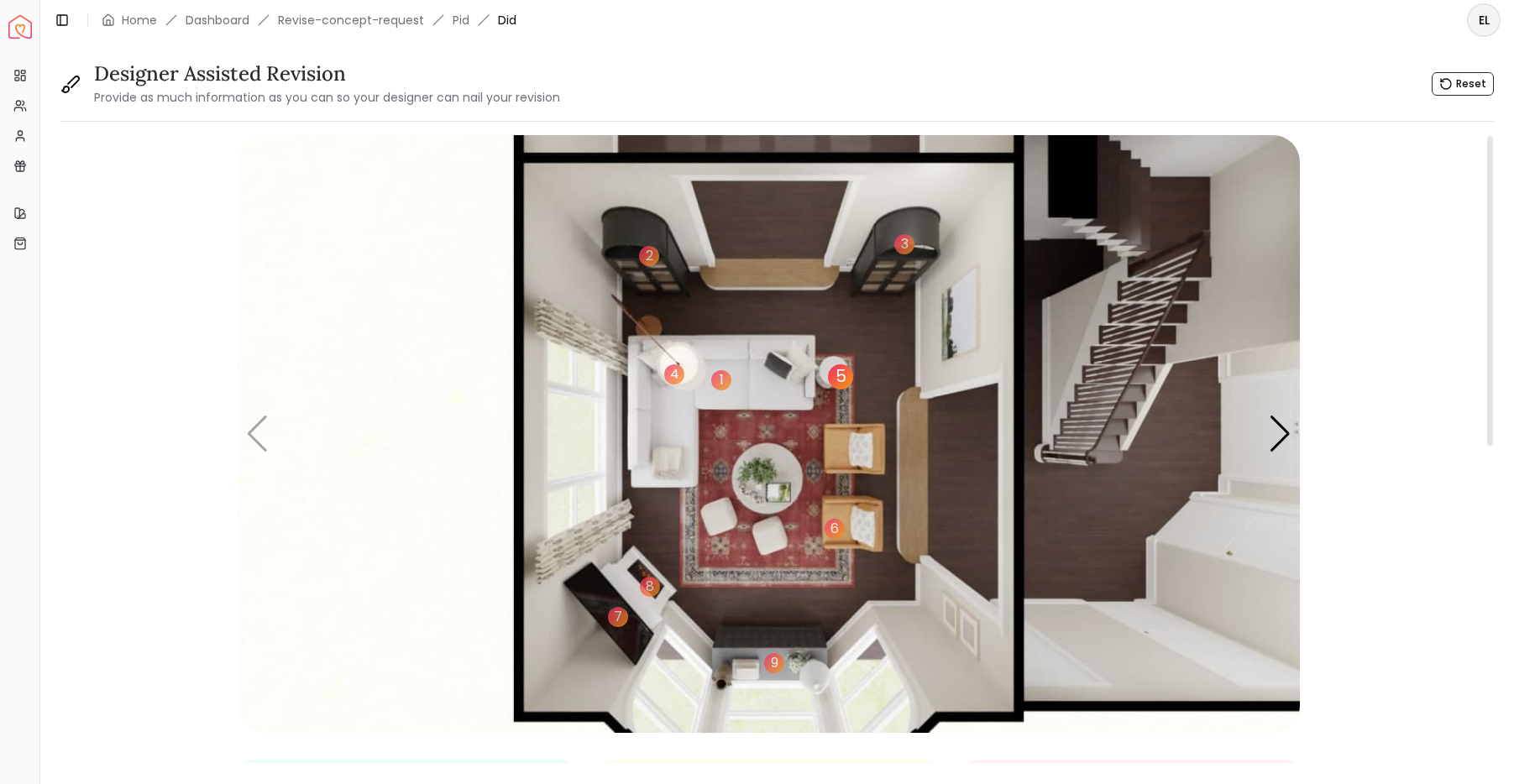
click at [840, 374] on div "5" at bounding box center [841, 377] width 25 height 25
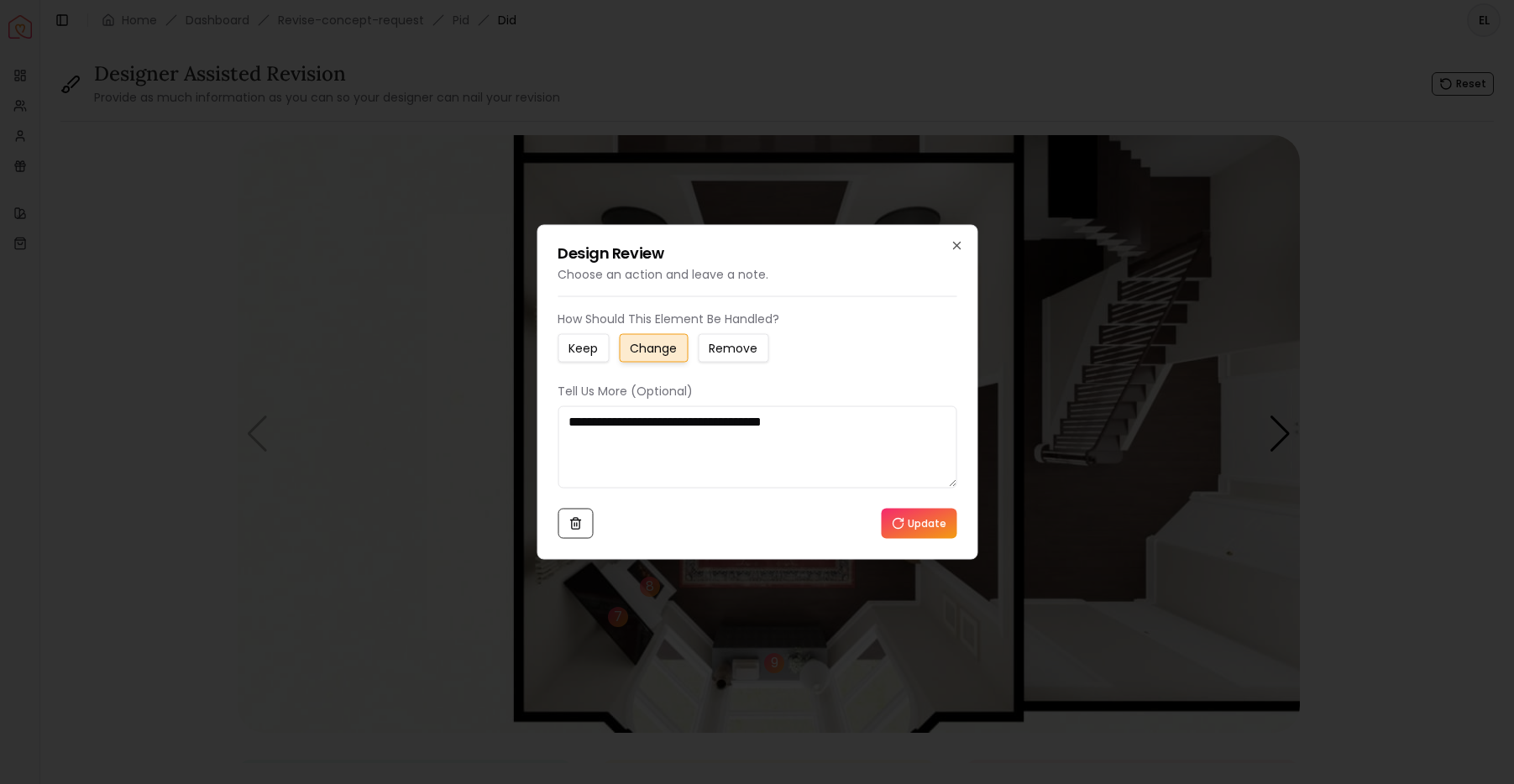
drag, startPoint x: 838, startPoint y: 423, endPoint x: 567, endPoint y: 422, distance: 271.0
click at [567, 422] on textarea "**********" at bounding box center [757, 447] width 399 height 82
click at [785, 440] on textarea "**********" at bounding box center [757, 447] width 399 height 82
click at [931, 534] on button "Update" at bounding box center [918, 523] width 76 height 30
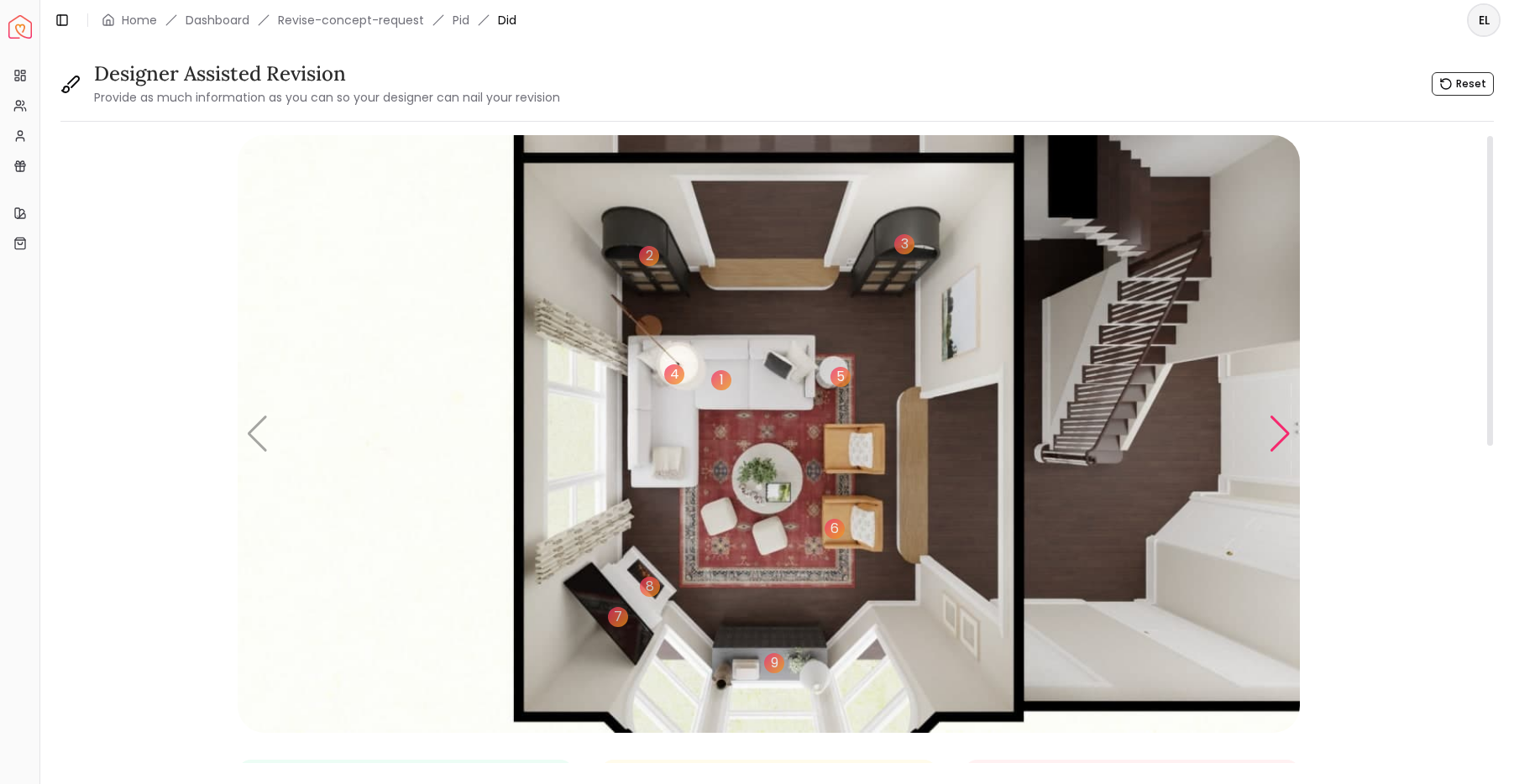
click at [1285, 437] on div "Next slide" at bounding box center [1280, 434] width 23 height 37
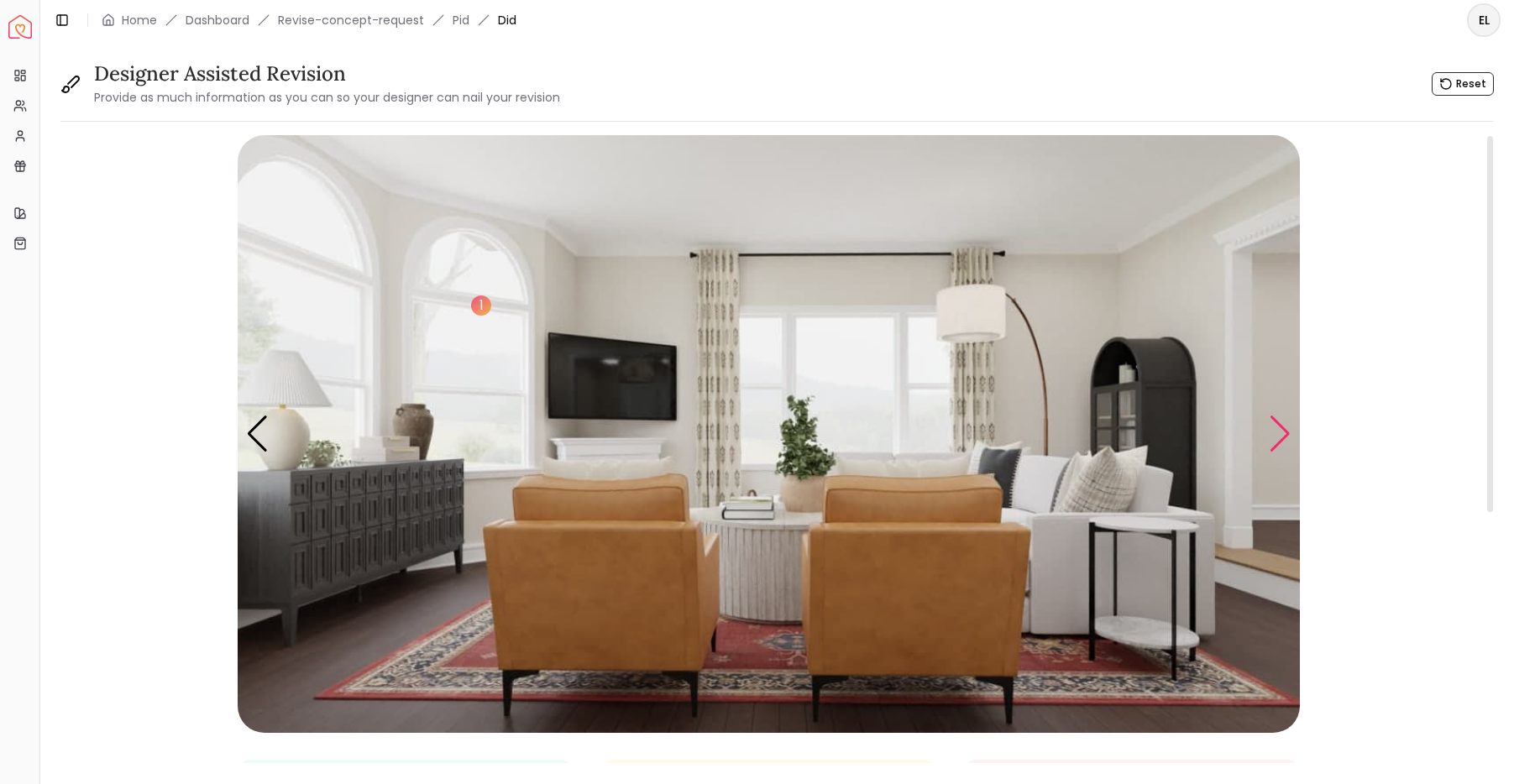
click at [1284, 437] on div "Next slide" at bounding box center [1280, 434] width 23 height 37
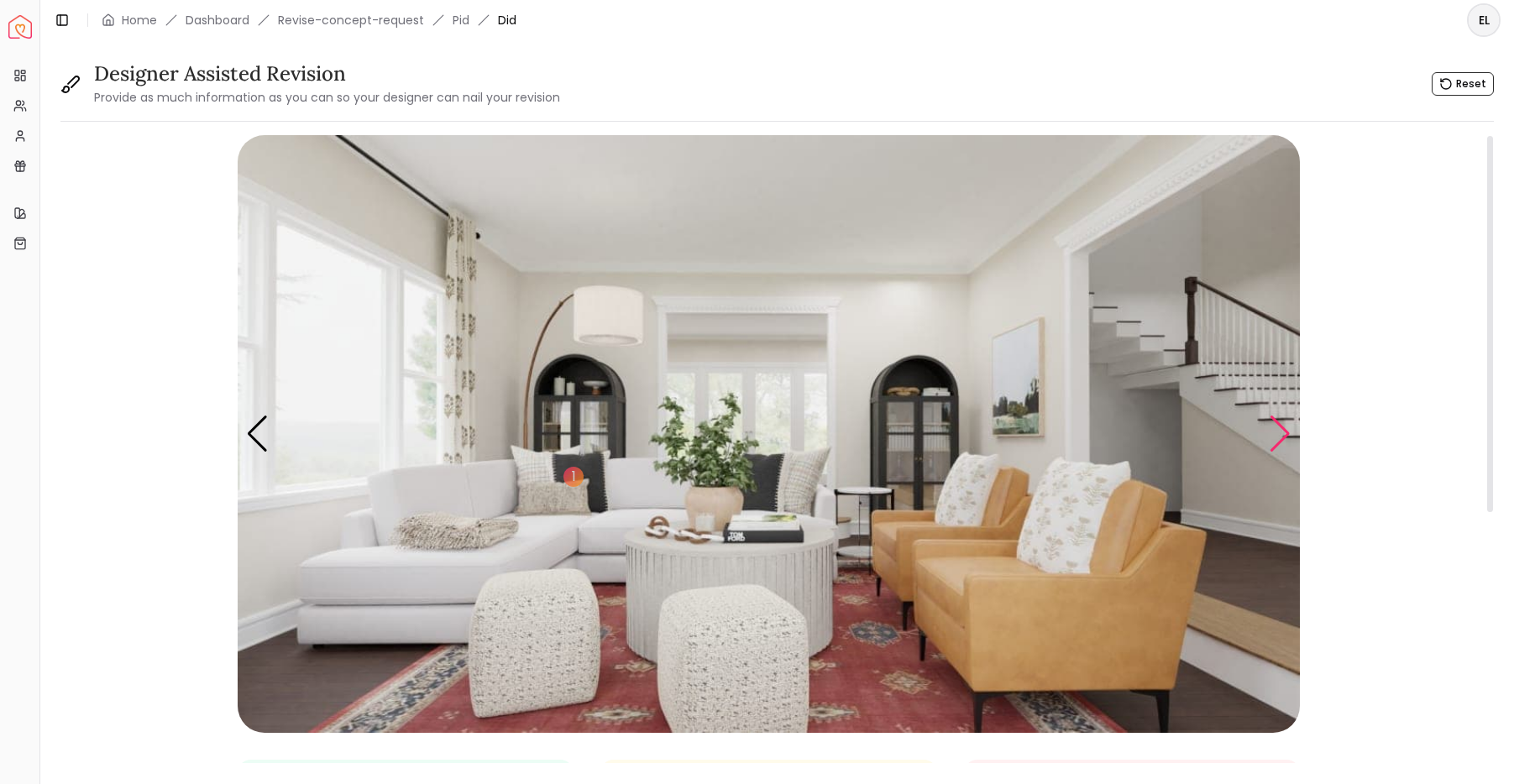
click at [1284, 437] on div "Next slide" at bounding box center [1280, 434] width 23 height 37
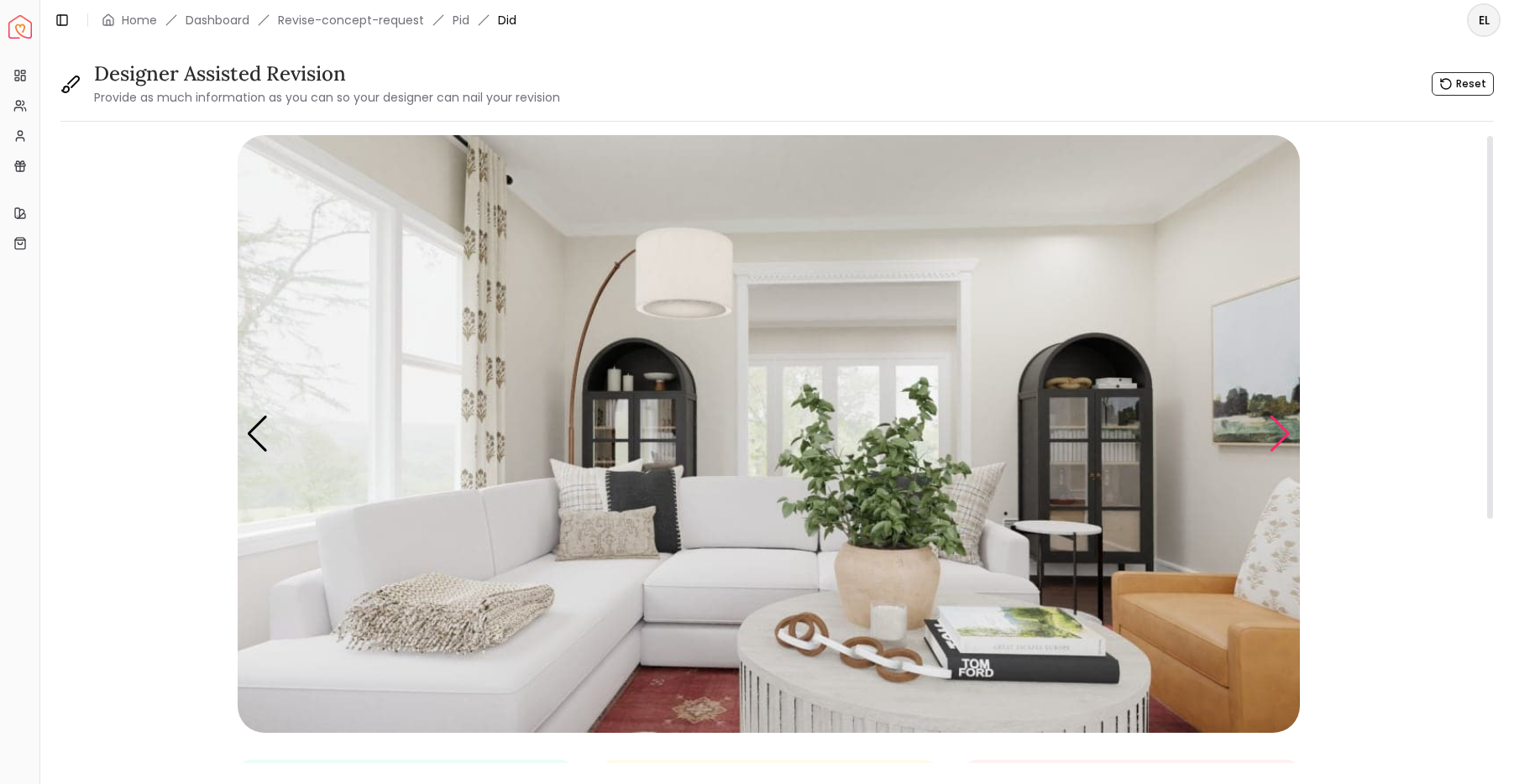
click at [1284, 437] on div "Next slide" at bounding box center [1280, 434] width 23 height 37
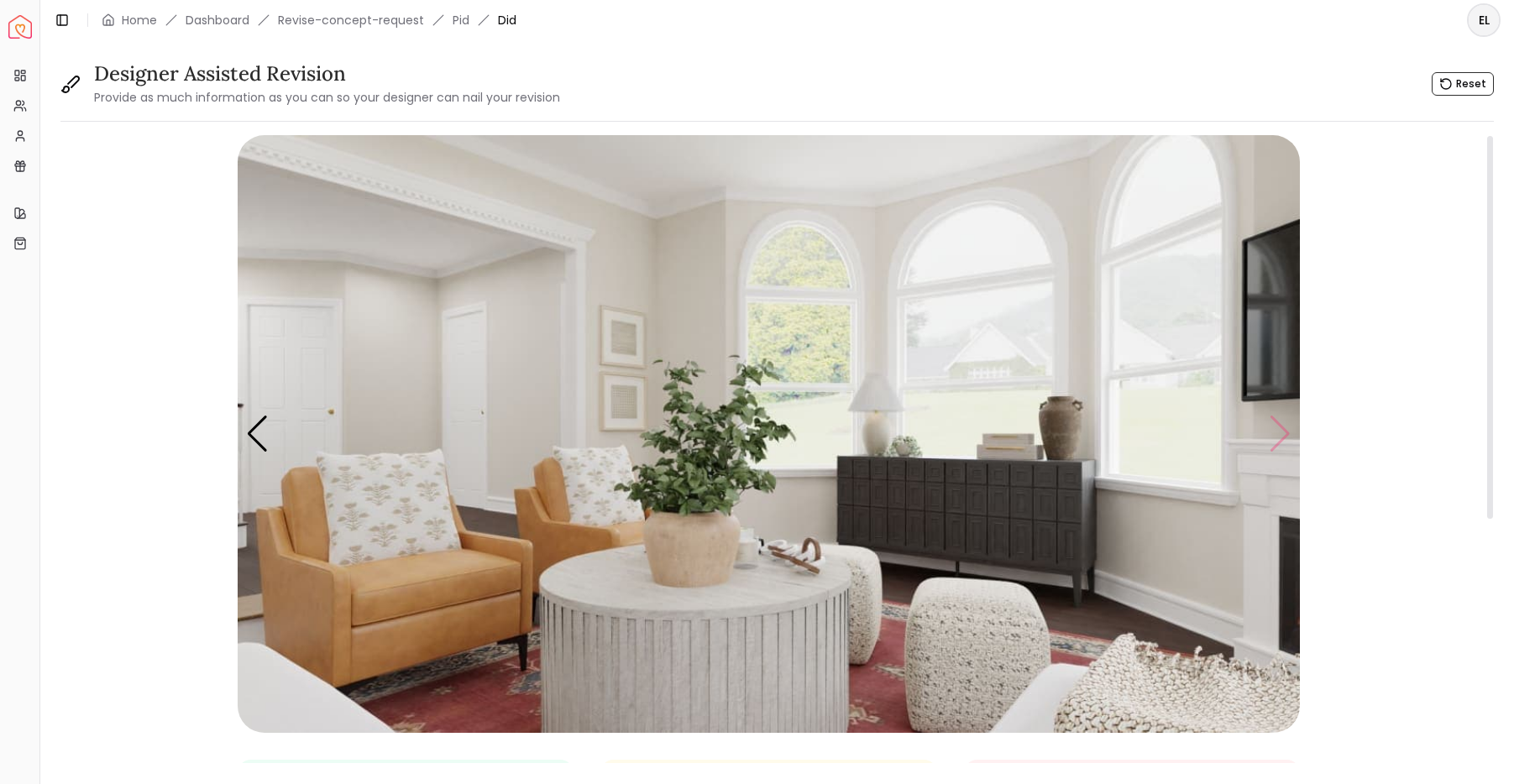
click at [1284, 437] on img "5 / 5" at bounding box center [768, 434] width 1062 height 598
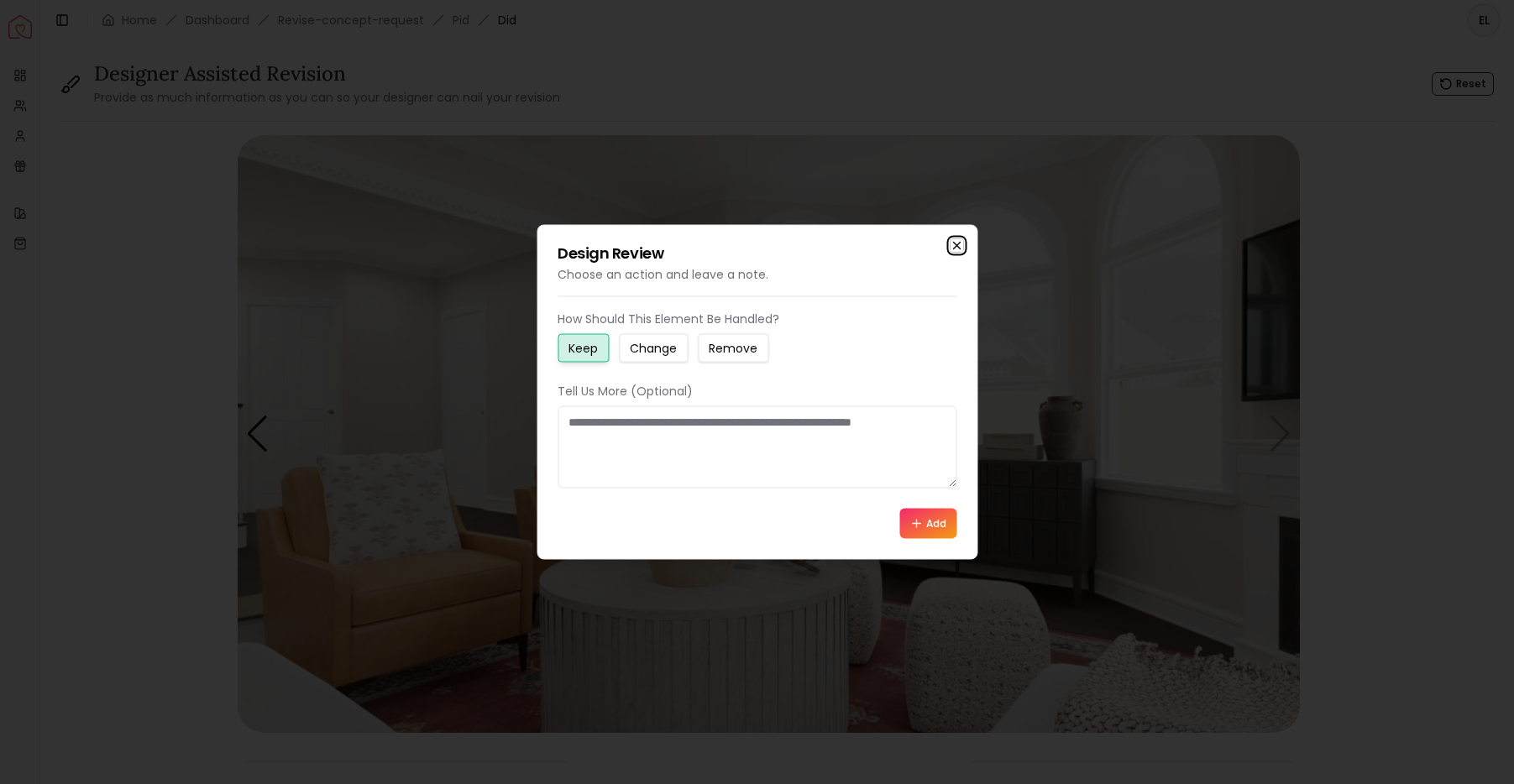
click at [953, 249] on icon "button" at bounding box center [956, 246] width 14 height 14
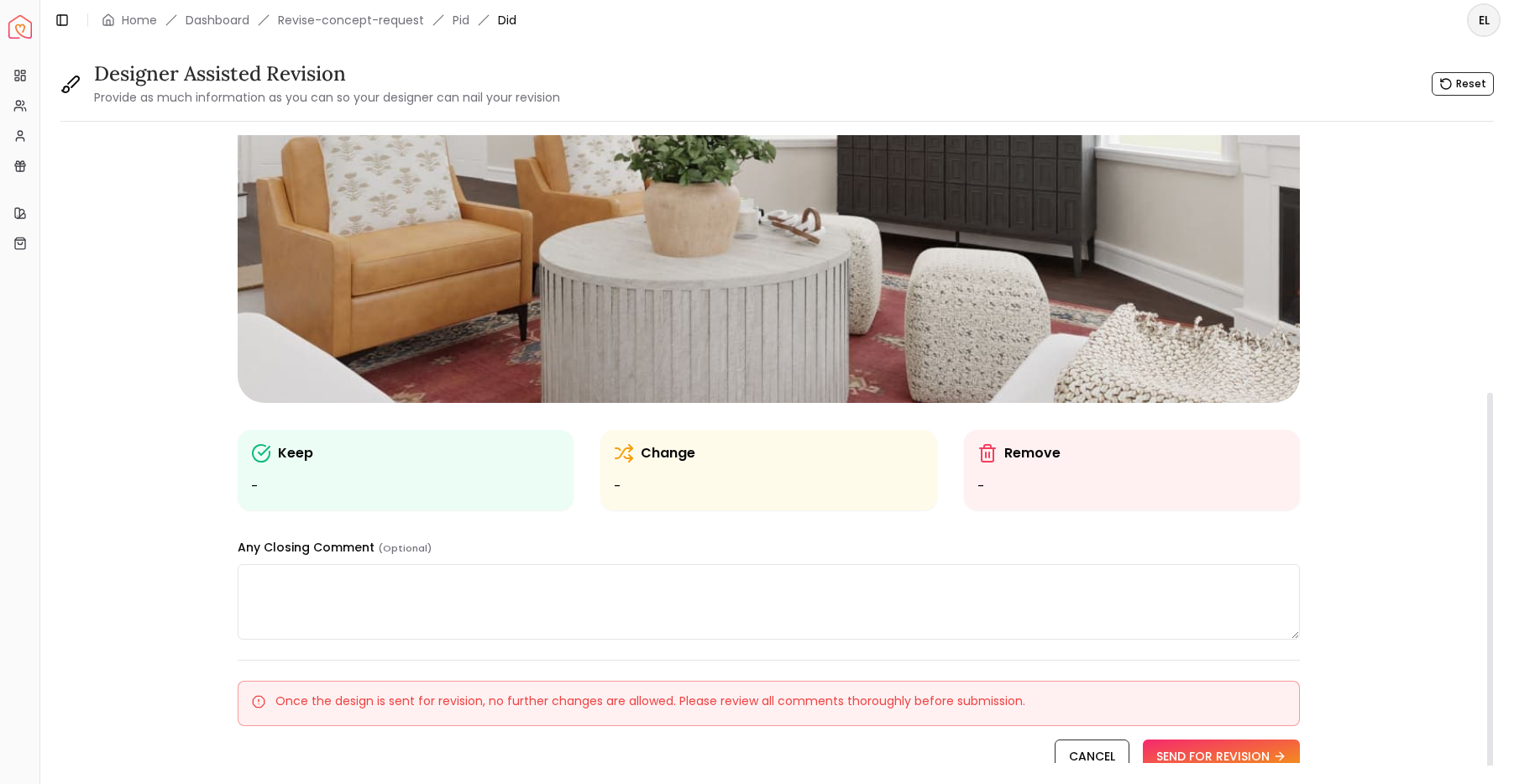
scroll to position [420, 0]
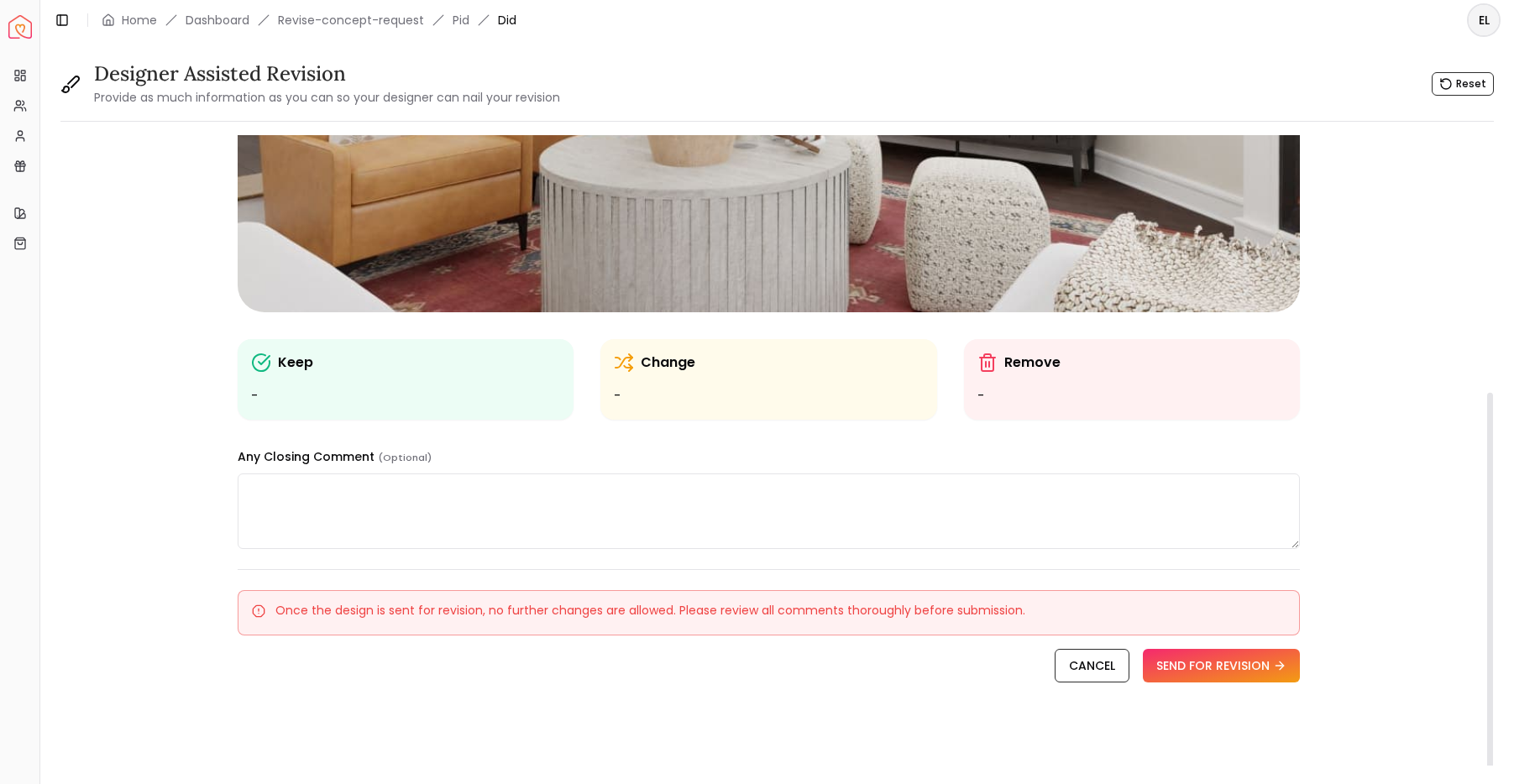
click at [819, 505] on textarea at bounding box center [768, 511] width 1062 height 75
type textarea "**********"
click at [1287, 658] on icon "button" at bounding box center [1283, 665] width 14 height 14
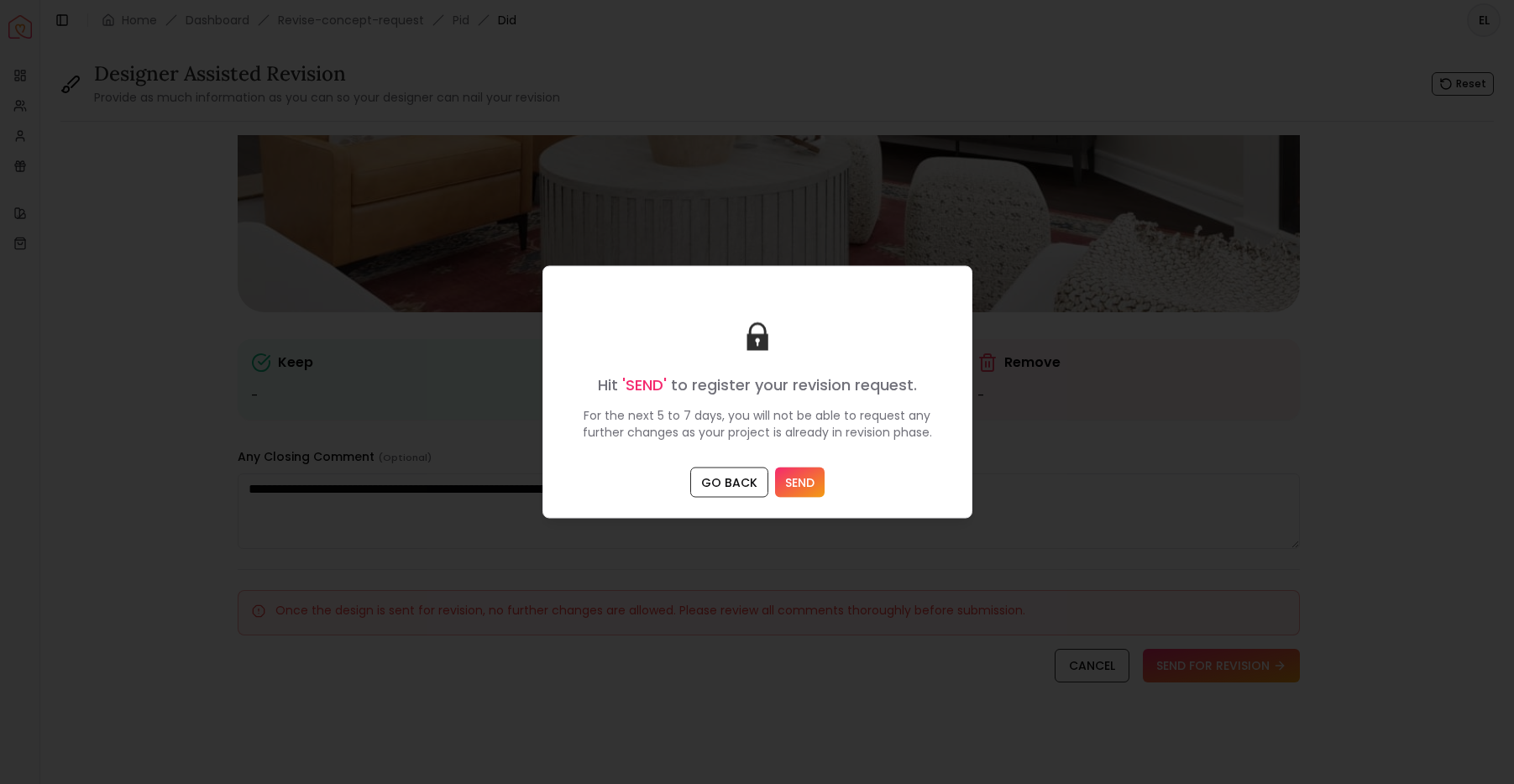
click at [815, 483] on button "SEND" at bounding box center [800, 482] width 49 height 30
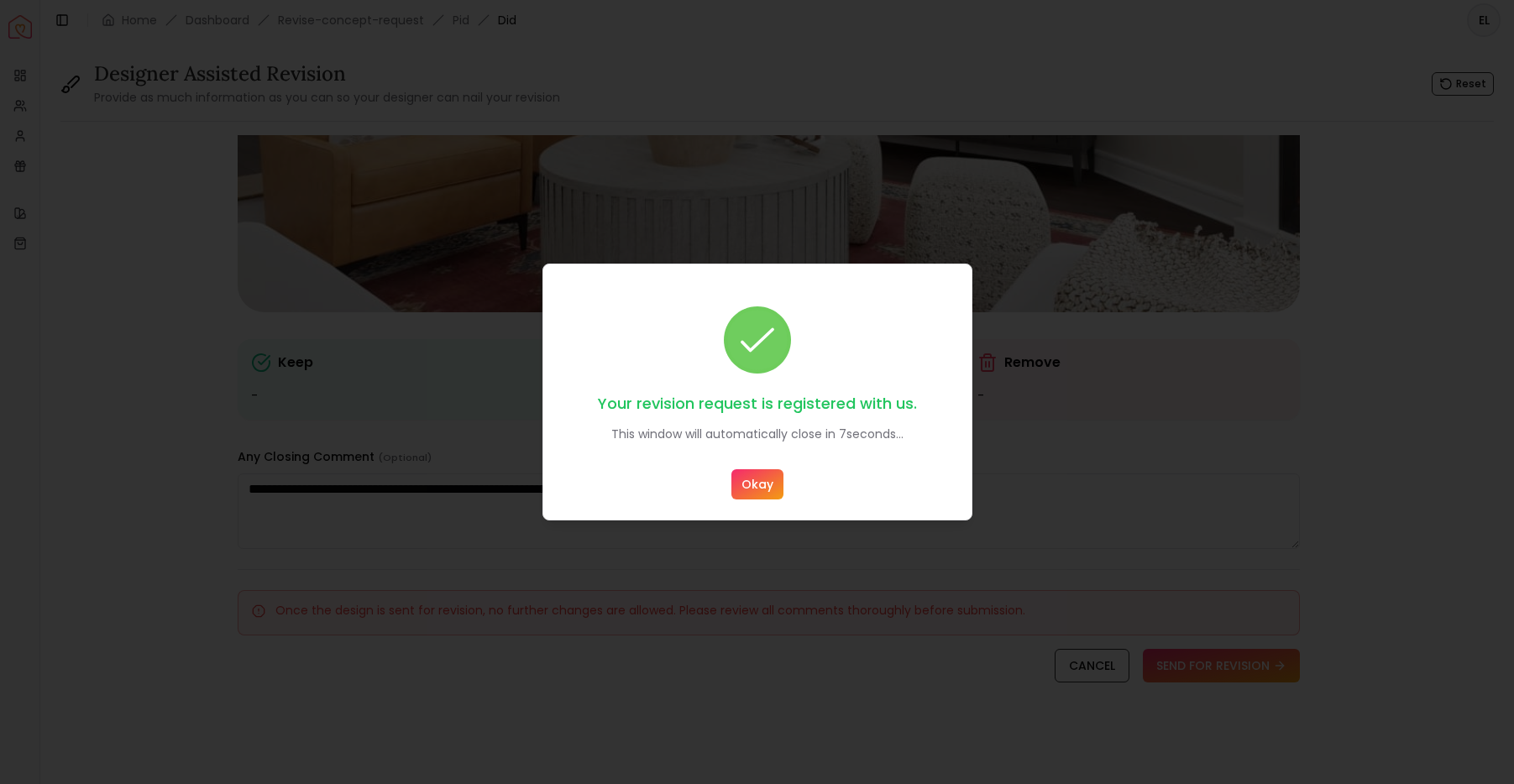
click at [770, 488] on button "Okay" at bounding box center [757, 484] width 52 height 30
